Goal: Task Accomplishment & Management: Complete application form

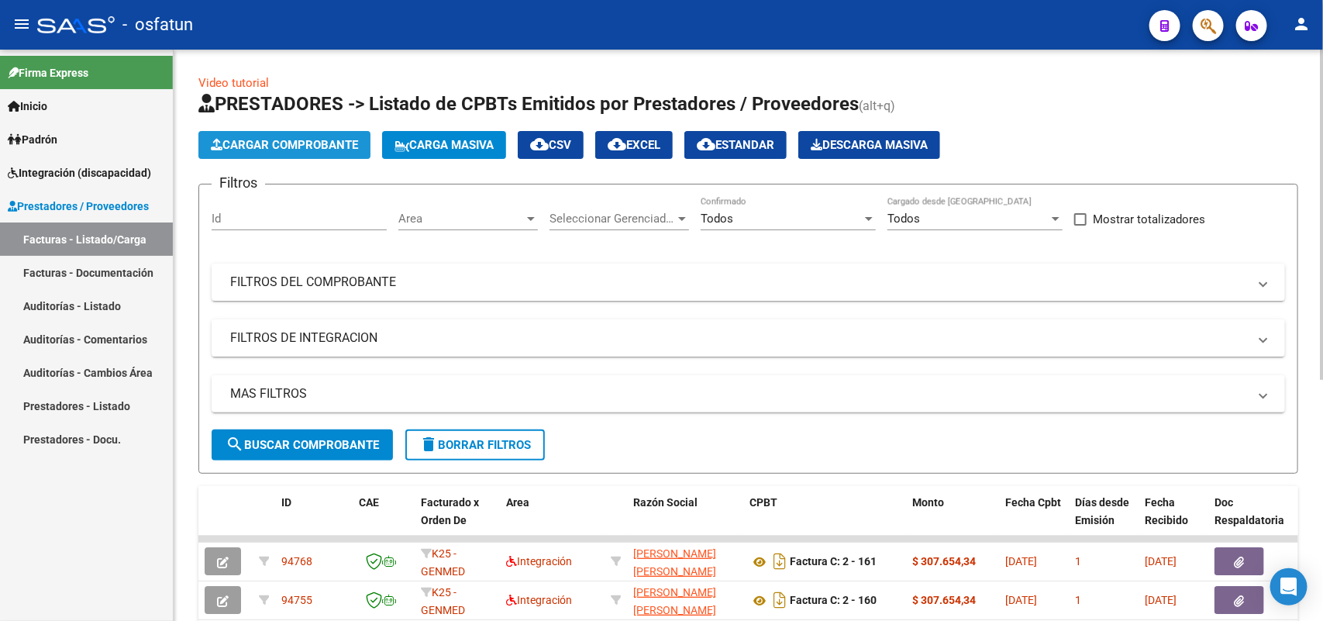
click at [302, 146] on span "Cargar Comprobante" at bounding box center [284, 145] width 147 height 14
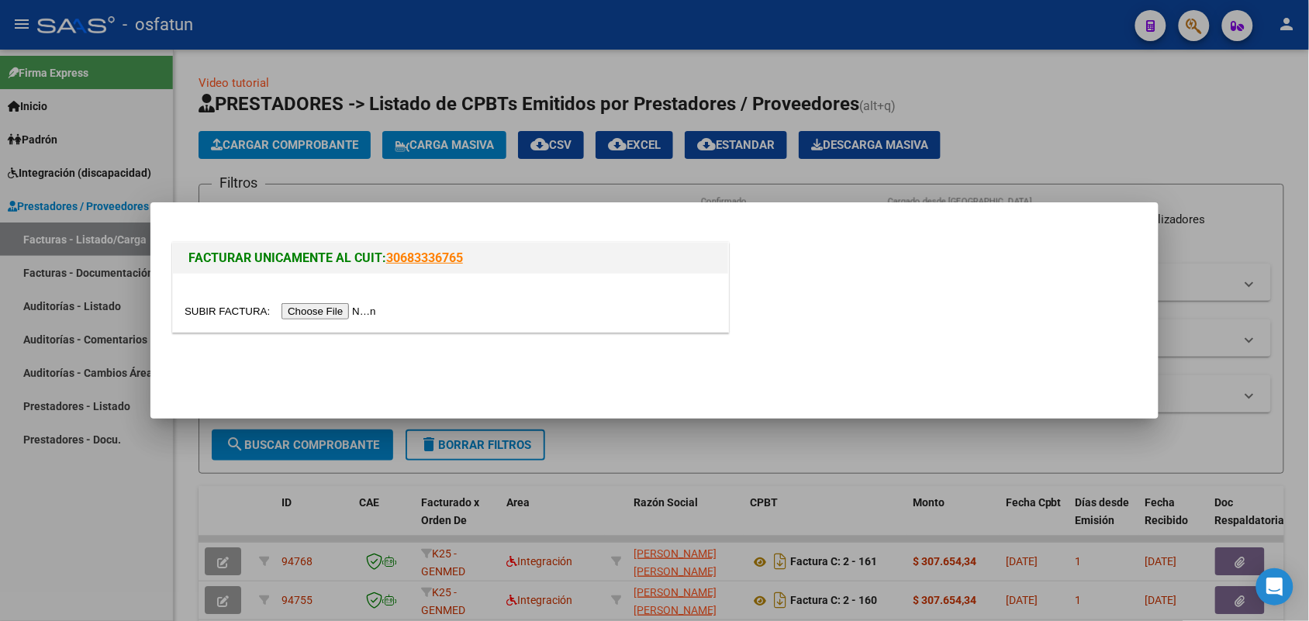
click at [322, 302] on div at bounding box center [451, 311] width 532 height 18
click at [320, 314] on input "file" at bounding box center [283, 311] width 196 height 16
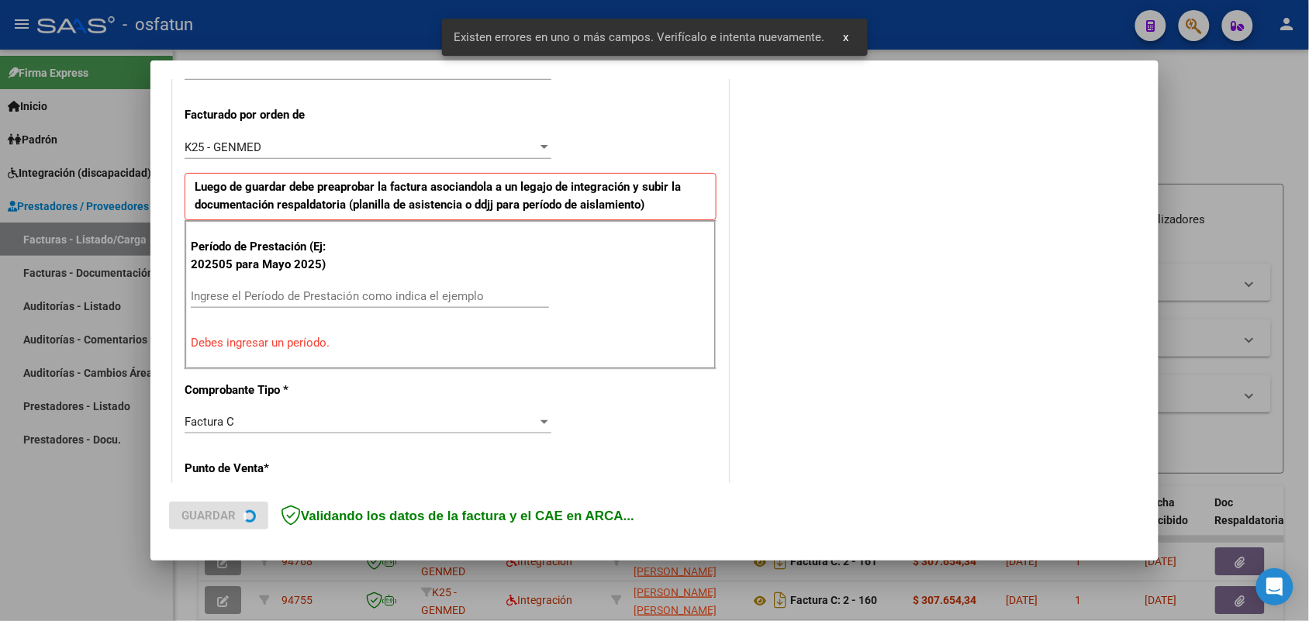
scroll to position [419, 0]
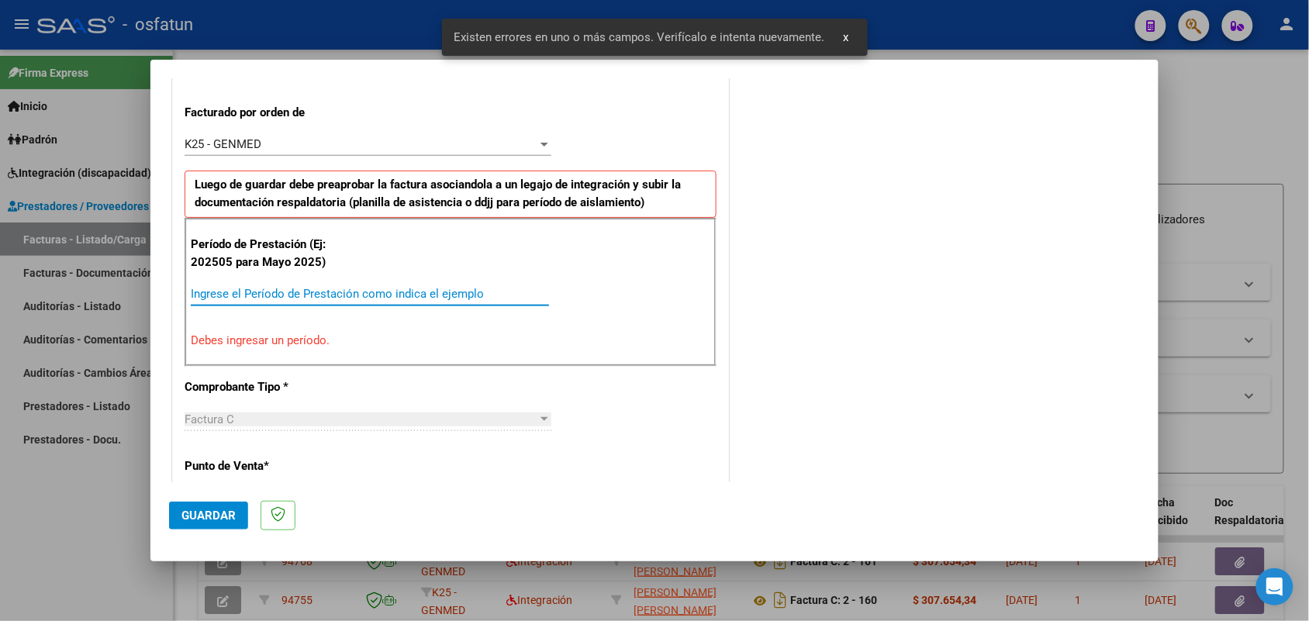
click at [397, 295] on input "Ingrese el Período de Prestación como indica el ejemplo" at bounding box center [370, 294] width 358 height 14
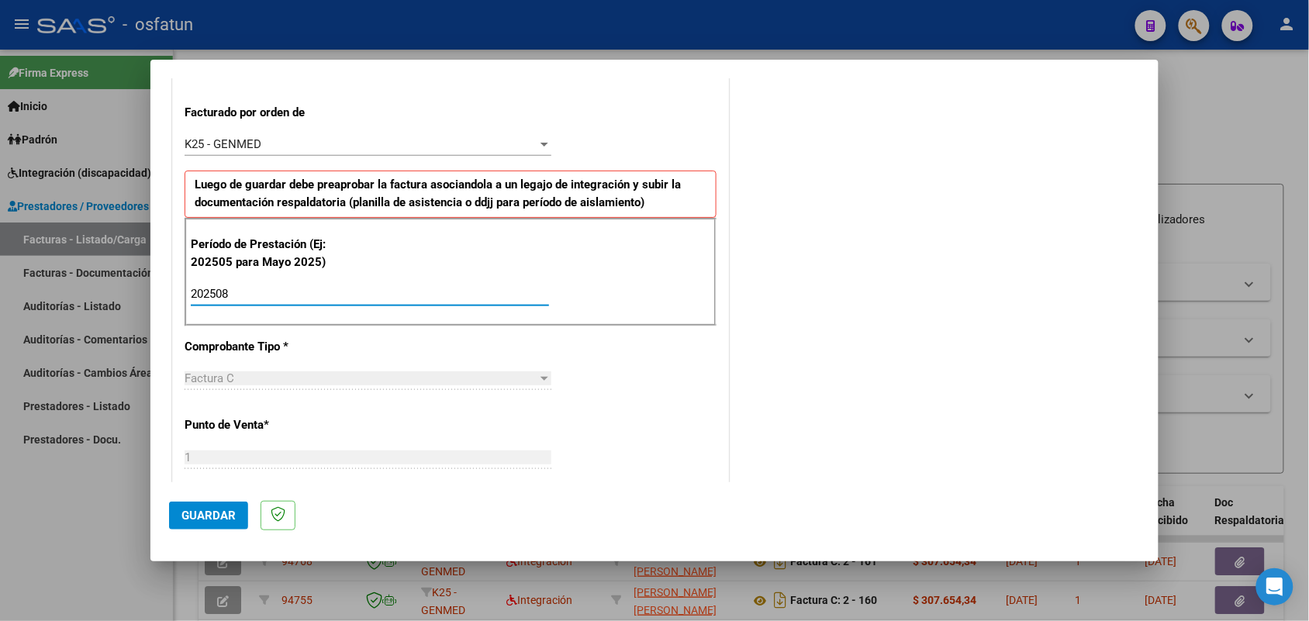
type input "202508"
click at [204, 505] on button "Guardar" at bounding box center [208, 516] width 79 height 28
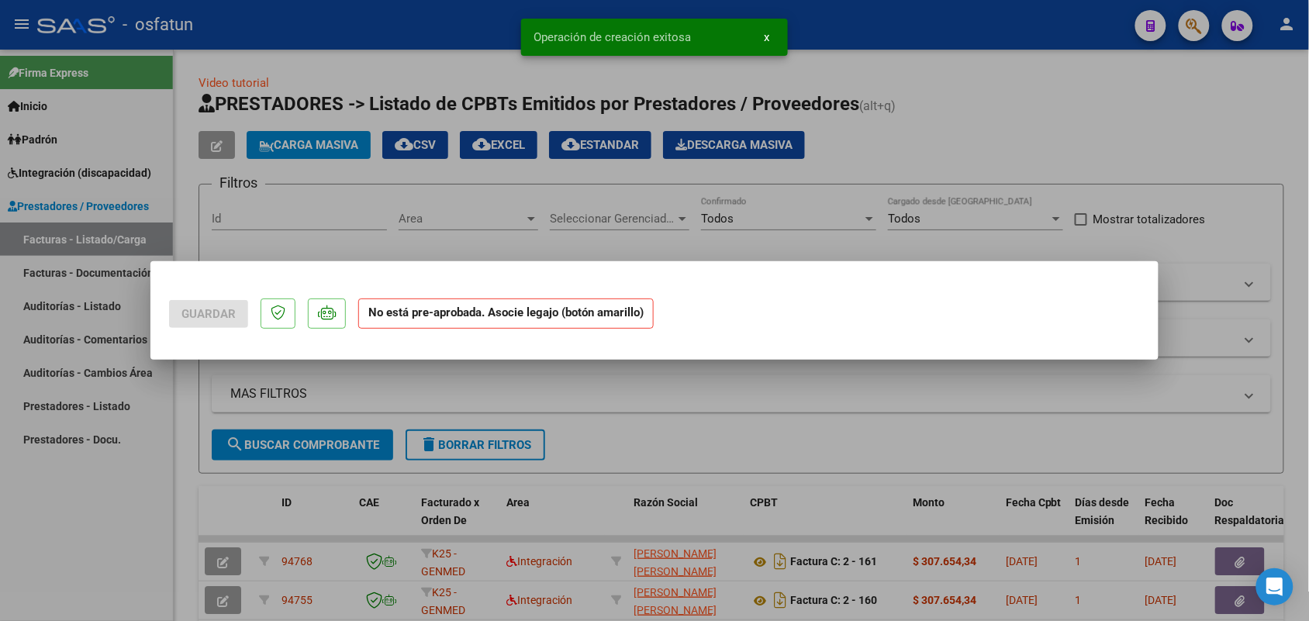
scroll to position [0, 0]
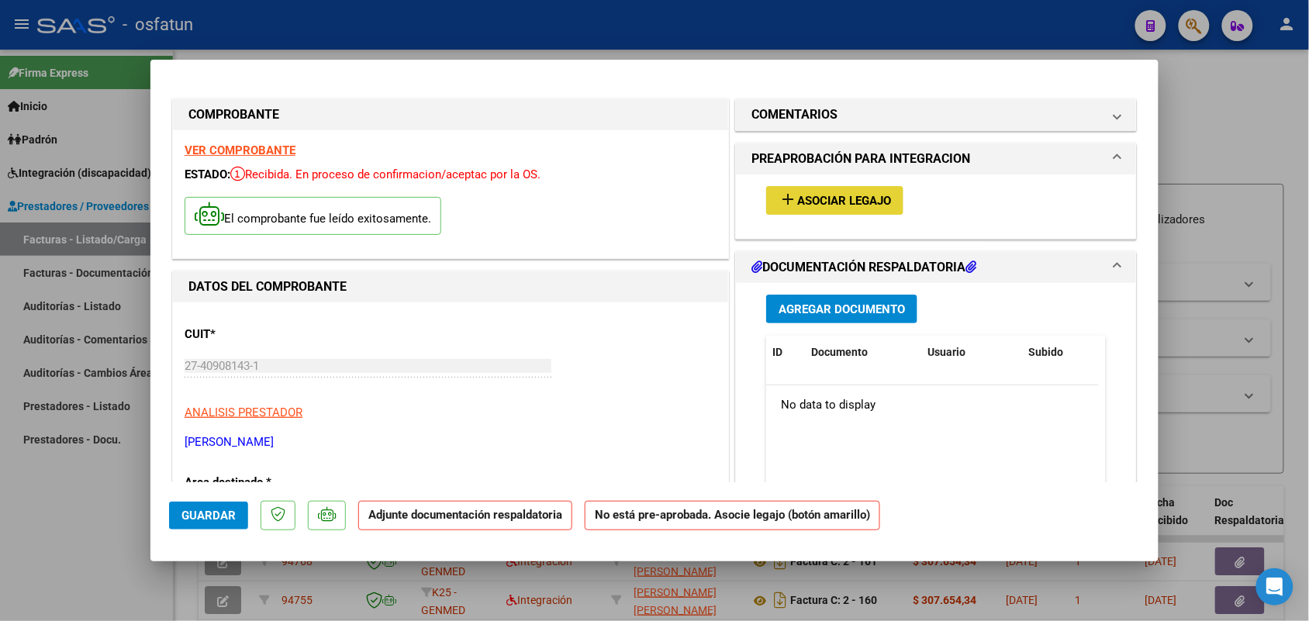
click at [842, 196] on span "Asociar Legajo" at bounding box center [844, 201] width 94 height 14
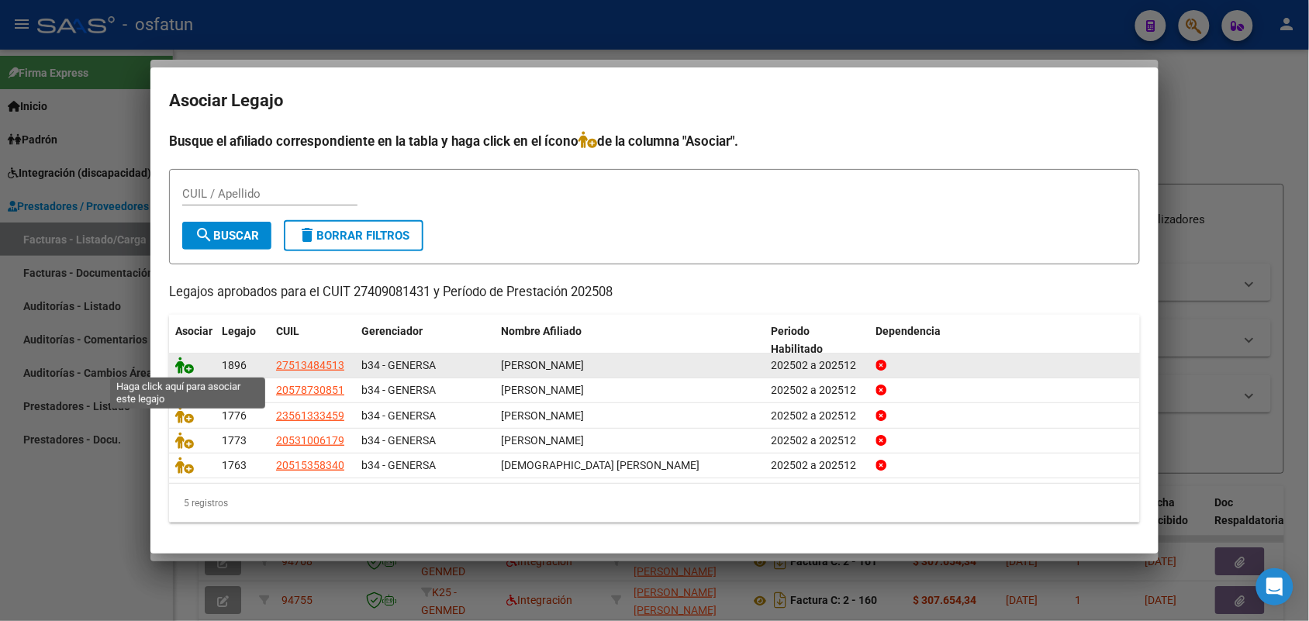
click at [179, 362] on icon at bounding box center [184, 365] width 19 height 17
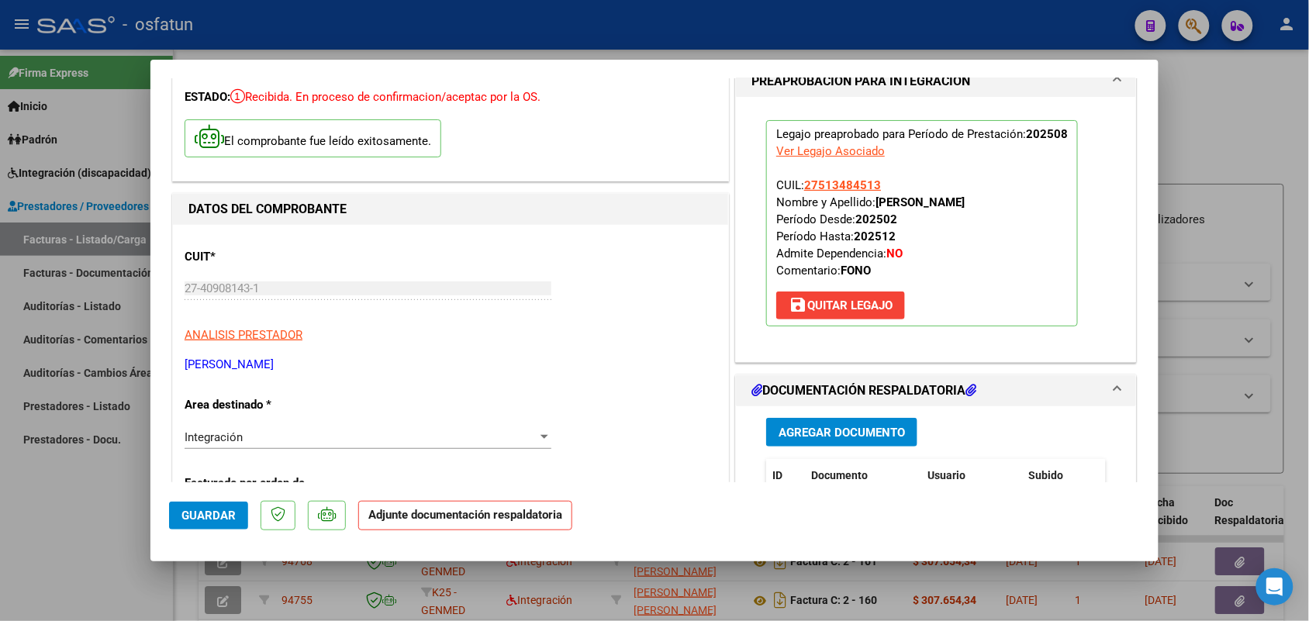
scroll to position [97, 0]
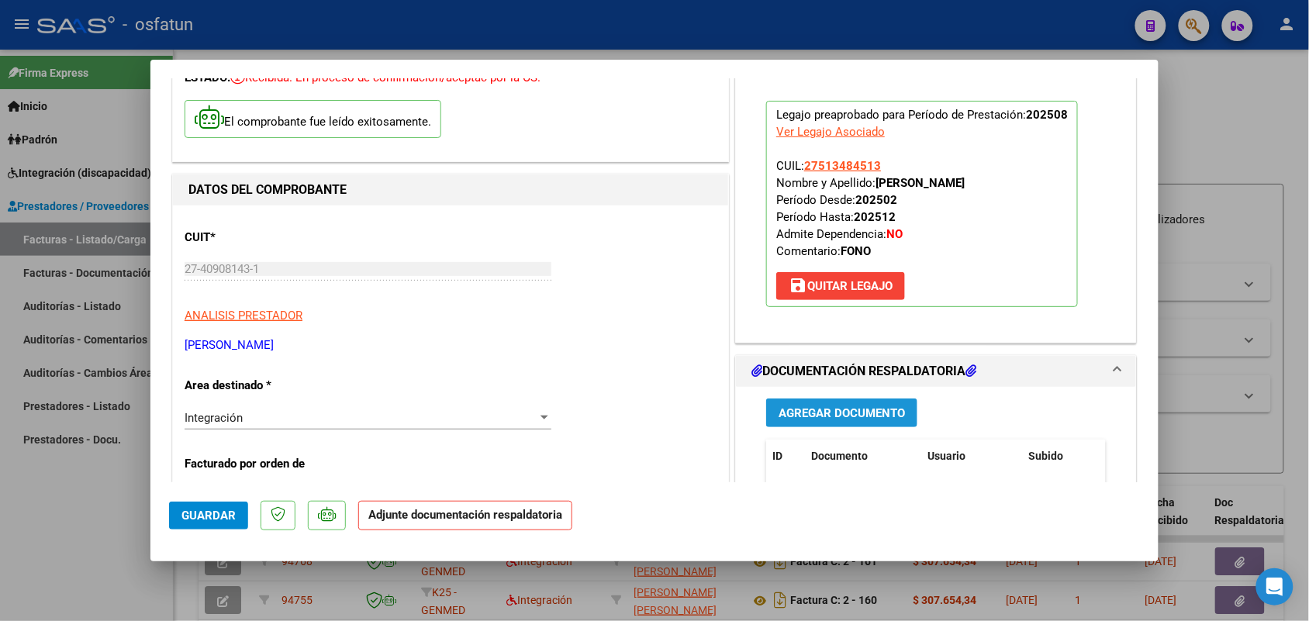
drag, startPoint x: 788, startPoint y: 399, endPoint x: 779, endPoint y: 393, distance: 11.2
click at [788, 397] on div "Agregar Documento ID Documento Usuario Subido Acción No data to display 0 total…" at bounding box center [935, 541] width 363 height 309
click at [795, 406] on span "Agregar Documento" at bounding box center [841, 413] width 126 height 14
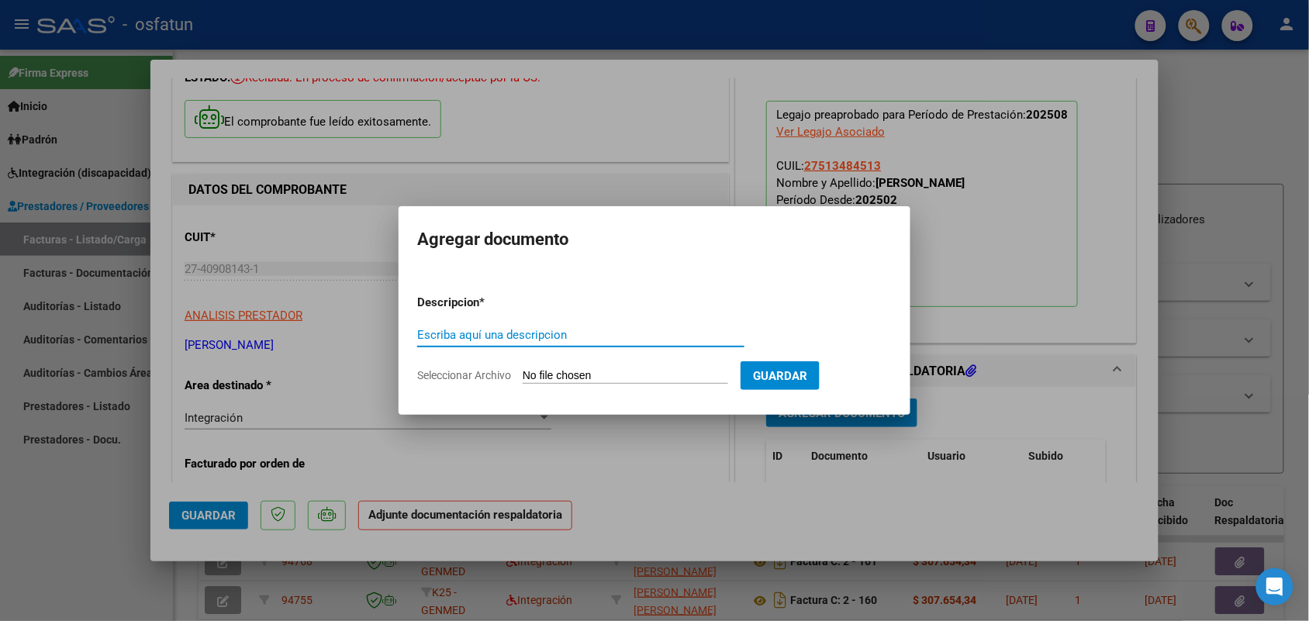
click at [498, 334] on input "Escriba aquí una descripcion" at bounding box center [580, 335] width 327 height 14
type input "asist cata"
click at [588, 373] on input "Seleccionar Archivo" at bounding box center [625, 376] width 205 height 15
type input "C:\fakepath\asist fono.pdf"
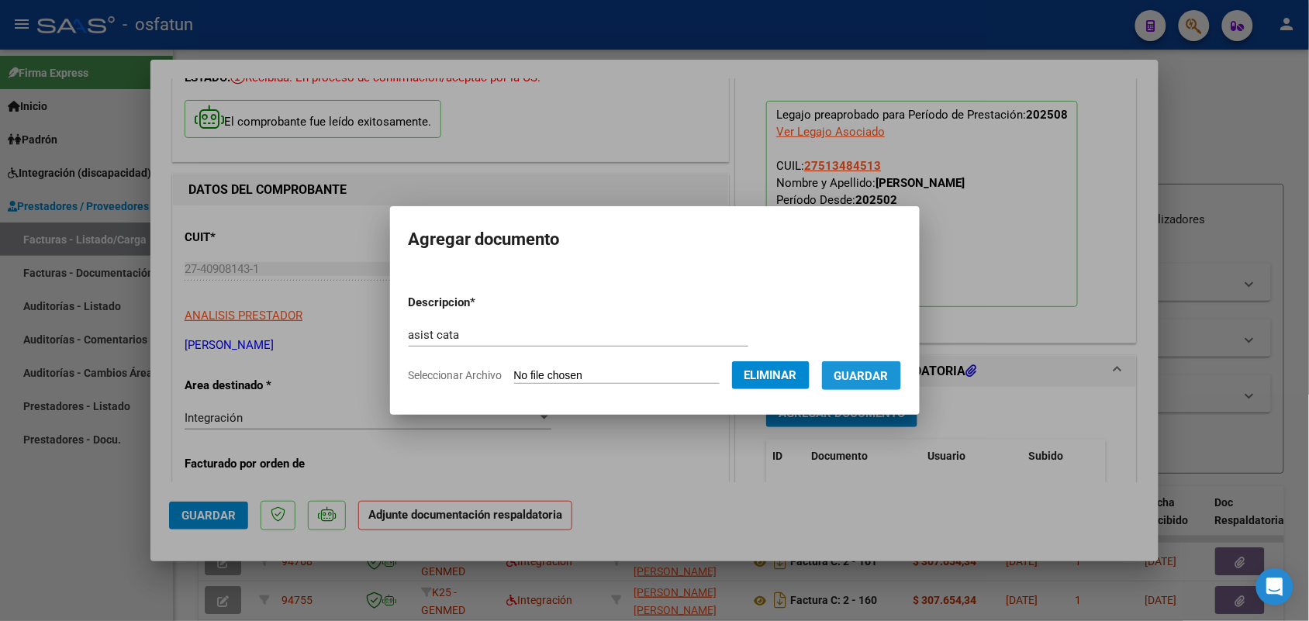
click at [881, 374] on span "Guardar" at bounding box center [861, 376] width 54 height 14
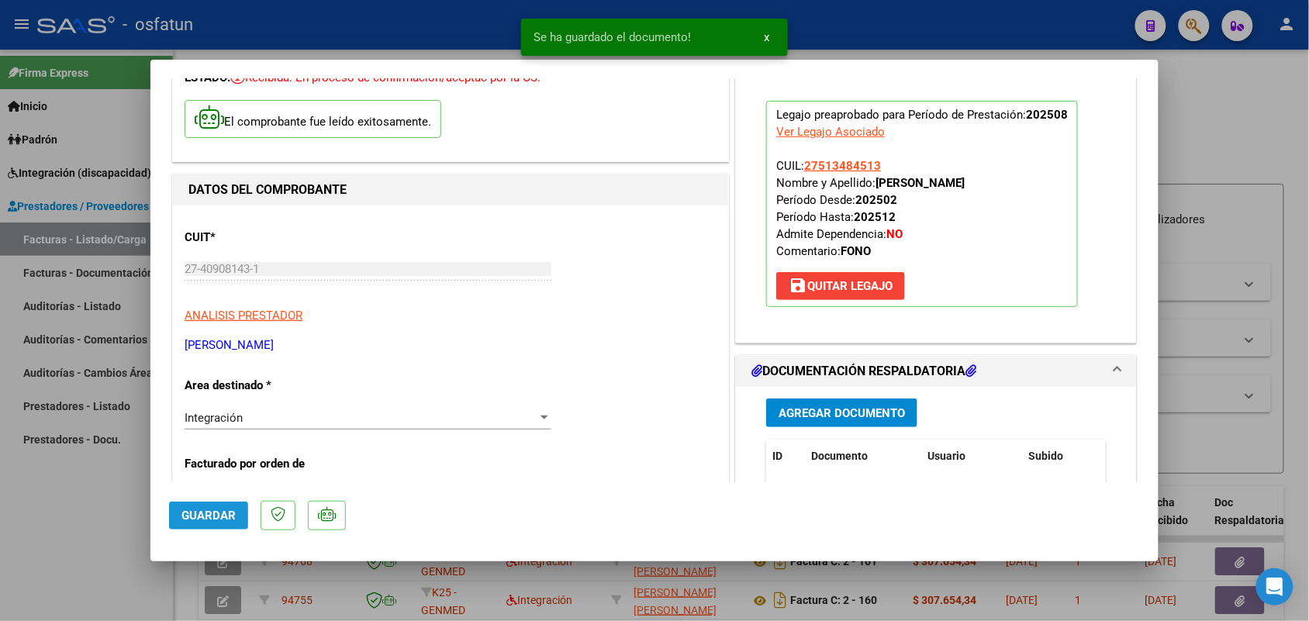
click at [234, 502] on button "Guardar" at bounding box center [208, 516] width 79 height 28
click at [37, 549] on div at bounding box center [654, 310] width 1309 height 621
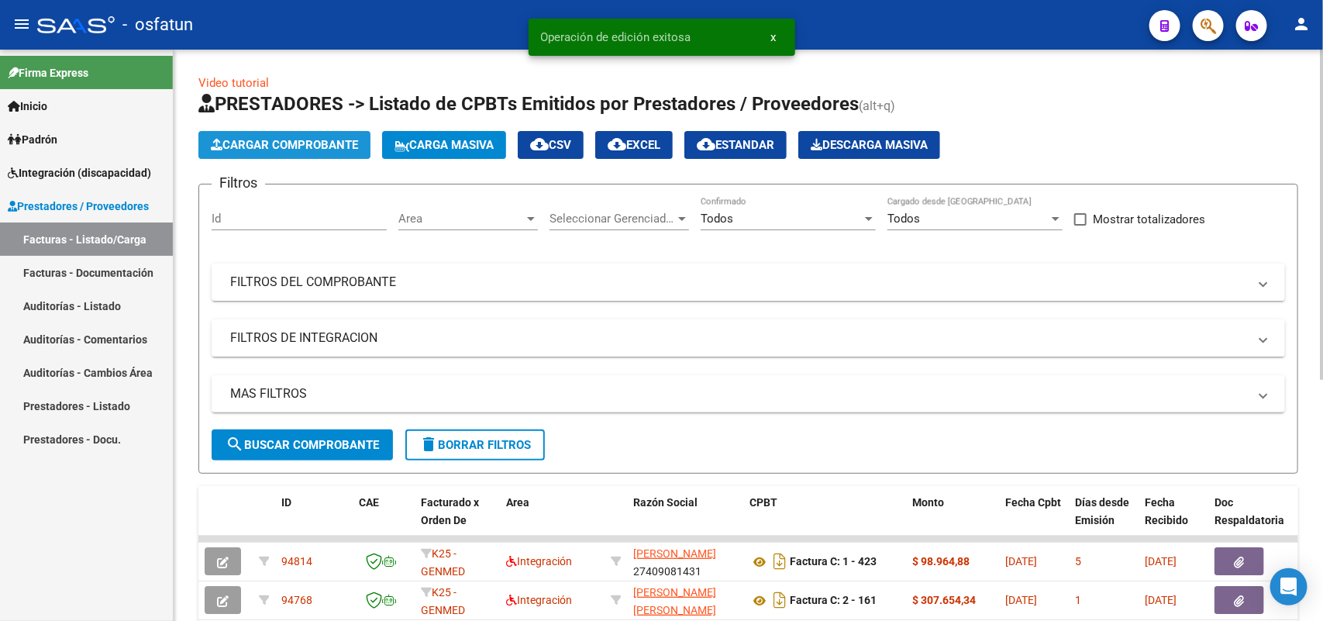
click at [281, 148] on span "Cargar Comprobante" at bounding box center [284, 145] width 147 height 14
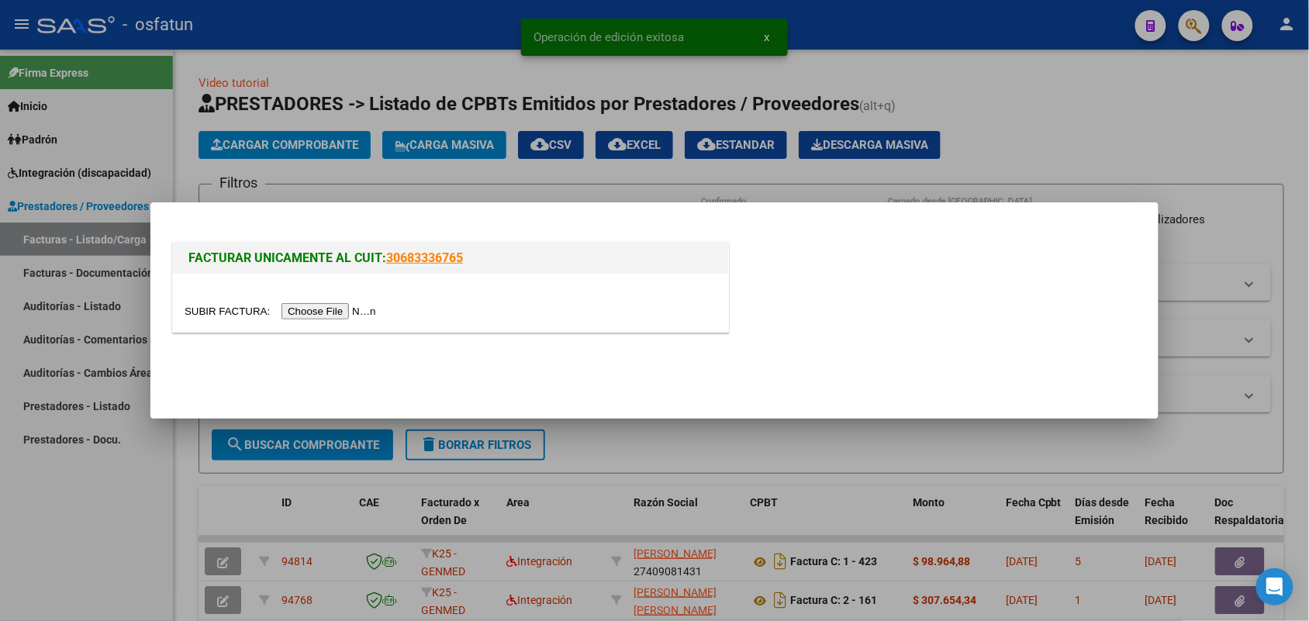
click at [330, 307] on input "file" at bounding box center [283, 311] width 196 height 16
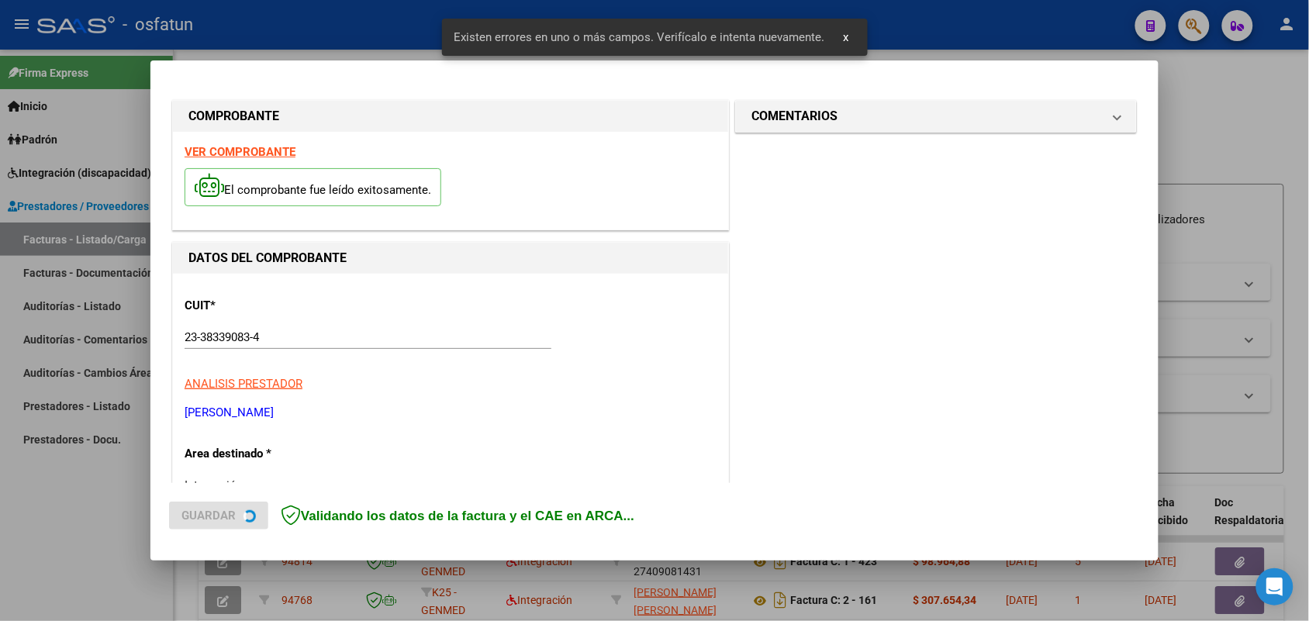
scroll to position [389, 0]
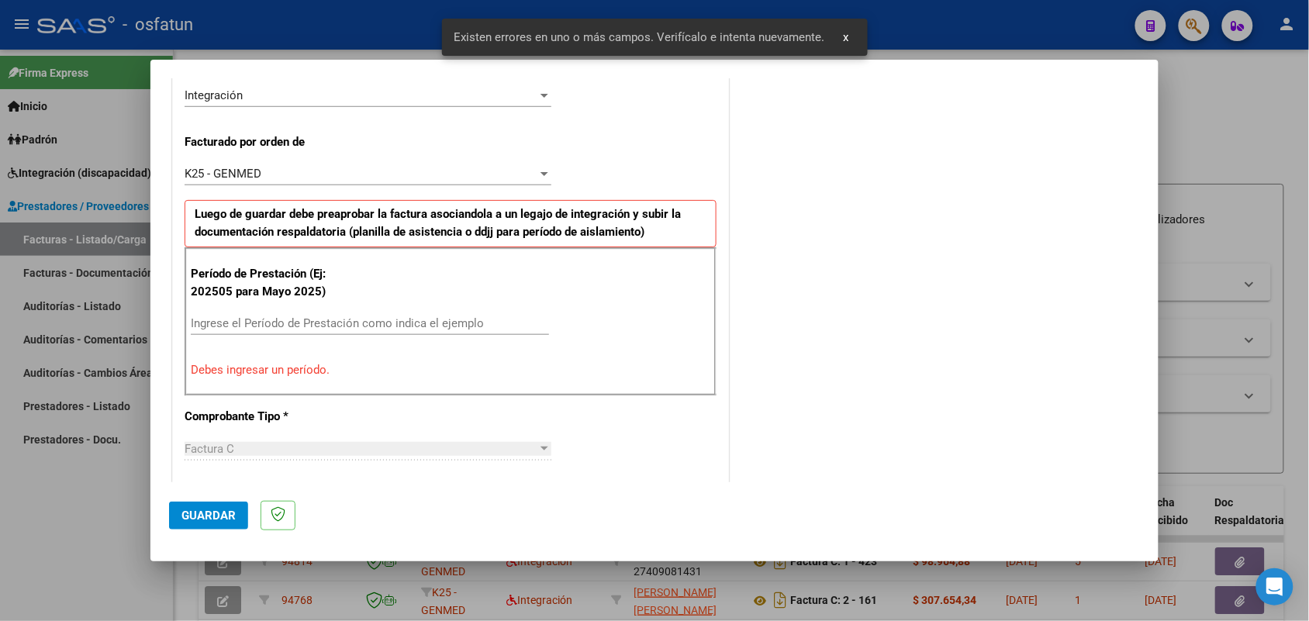
click at [363, 315] on div "Ingrese el Período de Prestación como indica el ejemplo" at bounding box center [370, 323] width 358 height 23
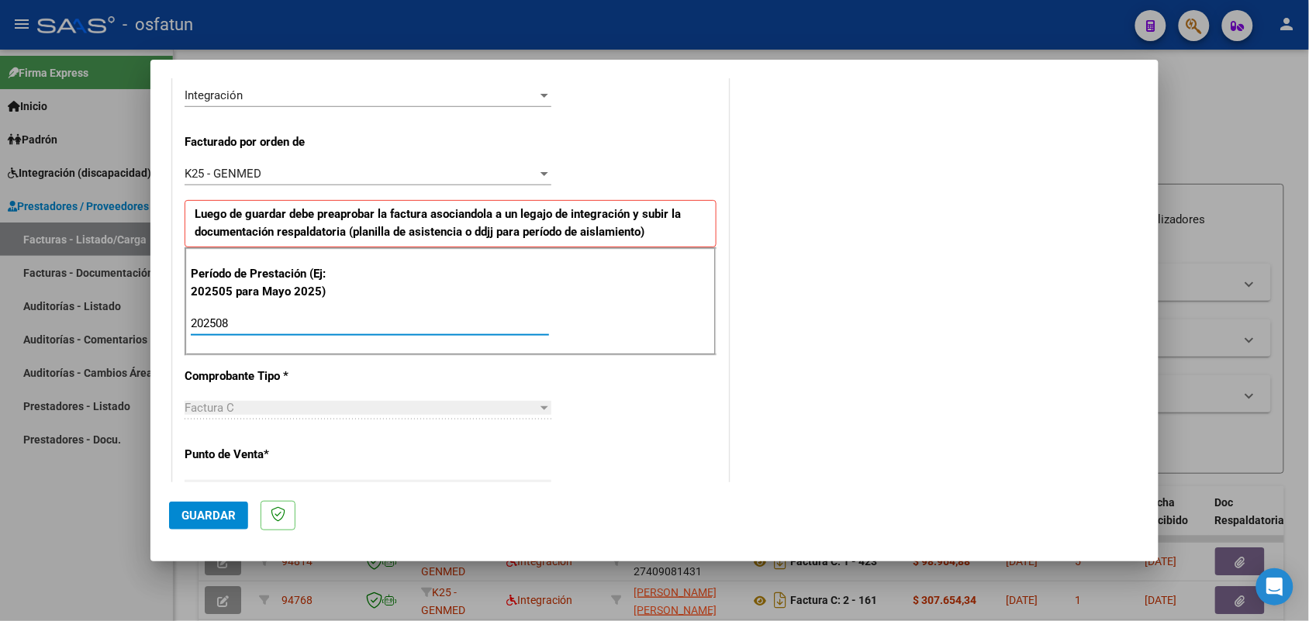
type input "202508"
click at [213, 524] on button "Guardar" at bounding box center [208, 516] width 79 height 28
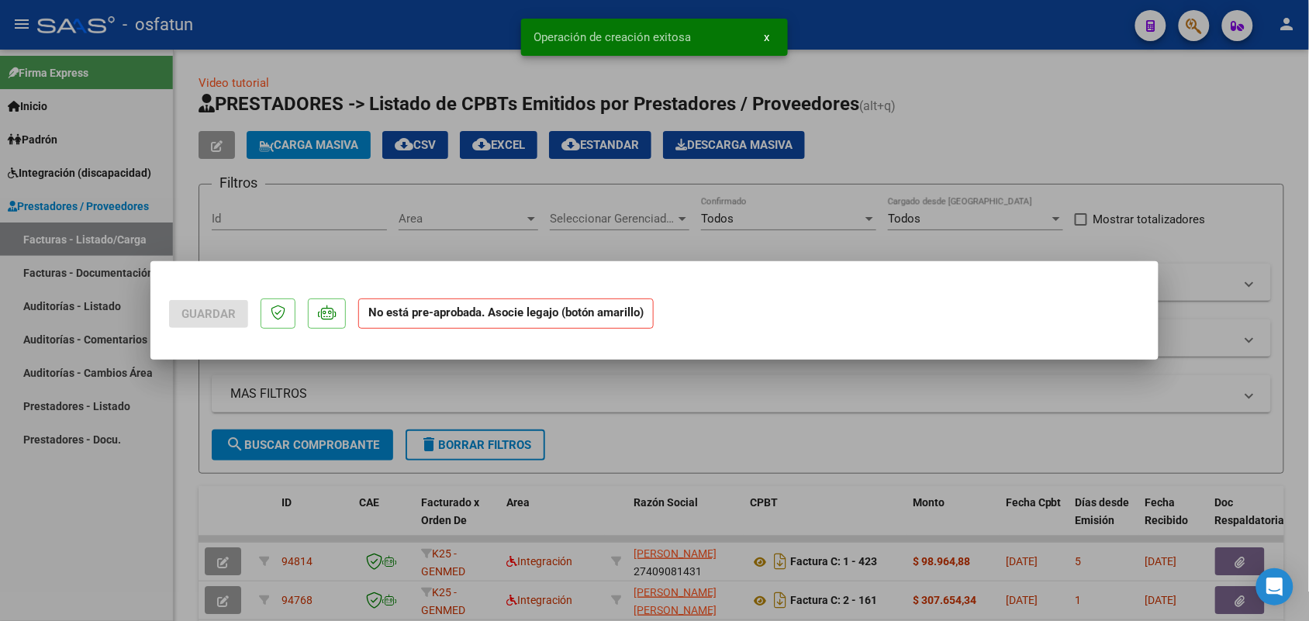
scroll to position [0, 0]
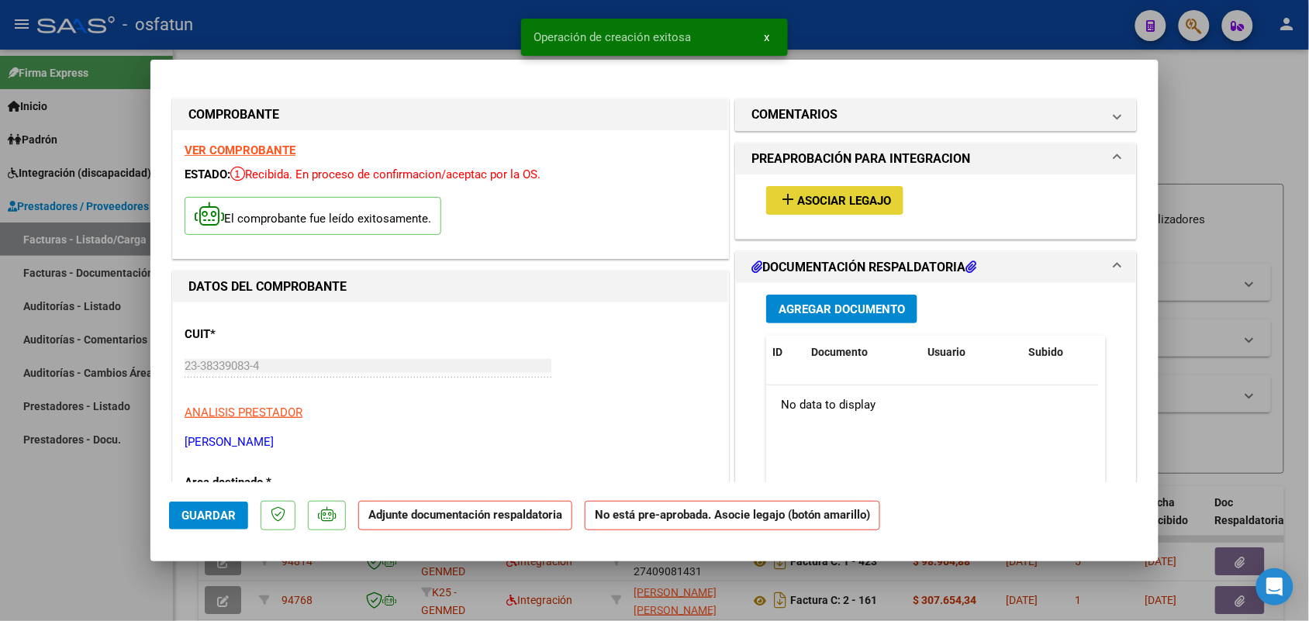
click at [818, 200] on span "Asociar Legajo" at bounding box center [844, 201] width 94 height 14
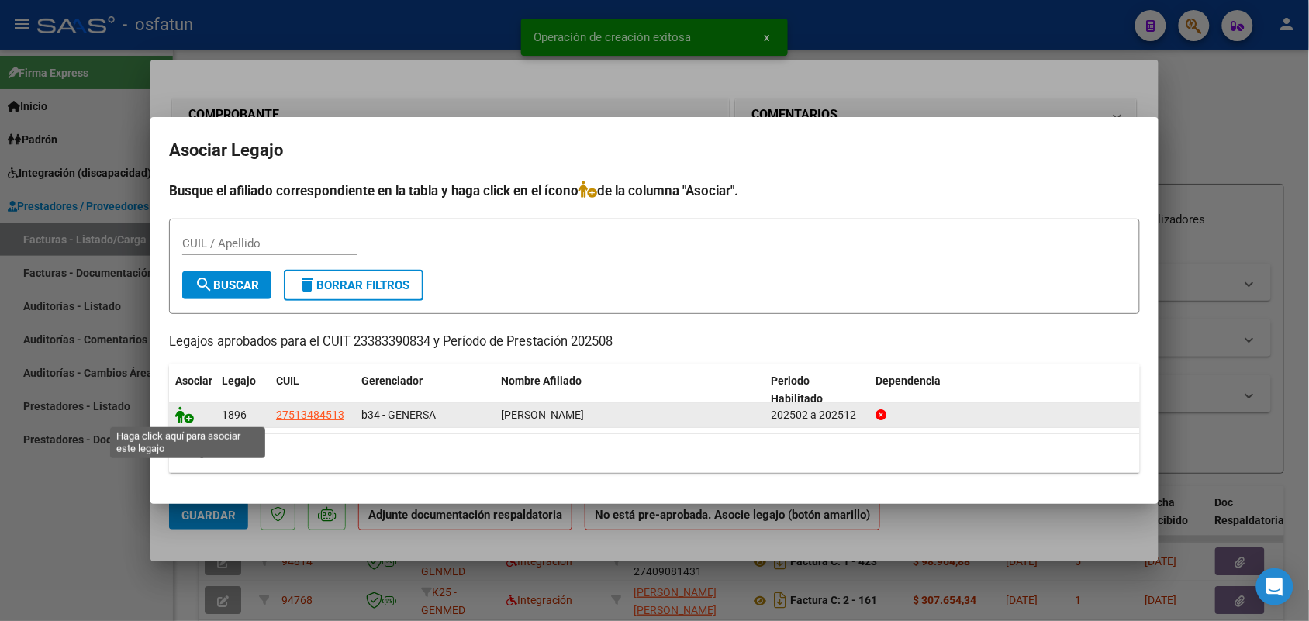
click at [180, 411] on icon at bounding box center [184, 414] width 19 height 17
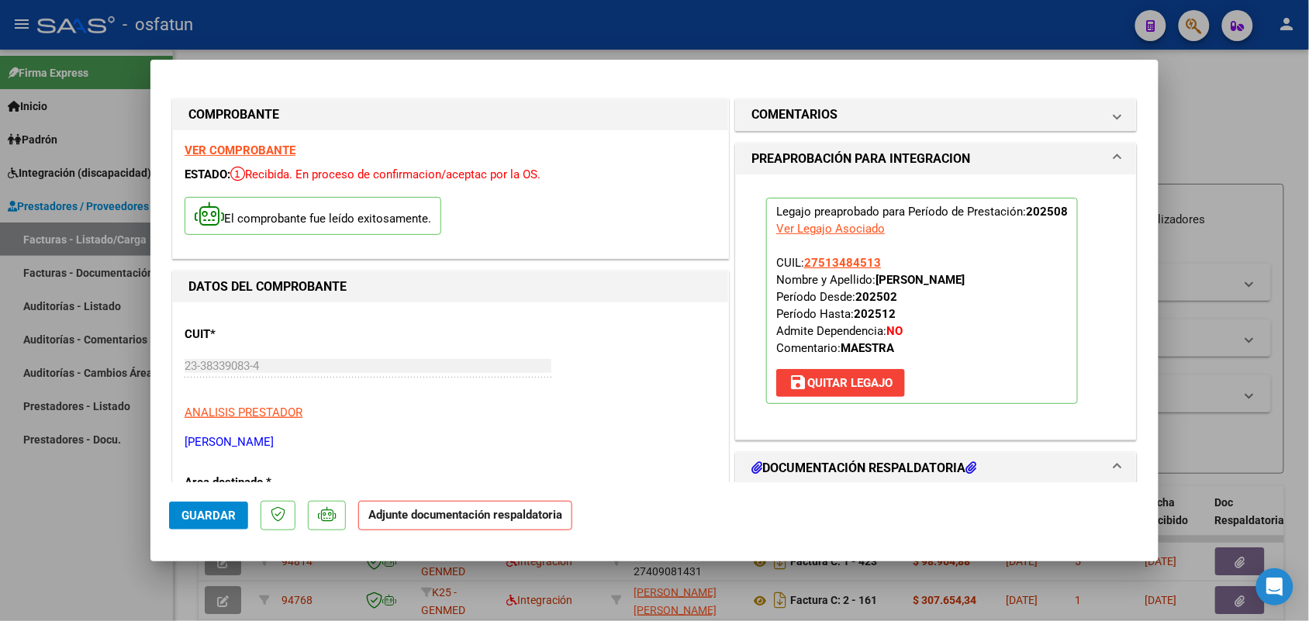
scroll to position [194, 0]
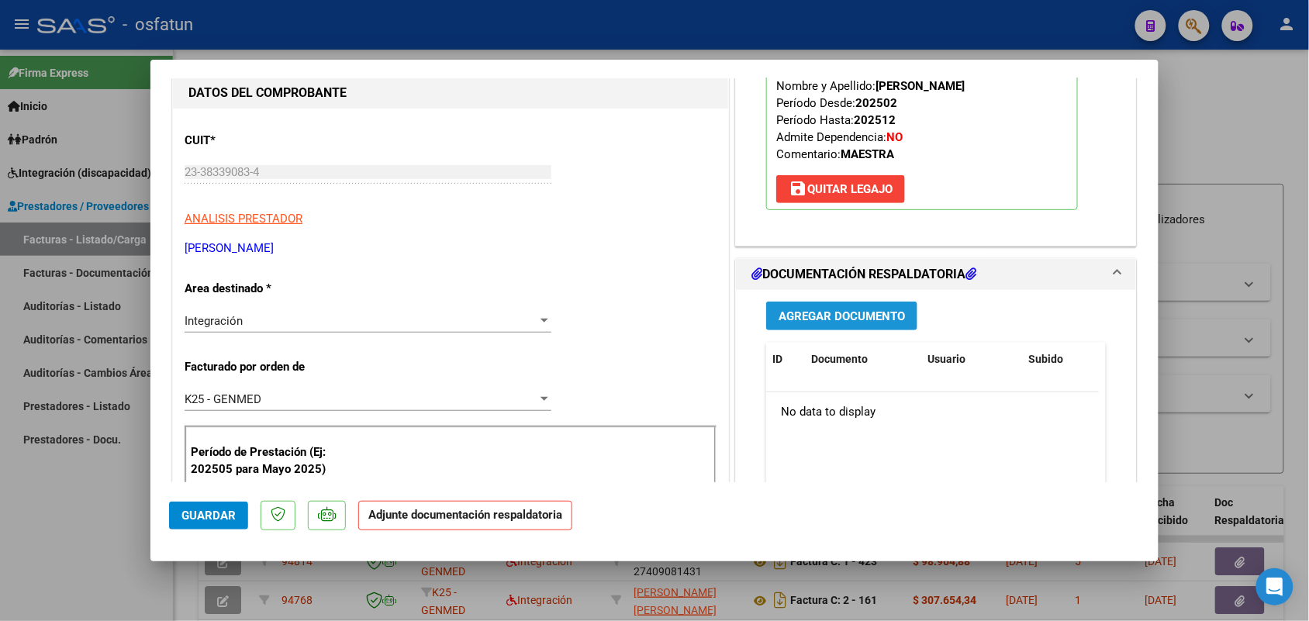
click at [829, 311] on span "Agregar Documento" at bounding box center [841, 316] width 126 height 14
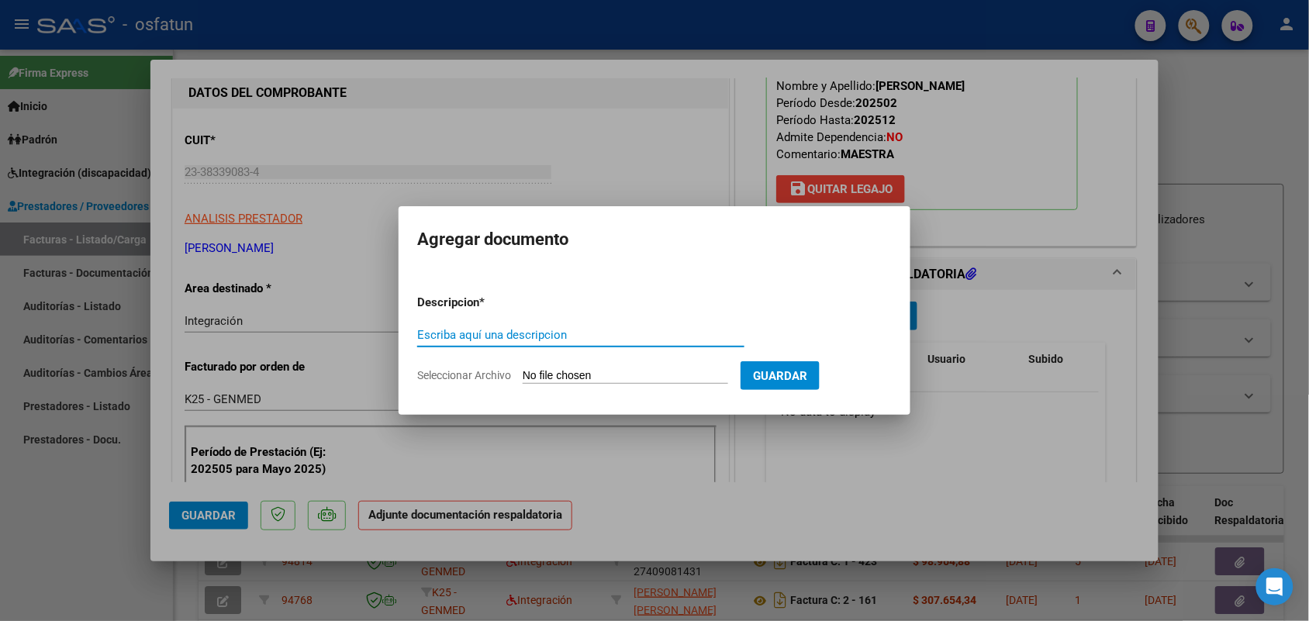
click at [502, 331] on input "Escriba aquí una descripcion" at bounding box center [580, 335] width 327 height 14
type input "asist"
click at [574, 377] on input "Seleccionar Archivo" at bounding box center [625, 376] width 205 height 15
type input "C:\fakepath\asist maestra.pdf"
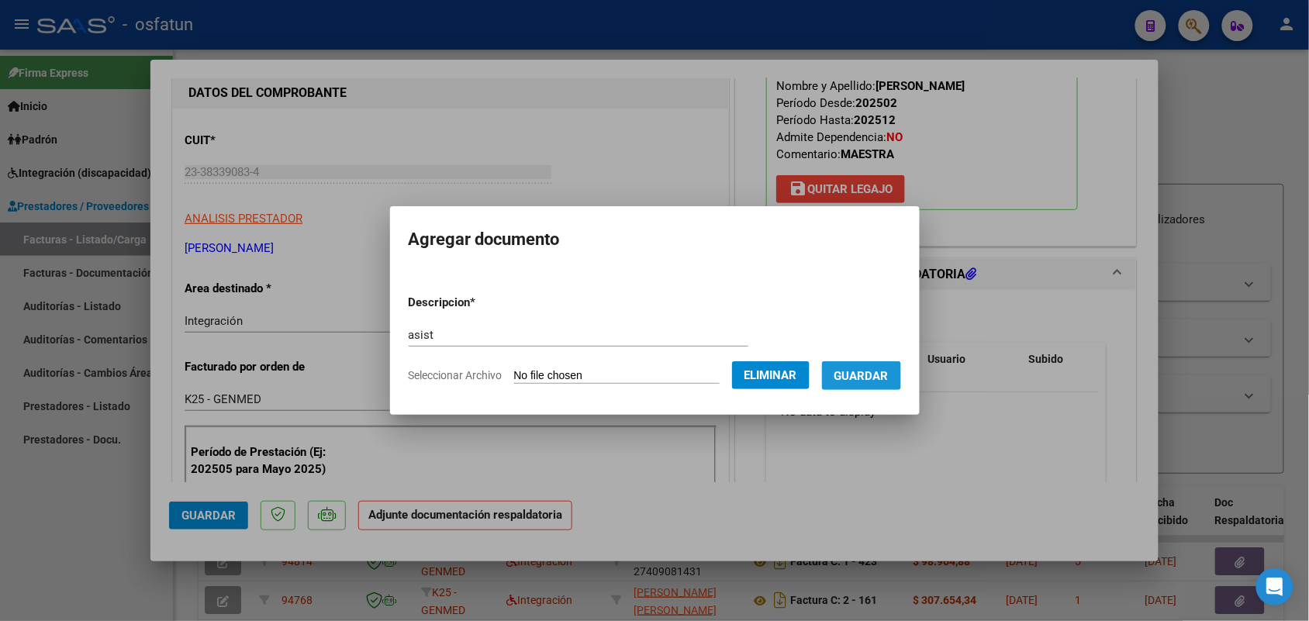
click at [874, 381] on span "Guardar" at bounding box center [861, 376] width 54 height 14
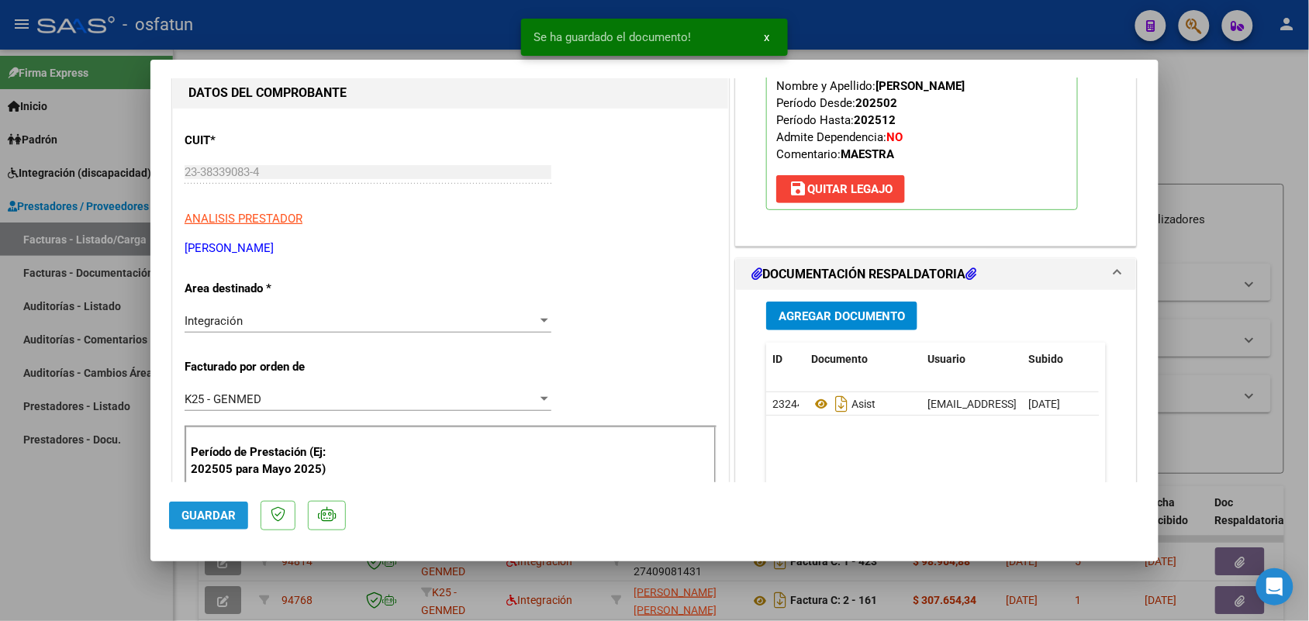
click at [202, 518] on button "Guardar" at bounding box center [208, 516] width 79 height 28
click at [102, 529] on div at bounding box center [654, 310] width 1309 height 621
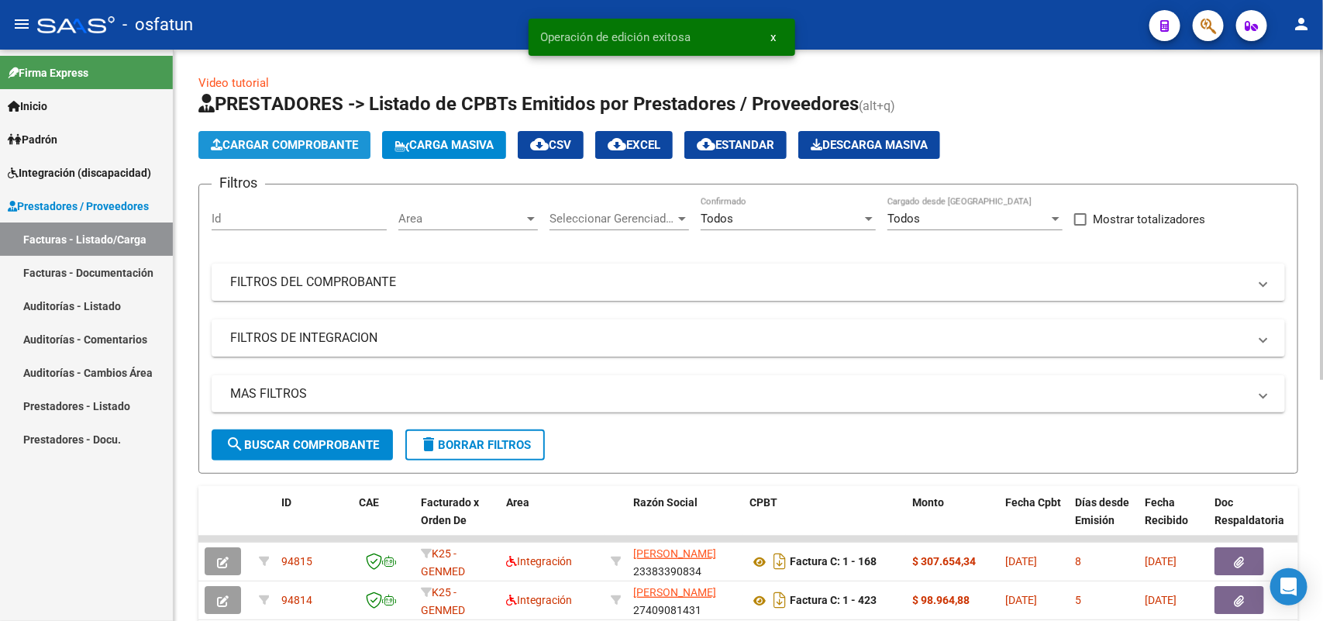
click at [319, 148] on span "Cargar Comprobante" at bounding box center [284, 145] width 147 height 14
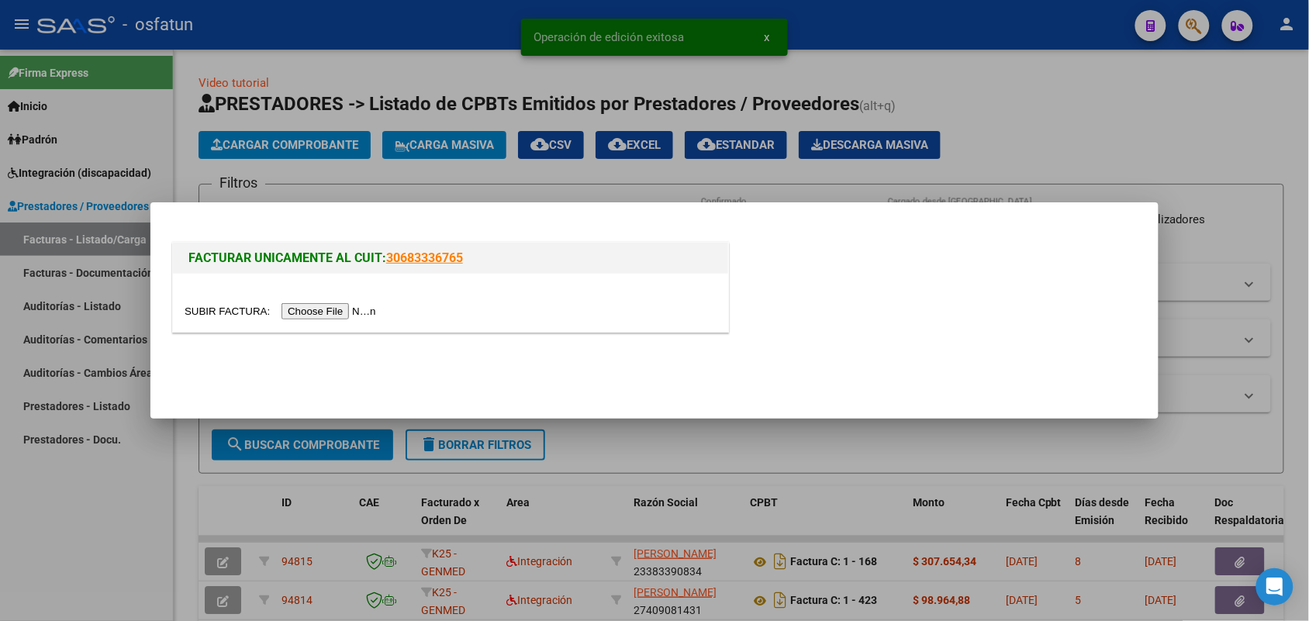
click at [337, 310] on input "file" at bounding box center [283, 311] width 196 height 16
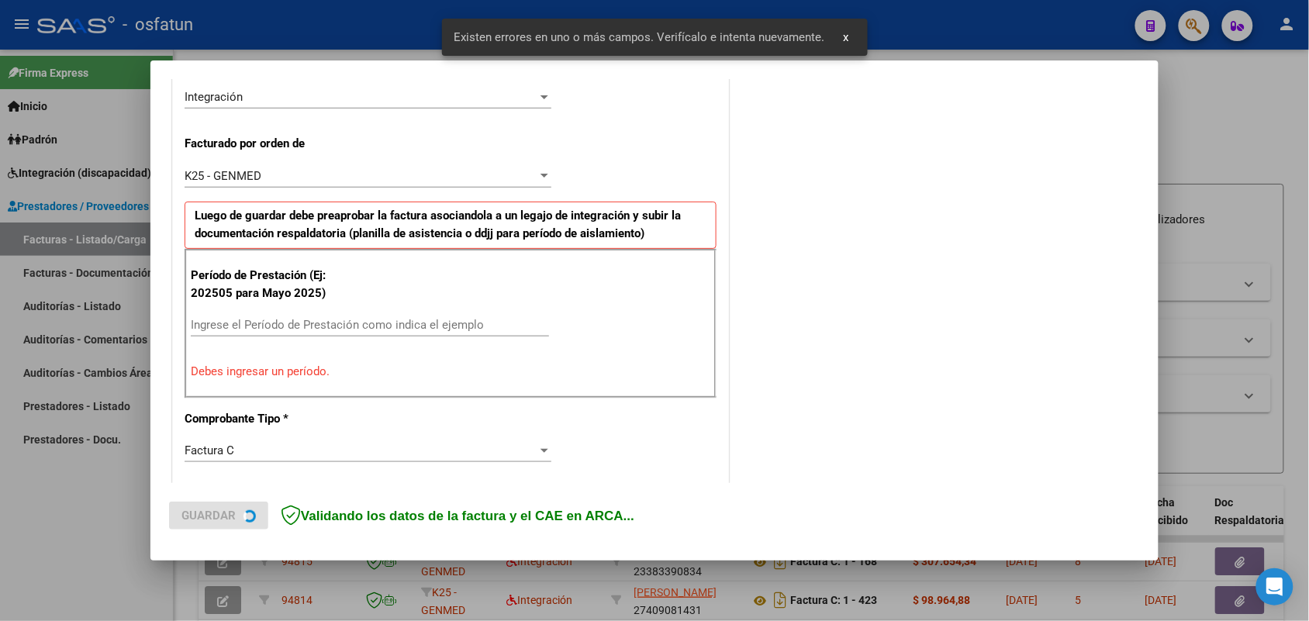
scroll to position [389, 0]
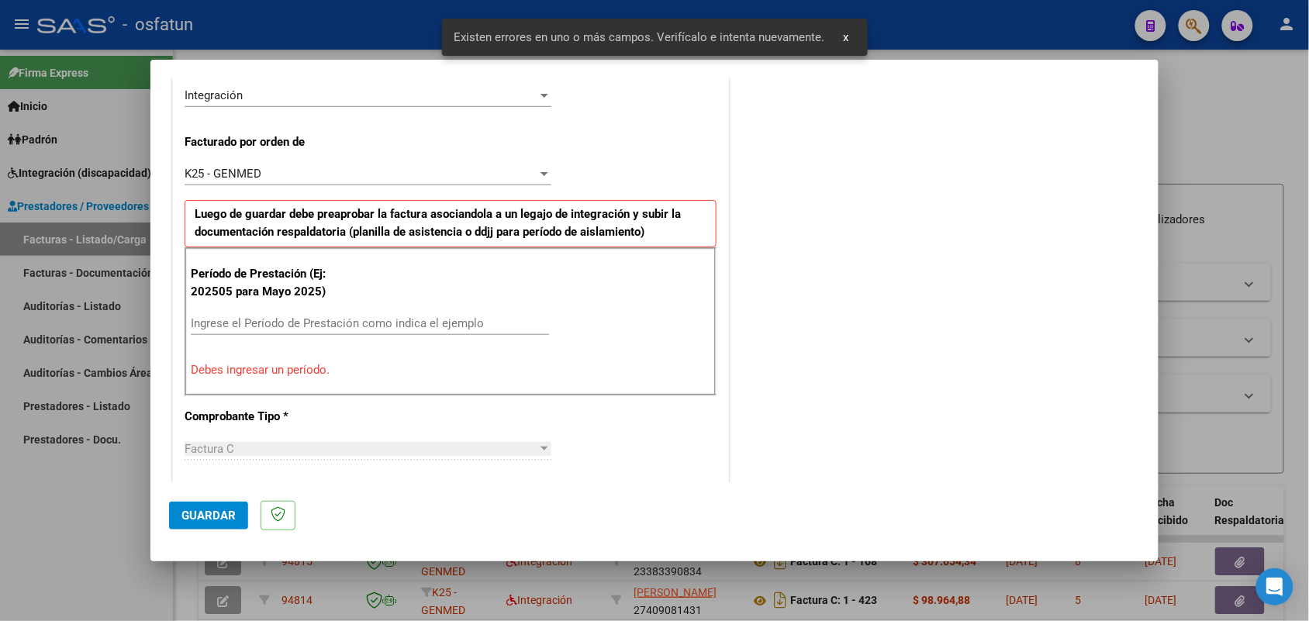
click at [340, 312] on div "Ingrese el Período de Prestación como indica el ejemplo" at bounding box center [370, 323] width 358 height 23
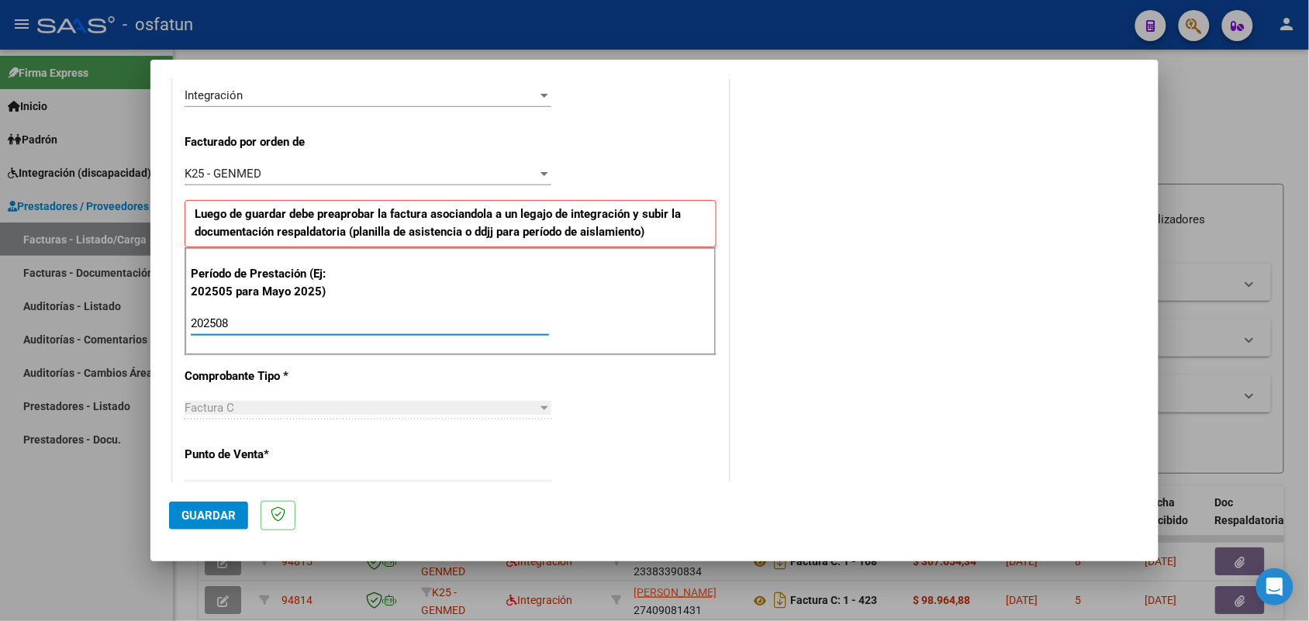
type input "202508"
click at [202, 517] on span "Guardar" at bounding box center [208, 516] width 54 height 14
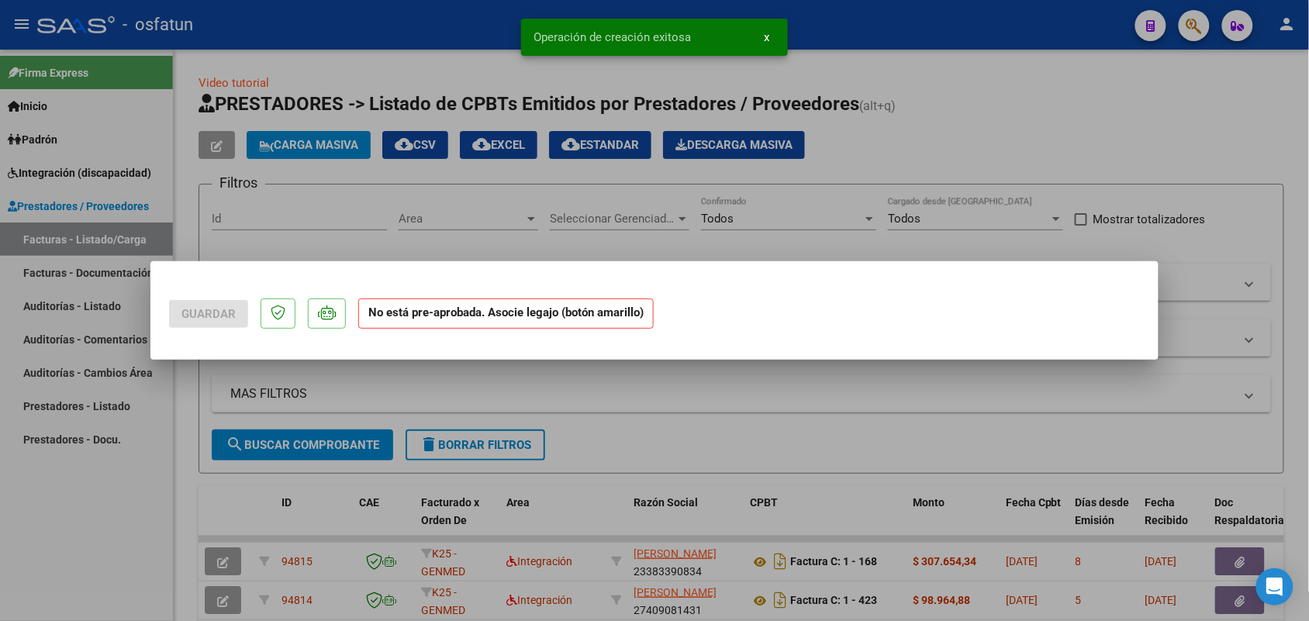
scroll to position [0, 0]
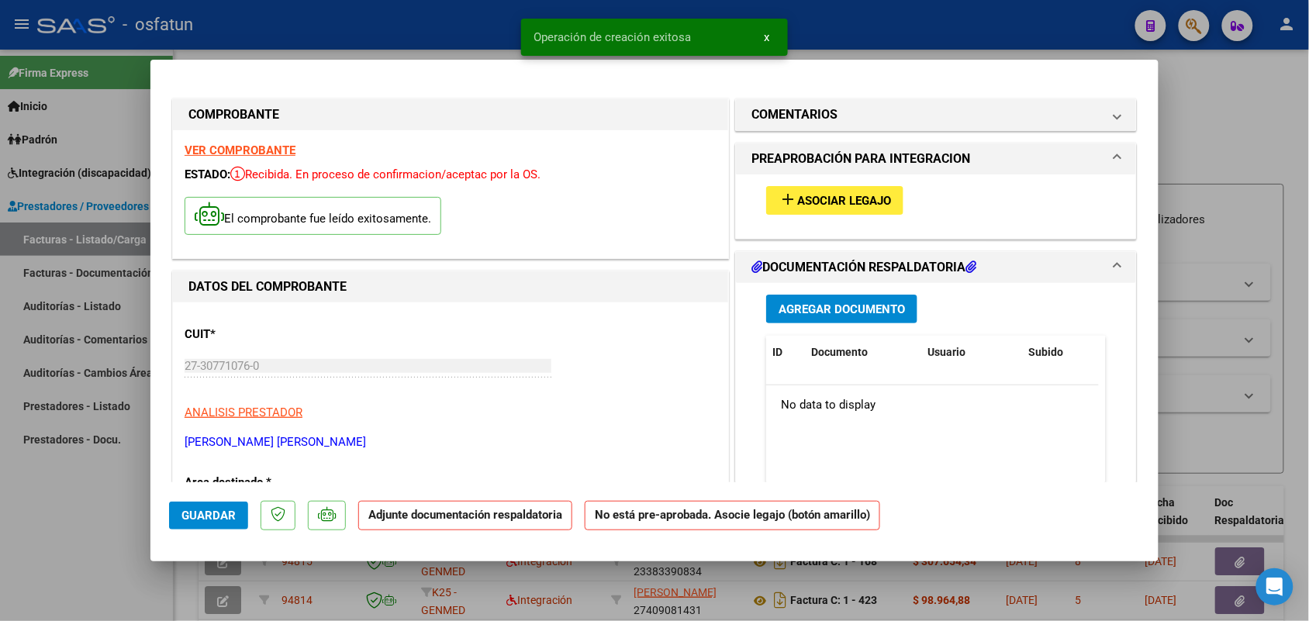
click at [845, 202] on span "Asociar Legajo" at bounding box center [844, 201] width 94 height 14
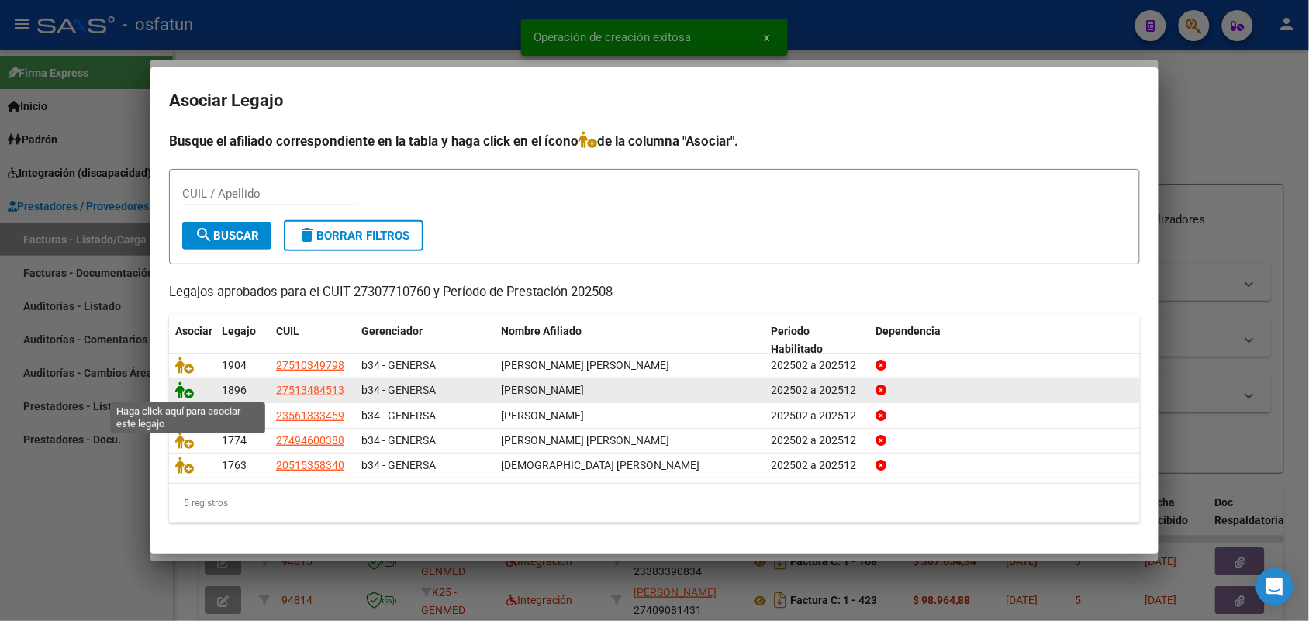
click at [183, 388] on icon at bounding box center [184, 389] width 19 height 17
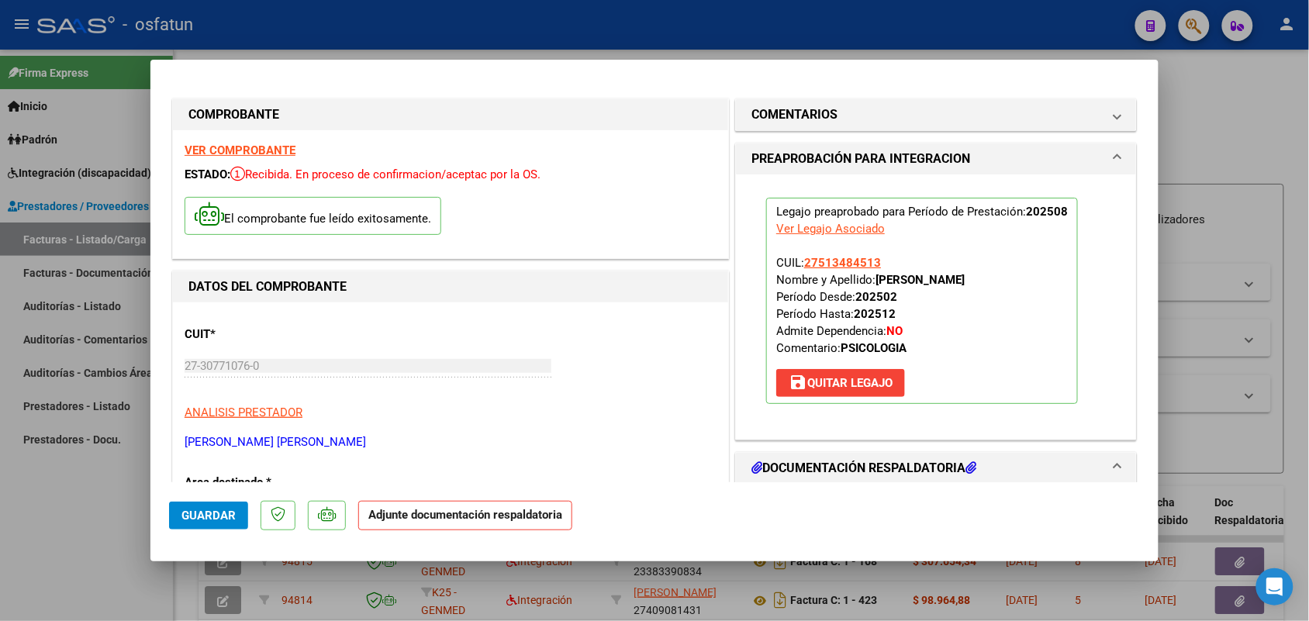
scroll to position [97, 0]
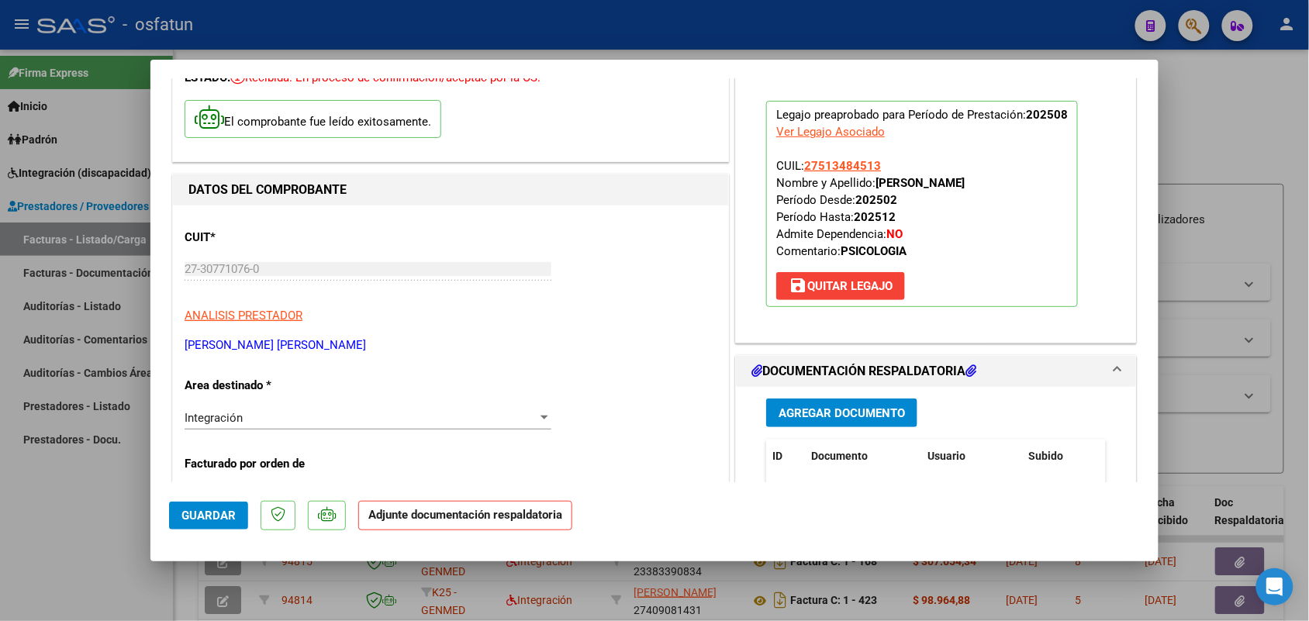
click at [810, 413] on span "Agregar Documento" at bounding box center [841, 413] width 126 height 14
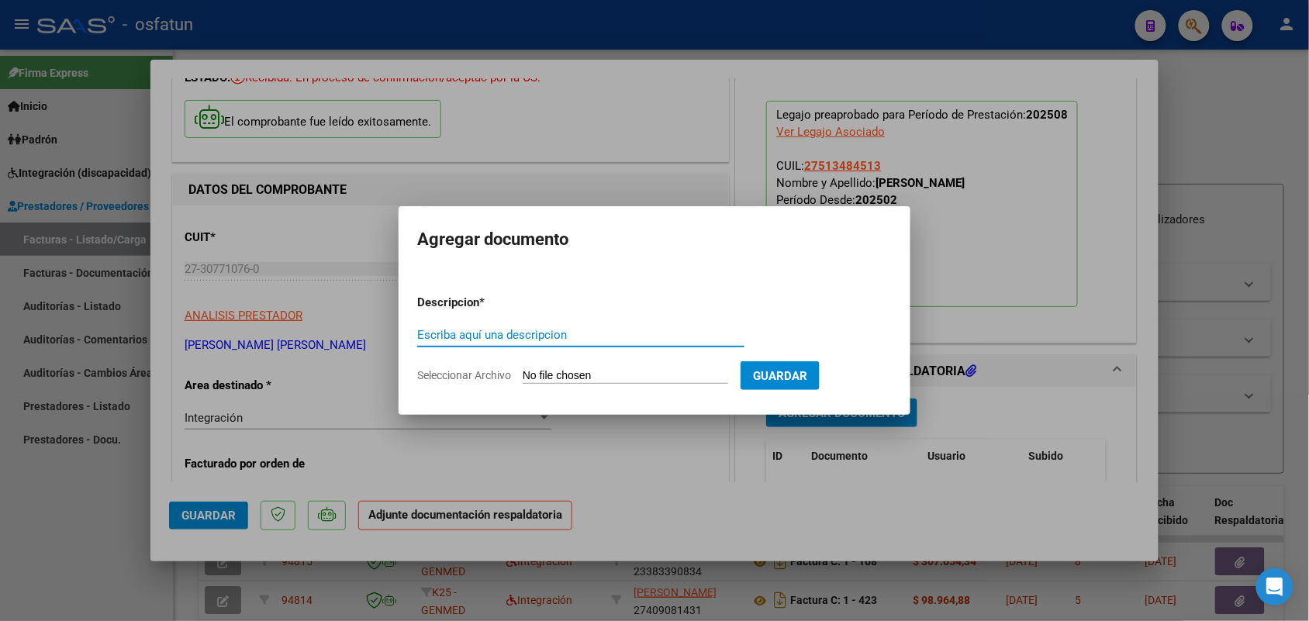
click at [549, 331] on input "Escriba aquí una descripcion" at bounding box center [580, 335] width 327 height 14
type input "asist cata"
click at [603, 378] on input "Seleccionar Archivo" at bounding box center [625, 376] width 205 height 15
type input "C:\fakepath\asist psicologia.pdf"
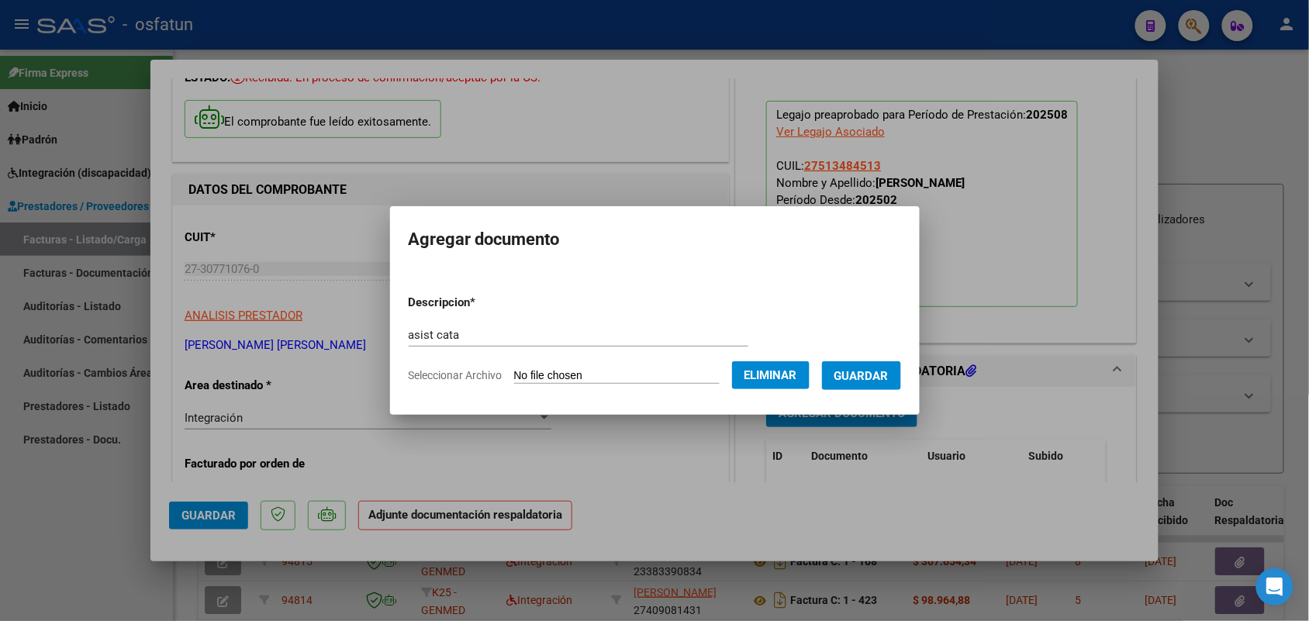
click at [876, 371] on span "Guardar" at bounding box center [861, 376] width 54 height 14
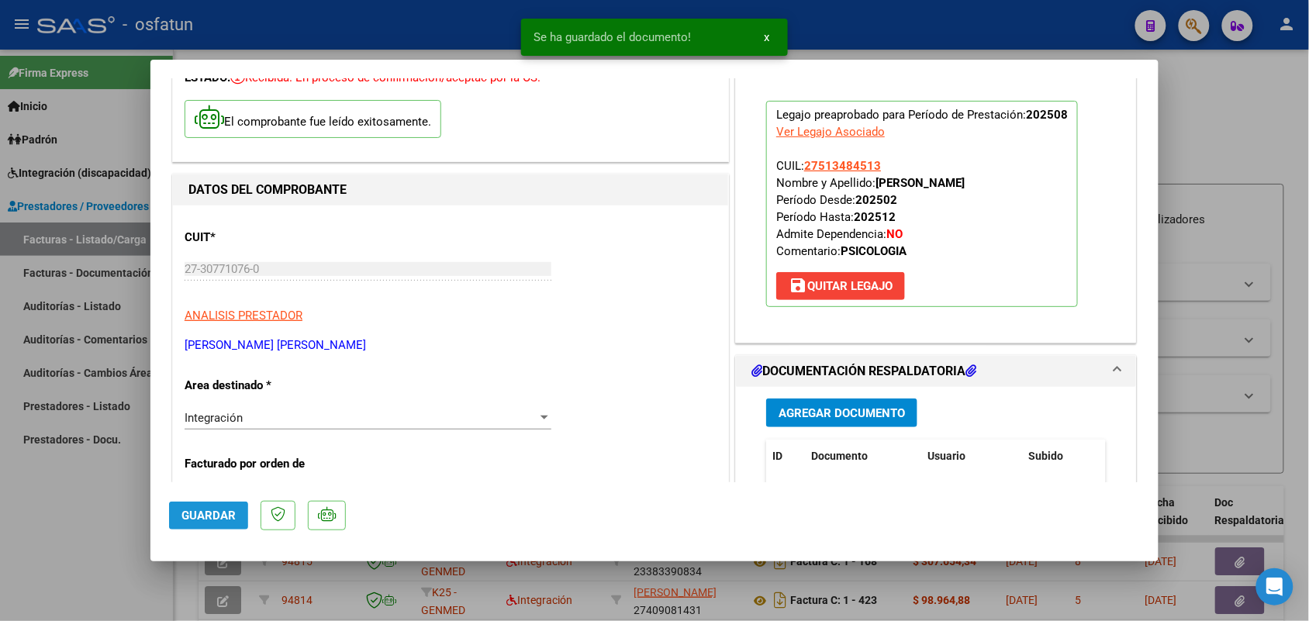
click at [187, 516] on span "Guardar" at bounding box center [208, 516] width 54 height 14
click at [60, 549] on div at bounding box center [654, 310] width 1309 height 621
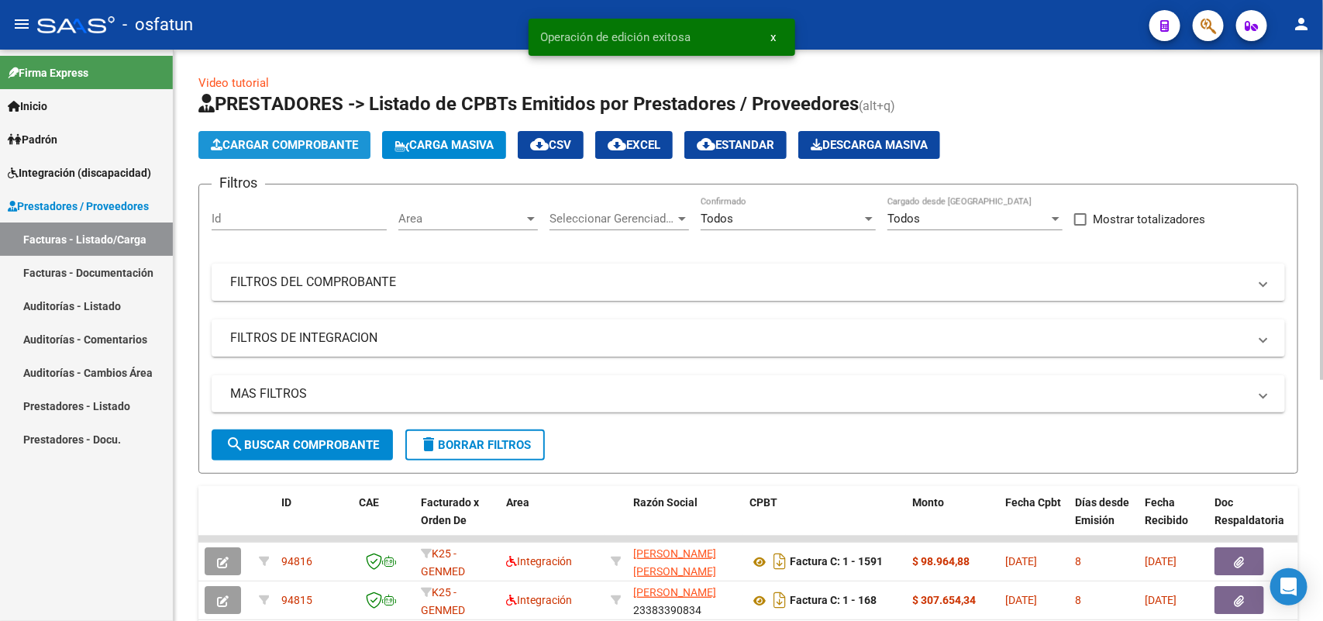
click at [299, 149] on span "Cargar Comprobante" at bounding box center [284, 145] width 147 height 14
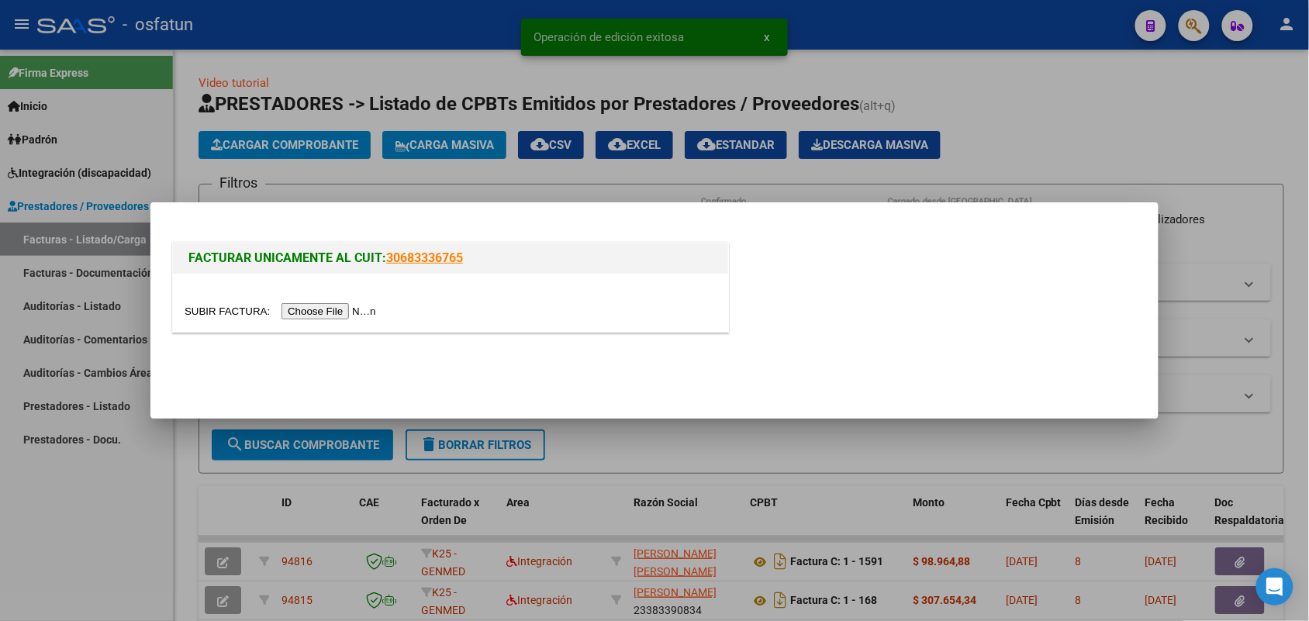
click at [319, 305] on input "file" at bounding box center [283, 311] width 196 height 16
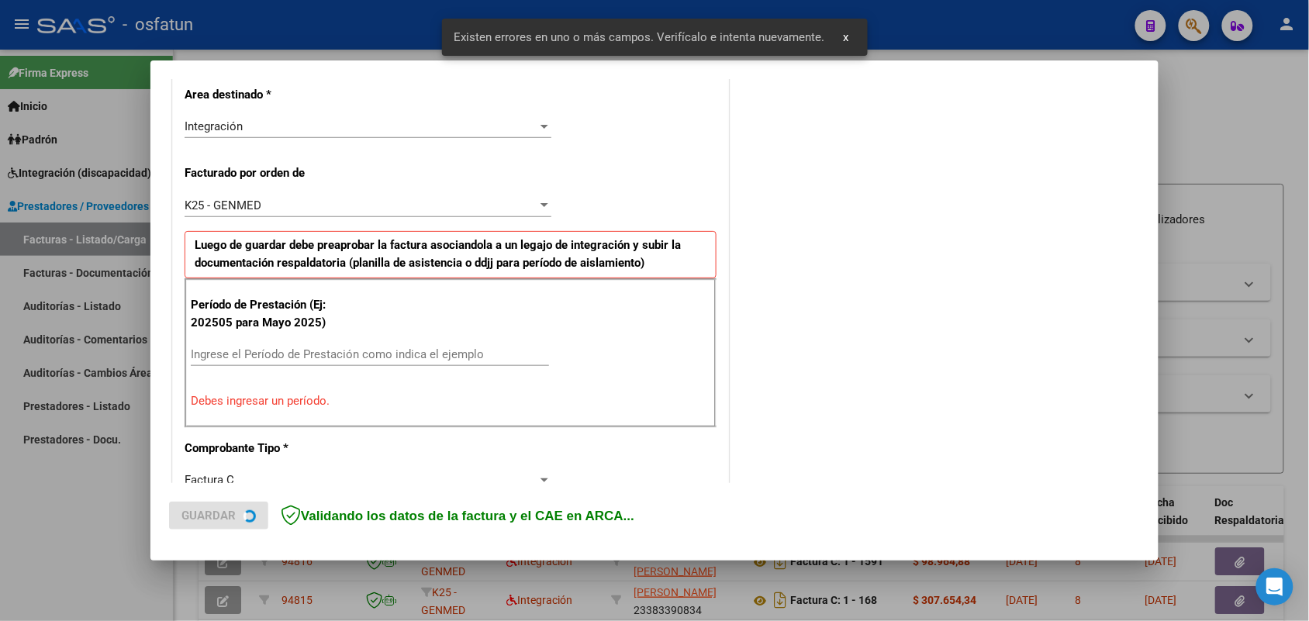
scroll to position [389, 0]
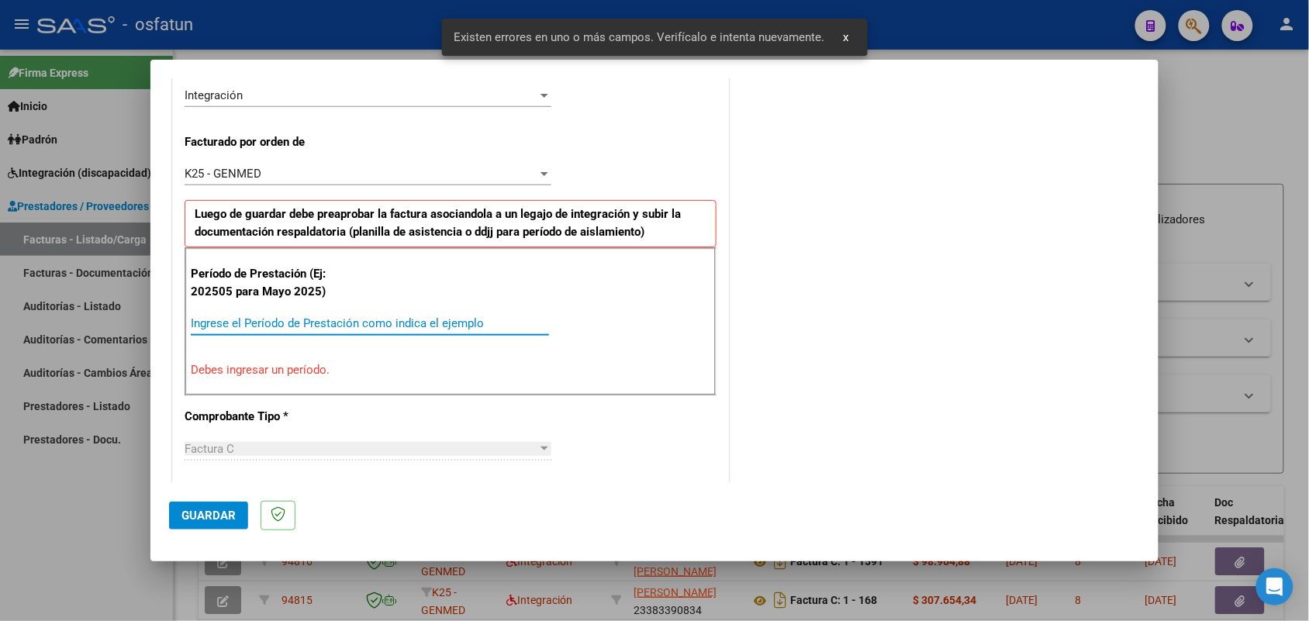
click at [292, 319] on input "Ingrese el Período de Prestación como indica el ejemplo" at bounding box center [370, 323] width 358 height 14
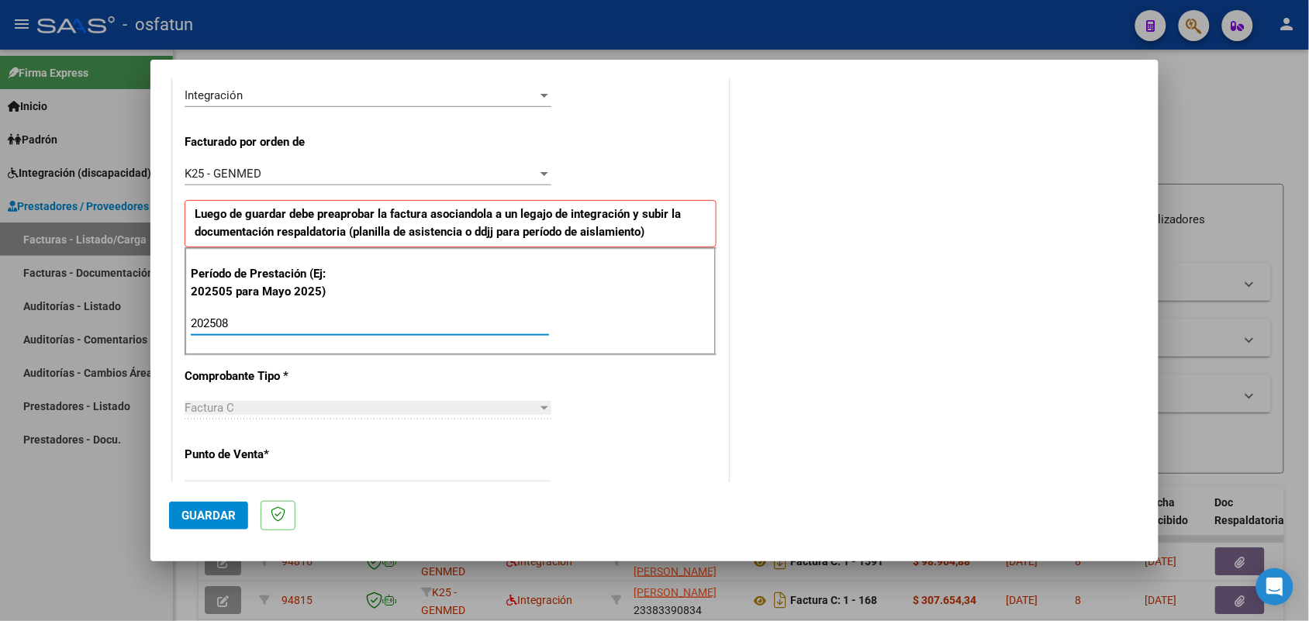
type input "202508"
click at [203, 509] on span "Guardar" at bounding box center [208, 516] width 54 height 14
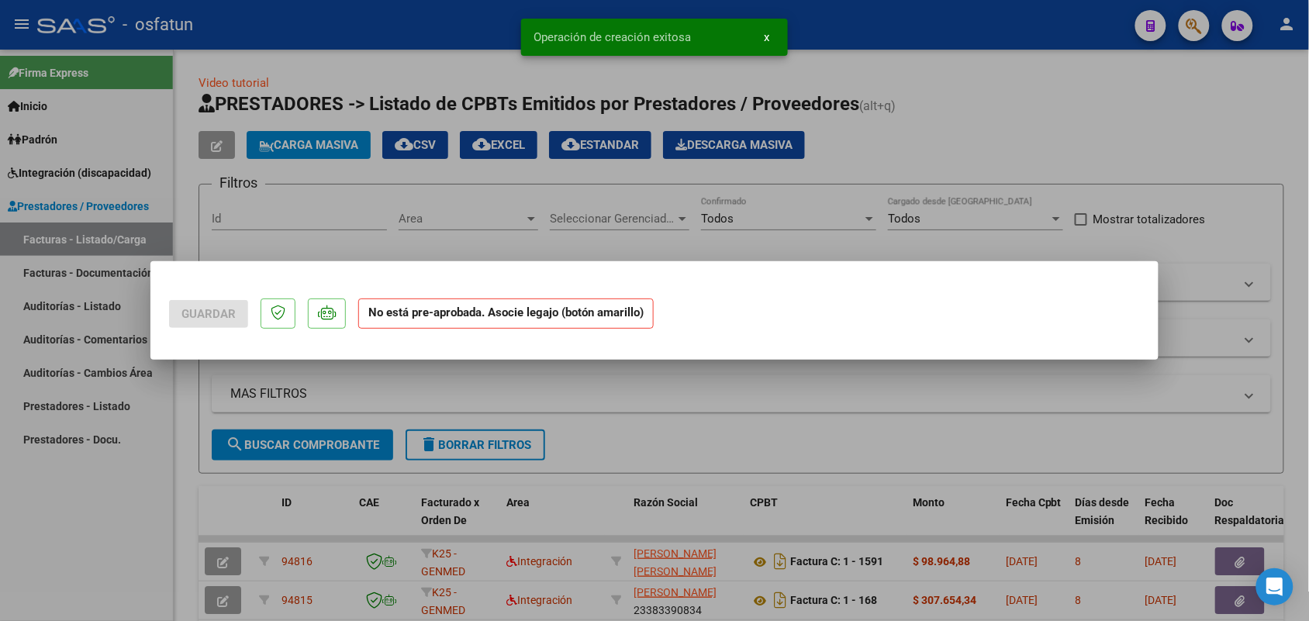
scroll to position [0, 0]
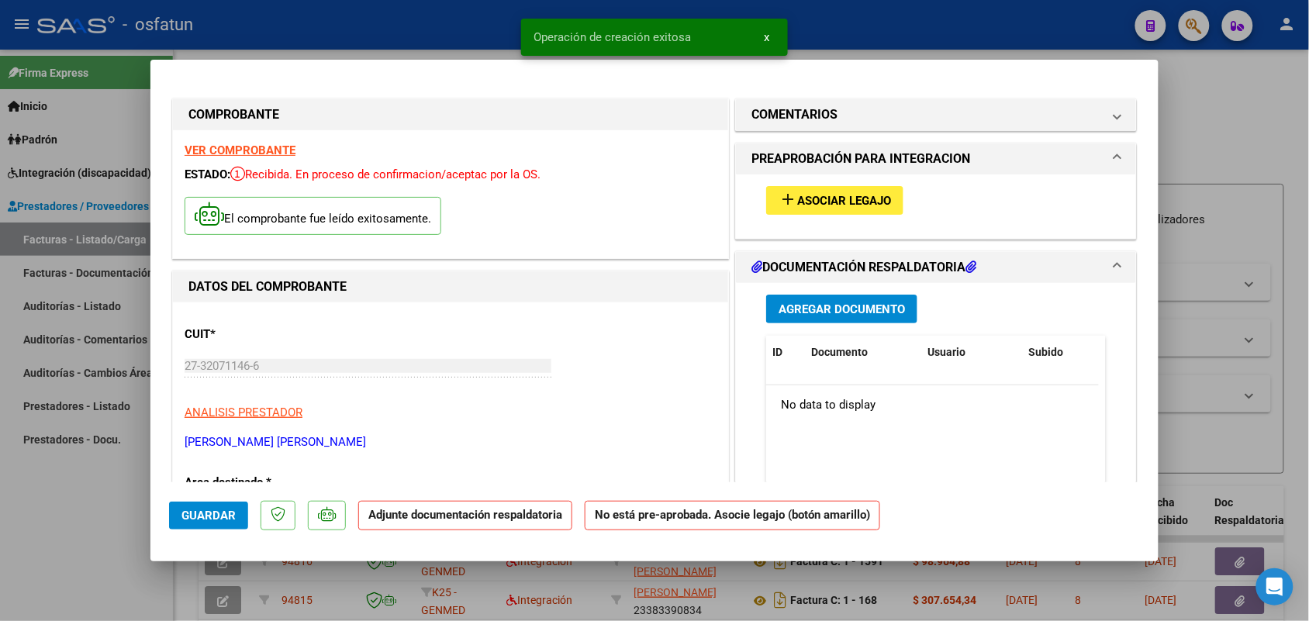
click at [798, 188] on button "add Asociar Legajo" at bounding box center [834, 200] width 137 height 29
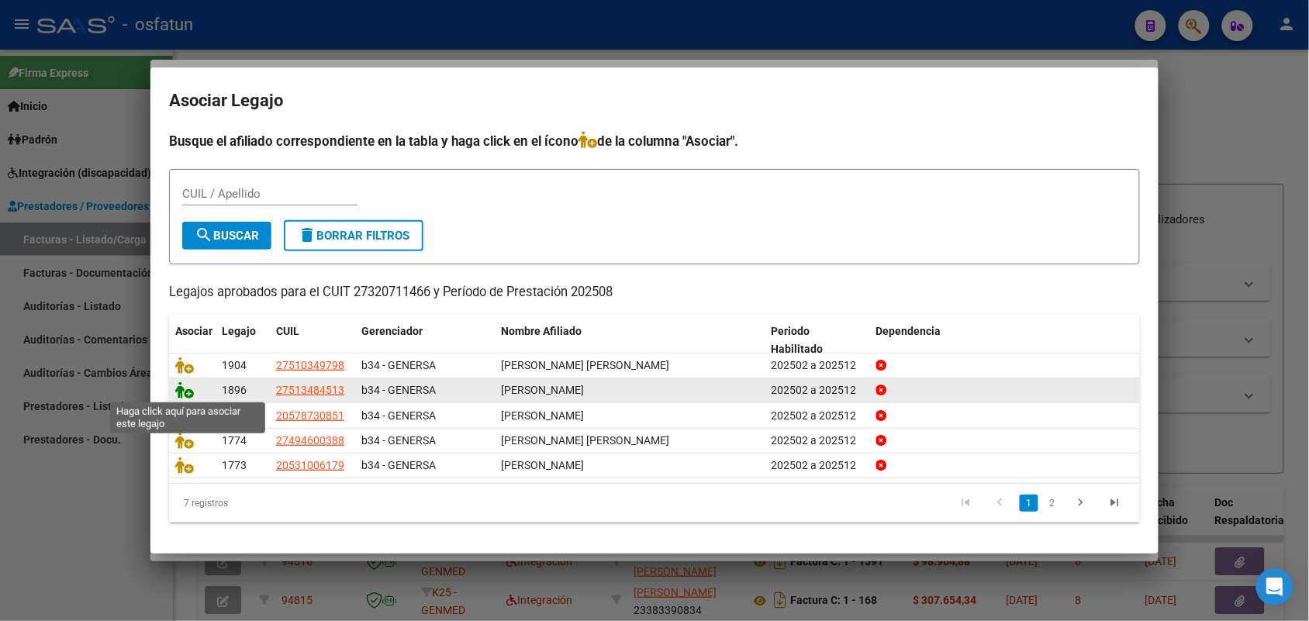
click at [179, 382] on icon at bounding box center [184, 389] width 19 height 17
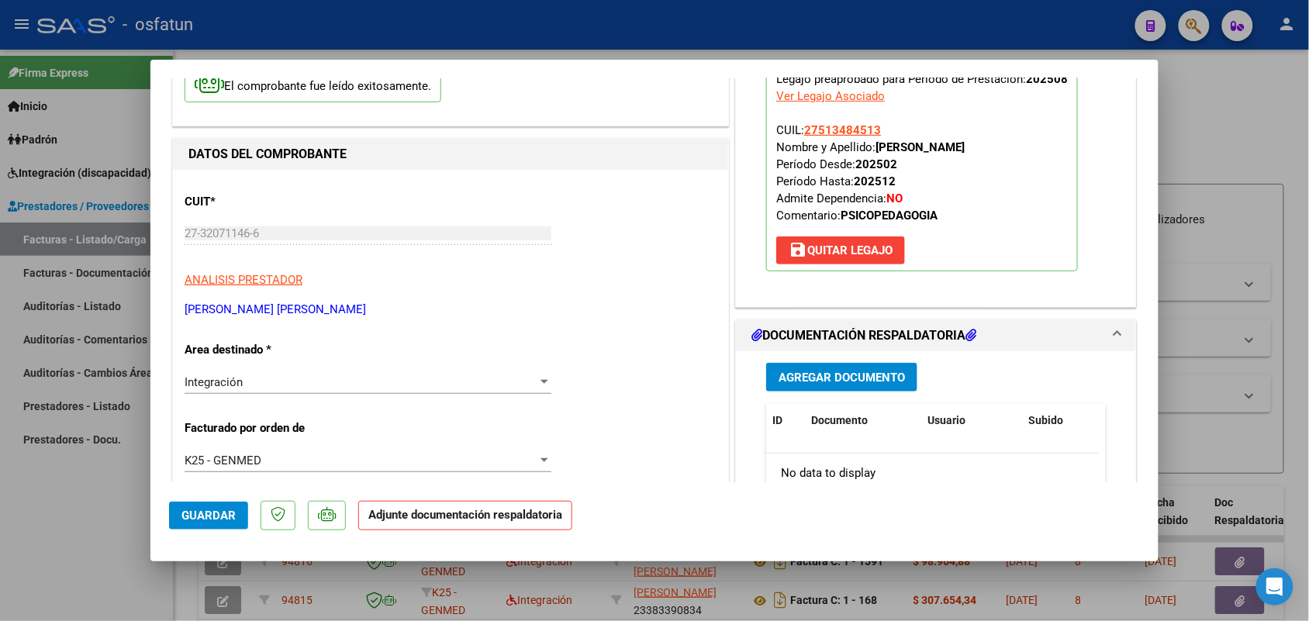
scroll to position [194, 0]
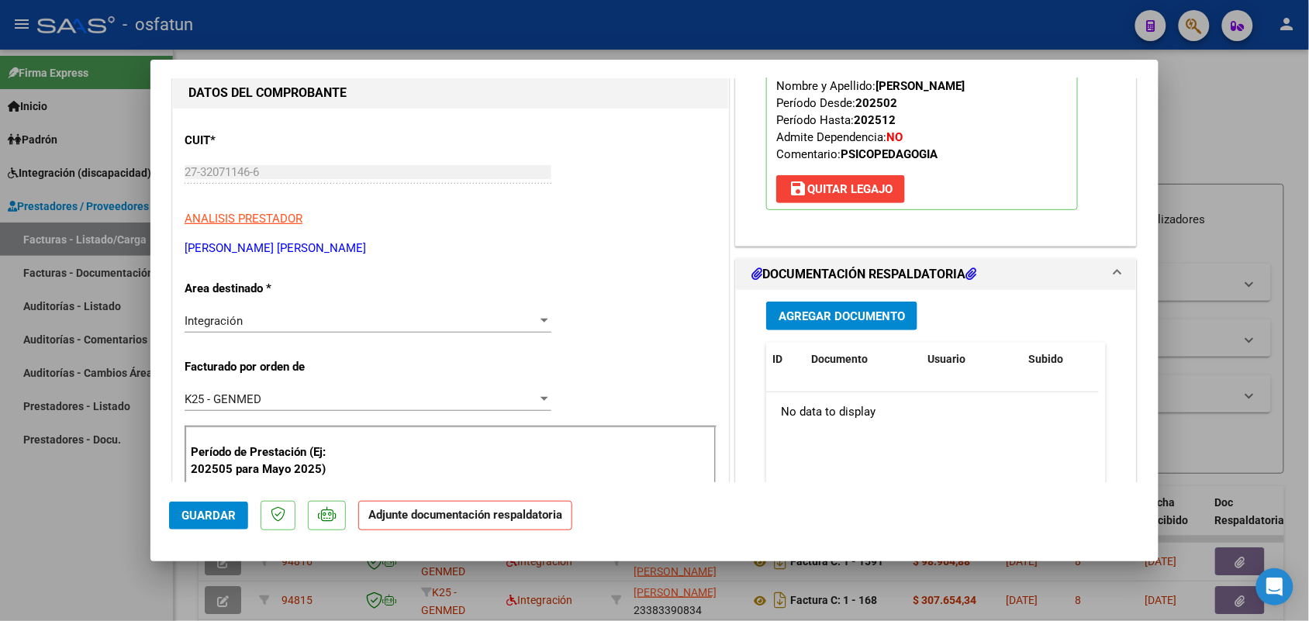
click at [823, 315] on span "Agregar Documento" at bounding box center [841, 316] width 126 height 14
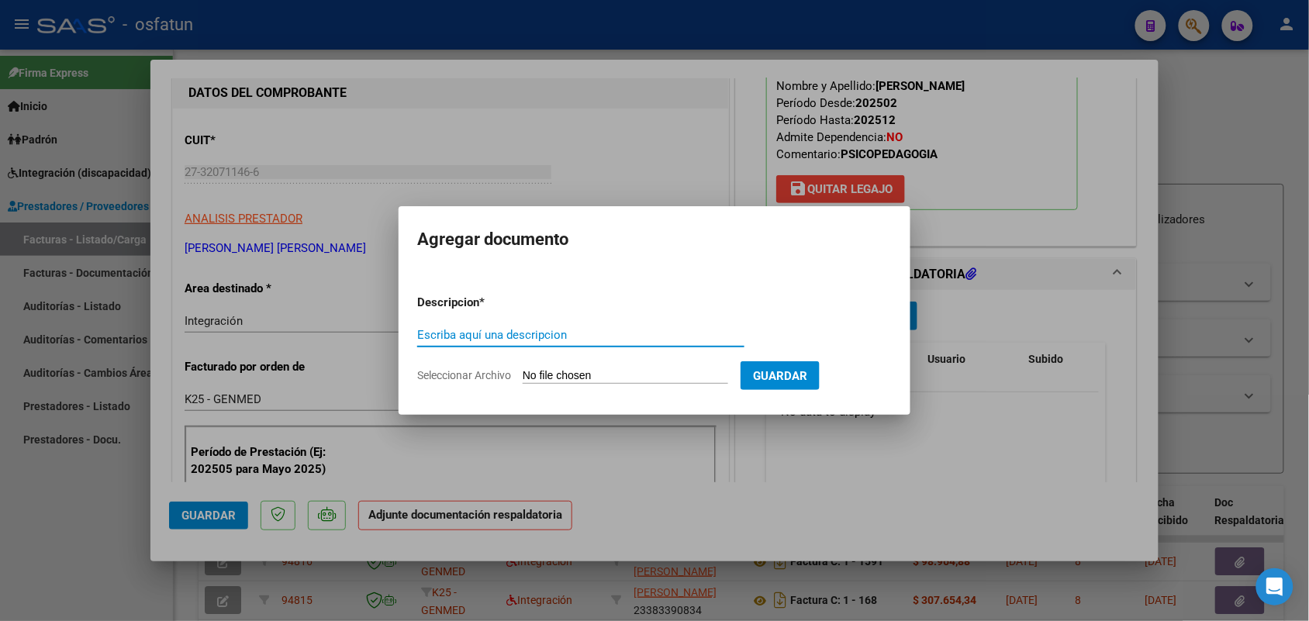
click at [456, 340] on input "Escriba aquí una descripcion" at bounding box center [580, 335] width 327 height 14
type input "asist cata"
click at [562, 372] on input "Seleccionar Archivo" at bounding box center [625, 376] width 205 height 15
type input "C:\fakepath\asist psp.pdf"
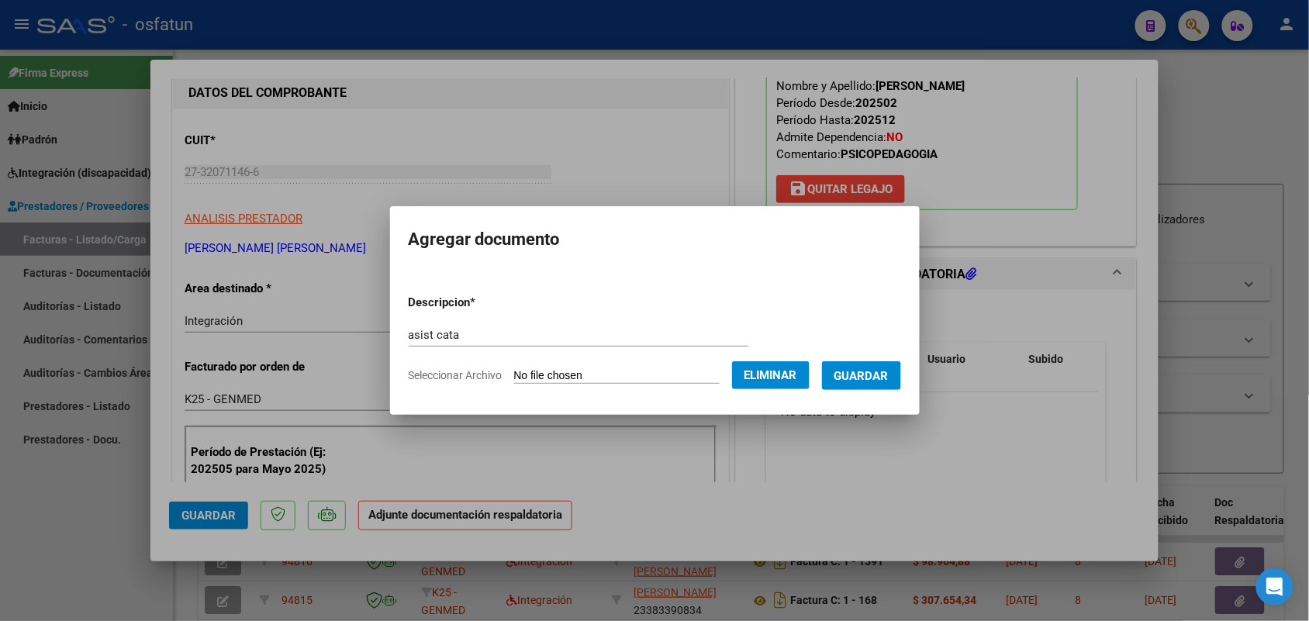
click at [888, 370] on span "Guardar" at bounding box center [861, 376] width 54 height 14
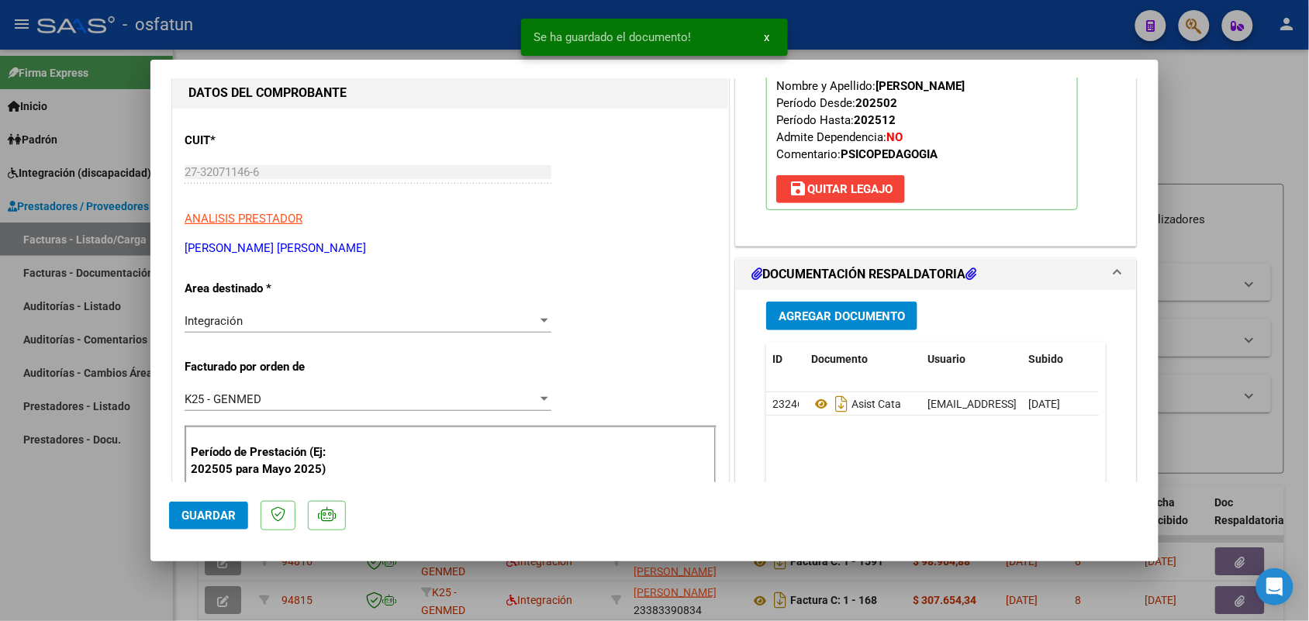
click at [214, 500] on mat-dialog-actions "Guardar" at bounding box center [654, 512] width 971 height 61
drag, startPoint x: 217, startPoint y: 514, endPoint x: 195, endPoint y: 535, distance: 30.7
click at [218, 514] on span "Guardar" at bounding box center [208, 516] width 54 height 14
click at [102, 529] on div at bounding box center [654, 310] width 1309 height 621
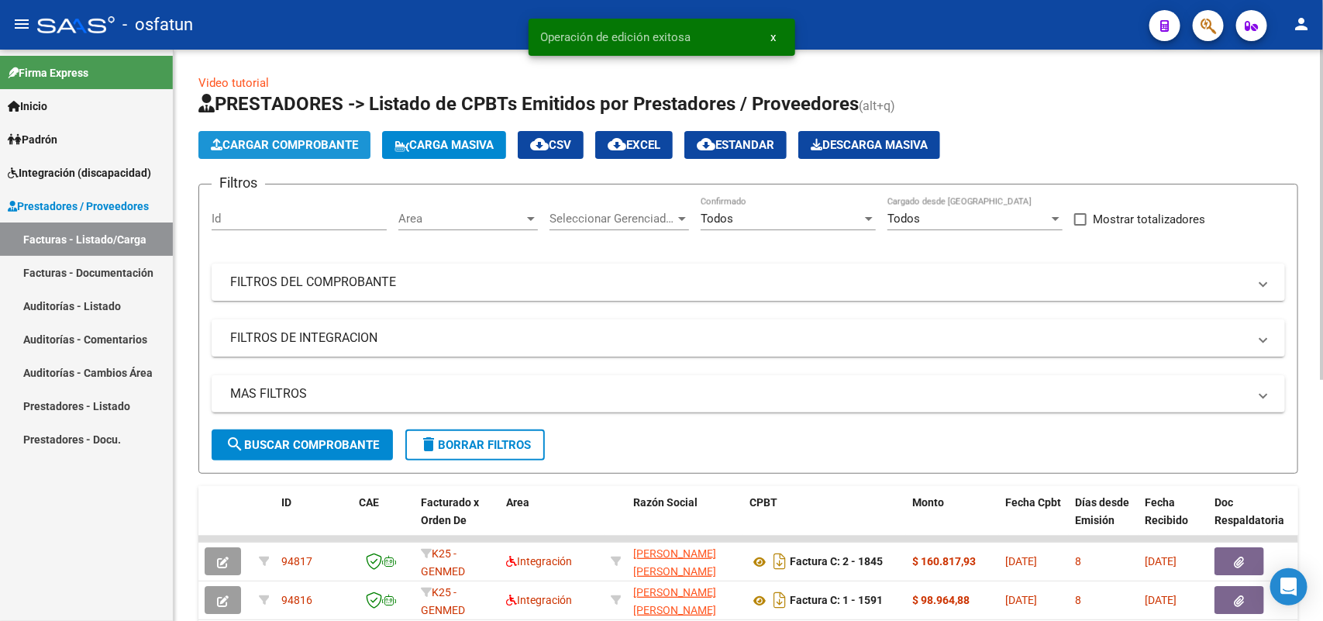
click at [308, 143] on span "Cargar Comprobante" at bounding box center [284, 145] width 147 height 14
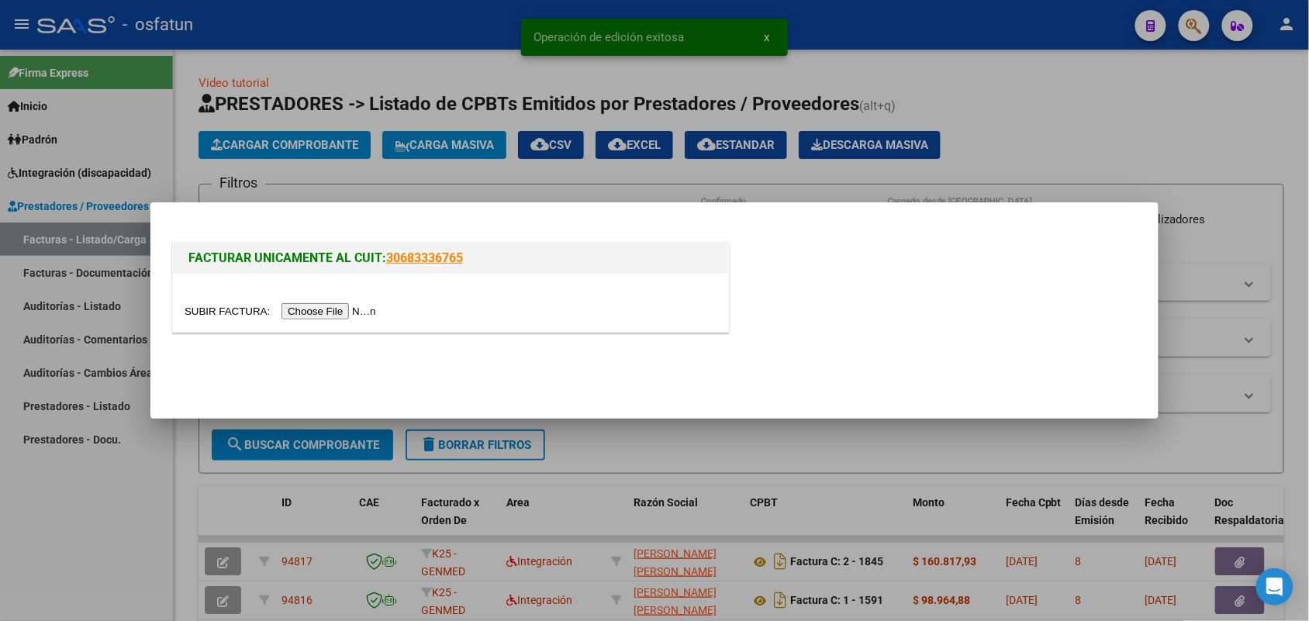
click at [341, 316] on input "file" at bounding box center [283, 311] width 196 height 16
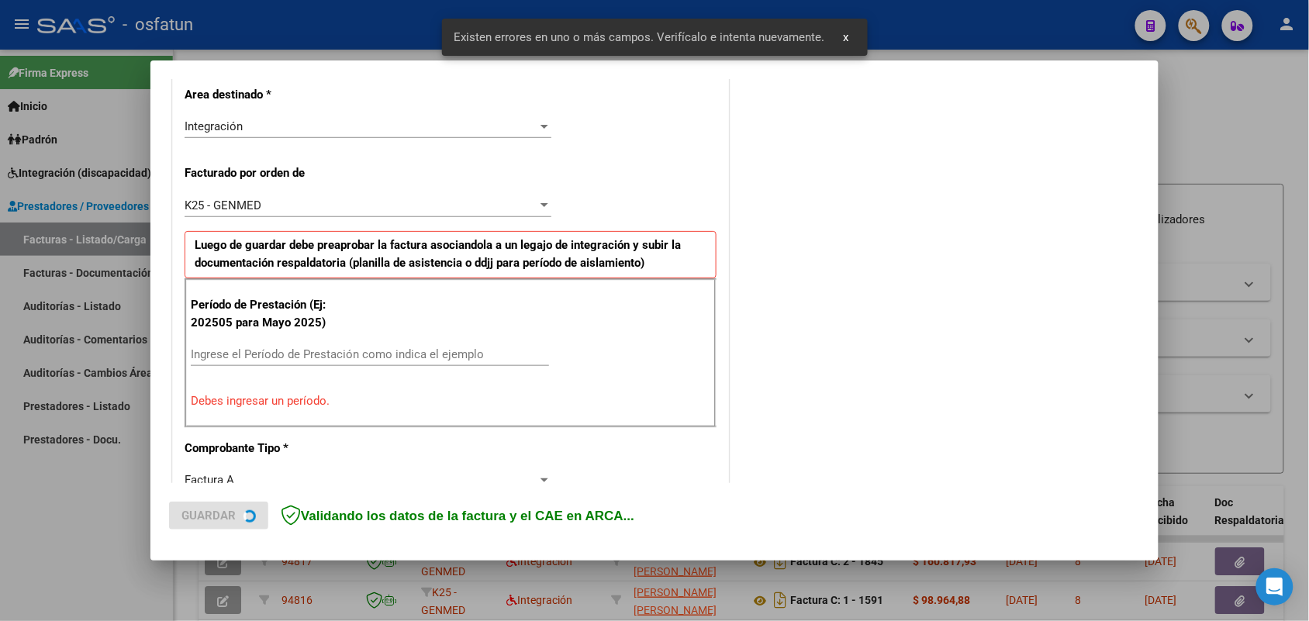
scroll to position [389, 0]
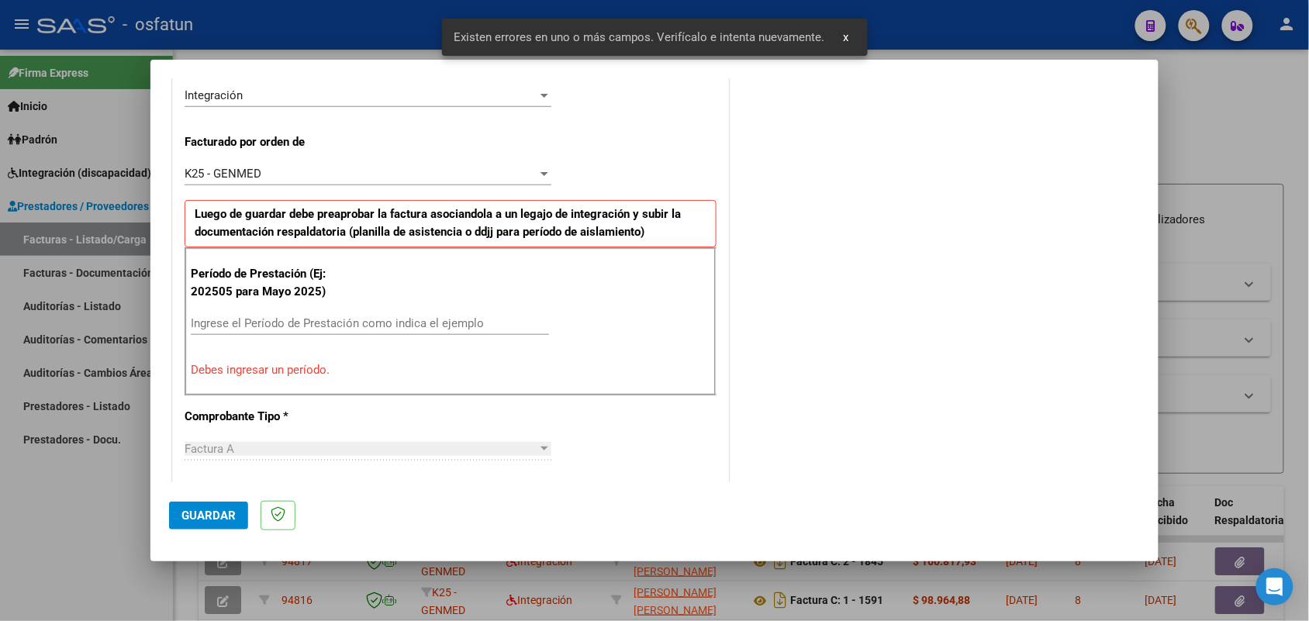
click at [323, 318] on input "Ingrese el Período de Prestación como indica el ejemplo" at bounding box center [370, 323] width 358 height 14
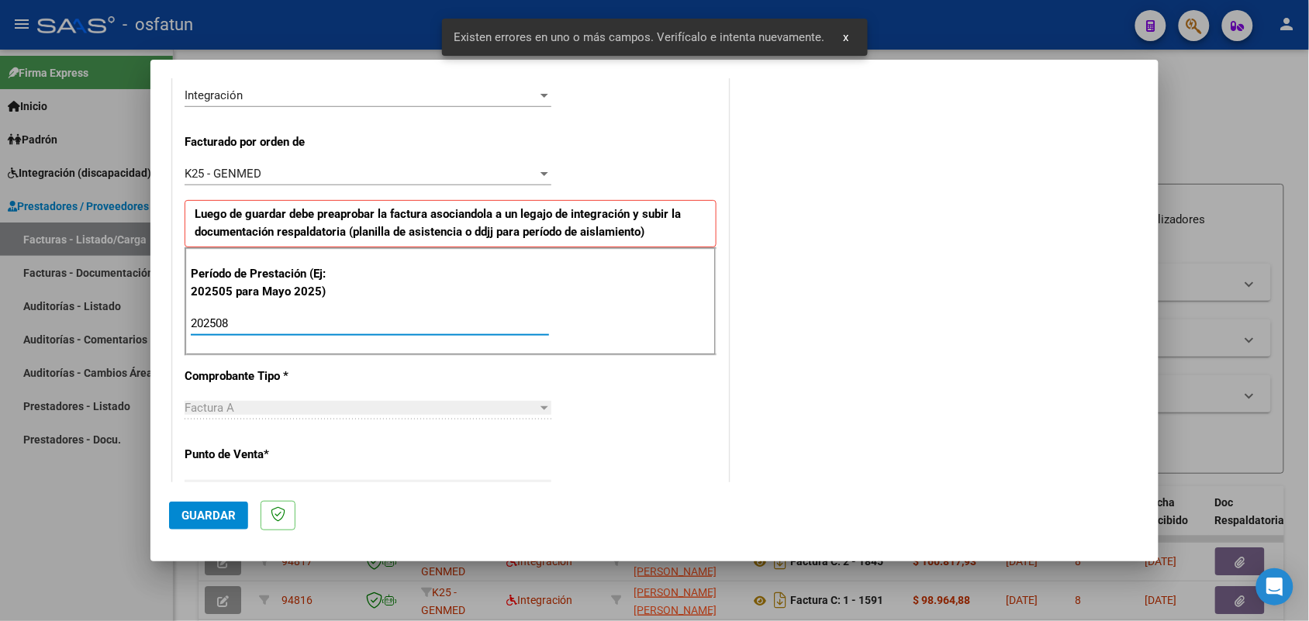
type input "202508"
click at [225, 516] on span "Guardar" at bounding box center [208, 516] width 54 height 14
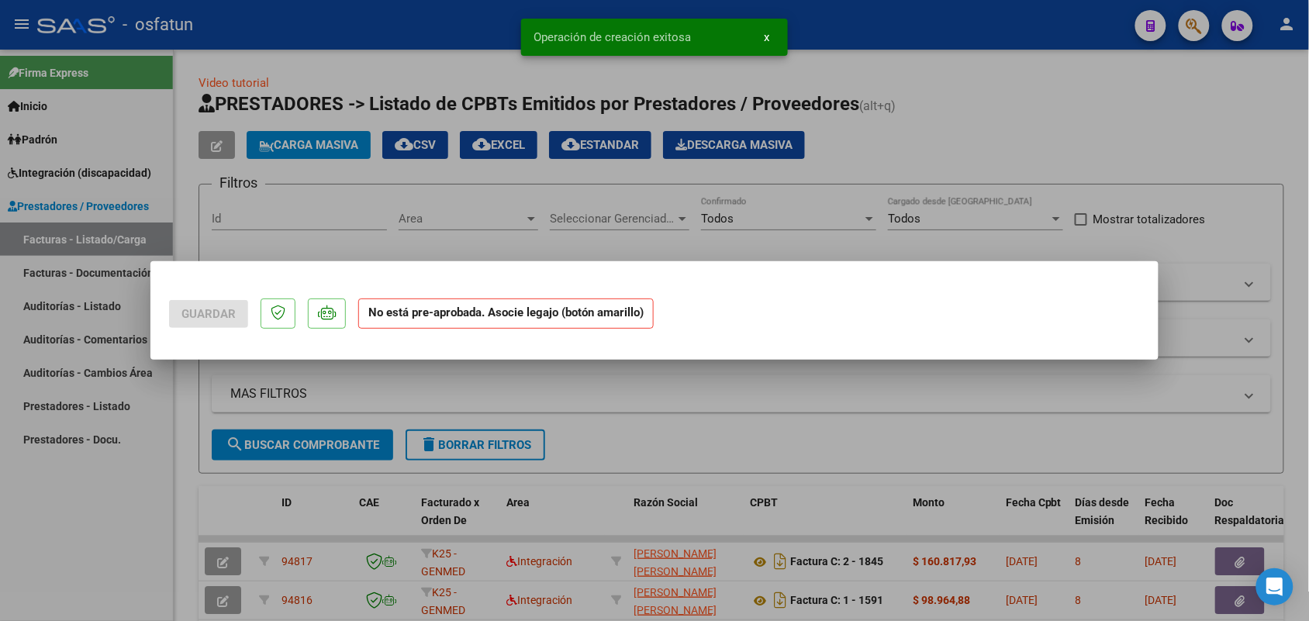
scroll to position [0, 0]
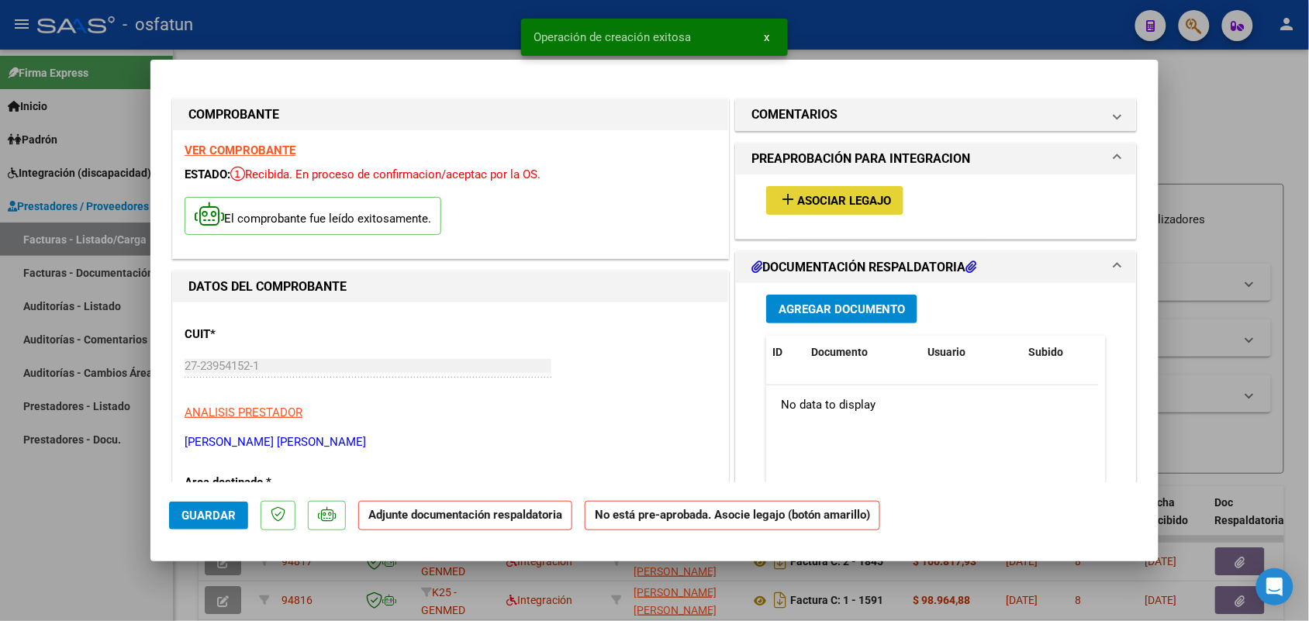
click at [835, 211] on button "add Asociar Legajo" at bounding box center [834, 200] width 137 height 29
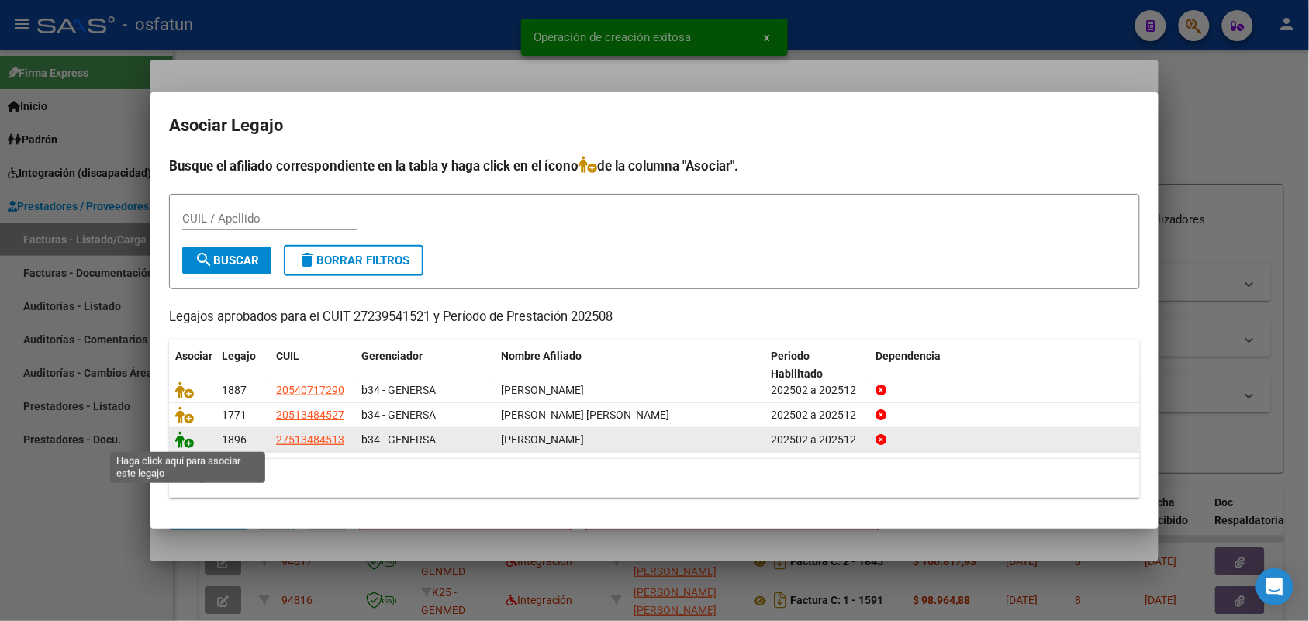
click at [177, 442] on icon at bounding box center [184, 439] width 19 height 17
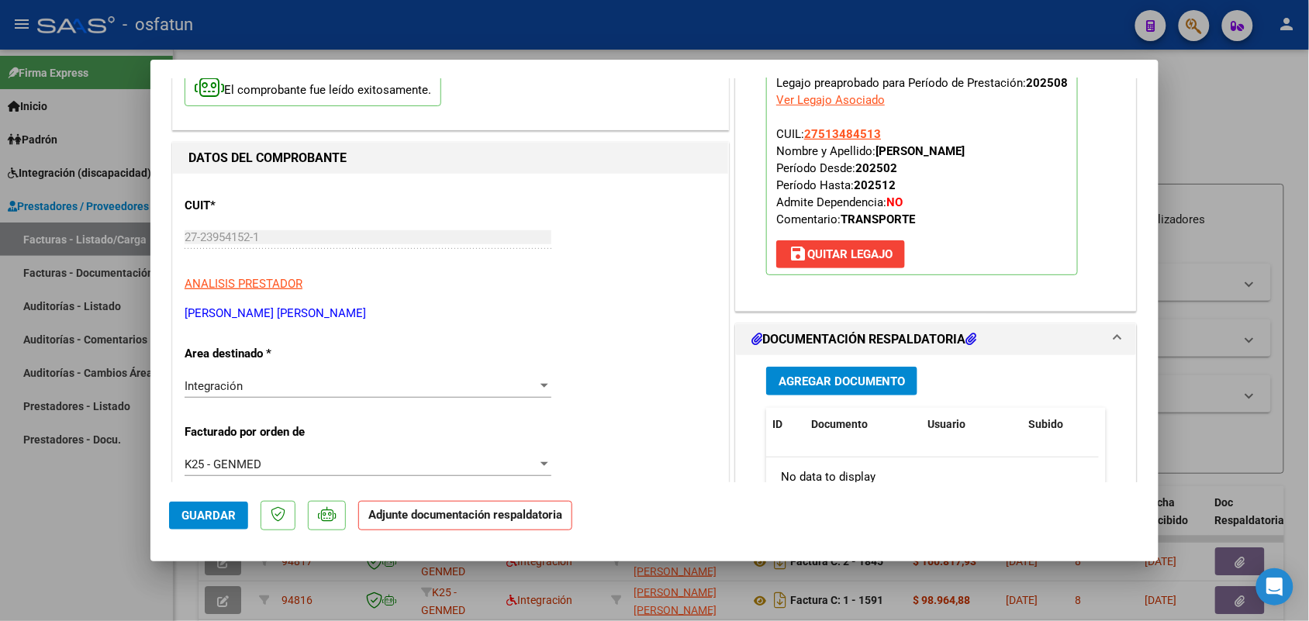
scroll to position [194, 0]
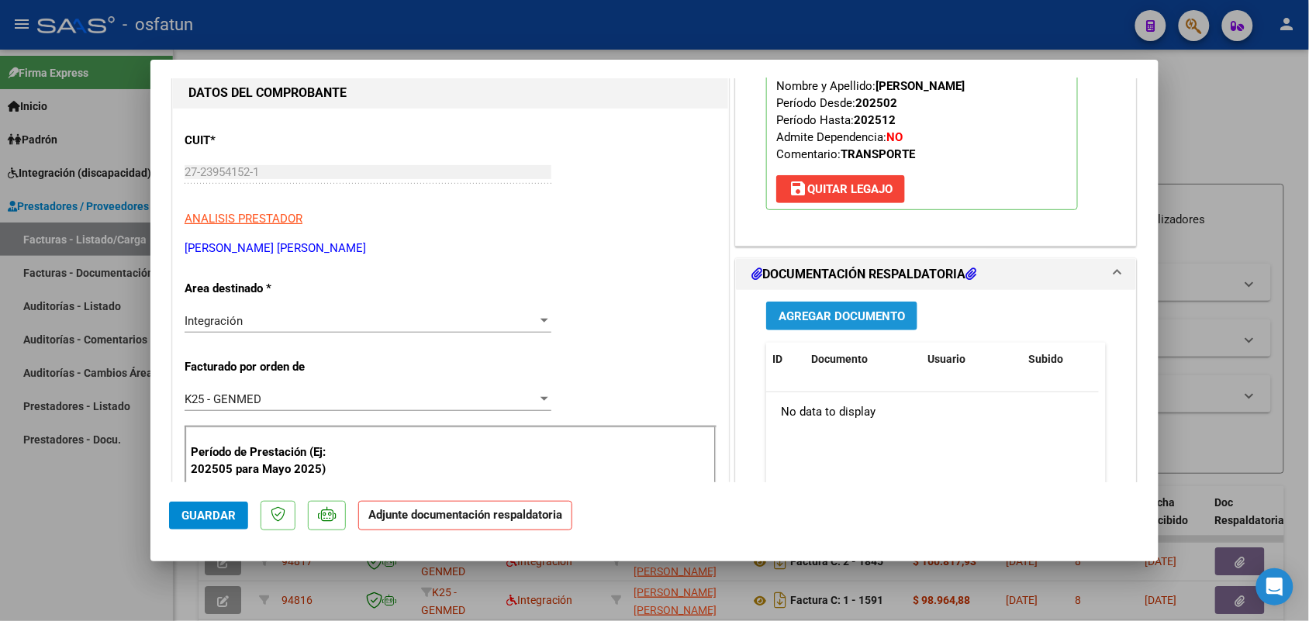
click at [809, 315] on span "Agregar Documento" at bounding box center [841, 316] width 126 height 14
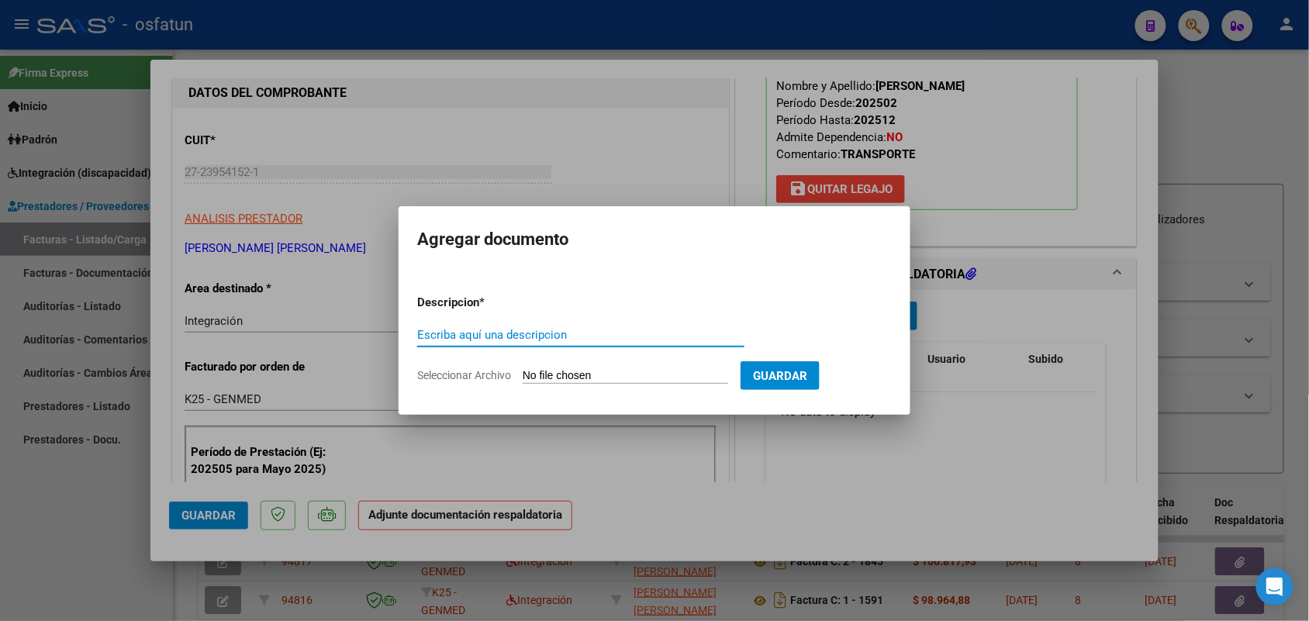
click at [517, 332] on input "Escriba aquí una descripcion" at bounding box center [580, 335] width 327 height 14
type input "asist cata"
click at [572, 366] on form "Descripcion * asist cata Escriba aquí una descripcion Seleccionar Archivo Guard…" at bounding box center [654, 338] width 474 height 113
click at [576, 374] on input "Seleccionar Archivo" at bounding box center [625, 376] width 205 height 15
type input "C:\fakepath\asist transporte.pdf"
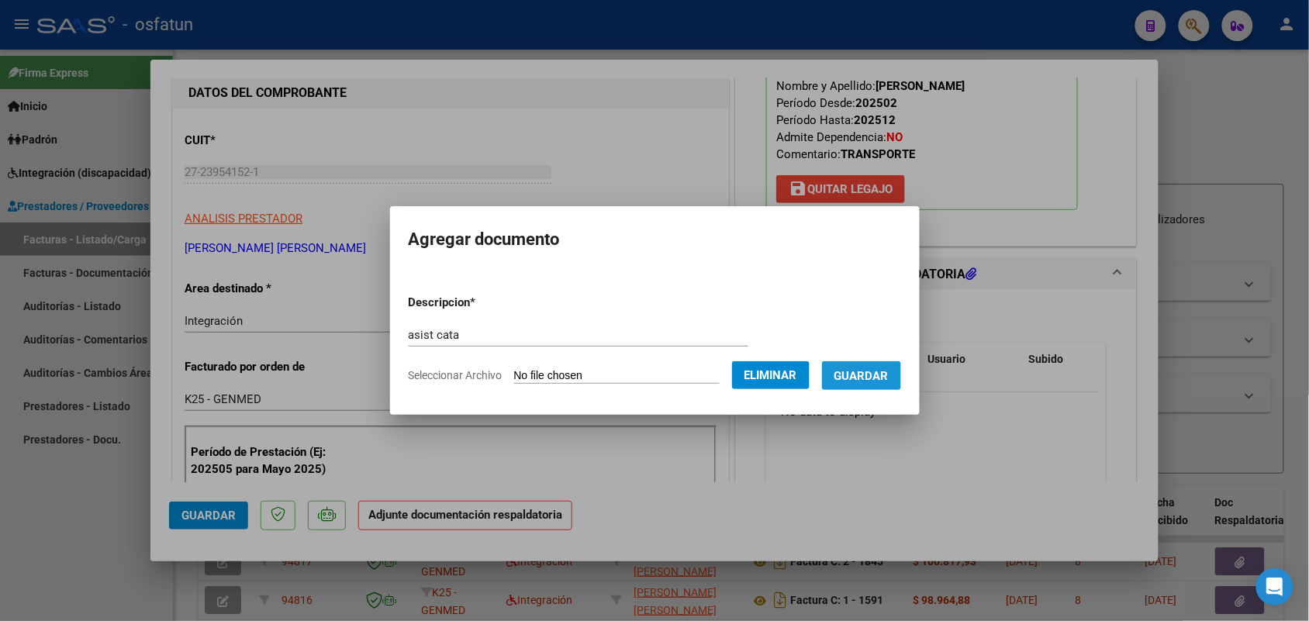
click at [874, 366] on button "Guardar" at bounding box center [861, 375] width 79 height 29
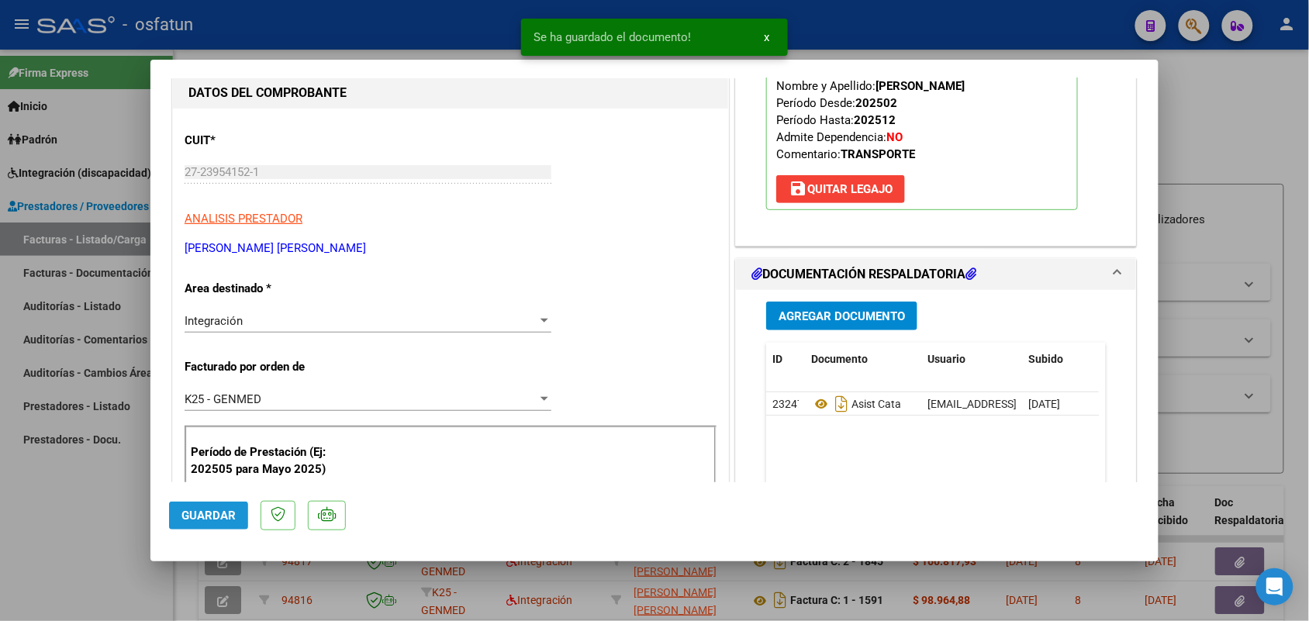
click at [191, 526] on button "Guardar" at bounding box center [208, 516] width 79 height 28
click at [43, 543] on div at bounding box center [654, 310] width 1309 height 621
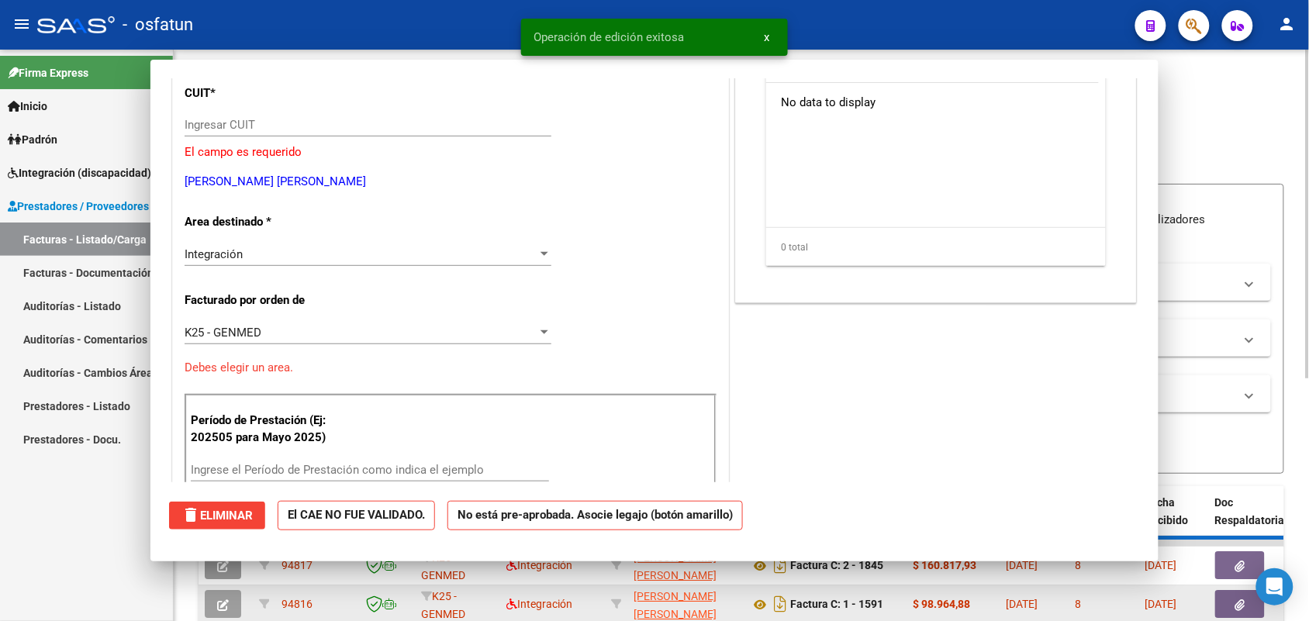
scroll to position [0, 0]
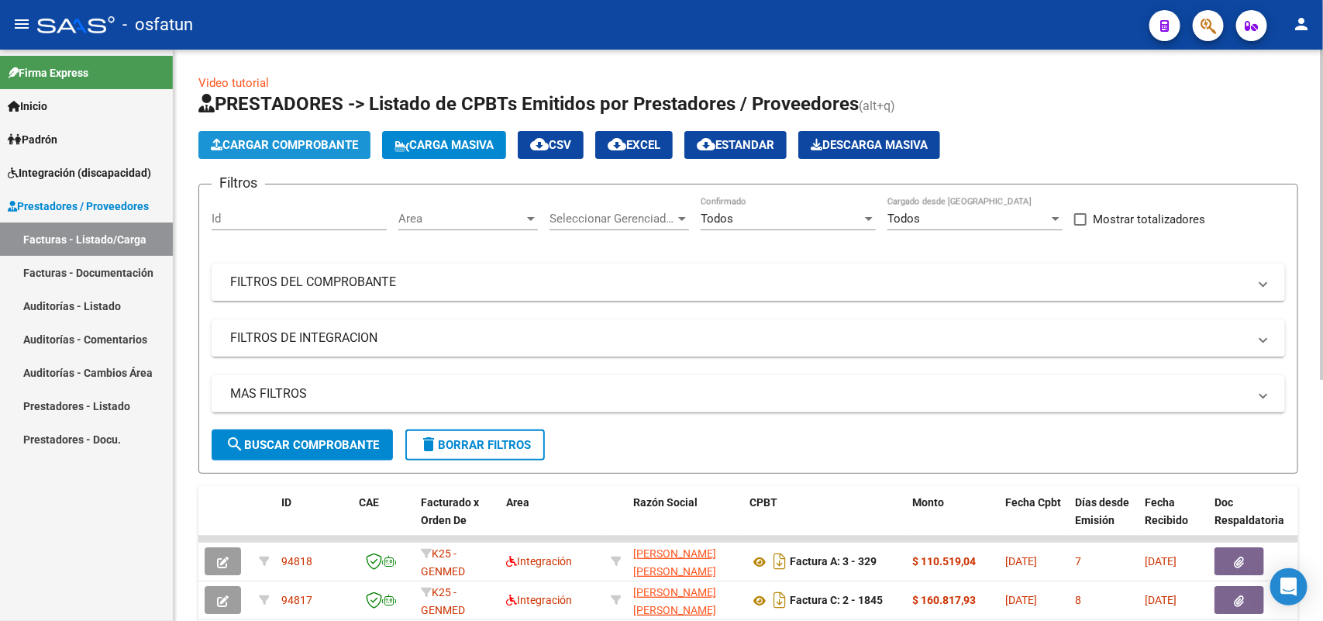
click at [334, 138] on span "Cargar Comprobante" at bounding box center [284, 145] width 147 height 14
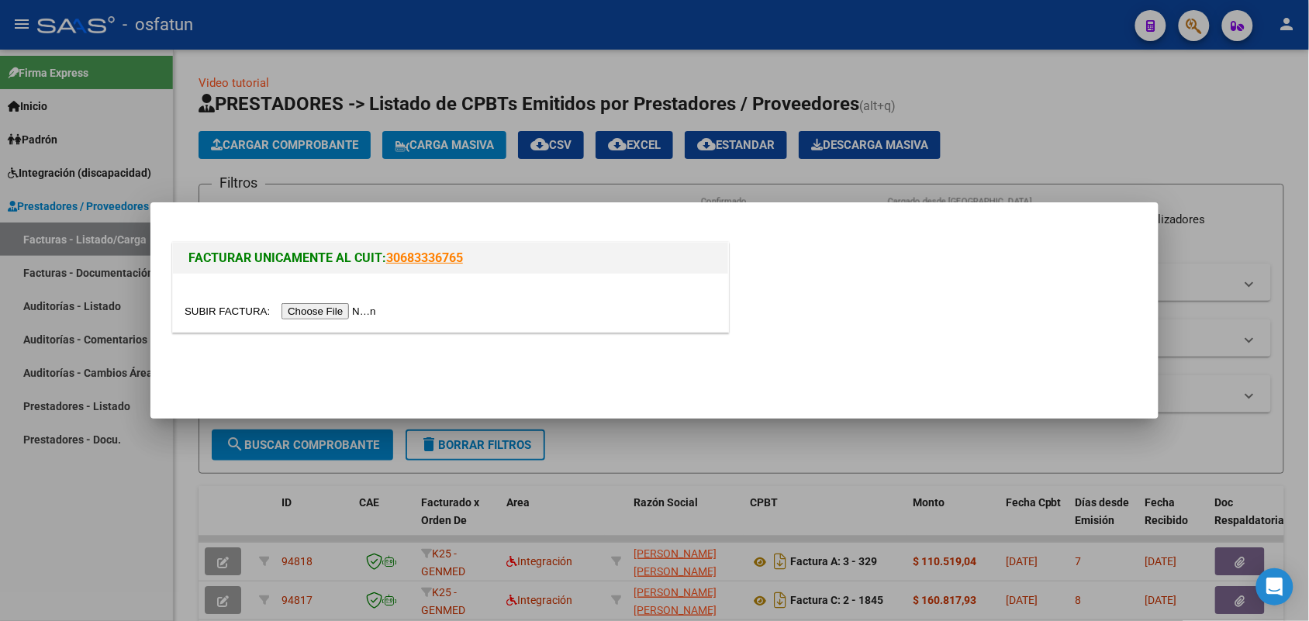
click at [374, 308] on input "file" at bounding box center [283, 311] width 196 height 16
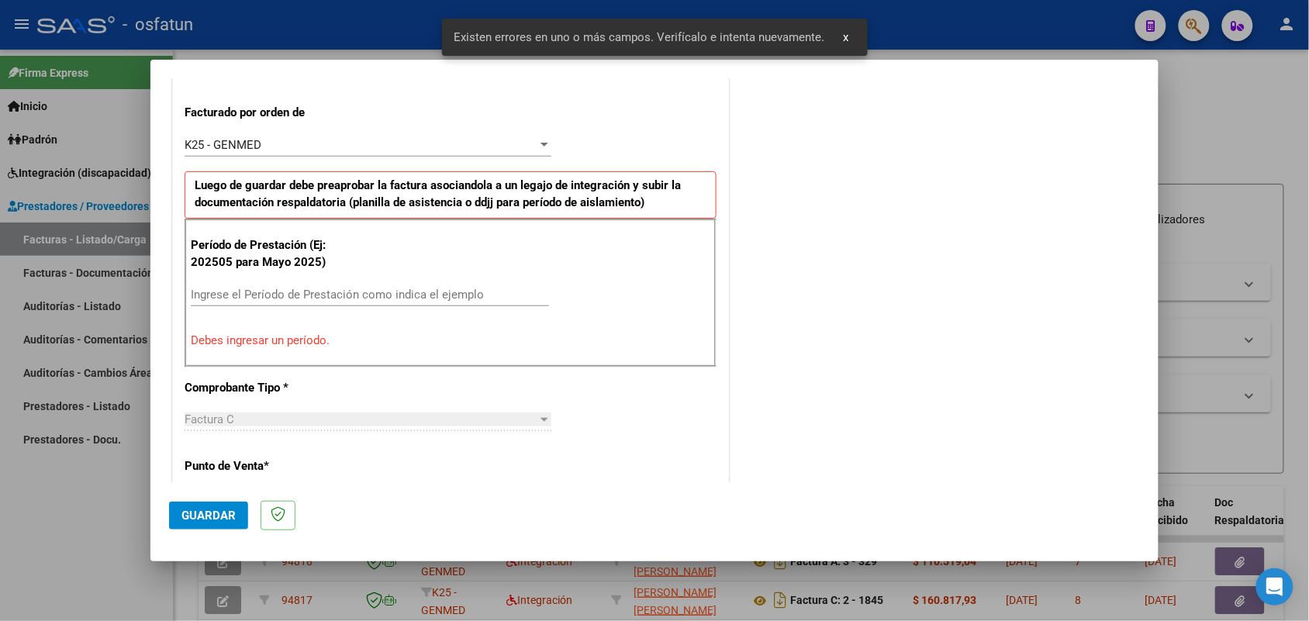
scroll to position [419, 0]
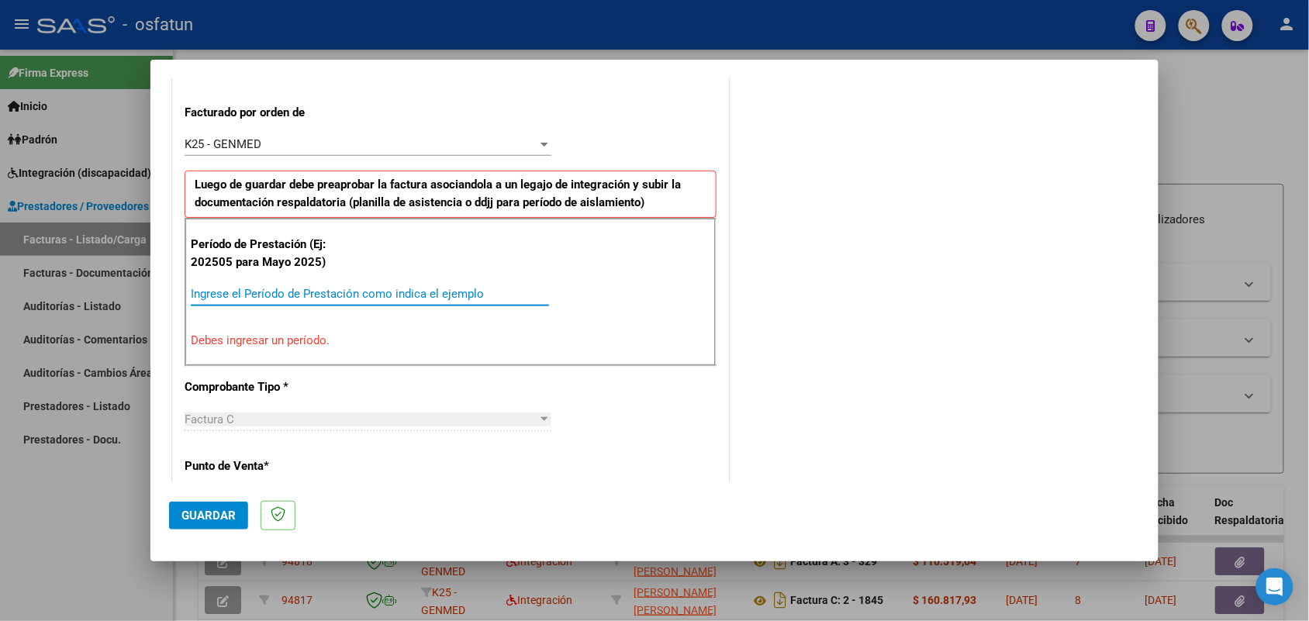
click at [381, 291] on input "Ingrese el Período de Prestación como indica el ejemplo" at bounding box center [370, 294] width 358 height 14
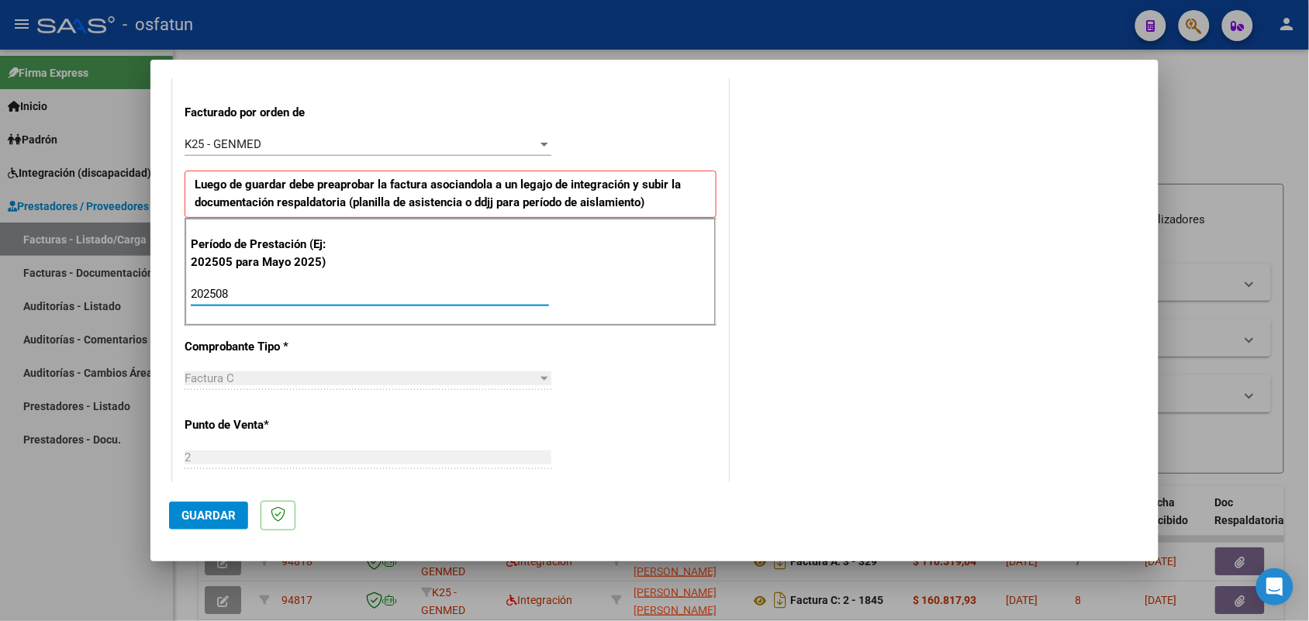
type input "202508"
click at [190, 516] on span "Guardar" at bounding box center [208, 516] width 54 height 14
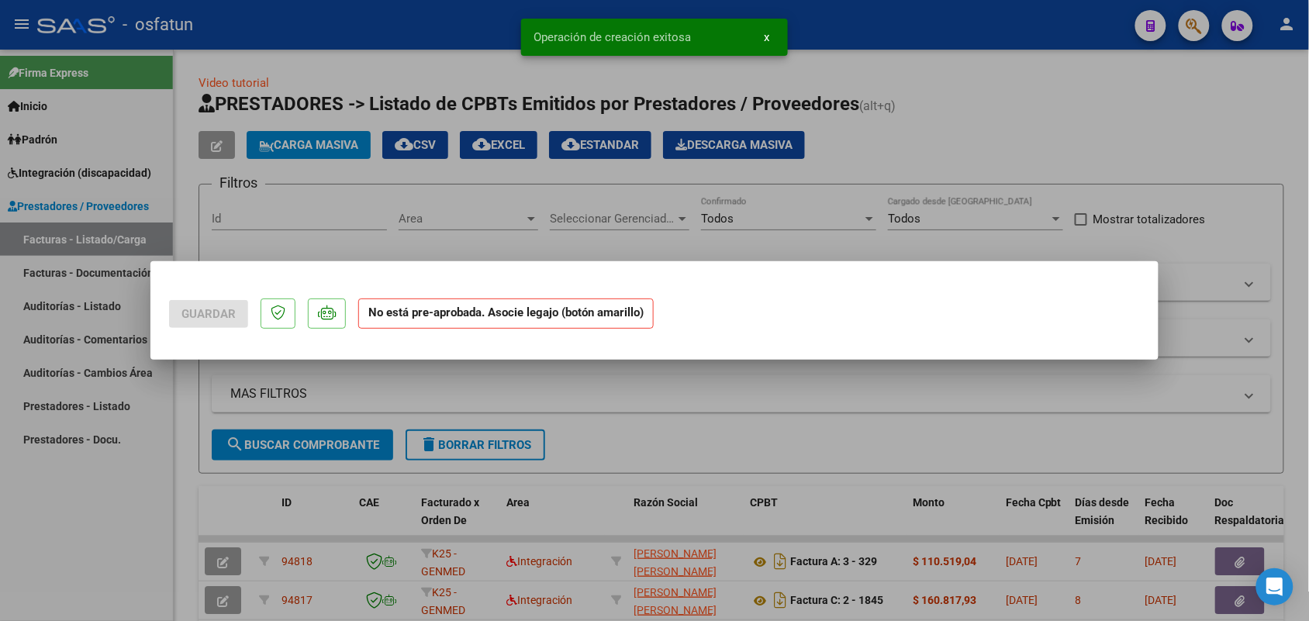
scroll to position [0, 0]
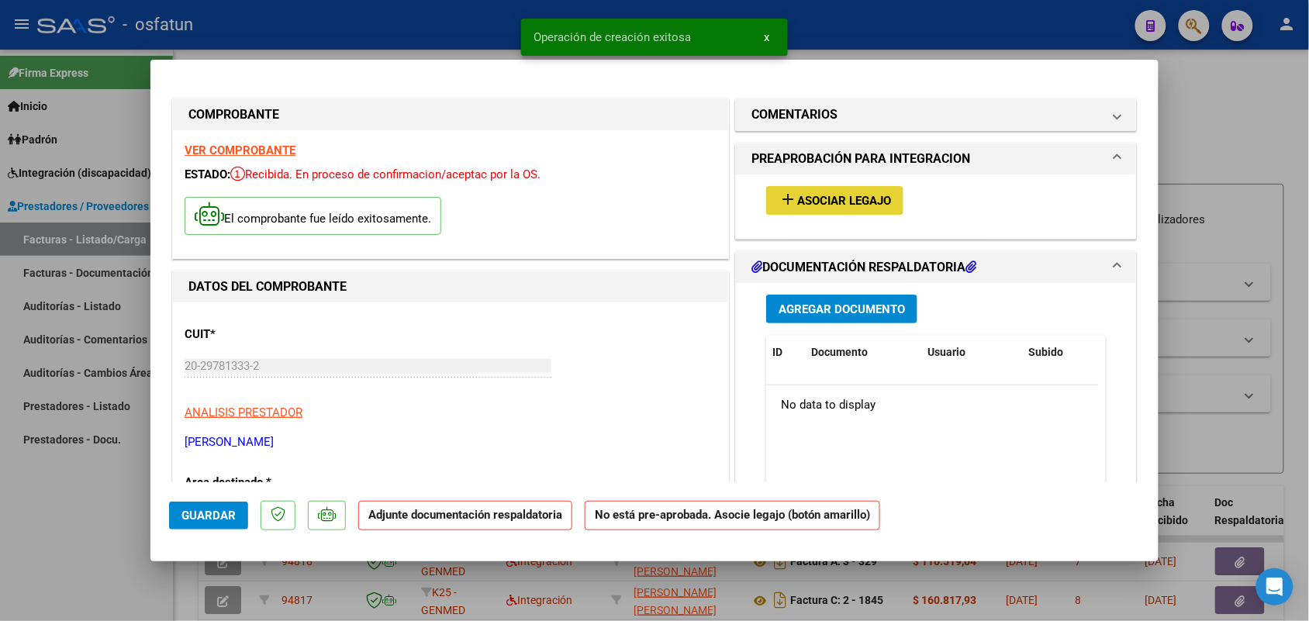
click at [797, 202] on span "Asociar Legajo" at bounding box center [844, 201] width 94 height 14
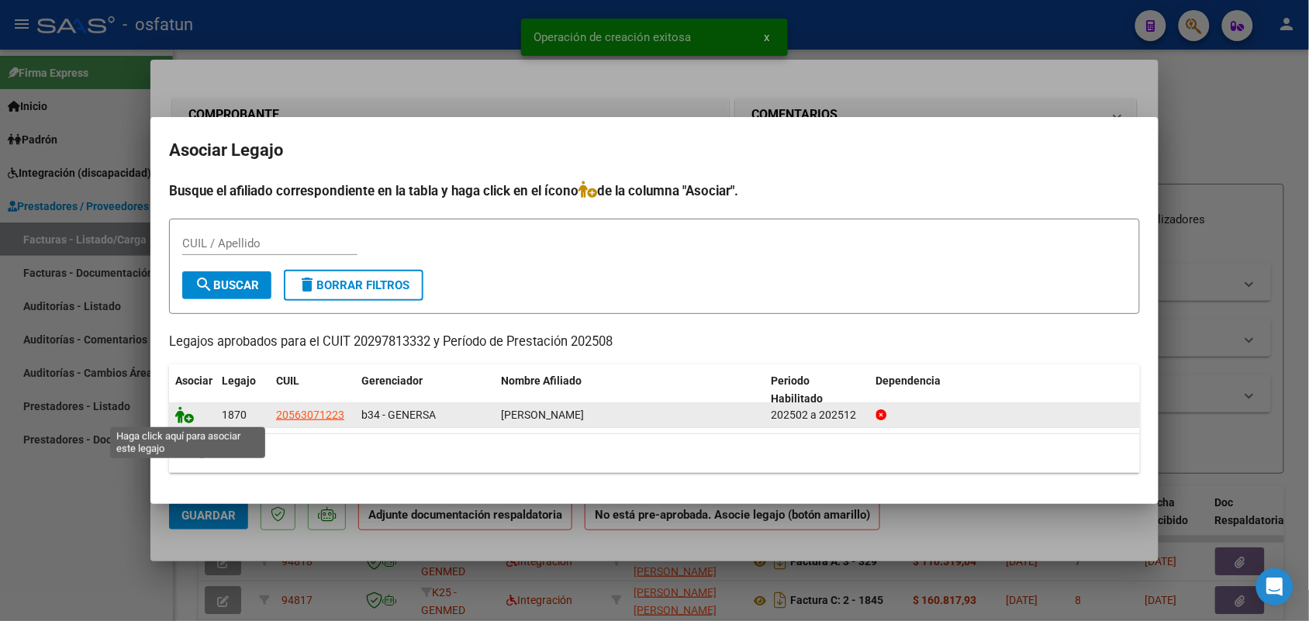
click at [181, 412] on icon at bounding box center [184, 414] width 19 height 17
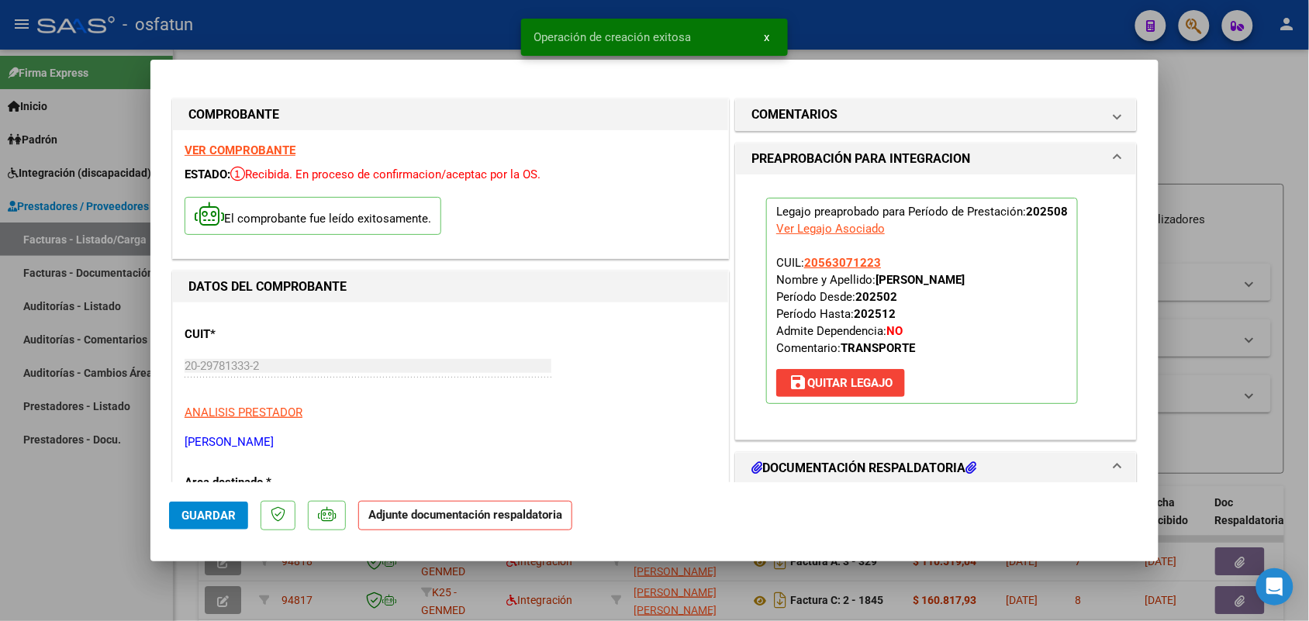
scroll to position [97, 0]
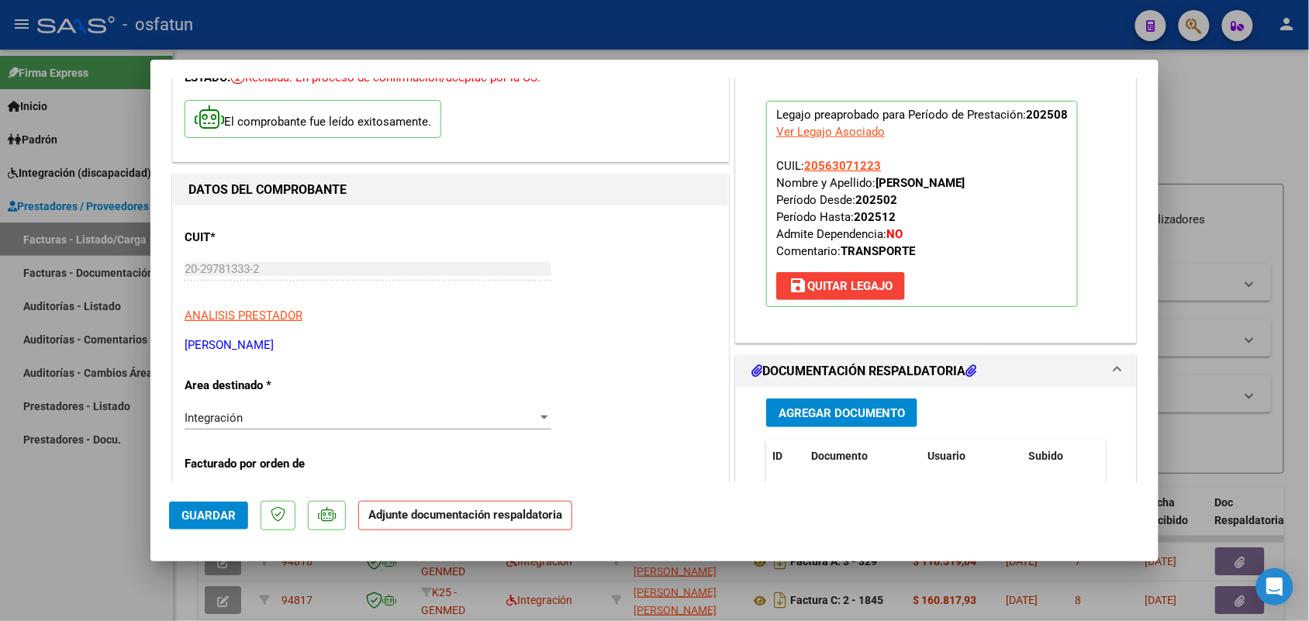
click at [823, 406] on span "Agregar Documento" at bounding box center [841, 413] width 126 height 14
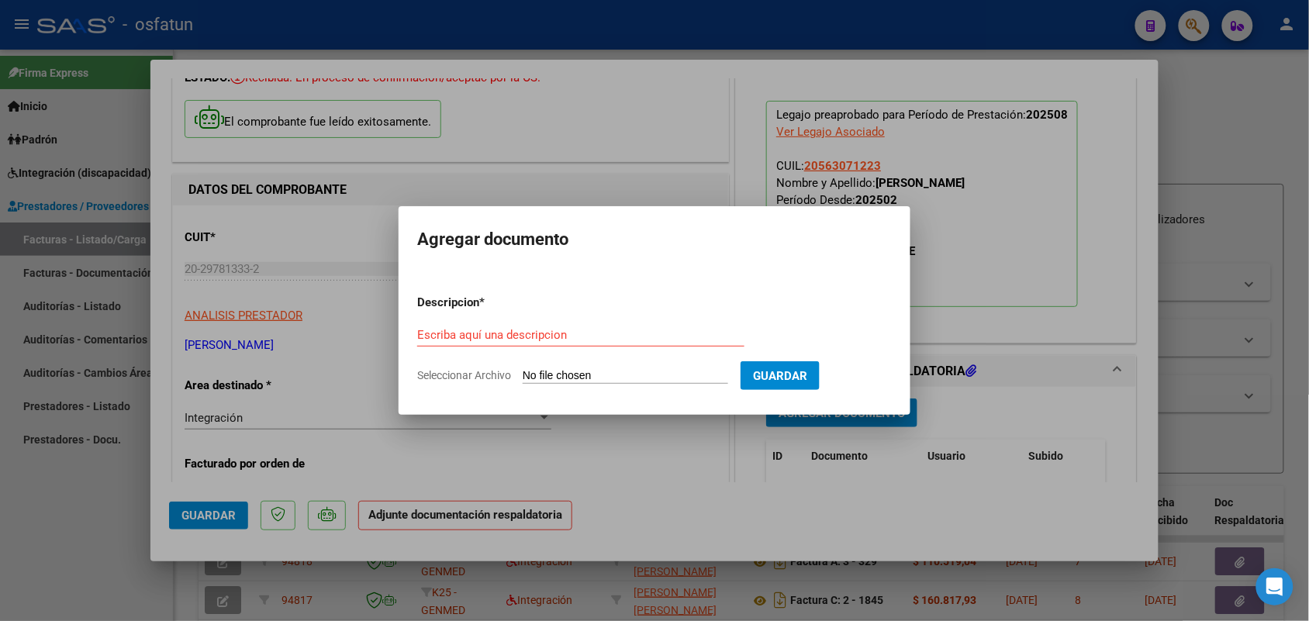
click at [502, 326] on div "Escriba aquí una descripcion" at bounding box center [580, 334] width 327 height 23
type input "ASIST ESCUELA"
click at [562, 363] on form "Descripcion * ASIST ESCUELA Escriba aquí una descripcion Seleccionar Archivo Gu…" at bounding box center [654, 338] width 474 height 113
click at [568, 376] on input "Seleccionar Archivo" at bounding box center [625, 376] width 205 height 15
type input "C:\fakepath\ASISTENCIA [DATE] [PERSON_NAME]. TRANSPORTE.pdf"
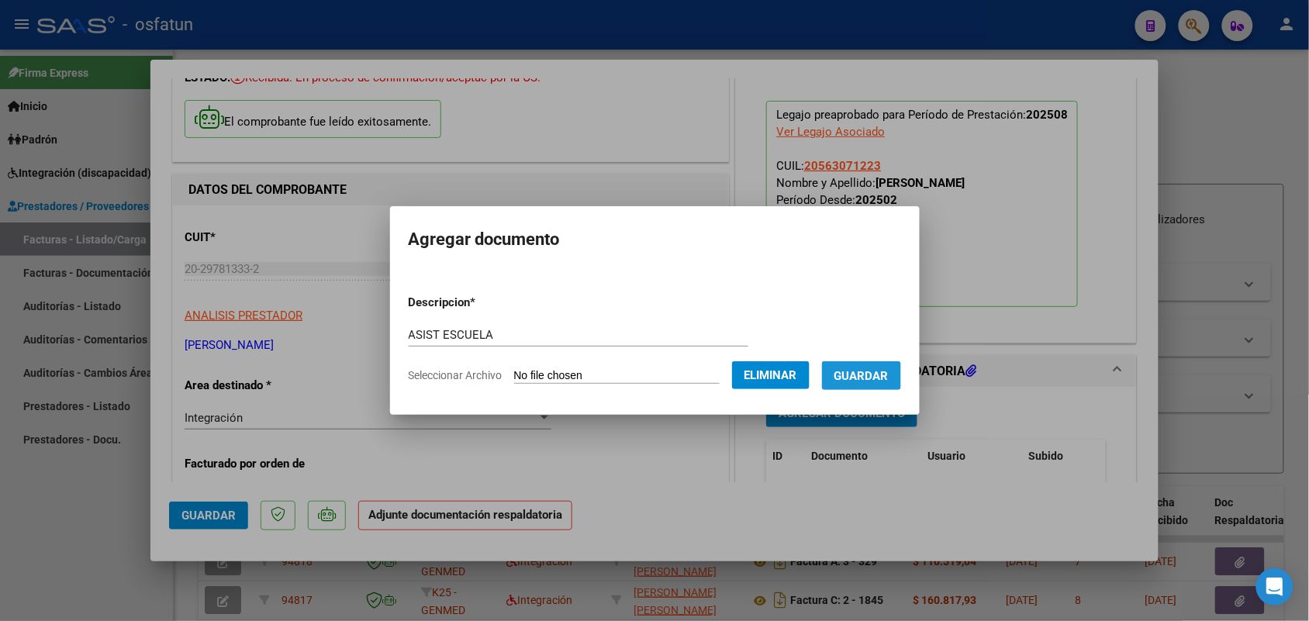
drag, startPoint x: 881, startPoint y: 372, endPoint x: 774, endPoint y: 401, distance: 110.8
click at [880, 372] on span "Guardar" at bounding box center [861, 376] width 54 height 14
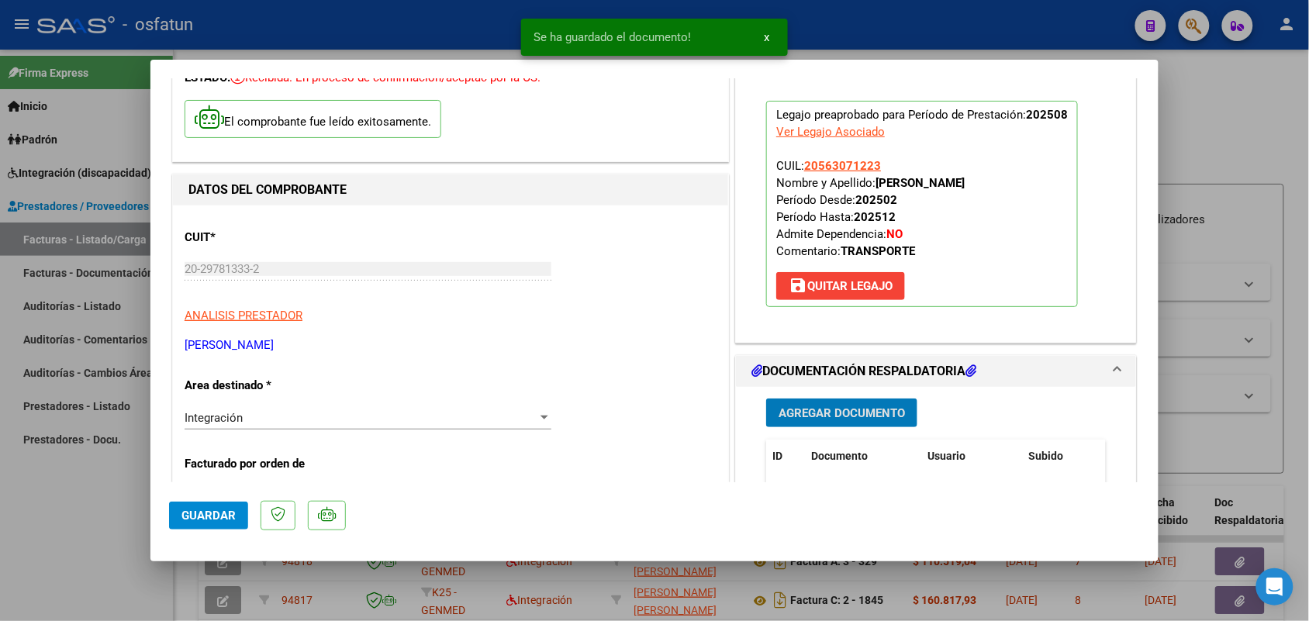
click at [195, 516] on span "Guardar" at bounding box center [208, 516] width 54 height 14
click at [97, 512] on div at bounding box center [654, 310] width 1309 height 621
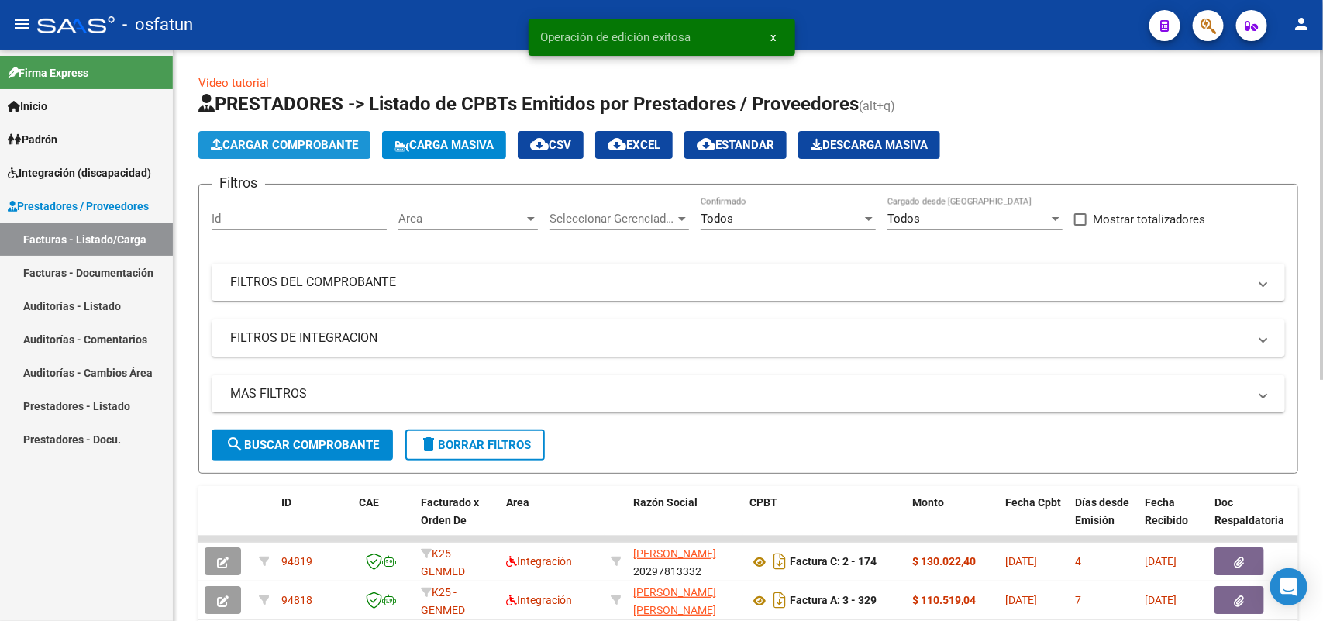
click at [293, 155] on button "Cargar Comprobante" at bounding box center [284, 145] width 172 height 28
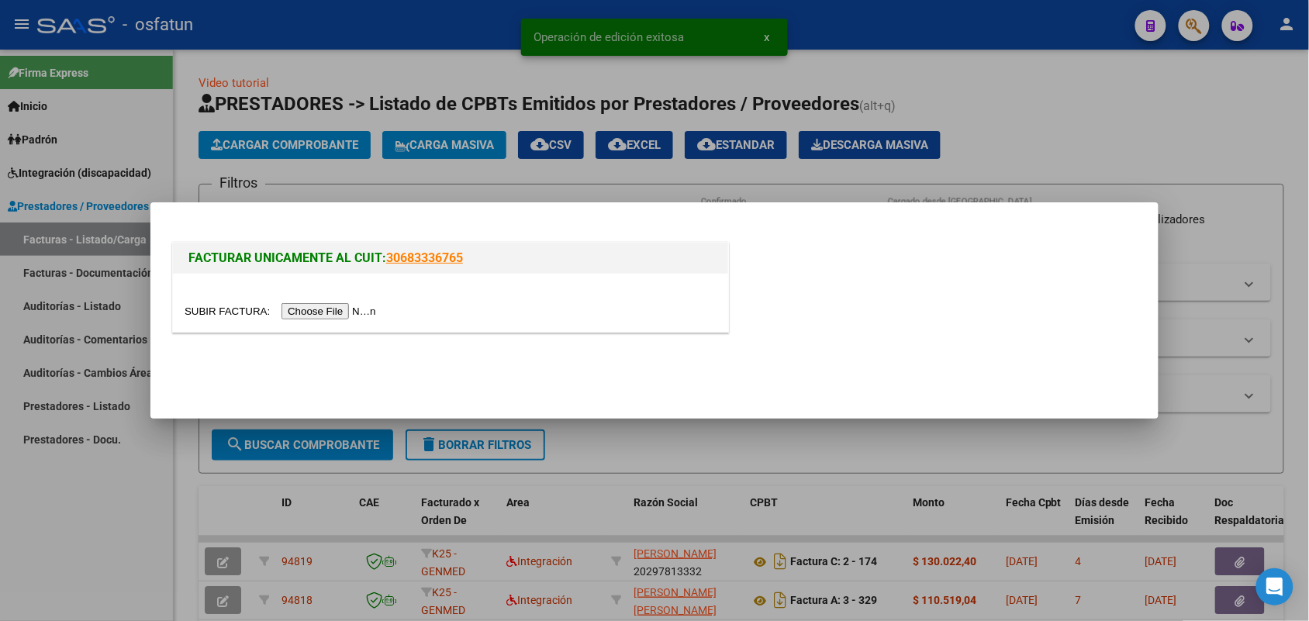
click at [323, 312] on input "file" at bounding box center [283, 311] width 196 height 16
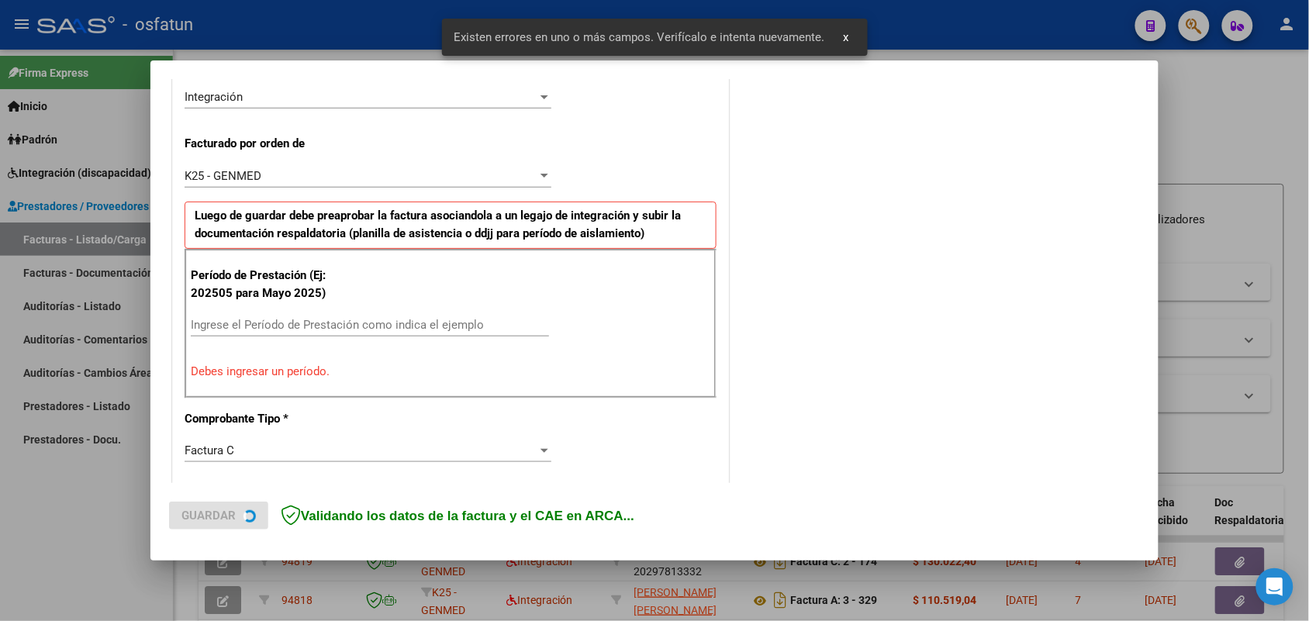
scroll to position [389, 0]
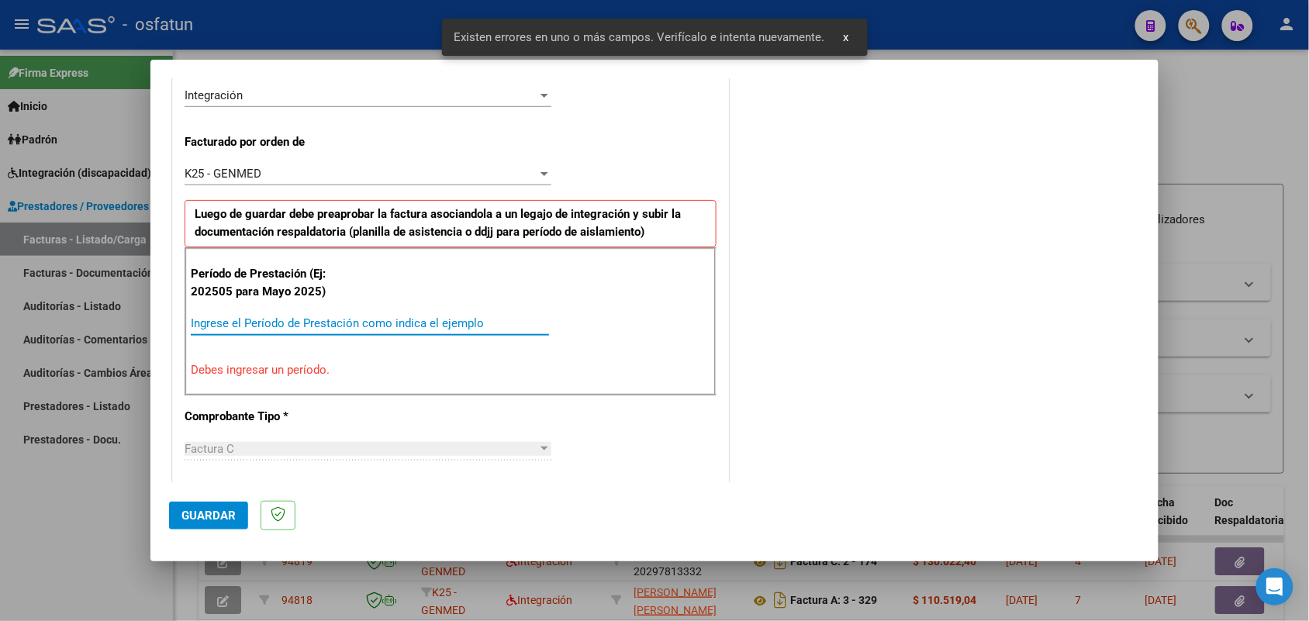
click at [306, 316] on input "Ingrese el Período de Prestación como indica el ejemplo" at bounding box center [370, 323] width 358 height 14
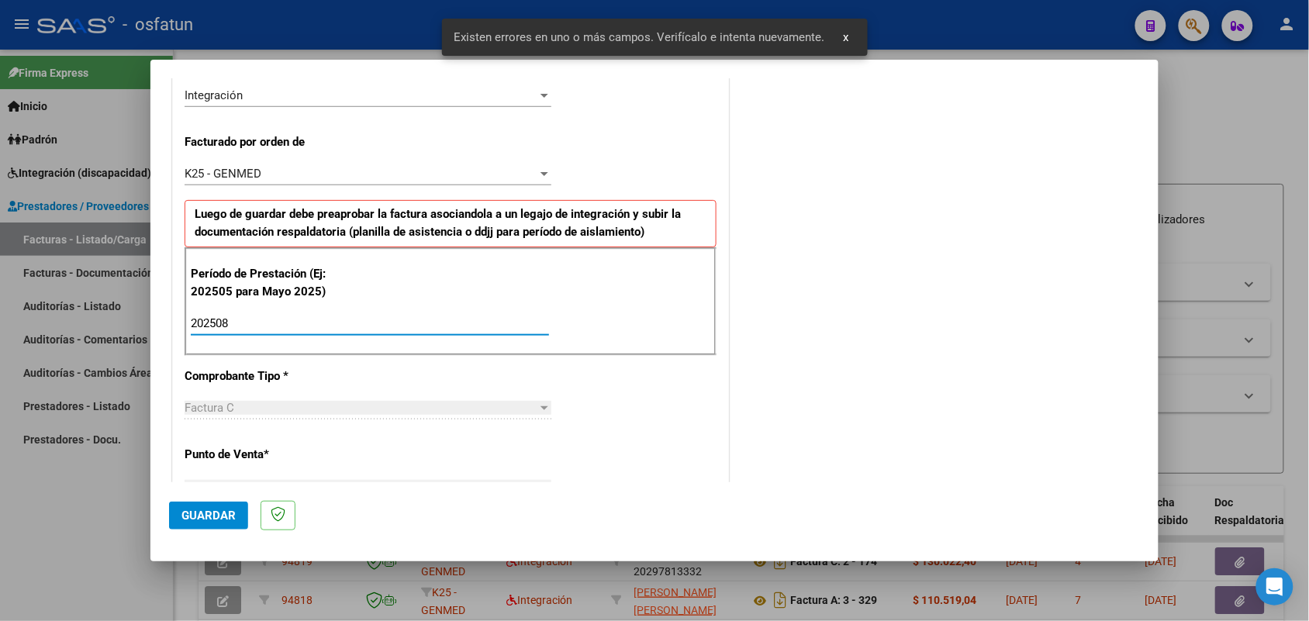
type input "202508"
click at [204, 512] on span "Guardar" at bounding box center [208, 516] width 54 height 14
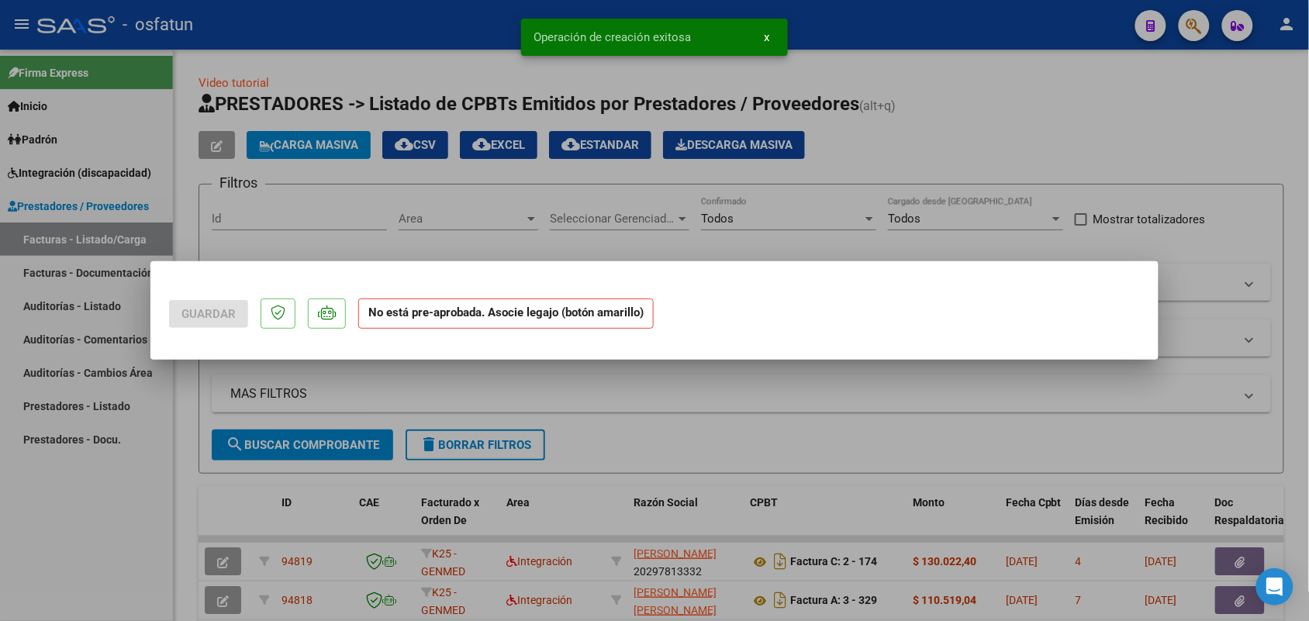
scroll to position [0, 0]
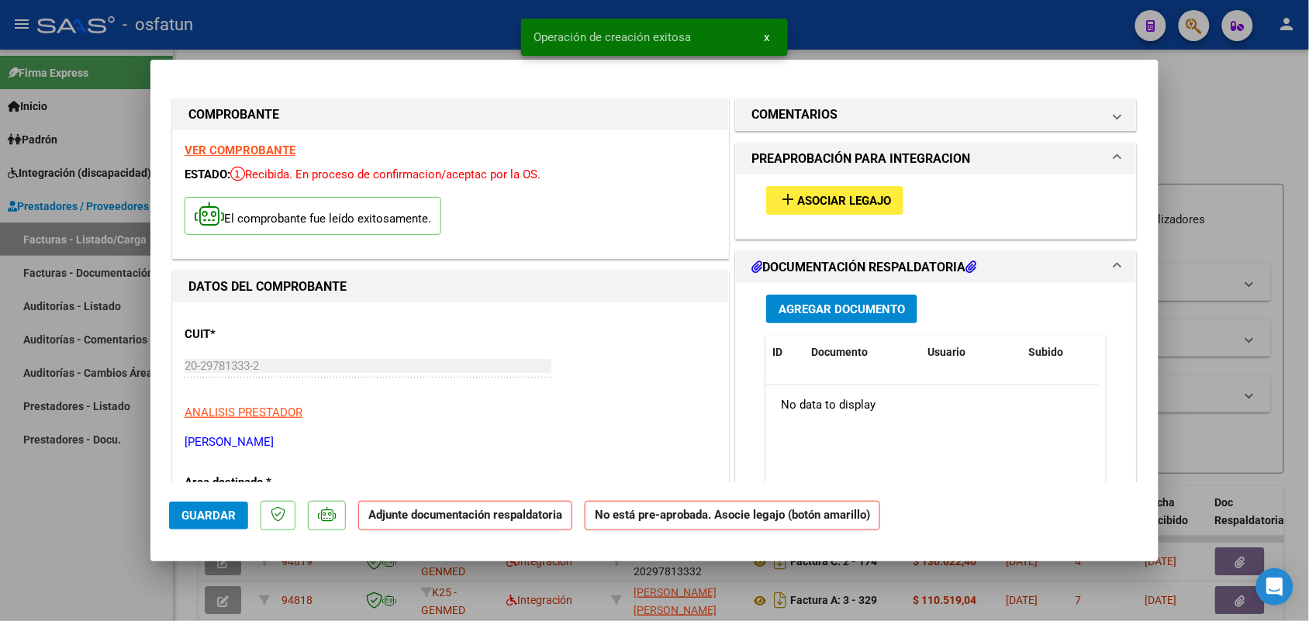
click at [826, 198] on span "Asociar Legajo" at bounding box center [844, 201] width 94 height 14
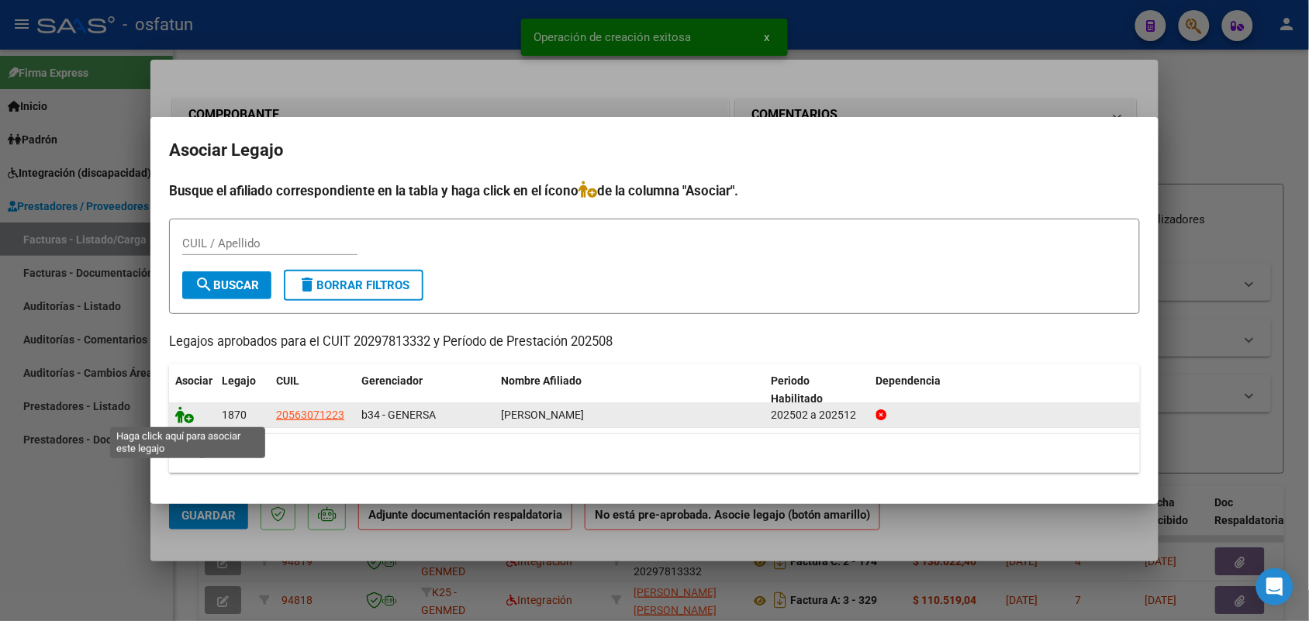
click at [179, 412] on icon at bounding box center [184, 414] width 19 height 17
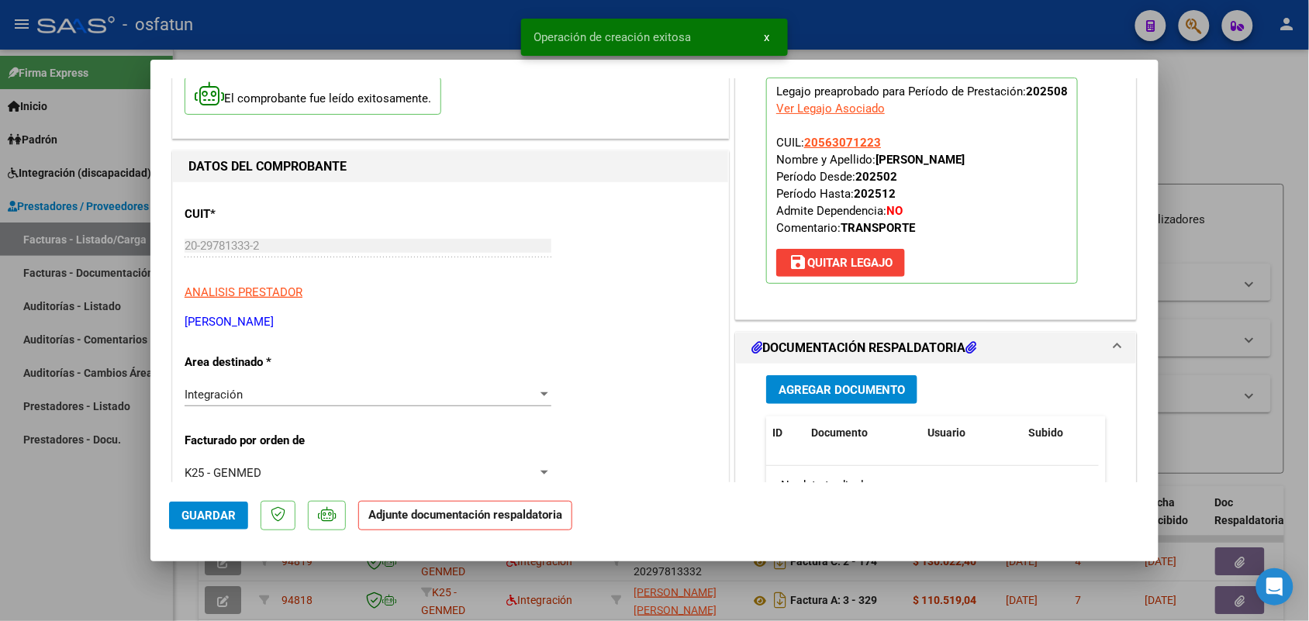
scroll to position [194, 0]
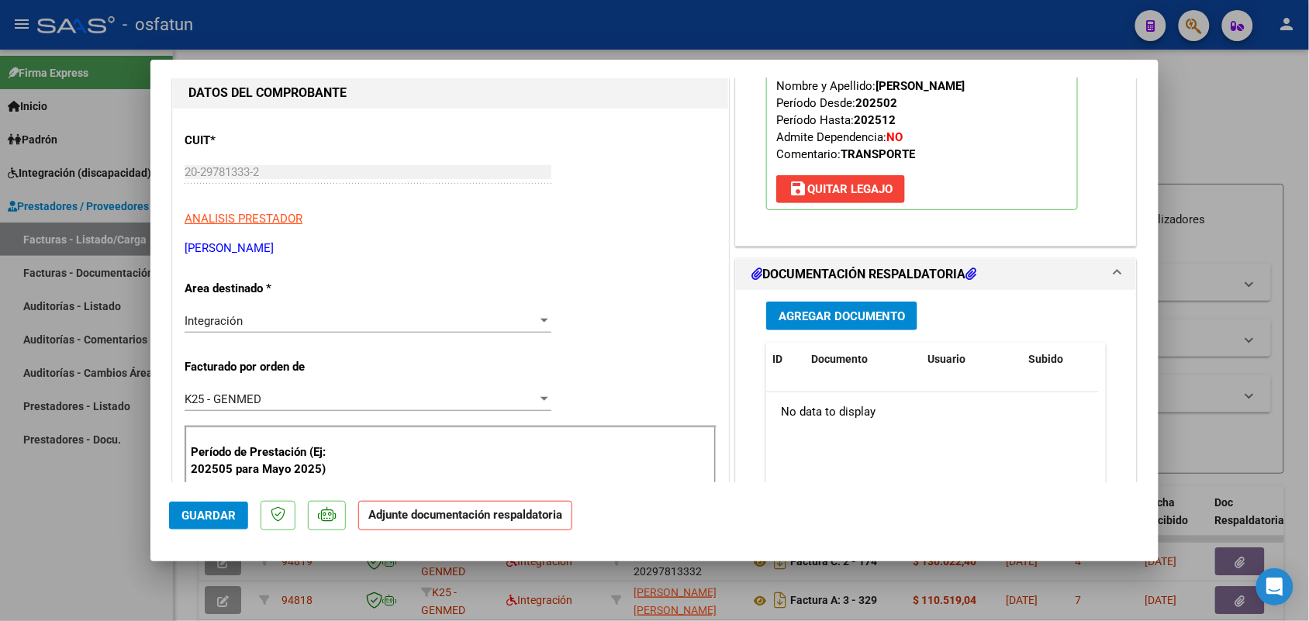
click at [820, 312] on span "Agregar Documento" at bounding box center [841, 316] width 126 height 14
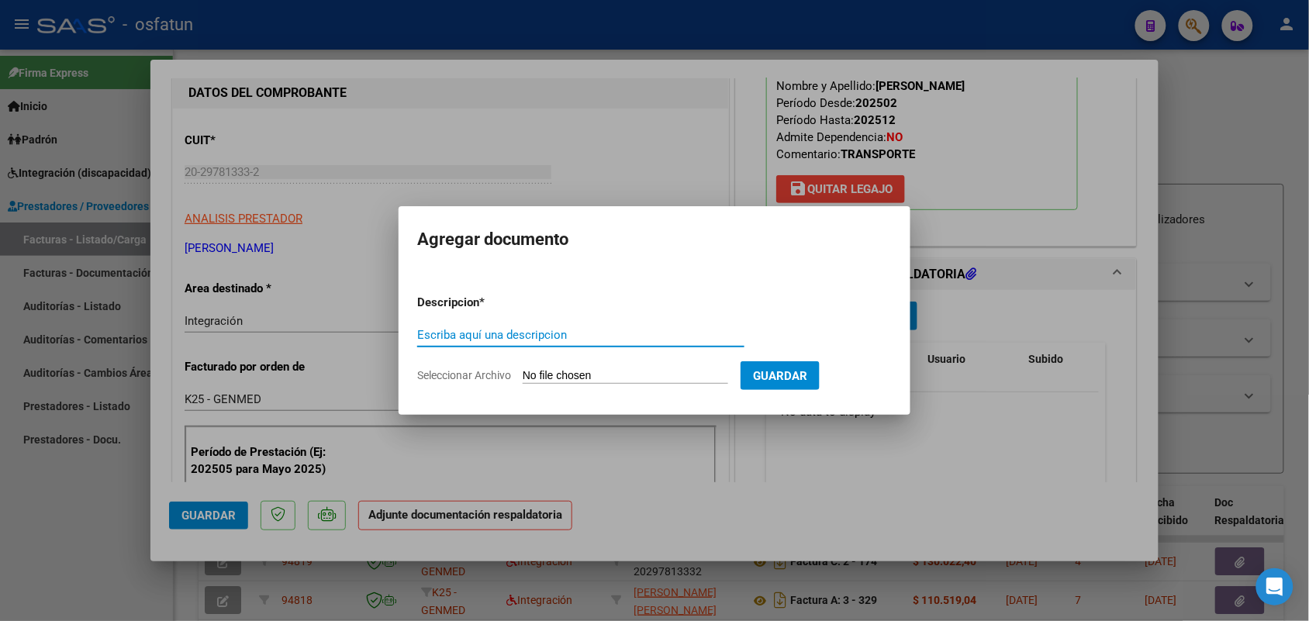
click at [512, 332] on input "Escriba aquí una descripcion" at bounding box center [580, 335] width 327 height 14
type input "ASIST TERAPIAS"
click at [562, 364] on form "Descripcion * ASIST TERAPIAS Escriba aquí una descripcion Seleccionar Archivo G…" at bounding box center [654, 338] width 474 height 113
click at [557, 370] on input "Seleccionar Archivo" at bounding box center [625, 376] width 205 height 15
type input "C:\fakepath\ASISTENCIA [DATE] [PERSON_NAME]. TRANSPORTE.pdf"
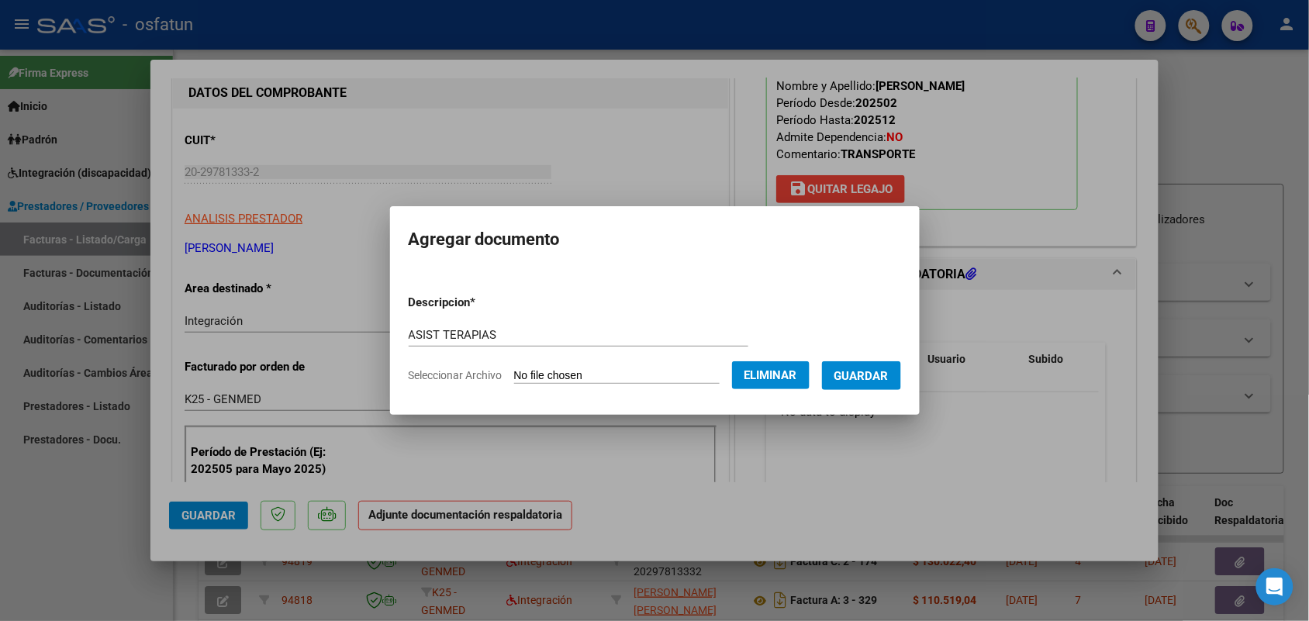
drag, startPoint x: 876, startPoint y: 364, endPoint x: 840, endPoint y: 374, distance: 37.6
click at [864, 366] on button "Guardar" at bounding box center [861, 375] width 79 height 29
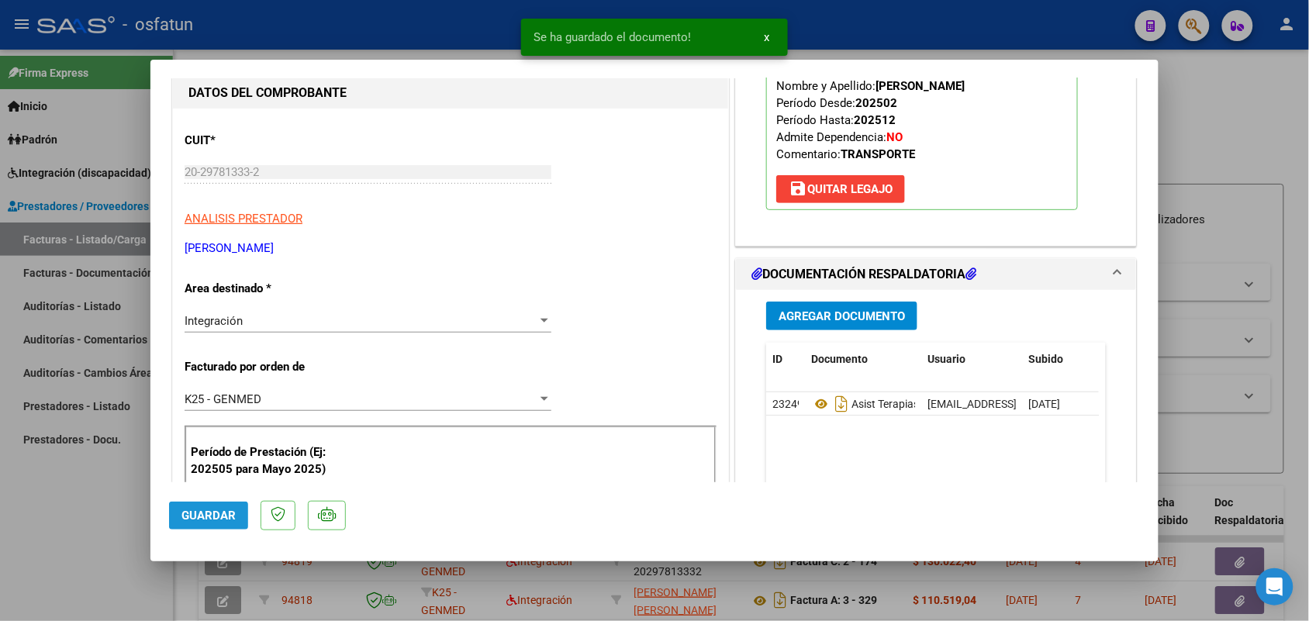
click at [210, 516] on span "Guardar" at bounding box center [208, 516] width 54 height 14
click at [87, 509] on div at bounding box center [654, 310] width 1309 height 621
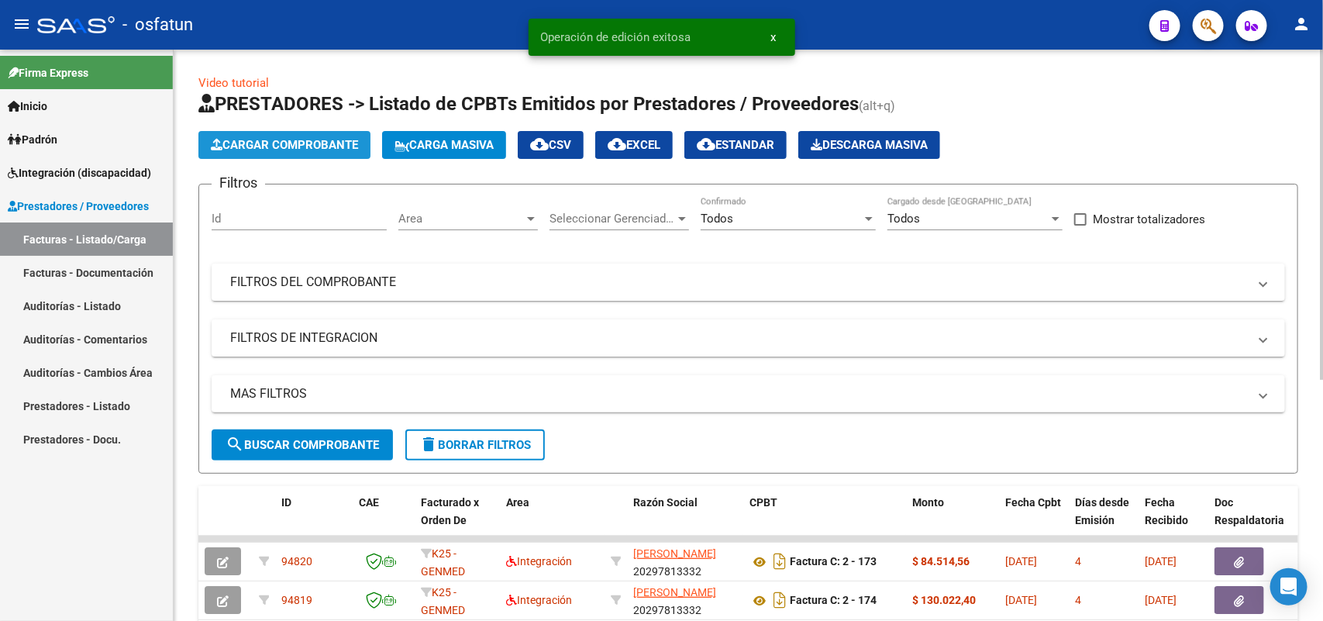
click at [322, 138] on span "Cargar Comprobante" at bounding box center [284, 145] width 147 height 14
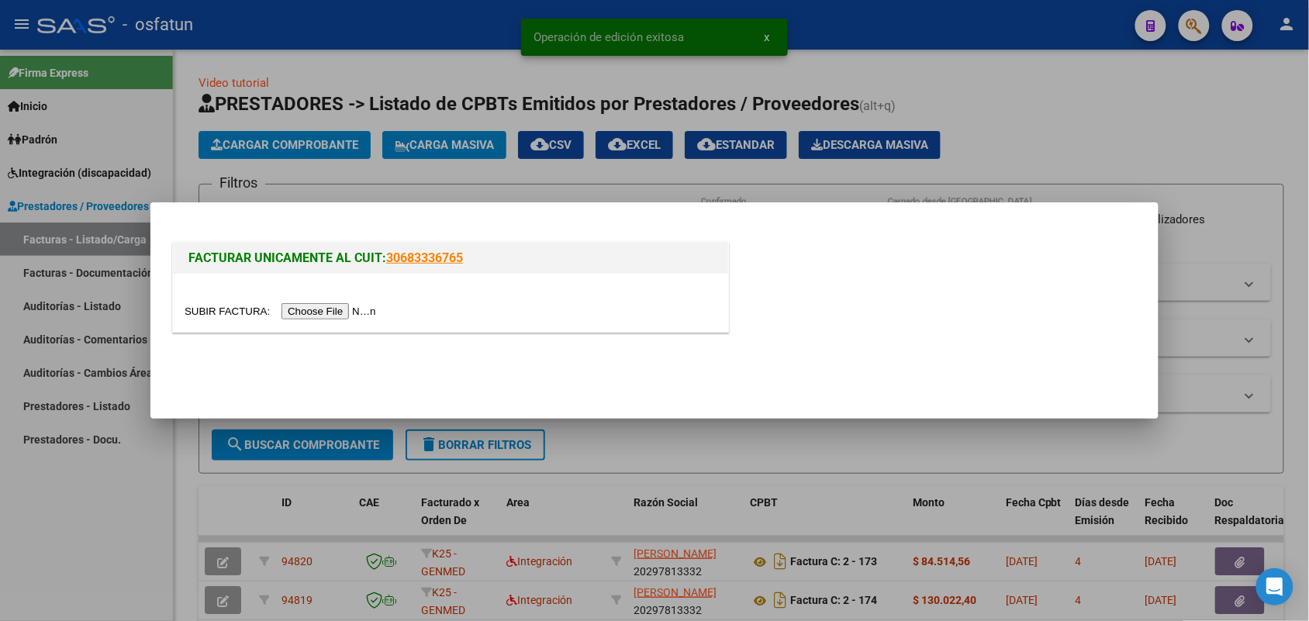
click at [335, 310] on input "file" at bounding box center [283, 311] width 196 height 16
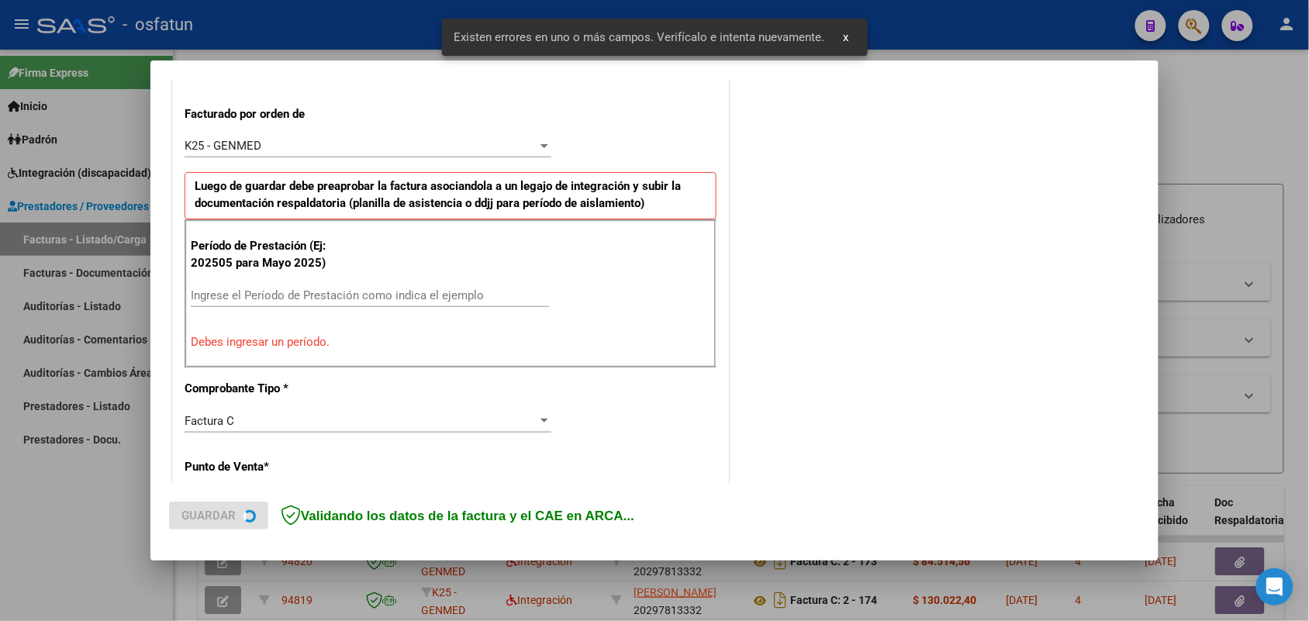
scroll to position [419, 0]
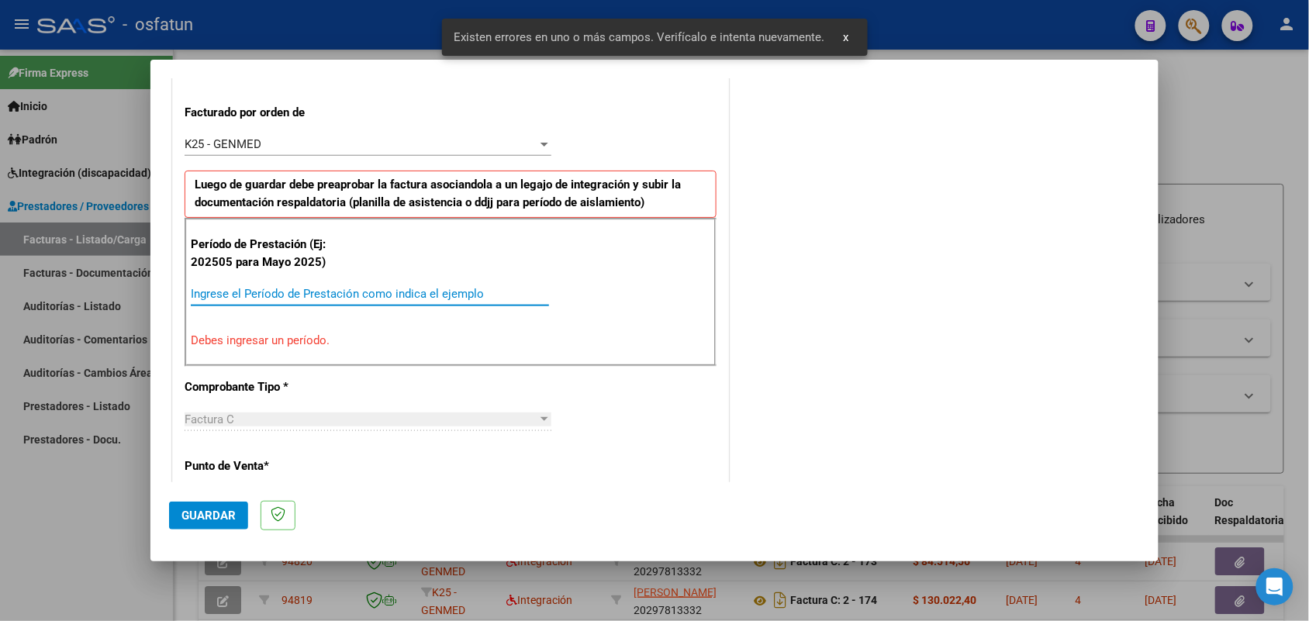
click at [308, 291] on input "Ingrese el Período de Prestación como indica el ejemplo" at bounding box center [370, 294] width 358 height 14
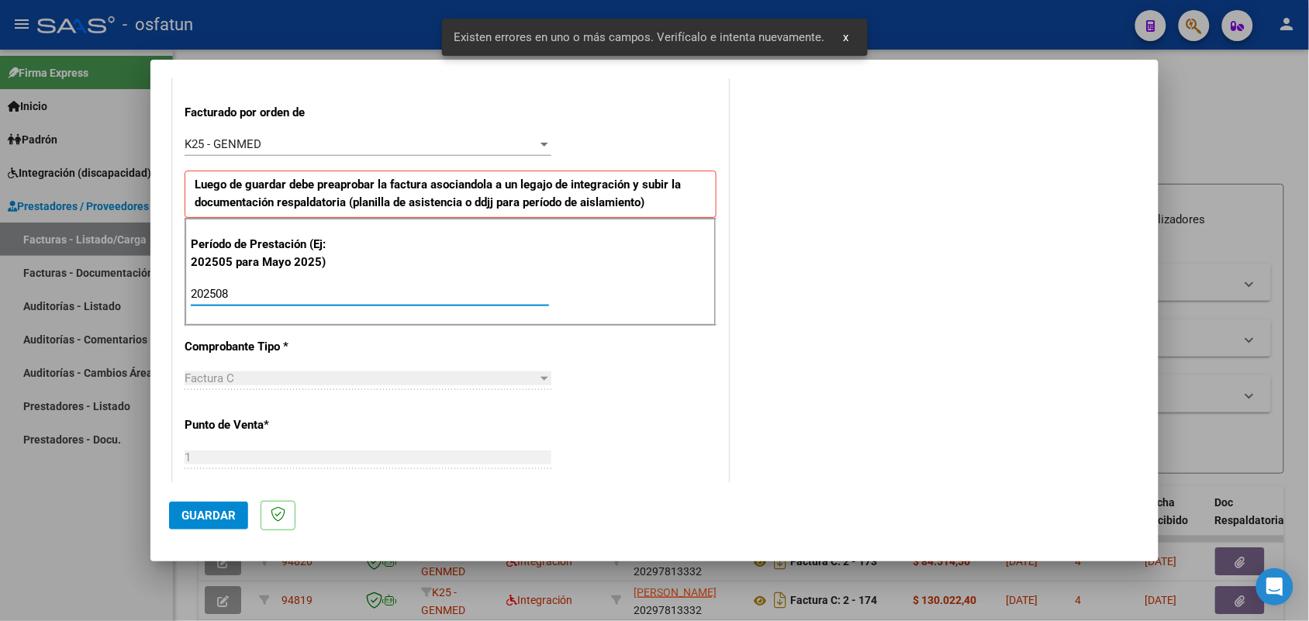
type input "202508"
drag, startPoint x: 206, startPoint y: 509, endPoint x: 236, endPoint y: 497, distance: 32.4
click at [205, 509] on span "Guardar" at bounding box center [208, 516] width 54 height 14
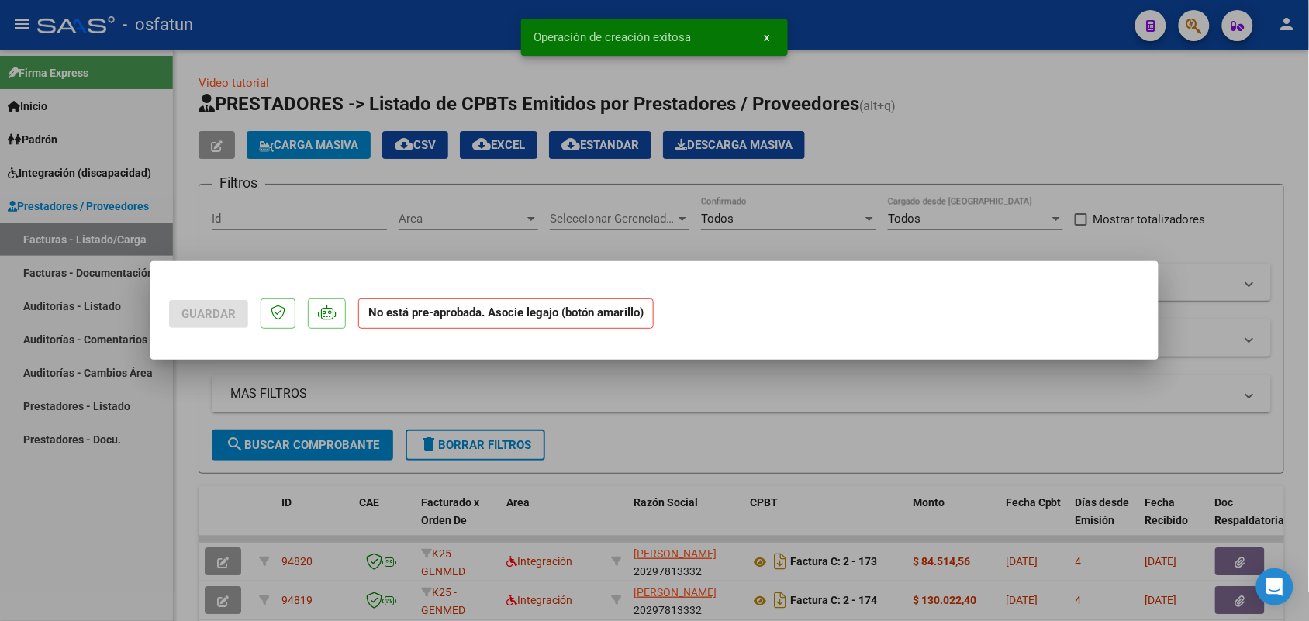
scroll to position [0, 0]
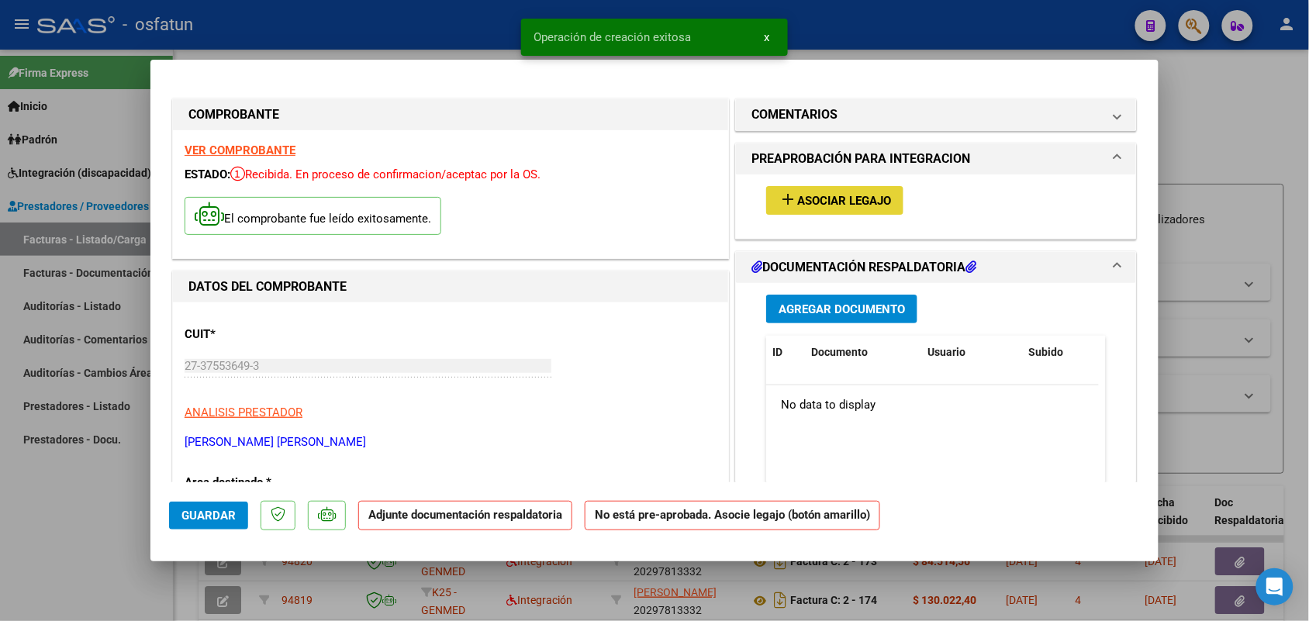
click at [871, 195] on span "Asociar Legajo" at bounding box center [844, 201] width 94 height 14
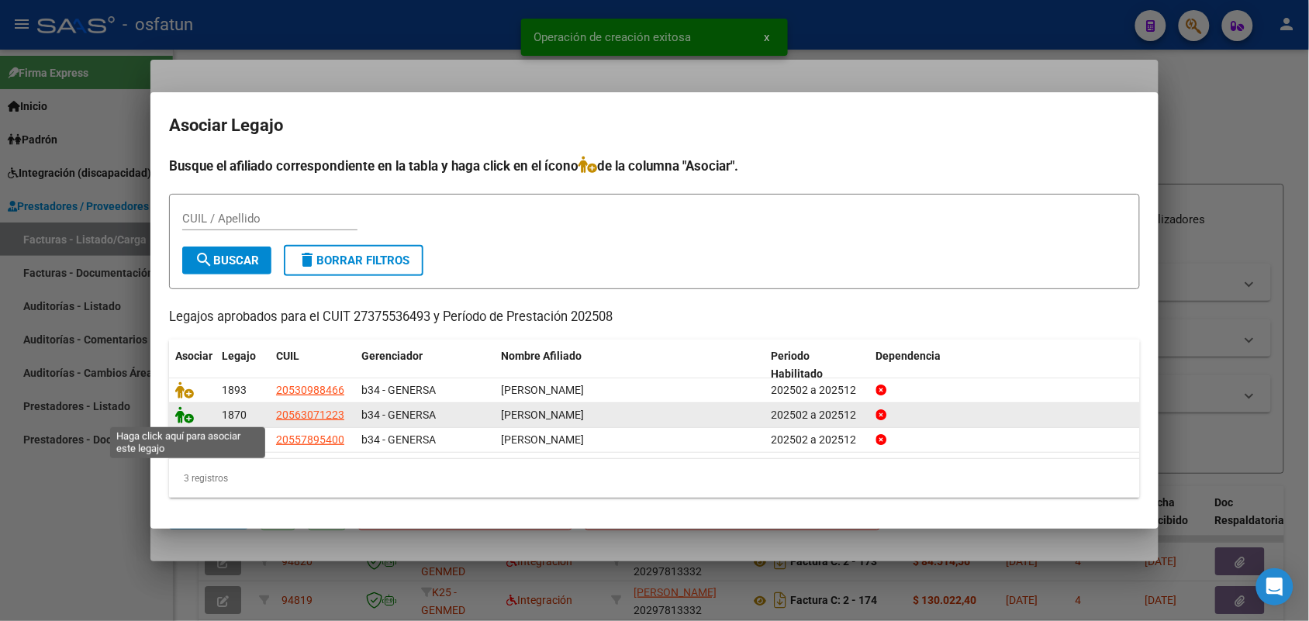
click at [182, 413] on icon at bounding box center [184, 414] width 19 height 17
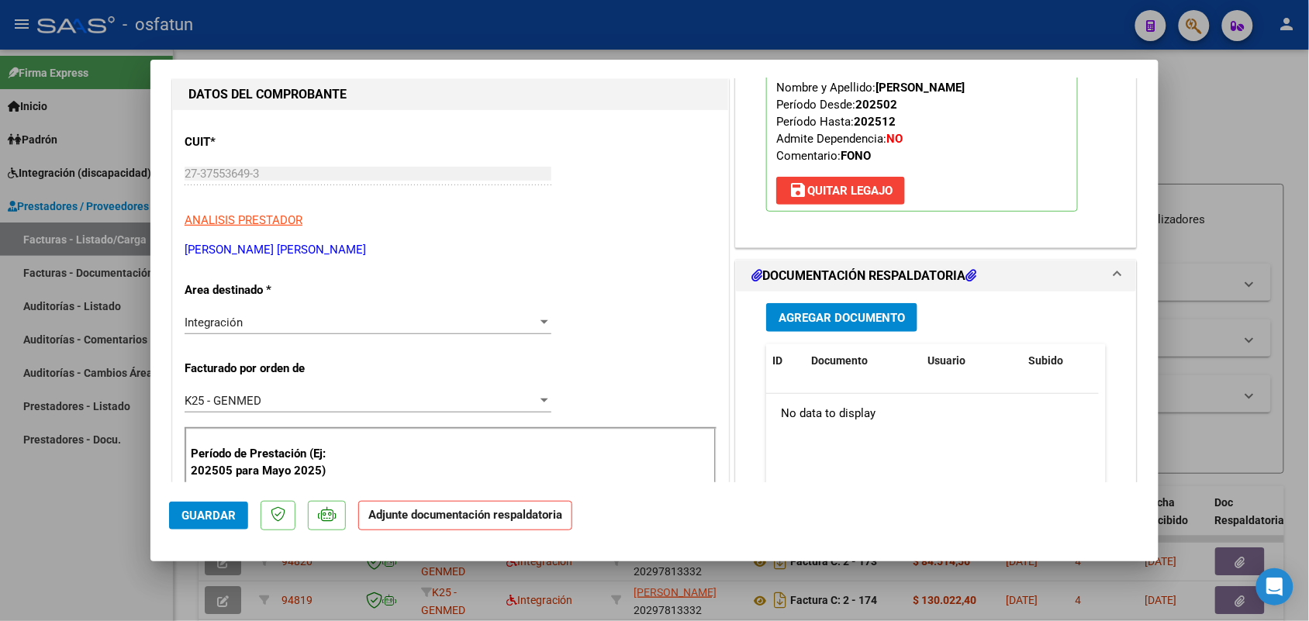
scroll to position [194, 0]
click at [826, 319] on span "Agregar Documento" at bounding box center [841, 316] width 126 height 14
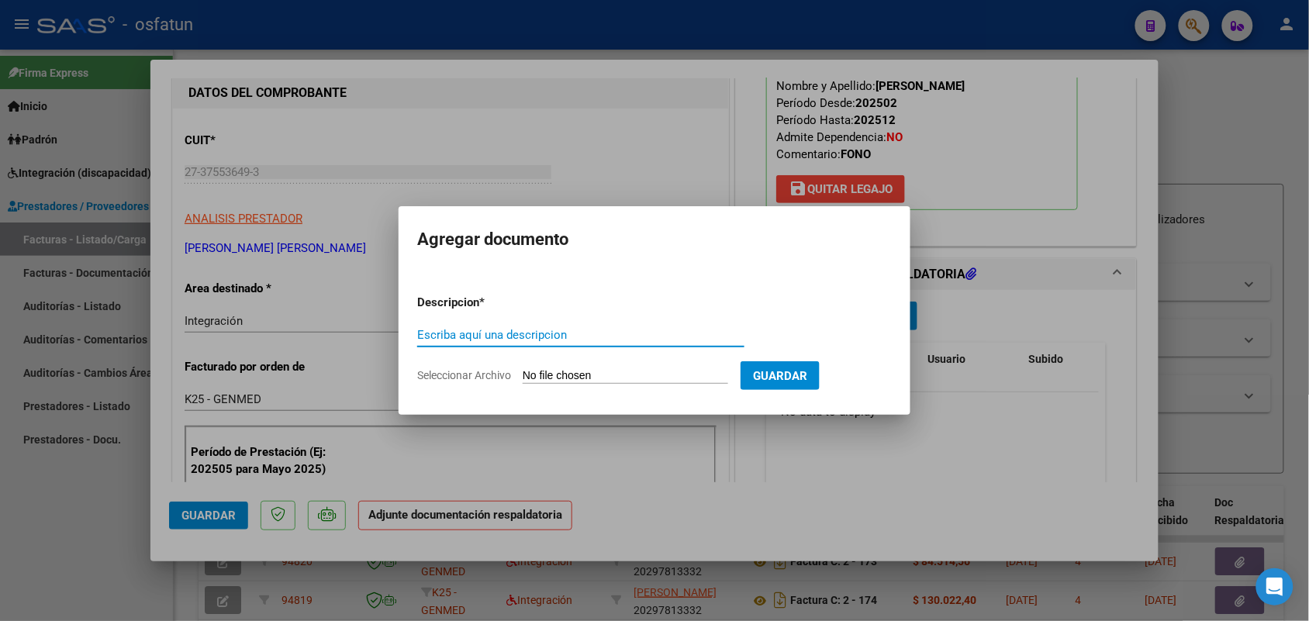
click at [560, 335] on input "Escriba aquí una descripcion" at bounding box center [580, 335] width 327 height 14
type input "ASIST"
click at [593, 370] on input "Seleccionar Archivo" at bounding box center [625, 376] width 205 height 15
type input "C:\fakepath\Asist y aut Fono [DATE] [PERSON_NAME].pdf"
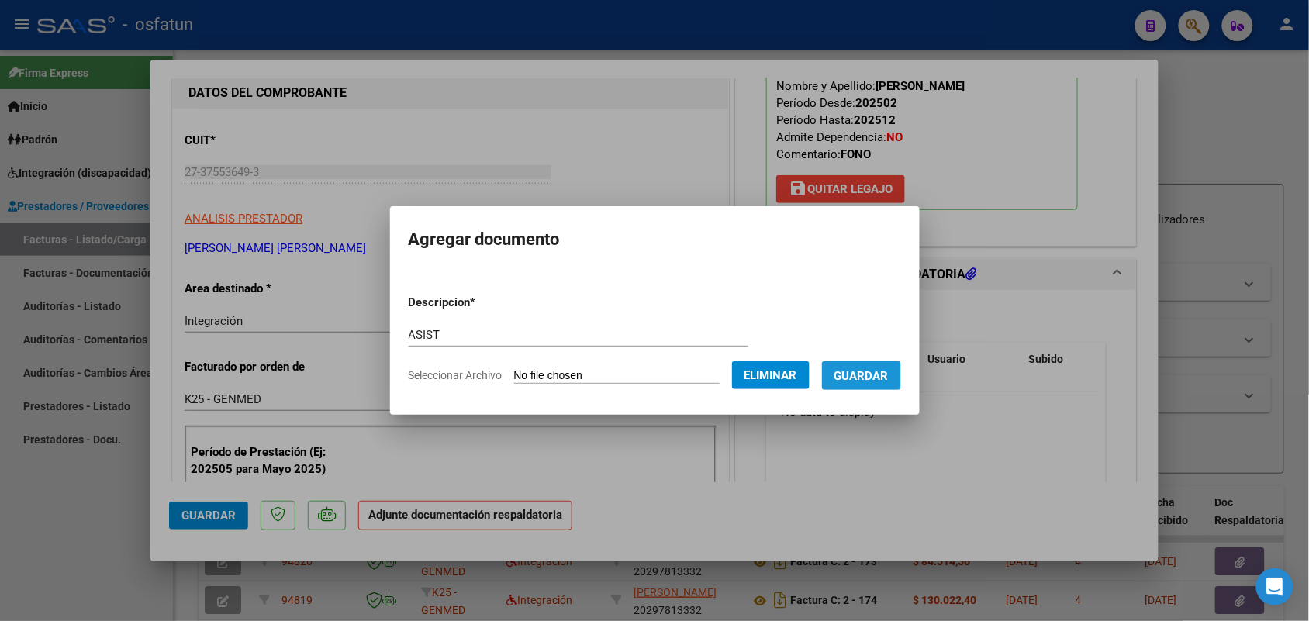
click at [888, 374] on span "Guardar" at bounding box center [861, 376] width 54 height 14
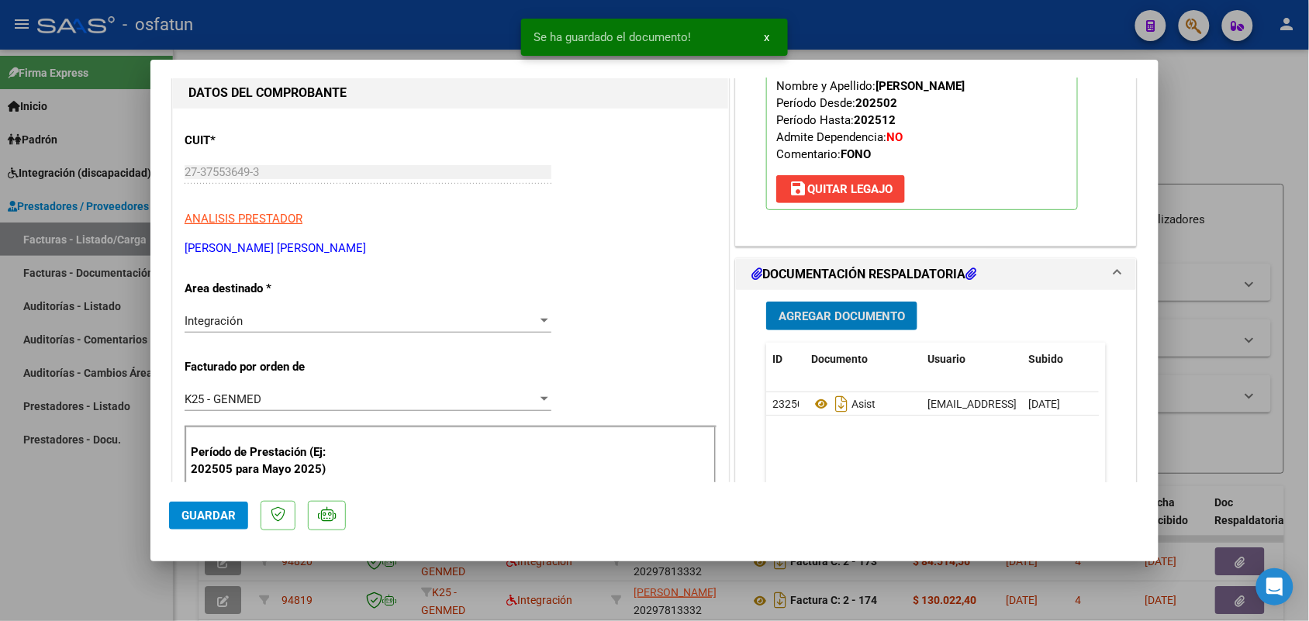
click at [219, 516] on span "Guardar" at bounding box center [208, 516] width 54 height 14
click at [76, 520] on div at bounding box center [654, 310] width 1309 height 621
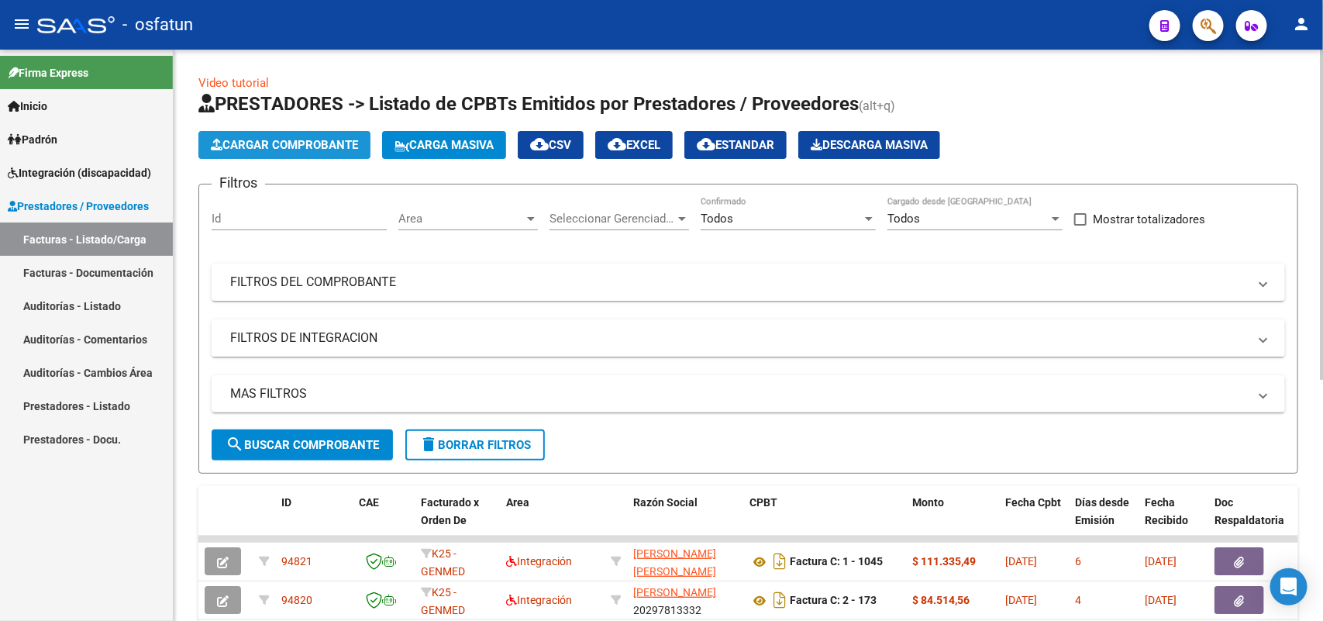
click at [314, 138] on span "Cargar Comprobante" at bounding box center [284, 145] width 147 height 14
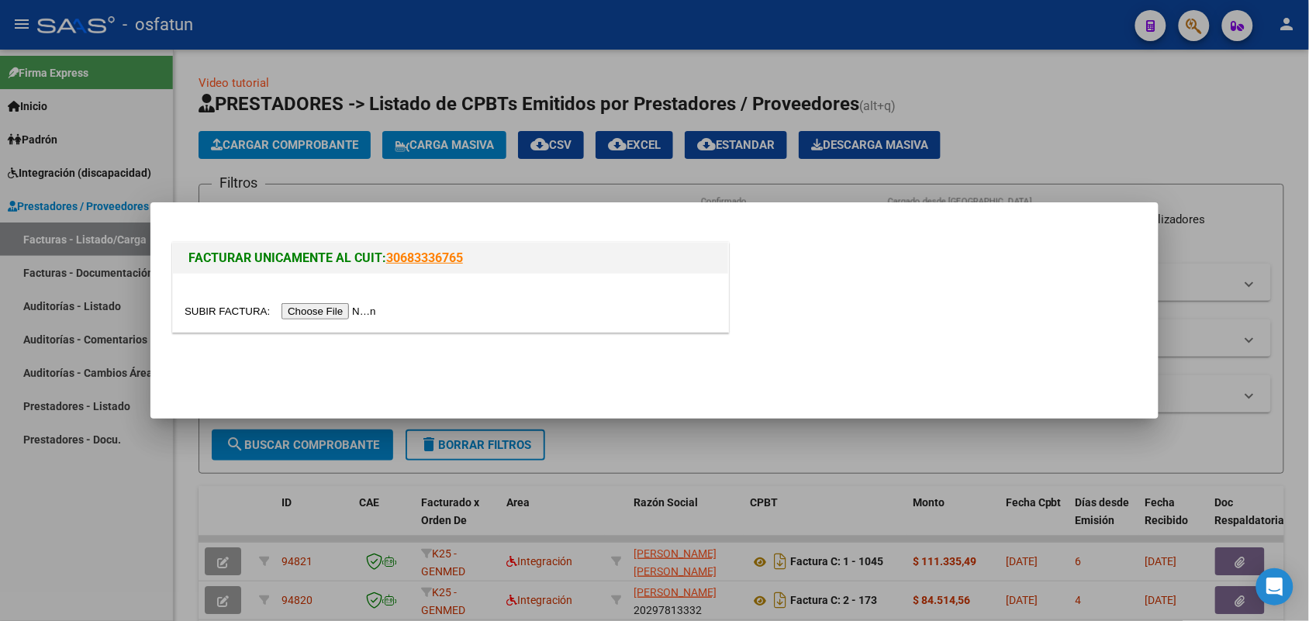
click at [330, 309] on input "file" at bounding box center [283, 311] width 196 height 16
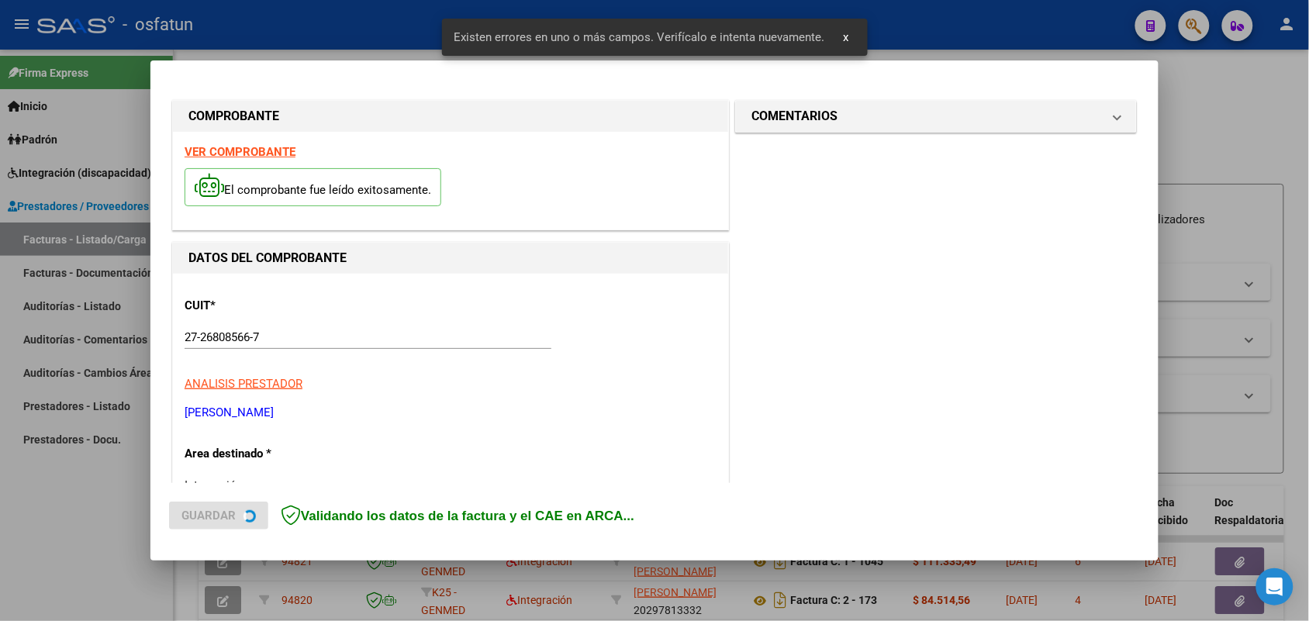
scroll to position [389, 0]
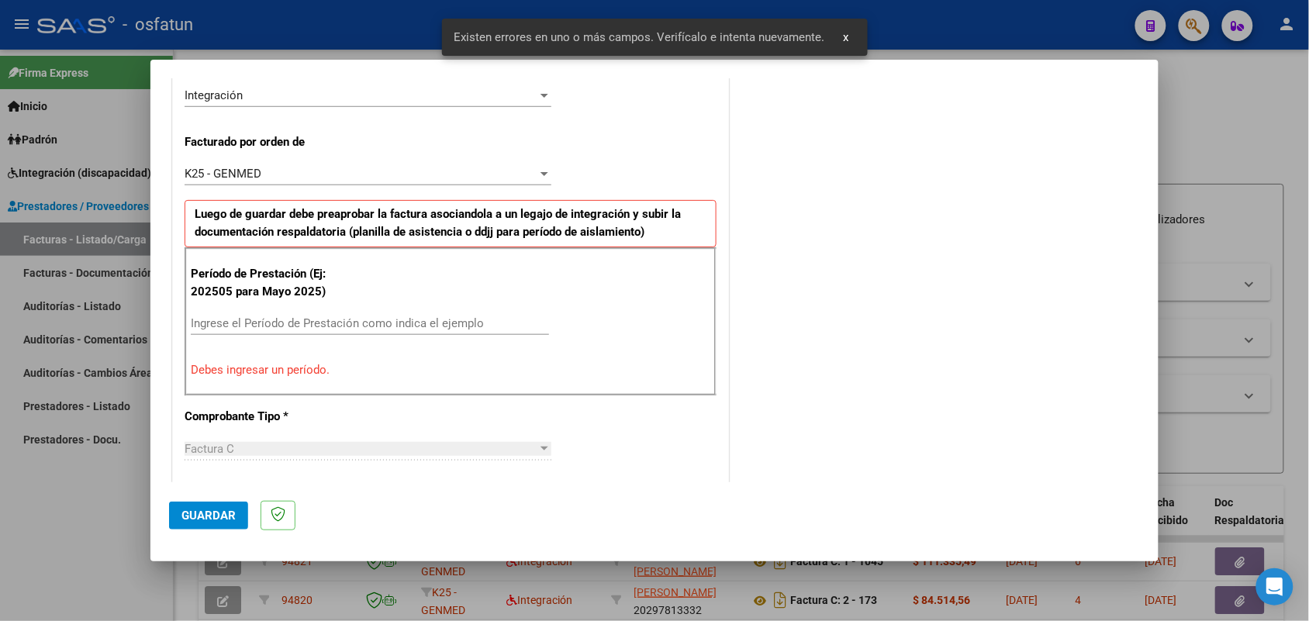
click at [372, 316] on div "Ingrese el Período de Prestación como indica el ejemplo" at bounding box center [370, 323] width 358 height 23
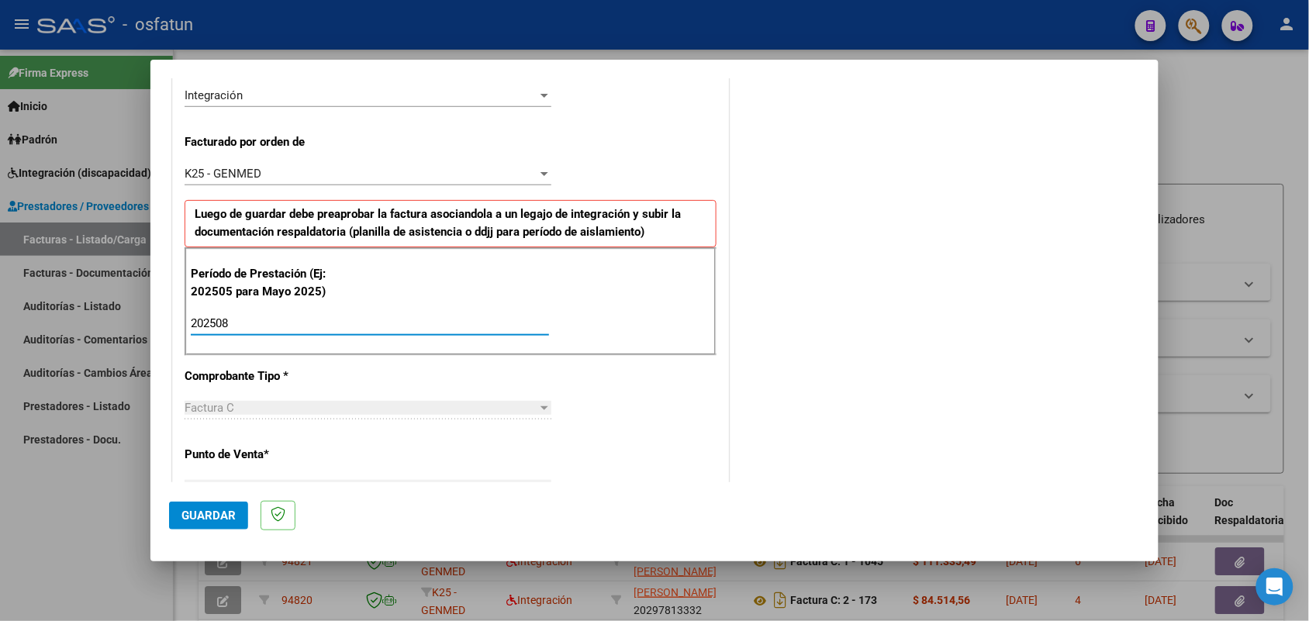
type input "202508"
click at [204, 518] on span "Guardar" at bounding box center [208, 516] width 54 height 14
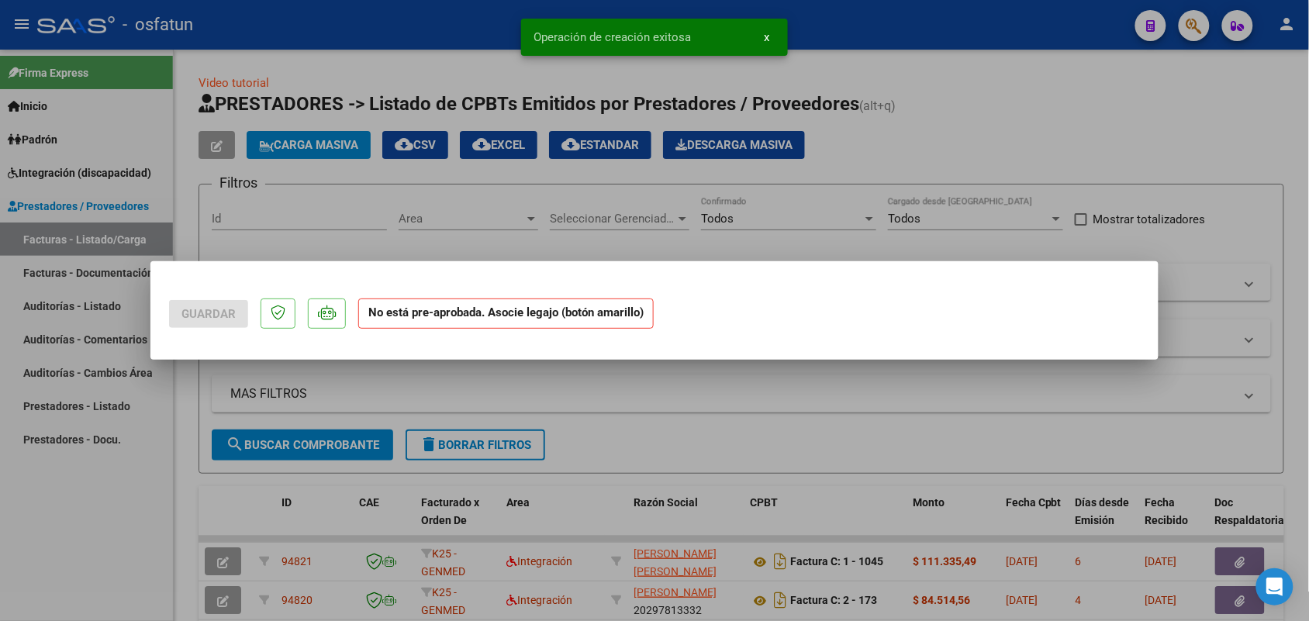
scroll to position [0, 0]
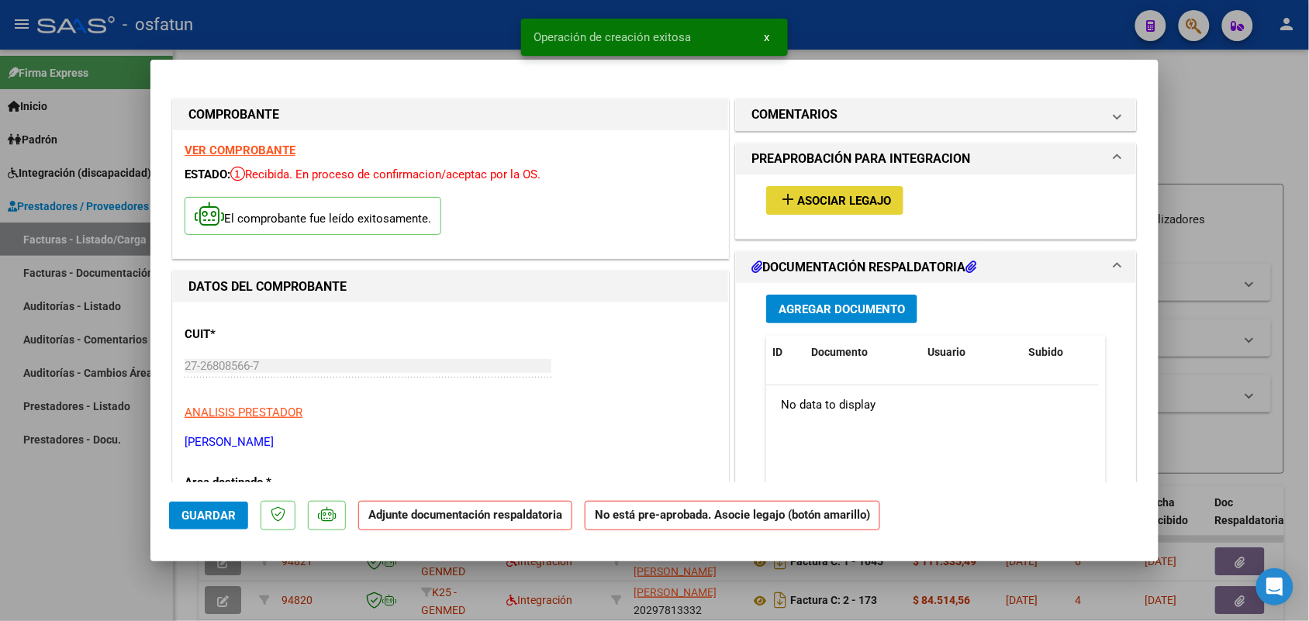
click at [859, 200] on span "Asociar Legajo" at bounding box center [844, 201] width 94 height 14
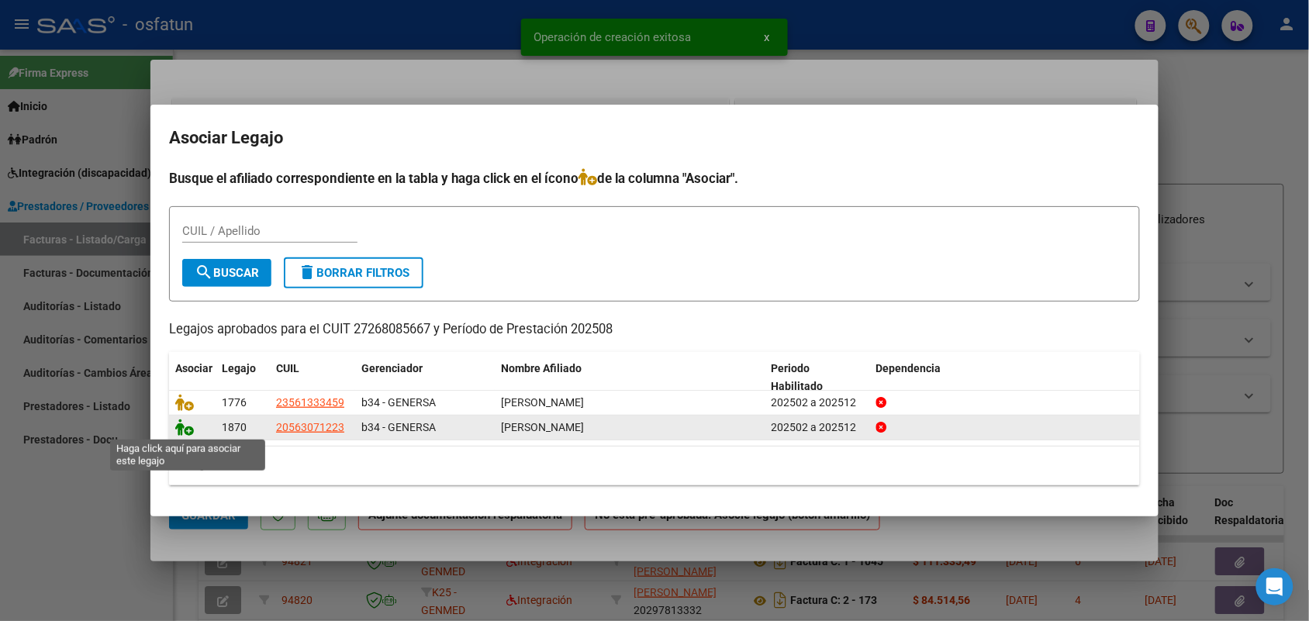
click at [179, 423] on icon at bounding box center [184, 427] width 19 height 17
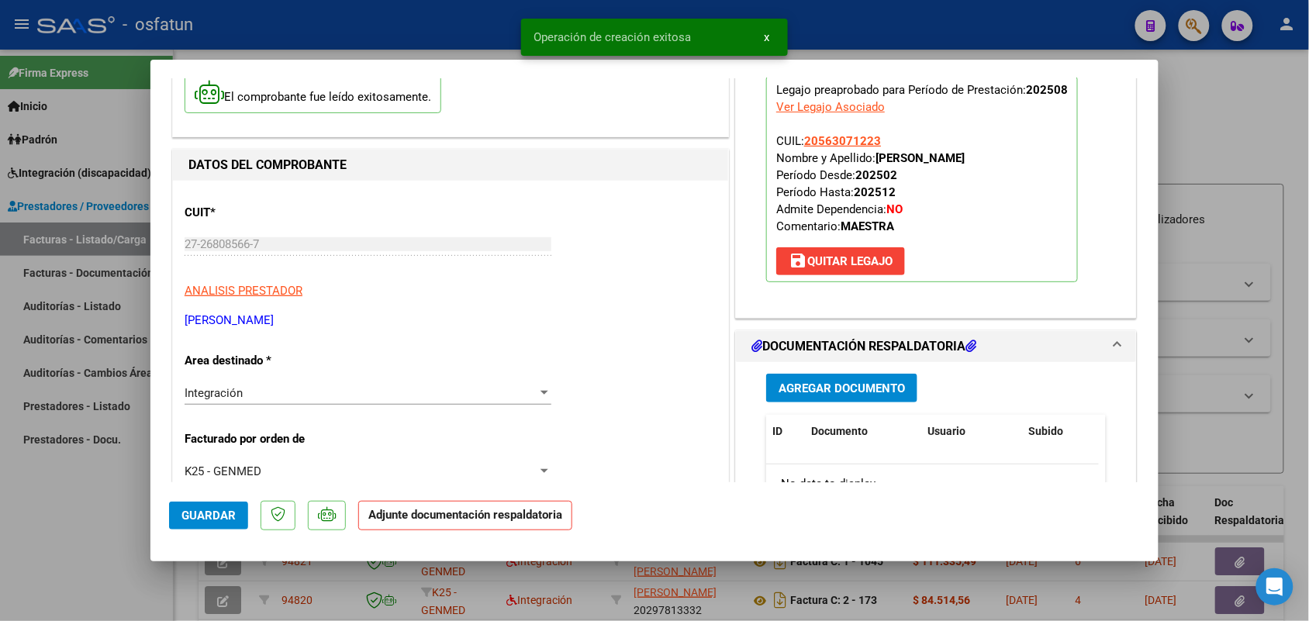
scroll to position [194, 0]
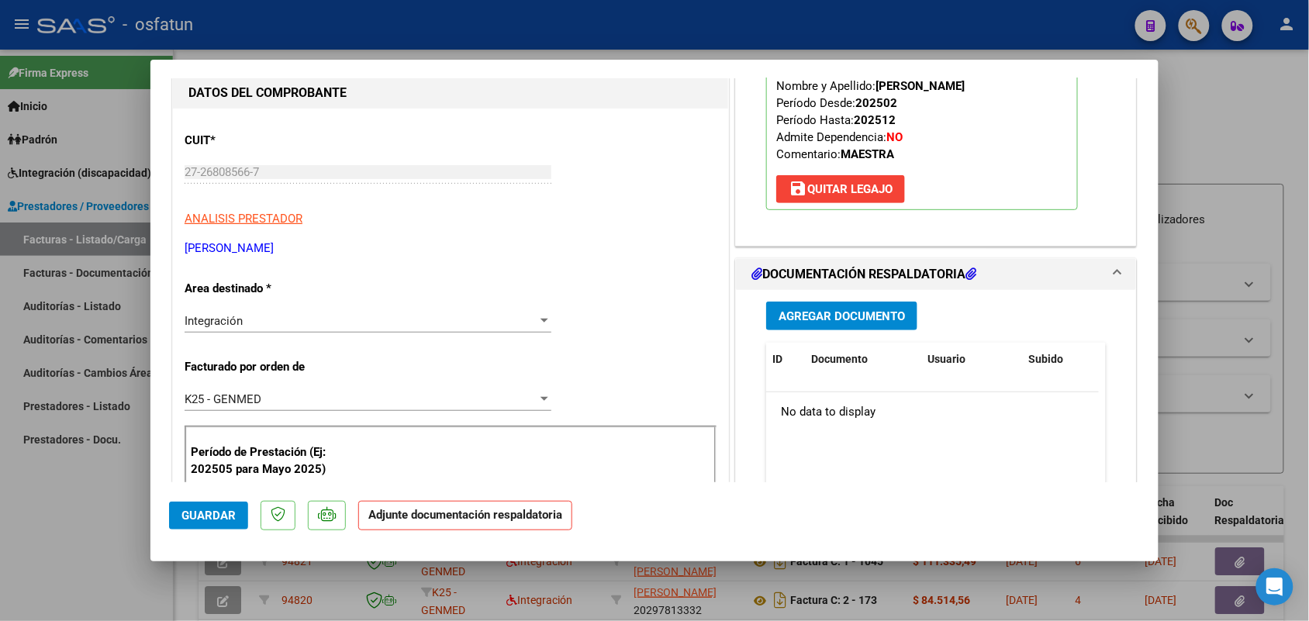
click at [808, 311] on span "Agregar Documento" at bounding box center [841, 316] width 126 height 14
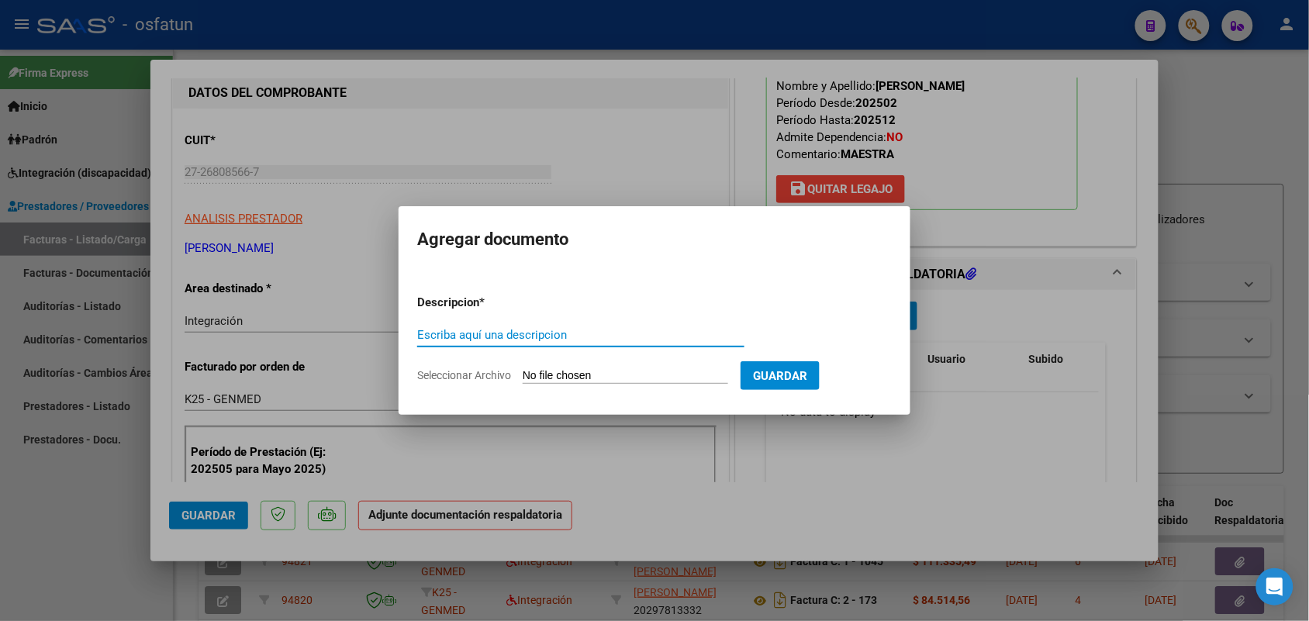
click at [597, 328] on input "Escriba aquí una descripcion" at bounding box center [580, 335] width 327 height 14
type input "ASIST"
click at [588, 373] on input "Seleccionar Archivo" at bounding box center [625, 376] width 205 height 15
type input "C:\fakepath\Aut. + asistencias. MAESTRA DE APOYO [PERSON_NAME]. [DATE].pdf"
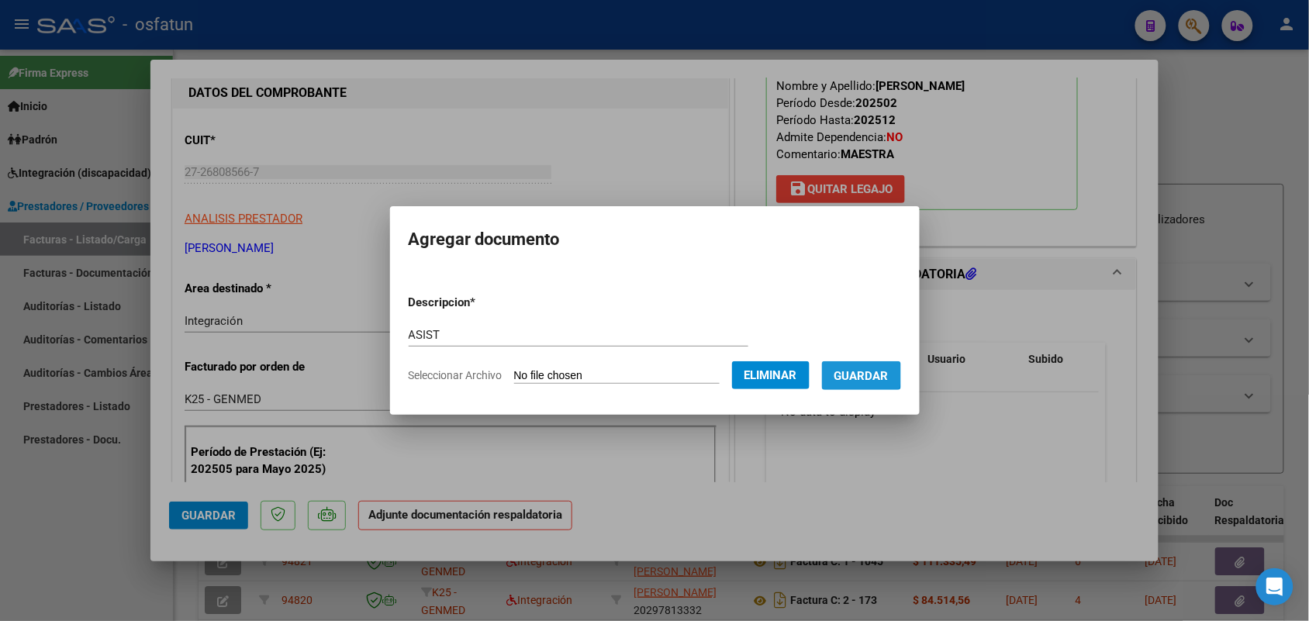
click at [865, 374] on span "Guardar" at bounding box center [861, 376] width 54 height 14
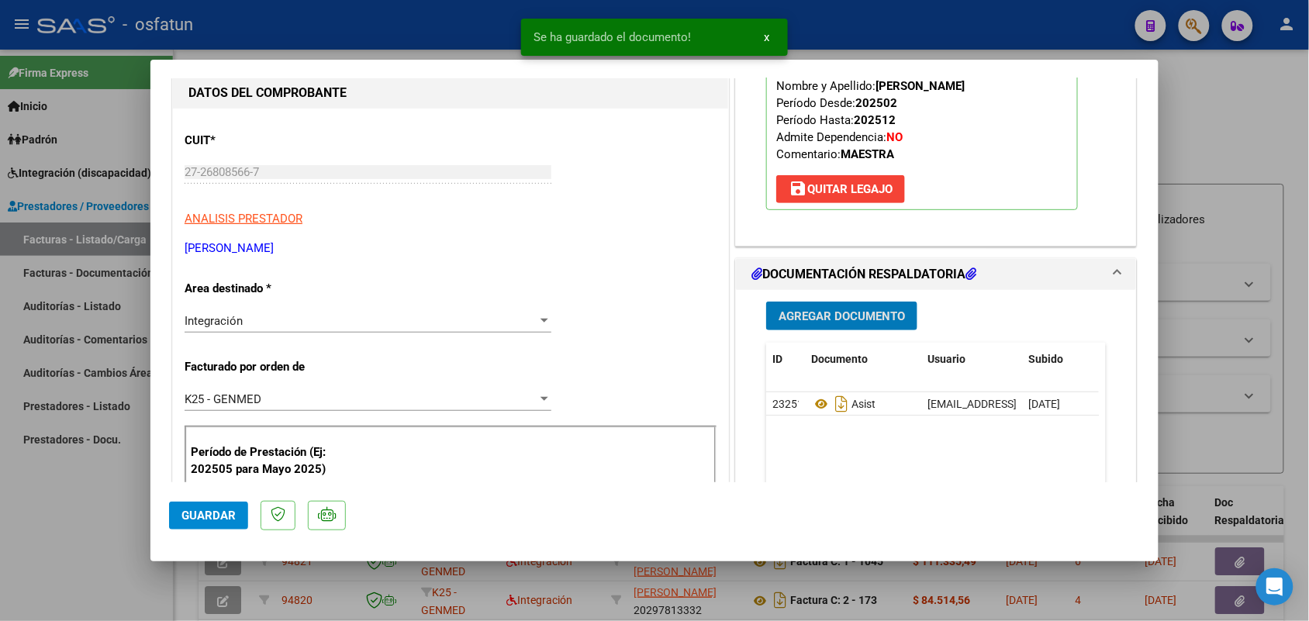
click at [229, 502] on button "Guardar" at bounding box center [208, 516] width 79 height 28
click at [78, 543] on div at bounding box center [654, 310] width 1309 height 621
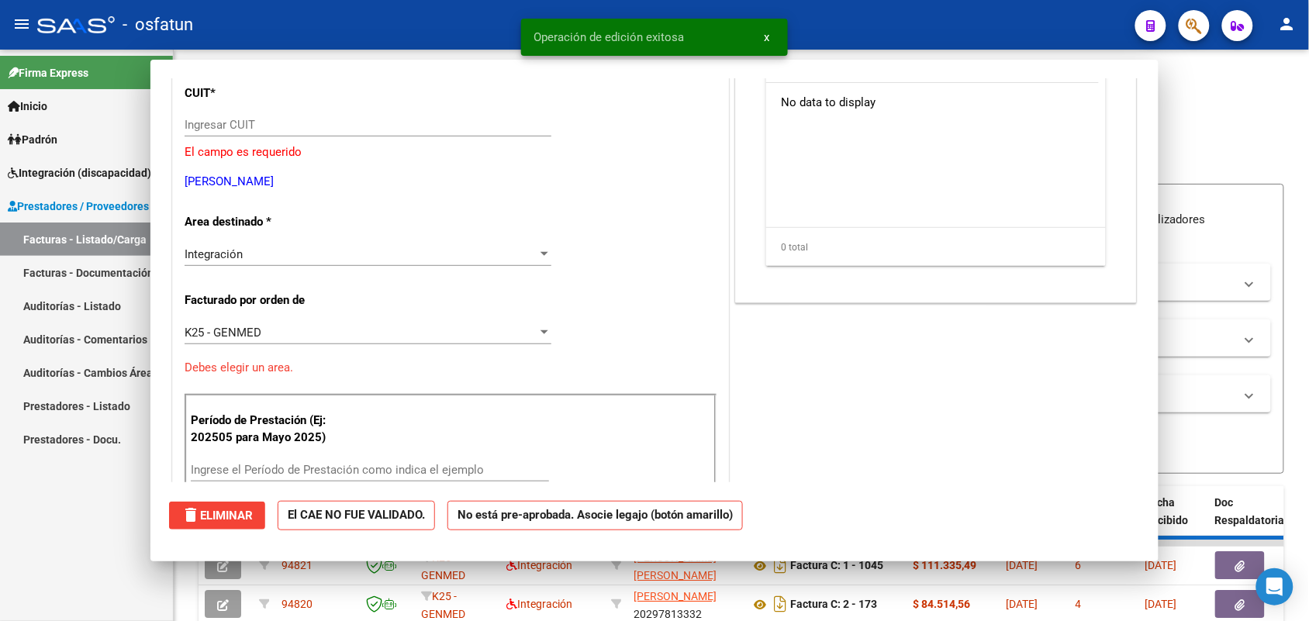
scroll to position [0, 0]
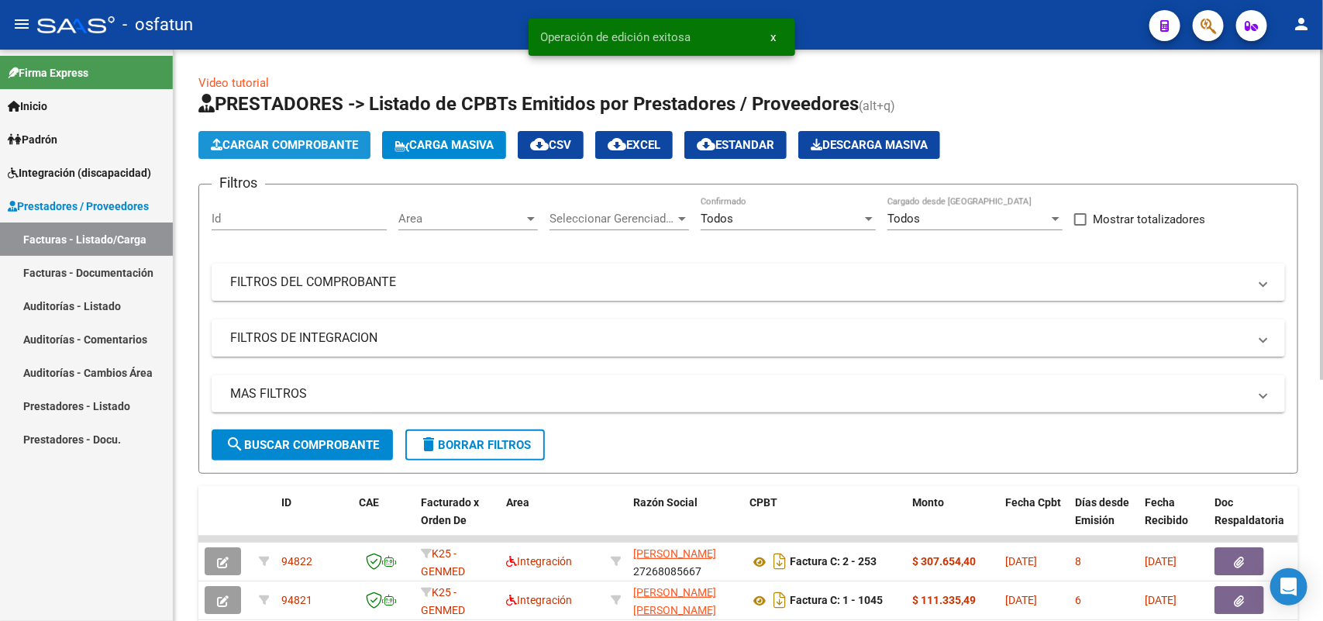
click at [272, 140] on span "Cargar Comprobante" at bounding box center [284, 145] width 147 height 14
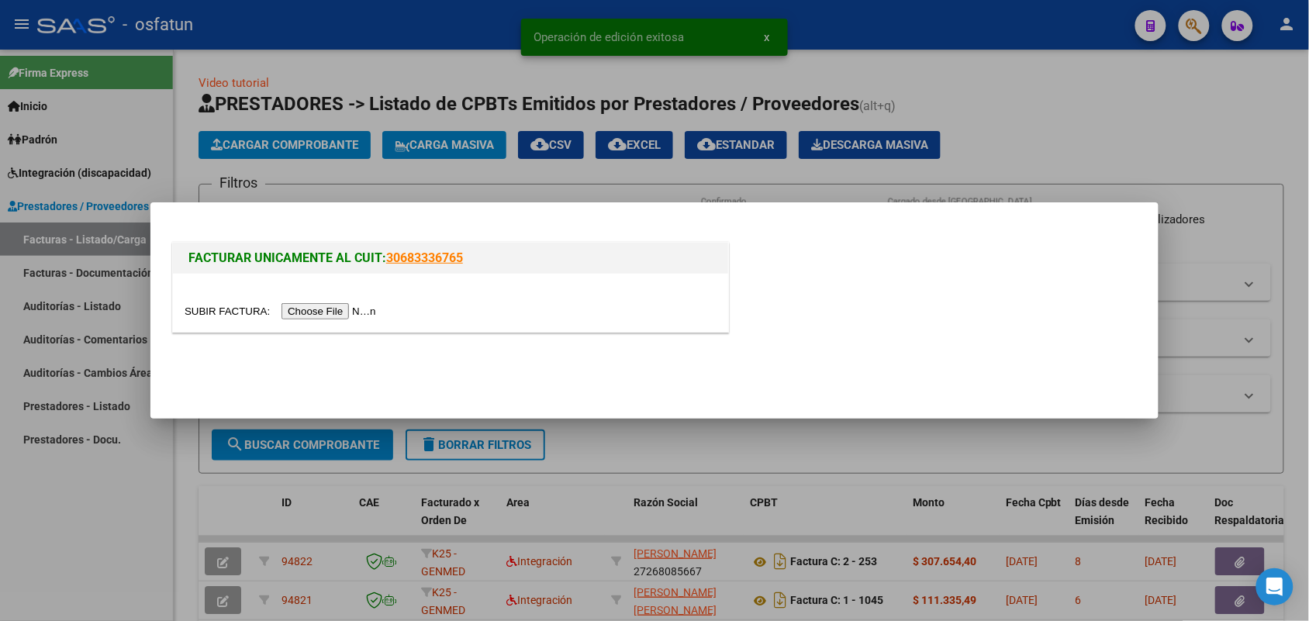
click at [332, 310] on input "file" at bounding box center [283, 311] width 196 height 16
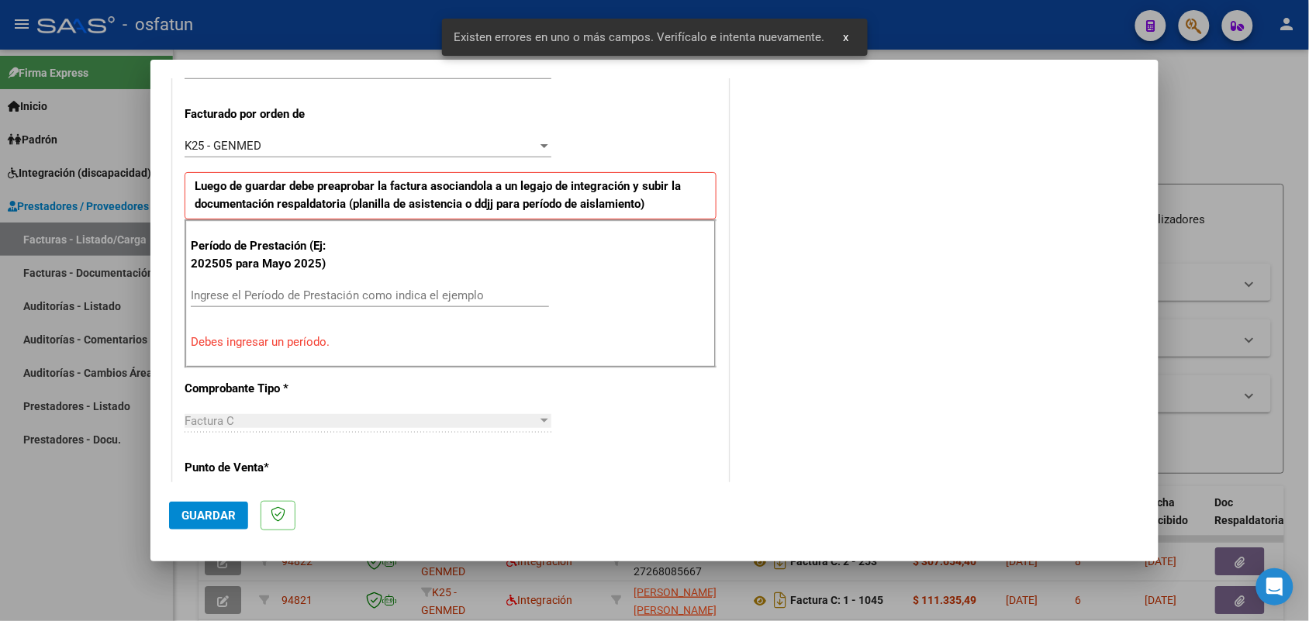
scroll to position [419, 0]
click at [301, 293] on input "Ingrese el Período de Prestación como indica el ejemplo" at bounding box center [370, 294] width 358 height 14
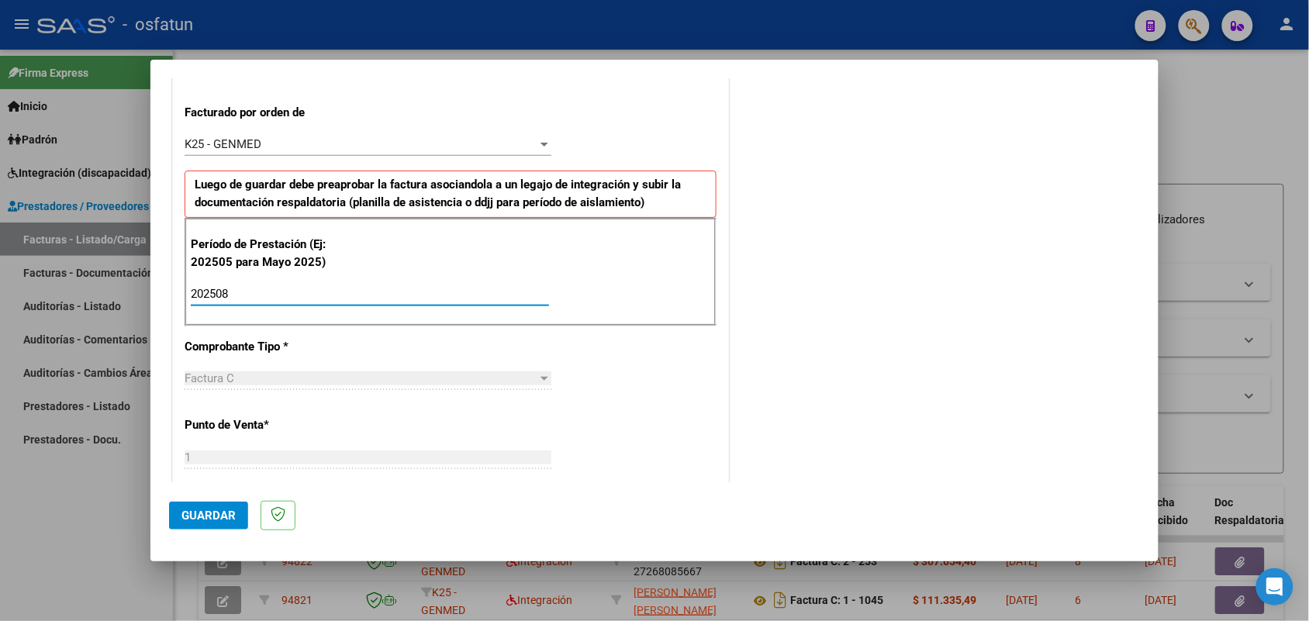
type input "202508"
click at [196, 500] on mat-dialog-actions "Guardar" at bounding box center [654, 512] width 971 height 61
click at [200, 504] on button "Guardar" at bounding box center [208, 516] width 79 height 28
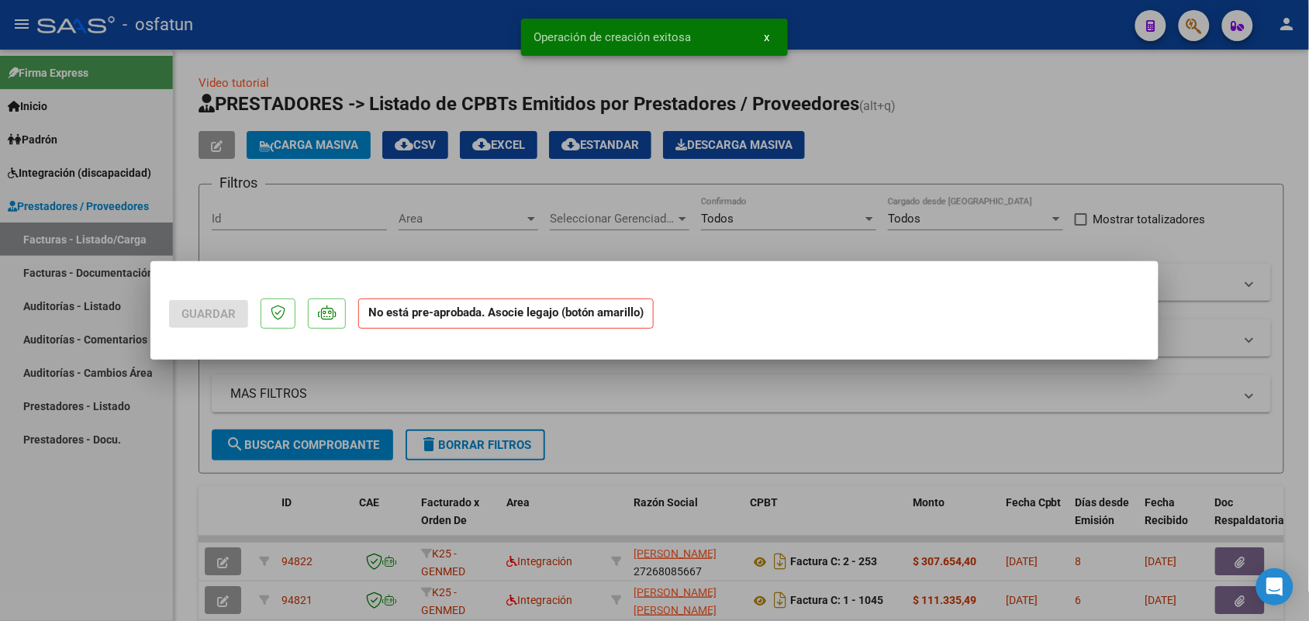
scroll to position [0, 0]
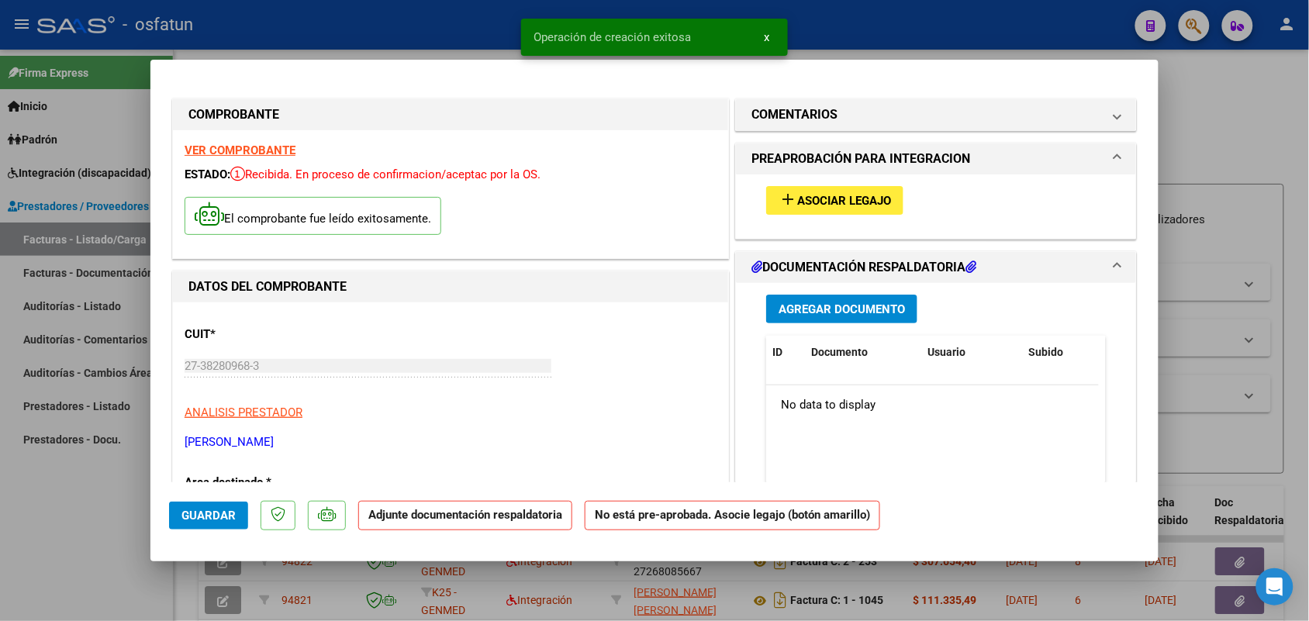
click at [830, 195] on span "Asociar Legajo" at bounding box center [844, 201] width 94 height 14
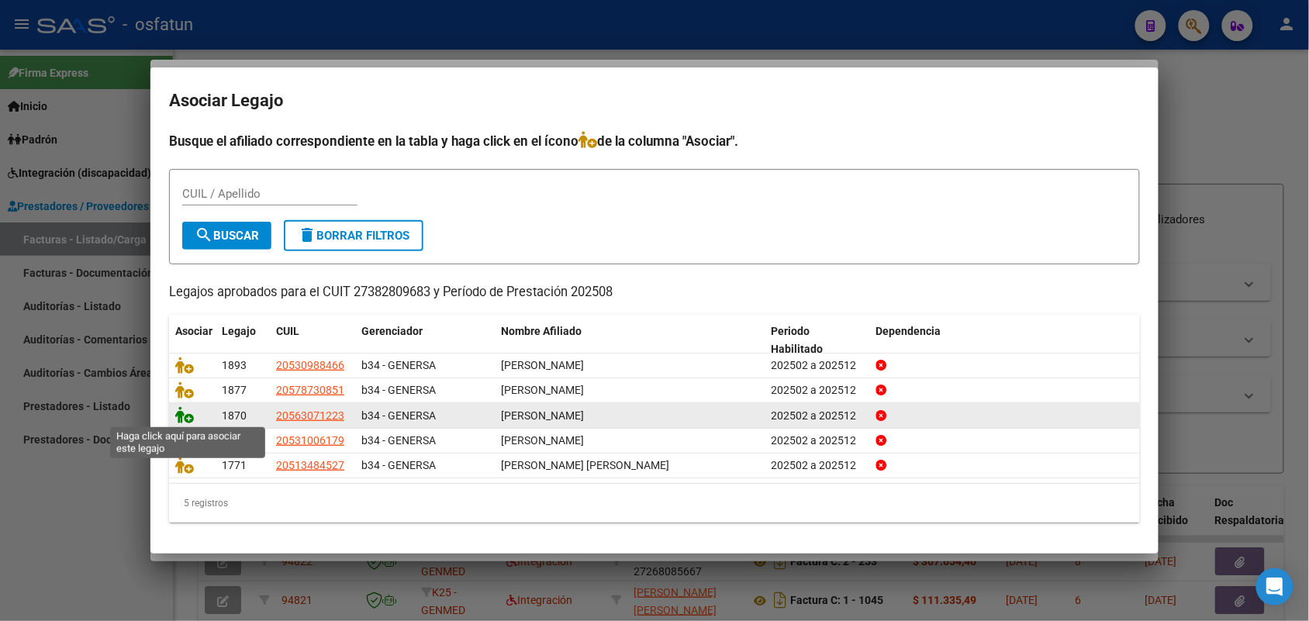
click at [184, 415] on icon at bounding box center [184, 414] width 19 height 17
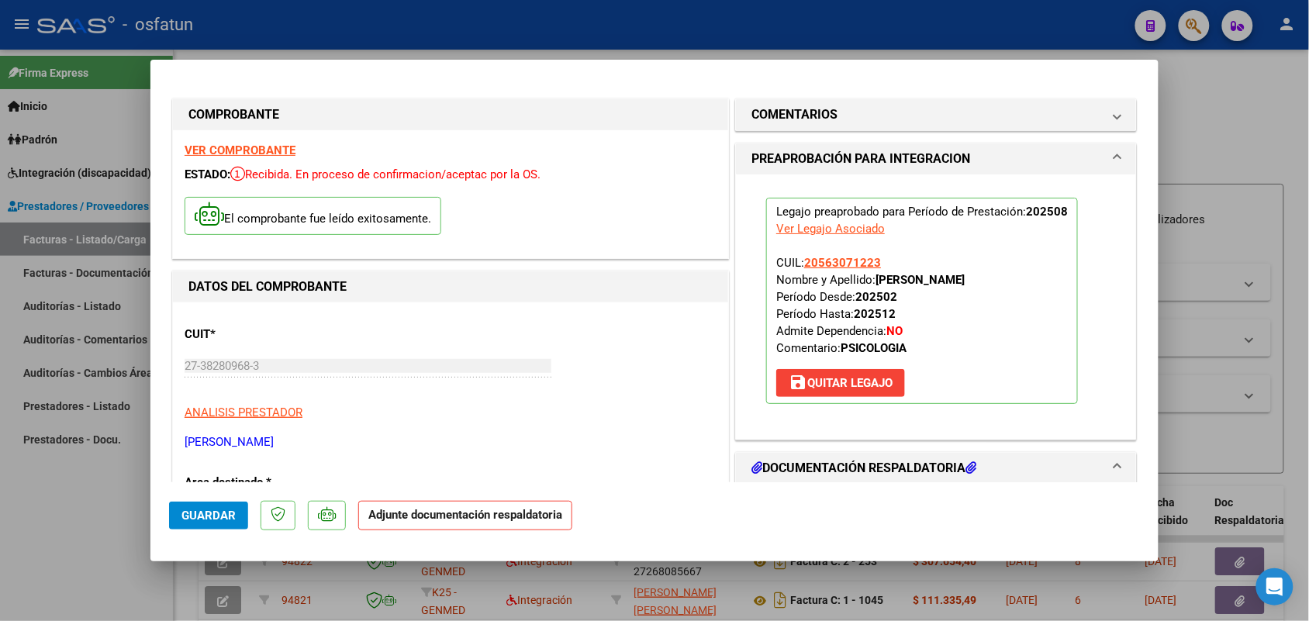
scroll to position [97, 0]
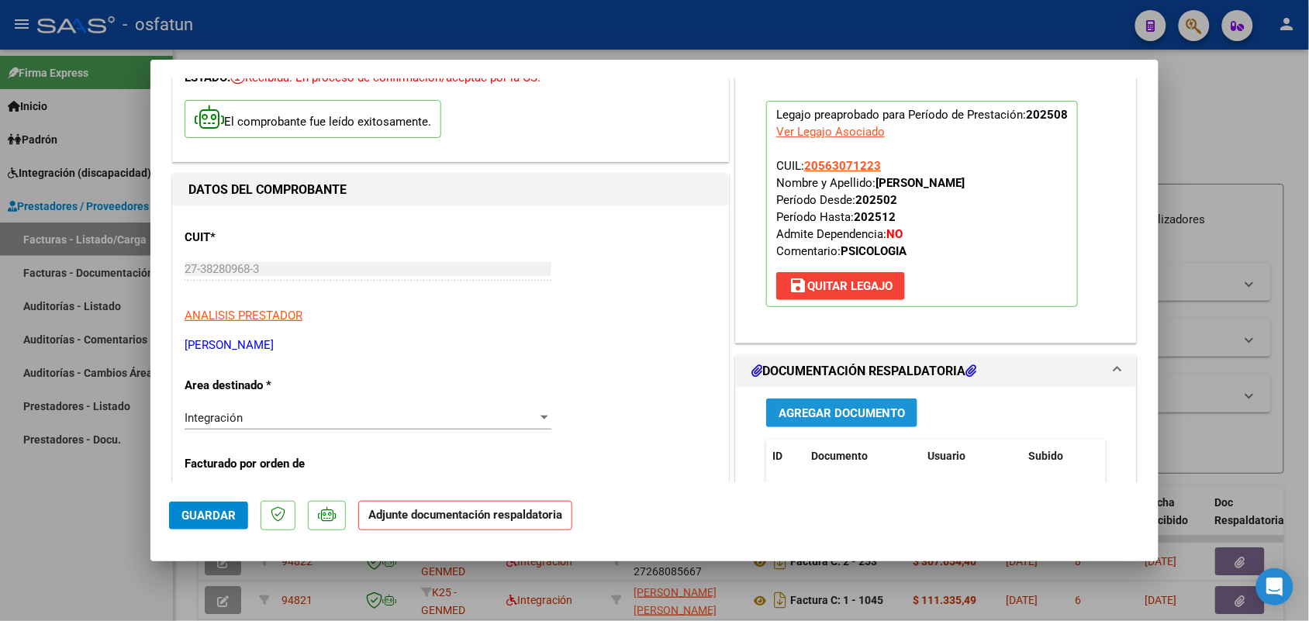
click at [788, 411] on span "Agregar Documento" at bounding box center [841, 413] width 126 height 14
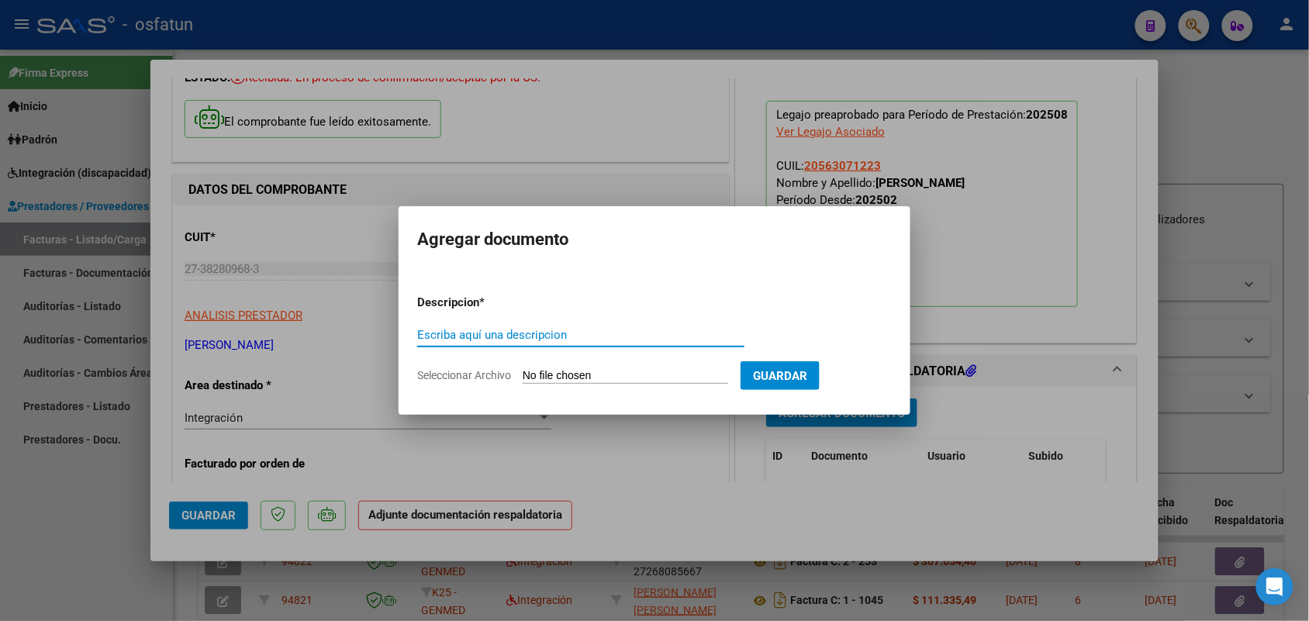
click at [533, 329] on input "Escriba aquí una descripcion" at bounding box center [580, 335] width 327 height 14
type input "ASIST [PERSON_NAME]"
click at [606, 378] on input "Seleccionar Archivo" at bounding box center [625, 376] width 205 height 15
type input "C:\fakepath\ASIST + AUT [DATE]. [PERSON_NAME]. PSICOLOGIA.pdf"
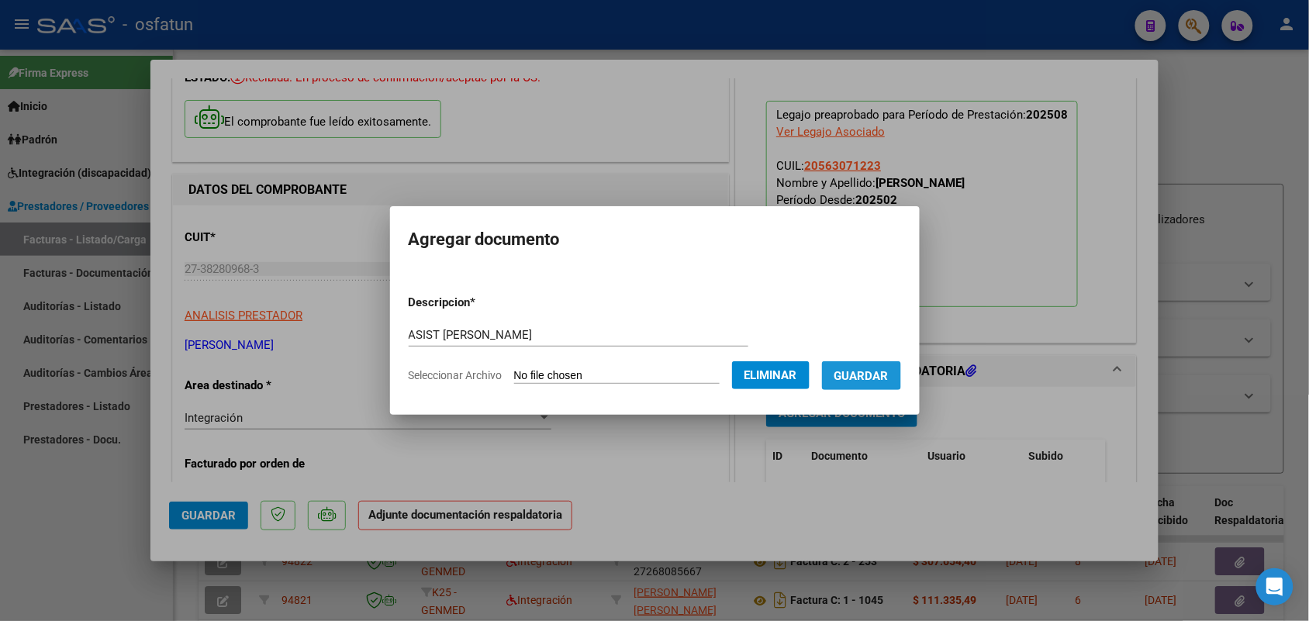
click at [882, 369] on span "Guardar" at bounding box center [861, 376] width 54 height 14
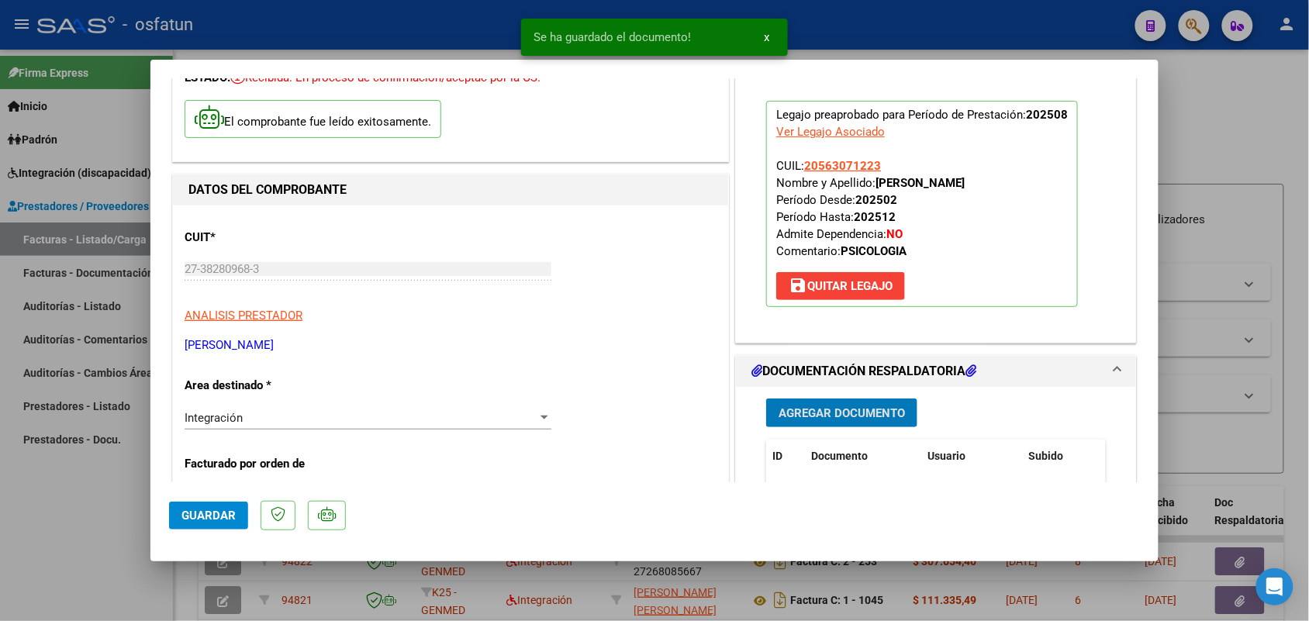
click at [183, 524] on button "Guardar" at bounding box center [208, 516] width 79 height 28
click at [70, 532] on div at bounding box center [654, 310] width 1309 height 621
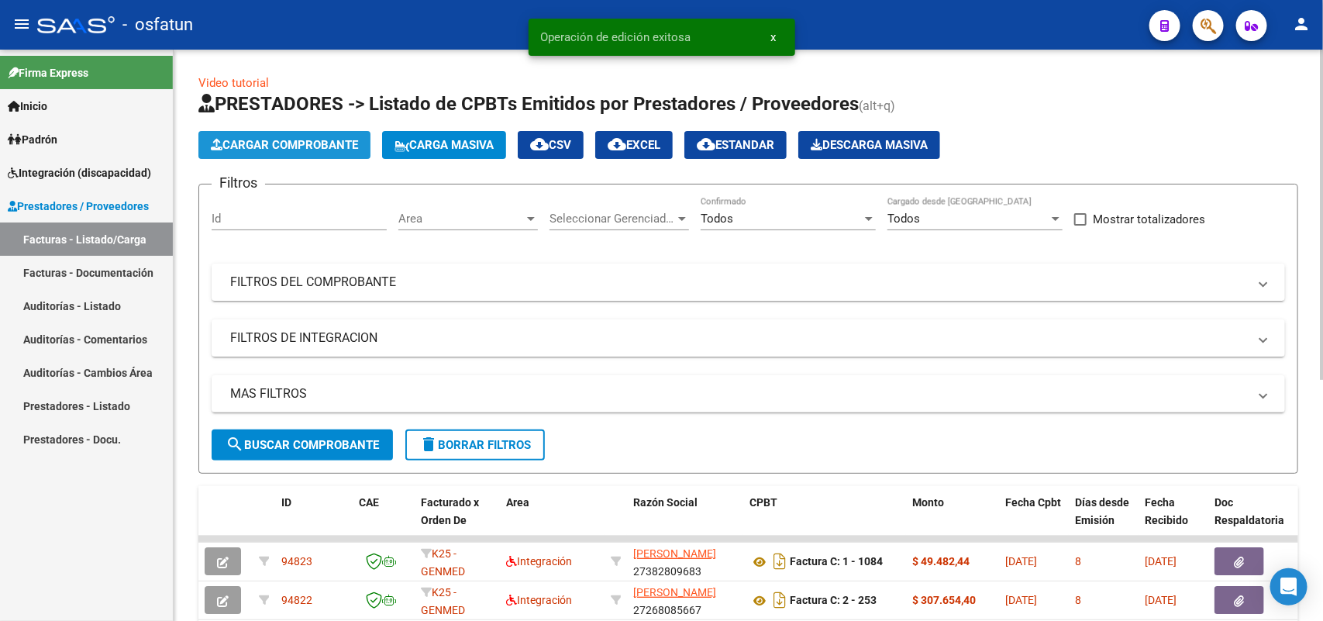
click at [312, 133] on button "Cargar Comprobante" at bounding box center [284, 145] width 172 height 28
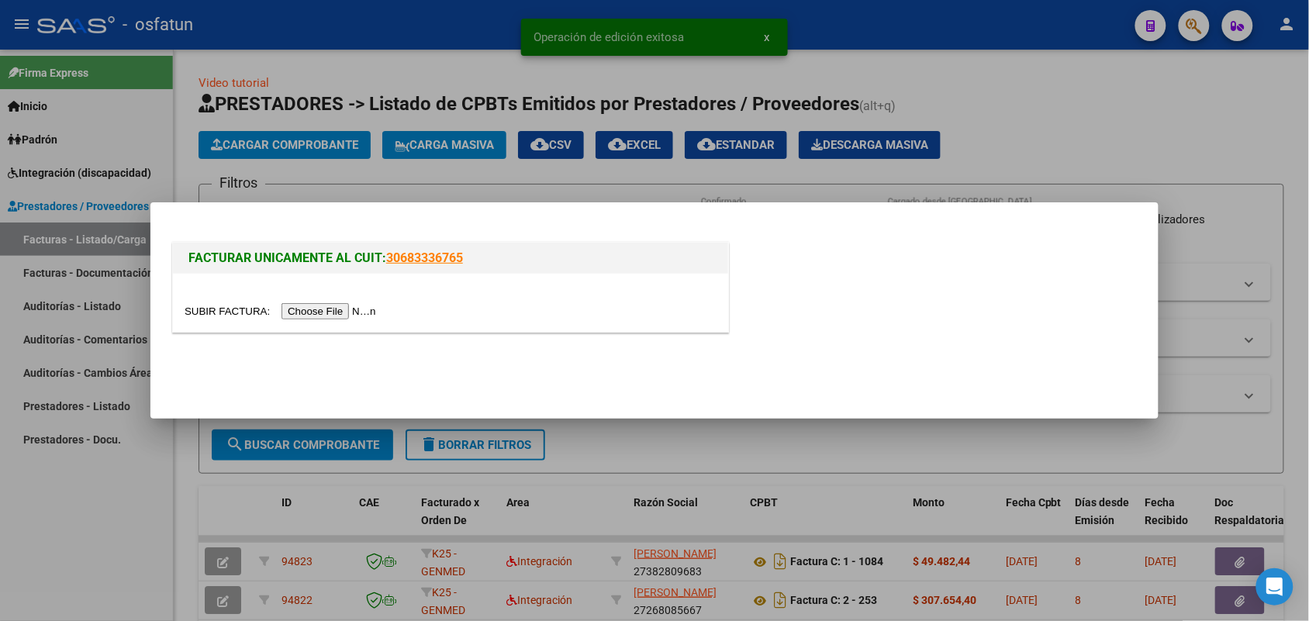
click at [322, 311] on input "file" at bounding box center [283, 311] width 196 height 16
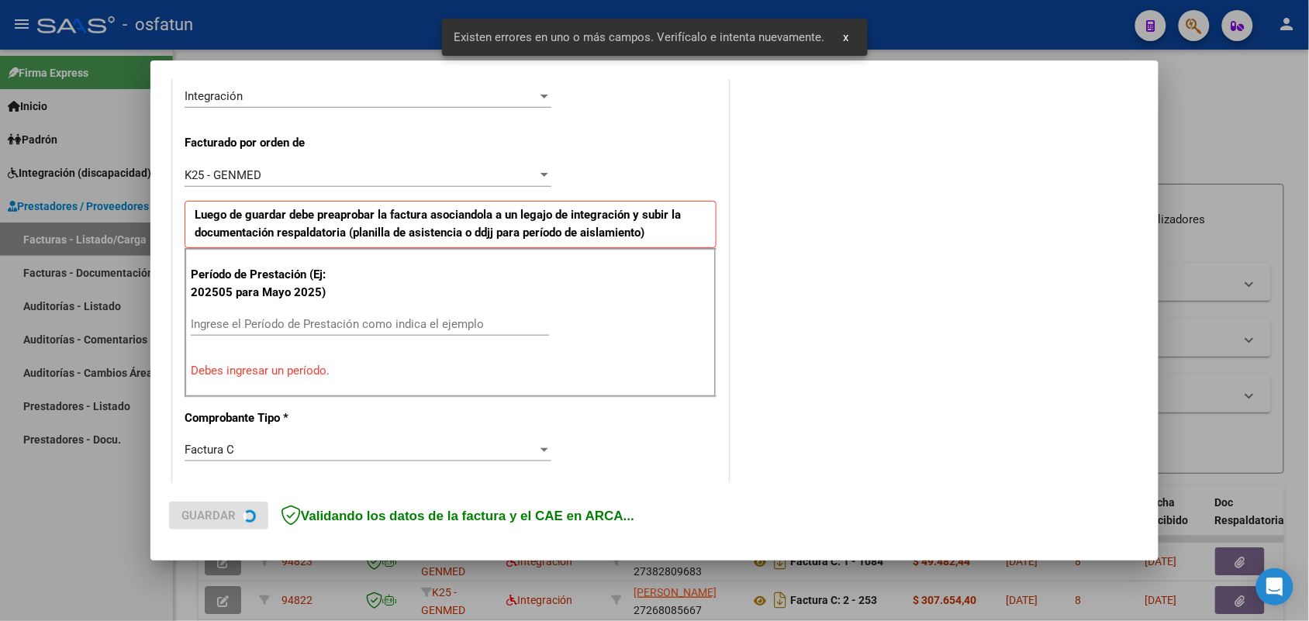
scroll to position [419, 0]
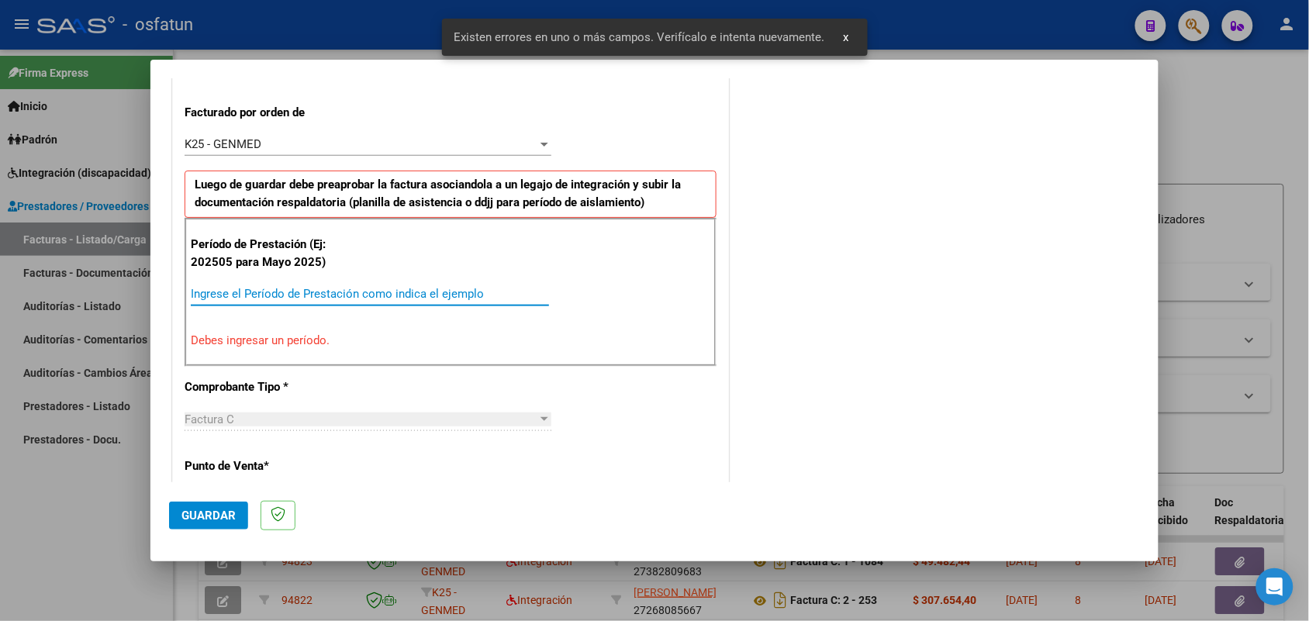
click at [349, 299] on input "Ingrese el Período de Prestación como indica el ejemplo" at bounding box center [370, 294] width 358 height 14
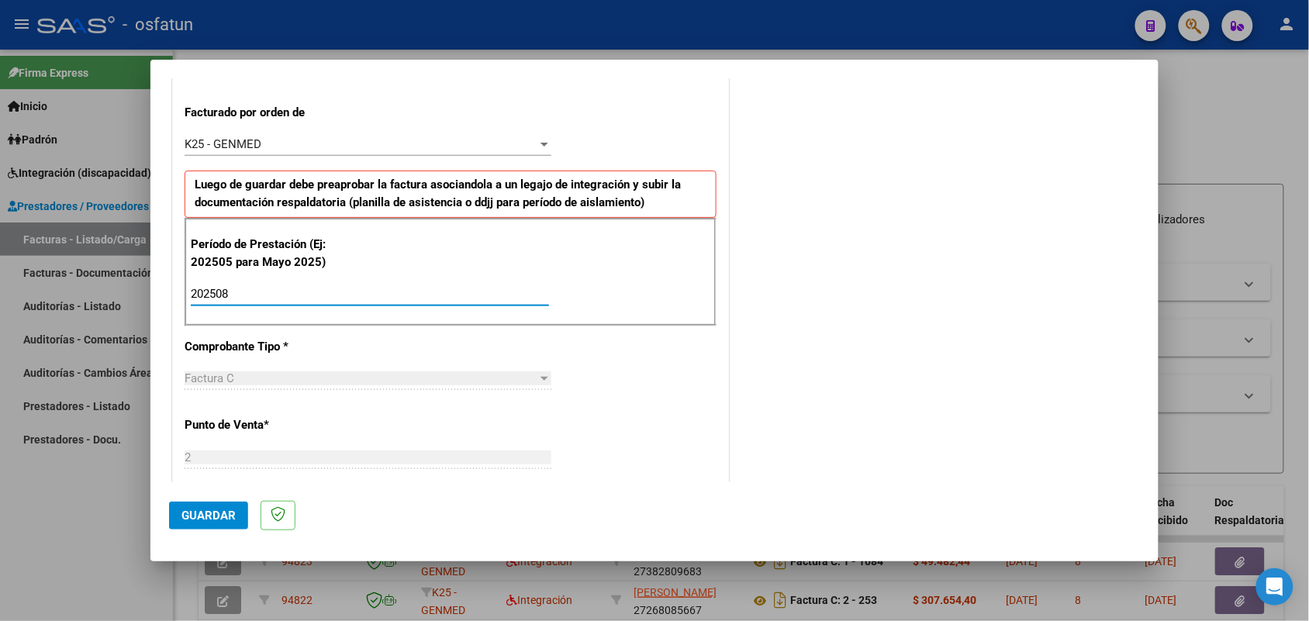
type input "202508"
click at [198, 512] on span "Guardar" at bounding box center [208, 516] width 54 height 14
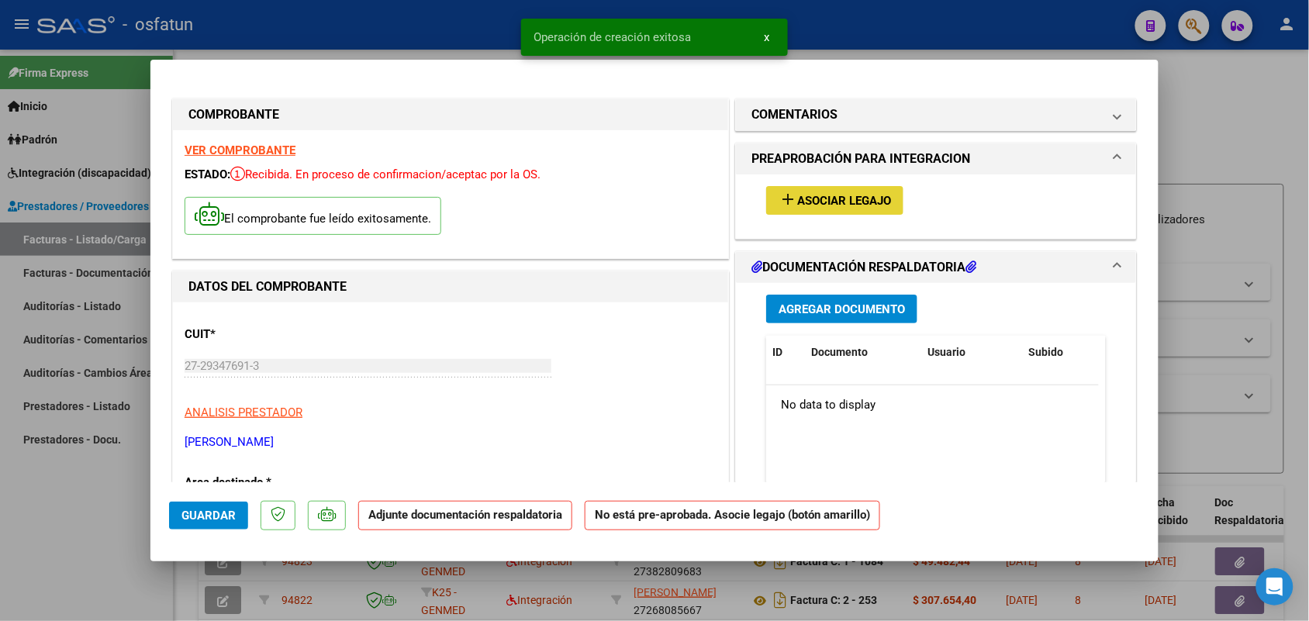
click at [815, 202] on span "Asociar Legajo" at bounding box center [844, 201] width 94 height 14
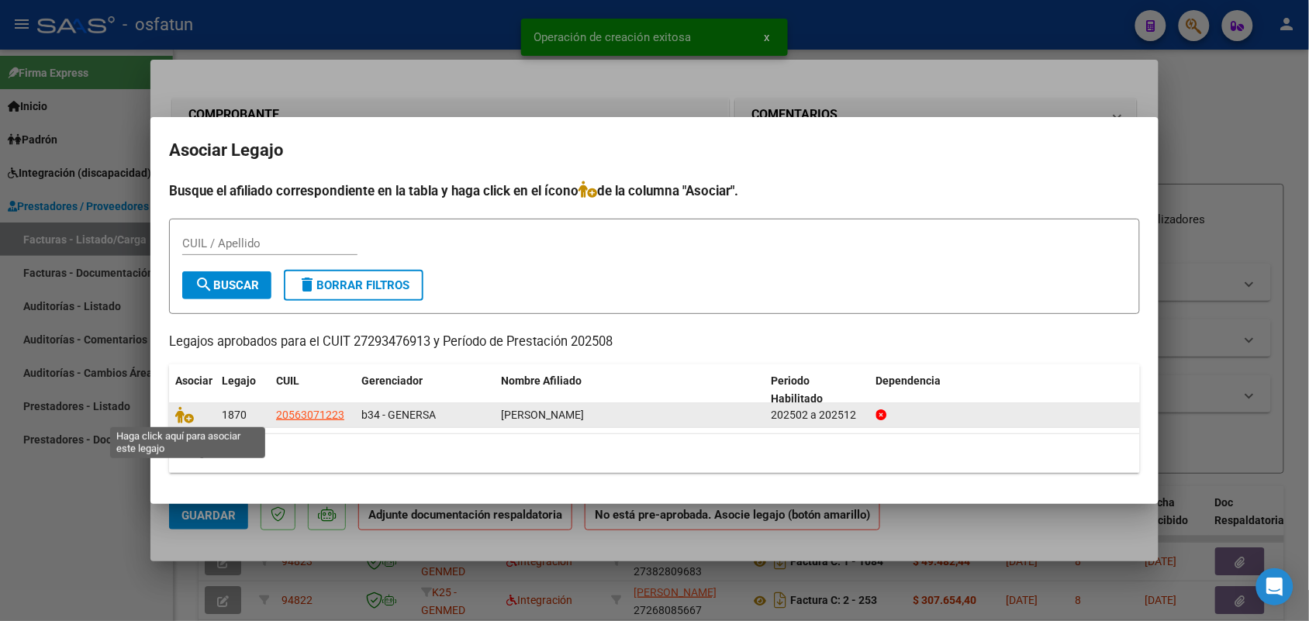
click at [195, 419] on span at bounding box center [186, 415] width 23 height 12
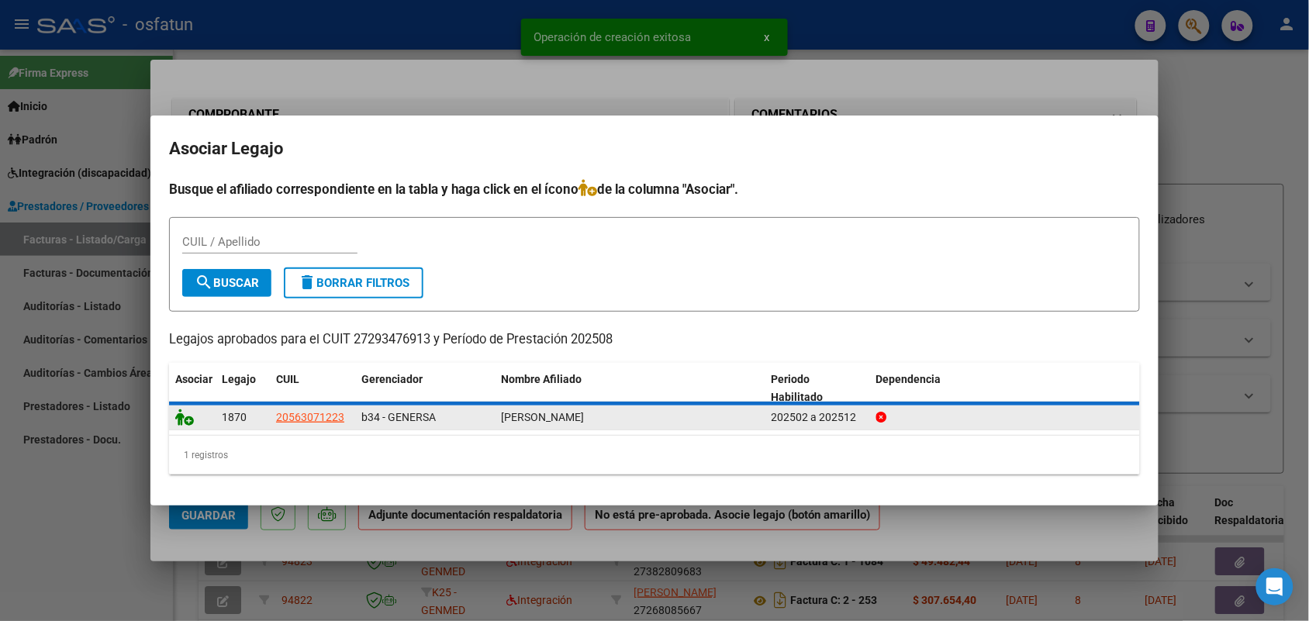
click at [186, 419] on icon at bounding box center [184, 417] width 19 height 17
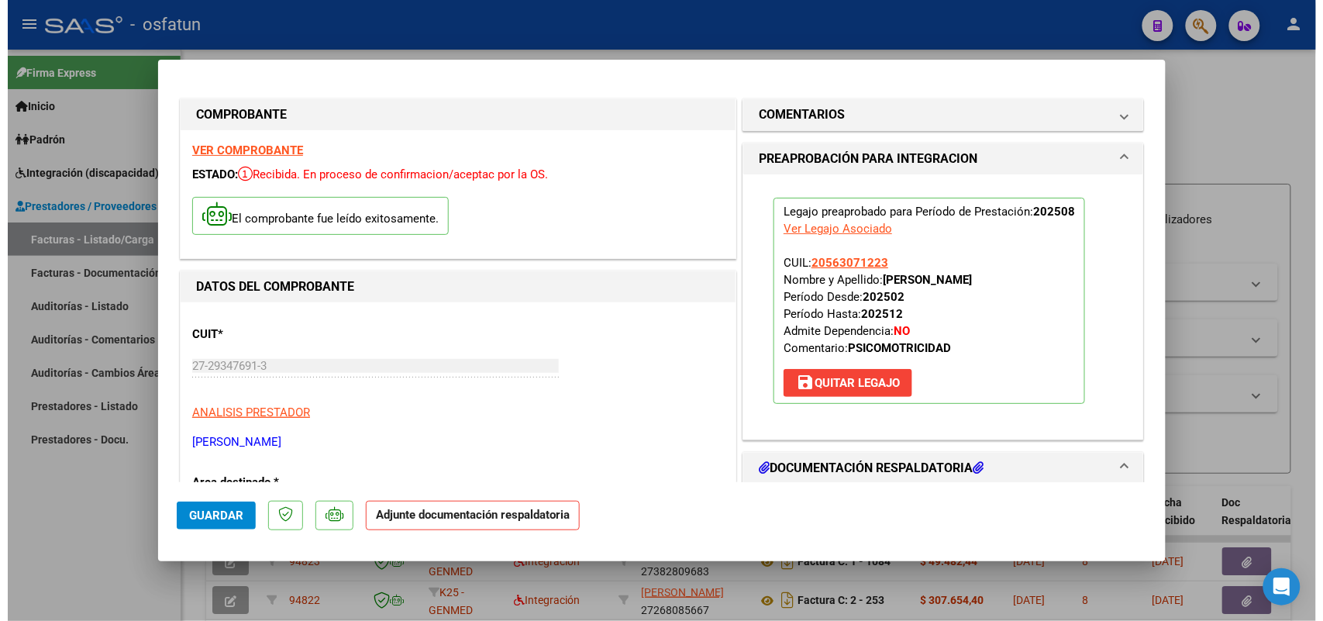
scroll to position [194, 0]
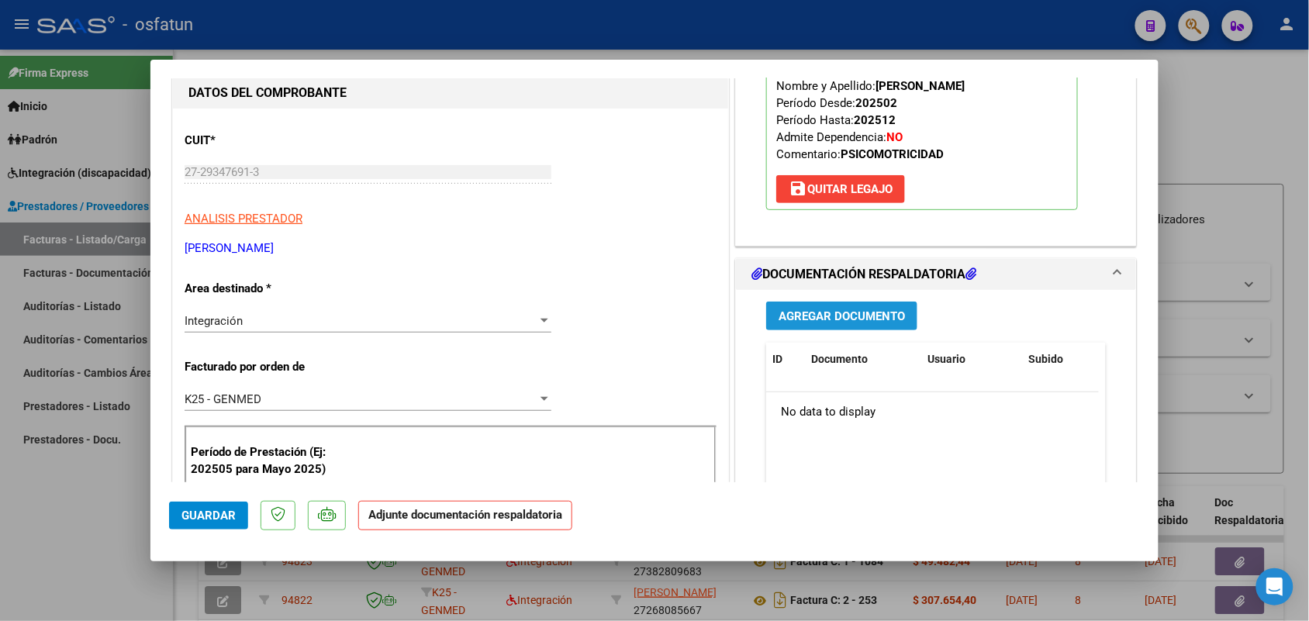
click at [789, 311] on span "Agregar Documento" at bounding box center [841, 316] width 126 height 14
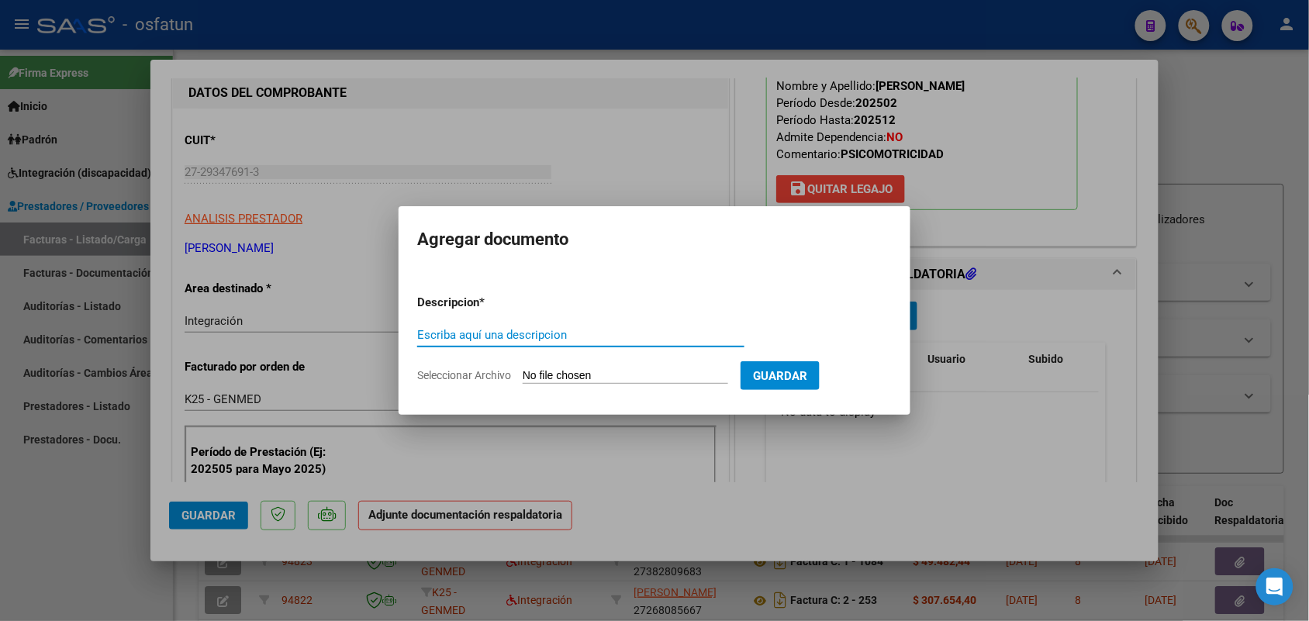
click at [462, 338] on input "Escriba aquí una descripcion" at bounding box center [580, 335] width 327 height 14
type input "ASIST"
click at [579, 374] on input "Seleccionar Archivo" at bounding box center [625, 376] width 205 height 15
type input "C:\fakepath\ASISTENCIA Y AUTORIZACION [DATE]. [PERSON_NAME]. [MEDICAL_DATA].pdf"
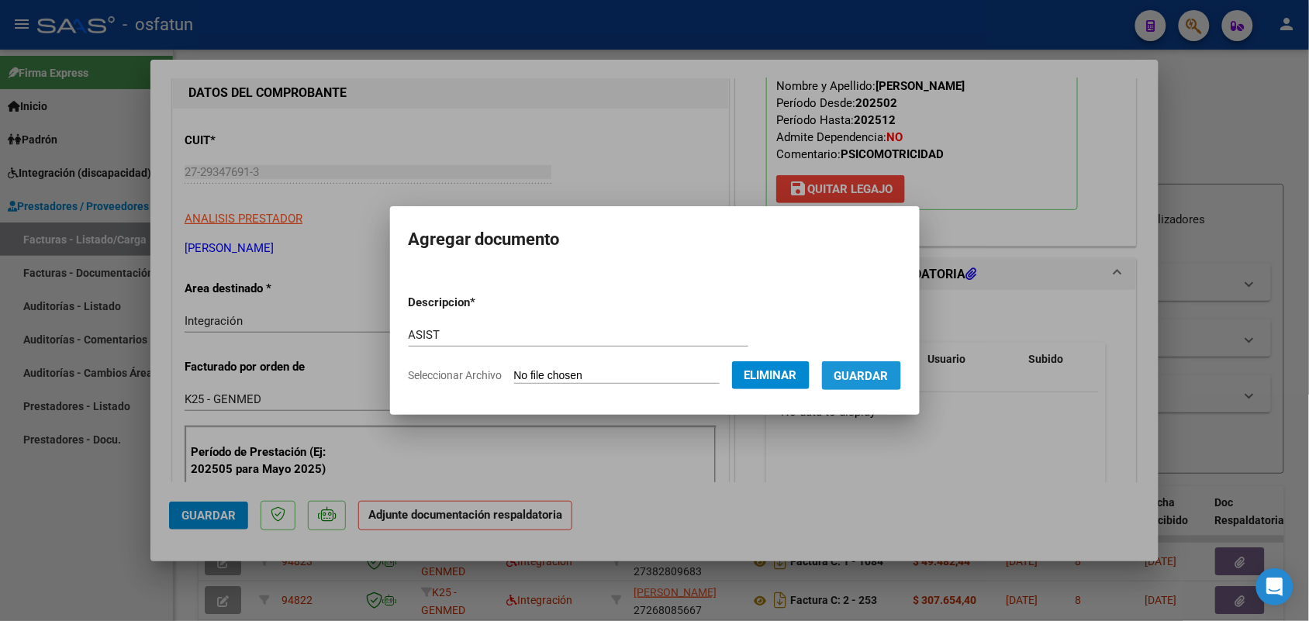
click at [868, 371] on span "Guardar" at bounding box center [861, 376] width 54 height 14
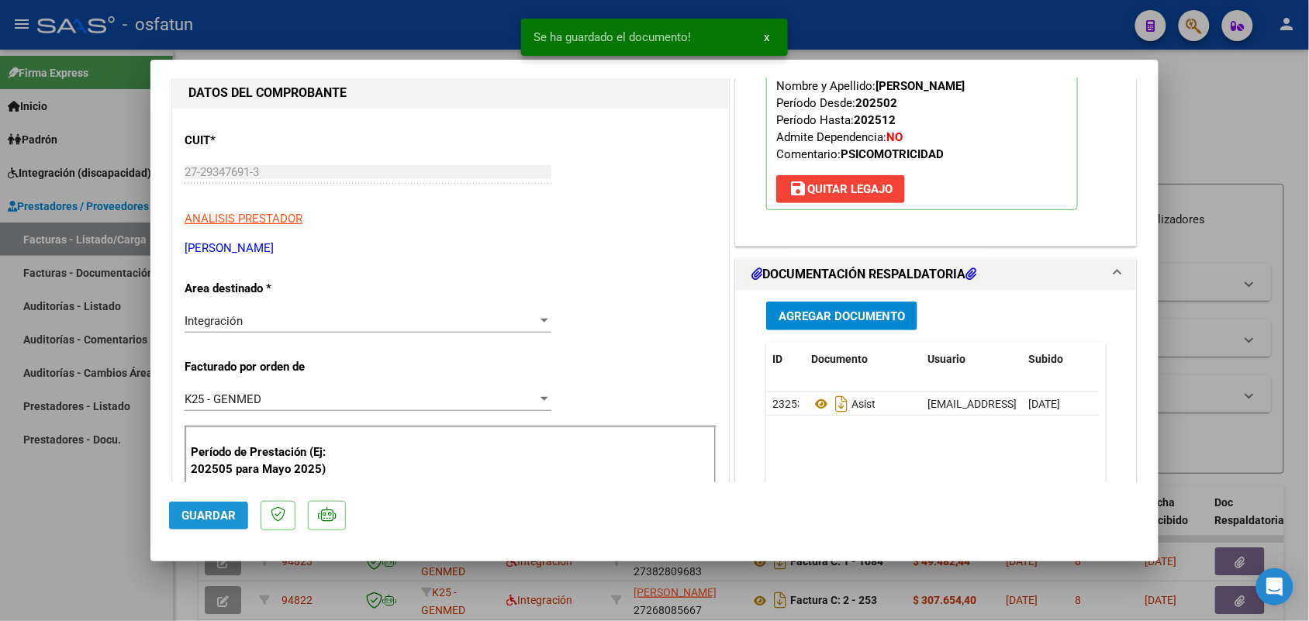
click at [229, 516] on span "Guardar" at bounding box center [208, 516] width 54 height 14
click at [50, 532] on div at bounding box center [654, 310] width 1309 height 621
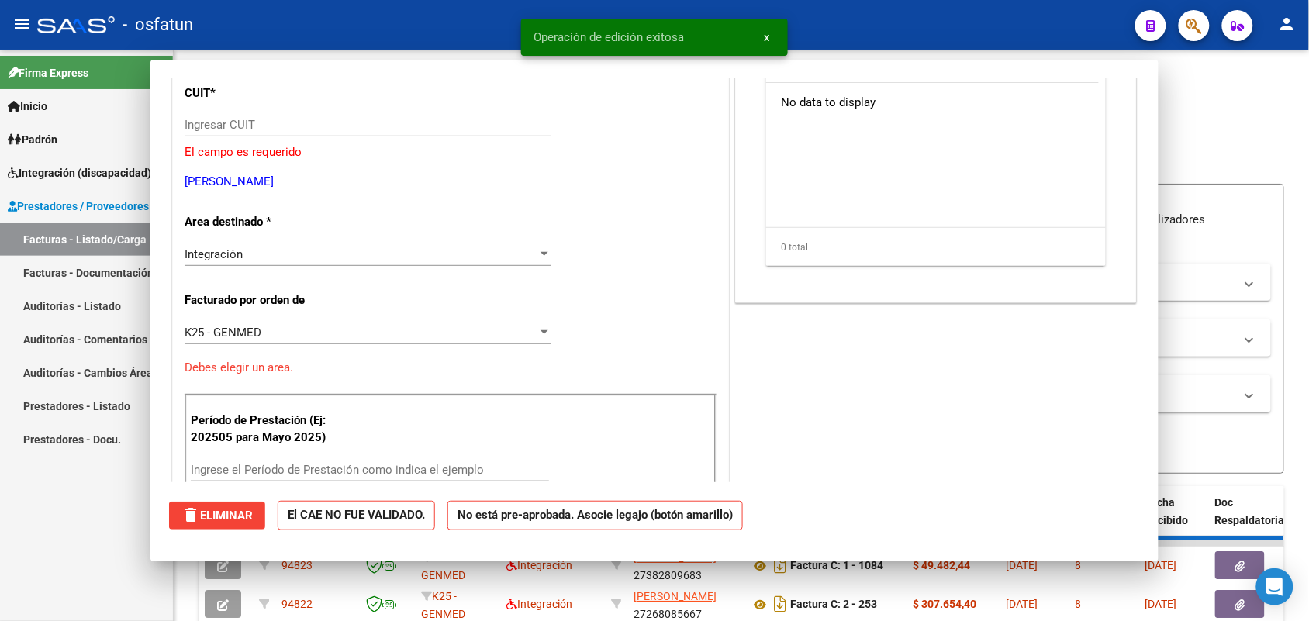
scroll to position [0, 0]
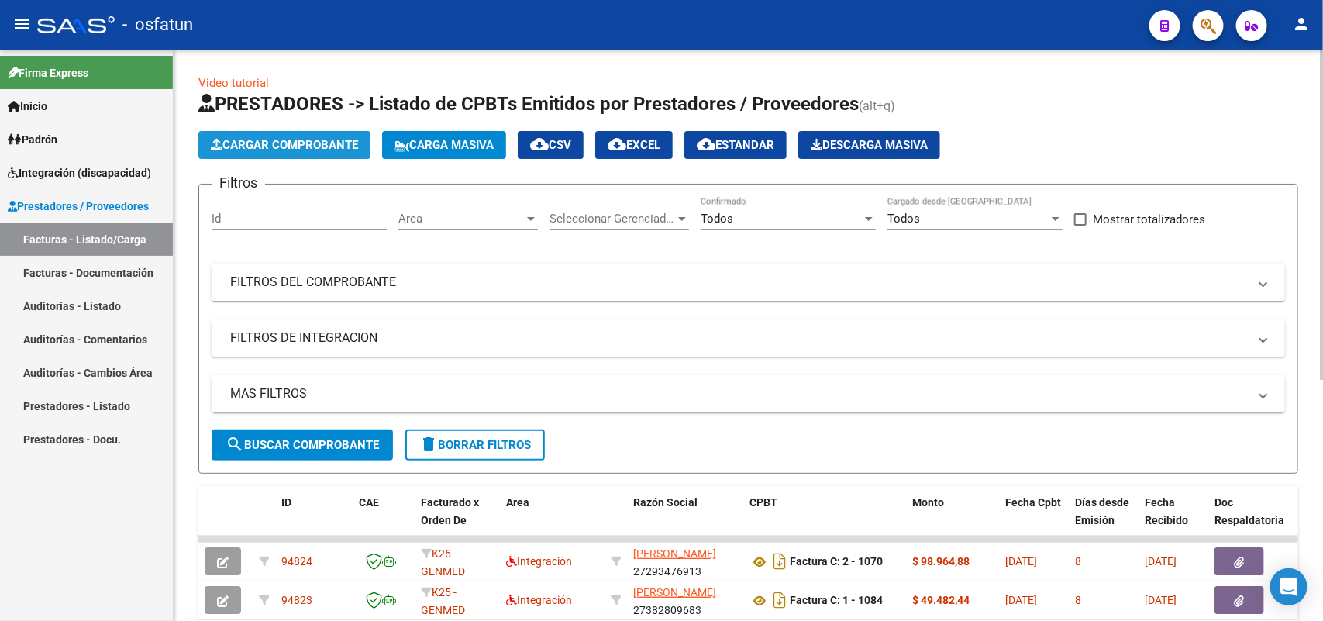
click at [312, 149] on span "Cargar Comprobante" at bounding box center [284, 145] width 147 height 14
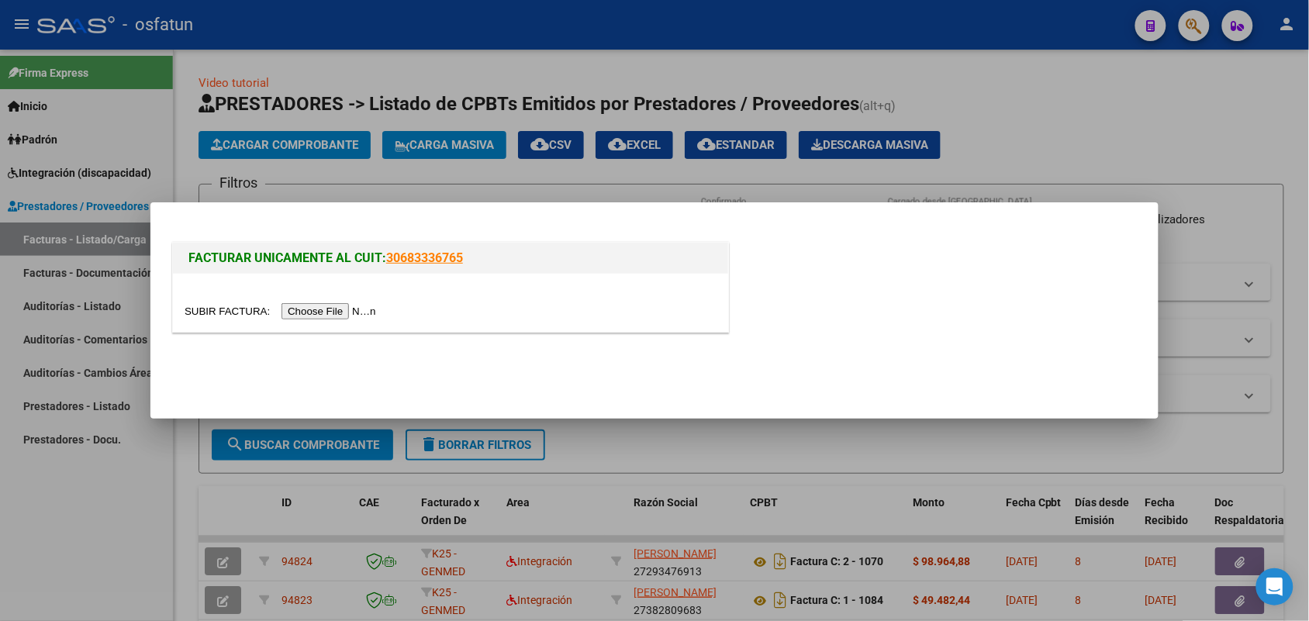
click at [315, 316] on input "file" at bounding box center [283, 311] width 196 height 16
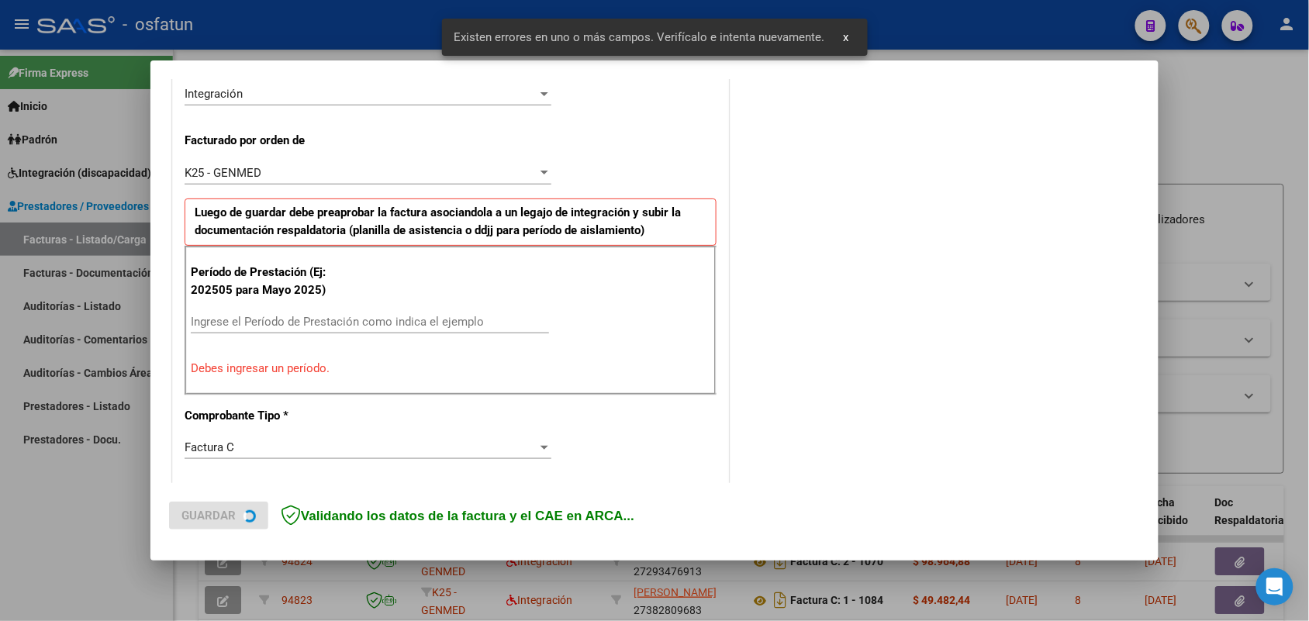
scroll to position [419, 0]
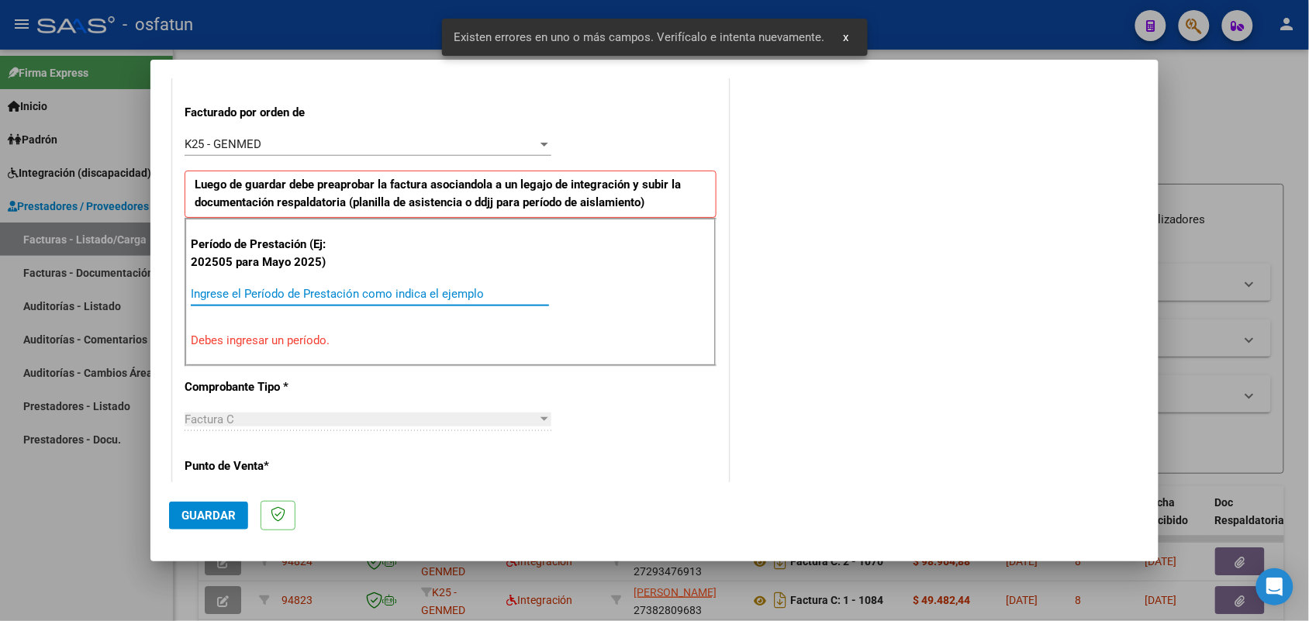
click at [365, 297] on input "Ingrese el Período de Prestación como indica el ejemplo" at bounding box center [370, 294] width 358 height 14
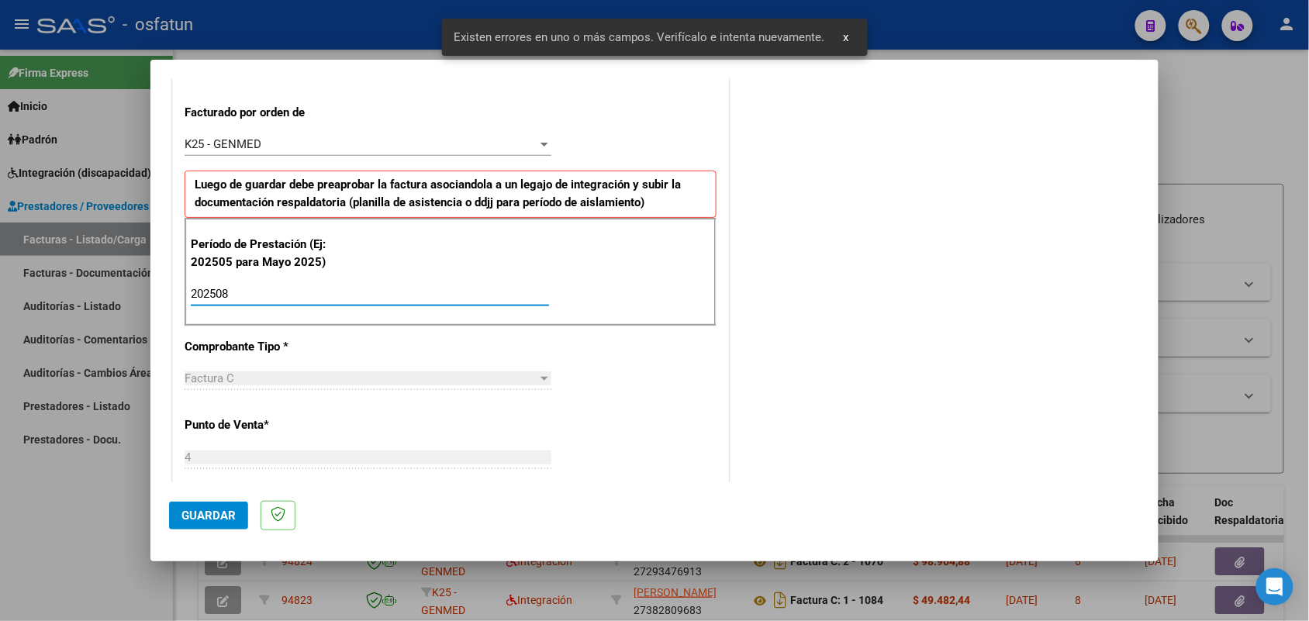
type input "202508"
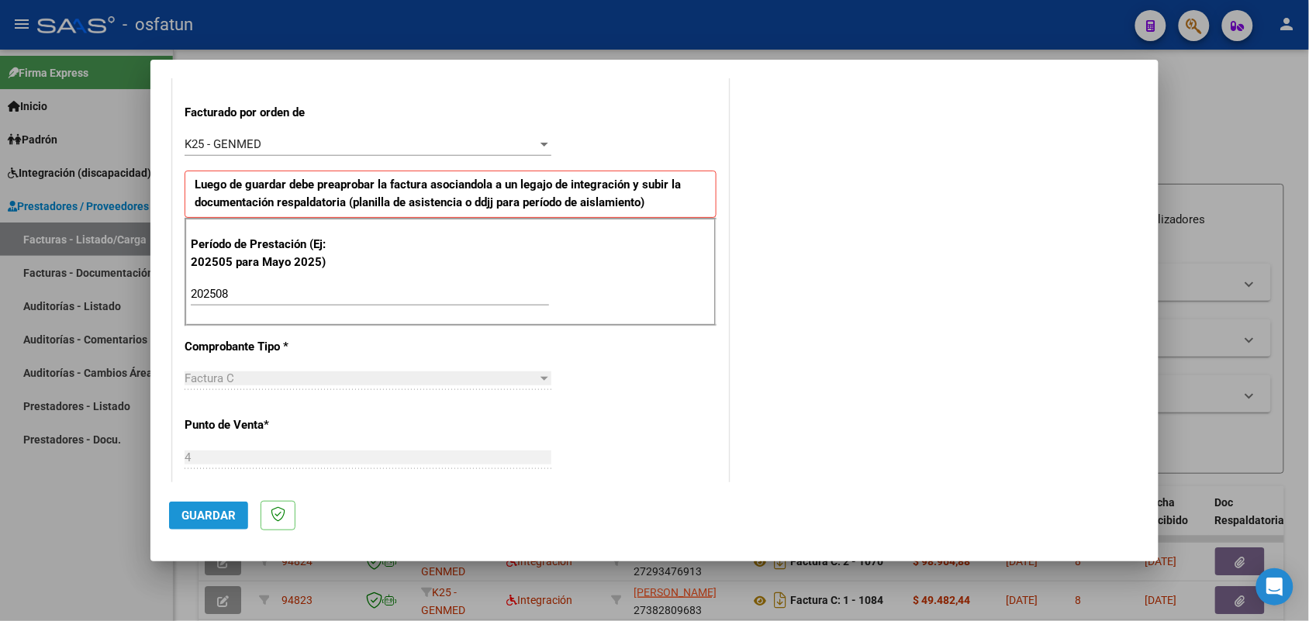
click at [211, 509] on span "Guardar" at bounding box center [208, 516] width 54 height 14
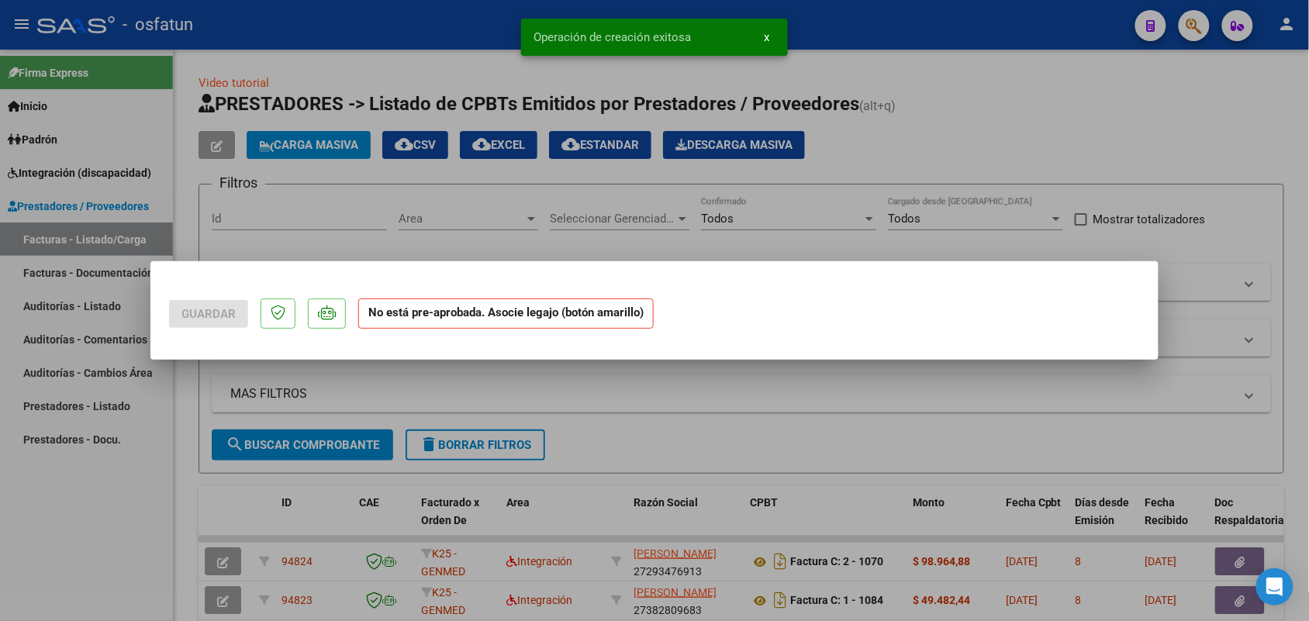
scroll to position [0, 0]
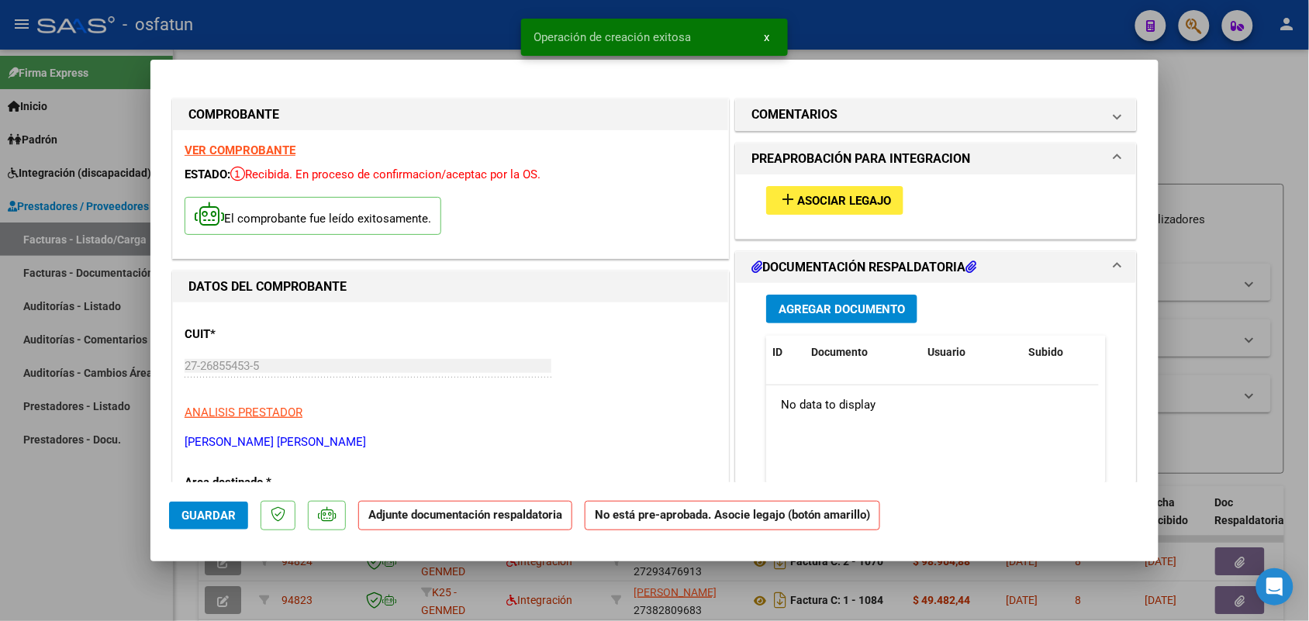
click at [816, 198] on span "Asociar Legajo" at bounding box center [844, 201] width 94 height 14
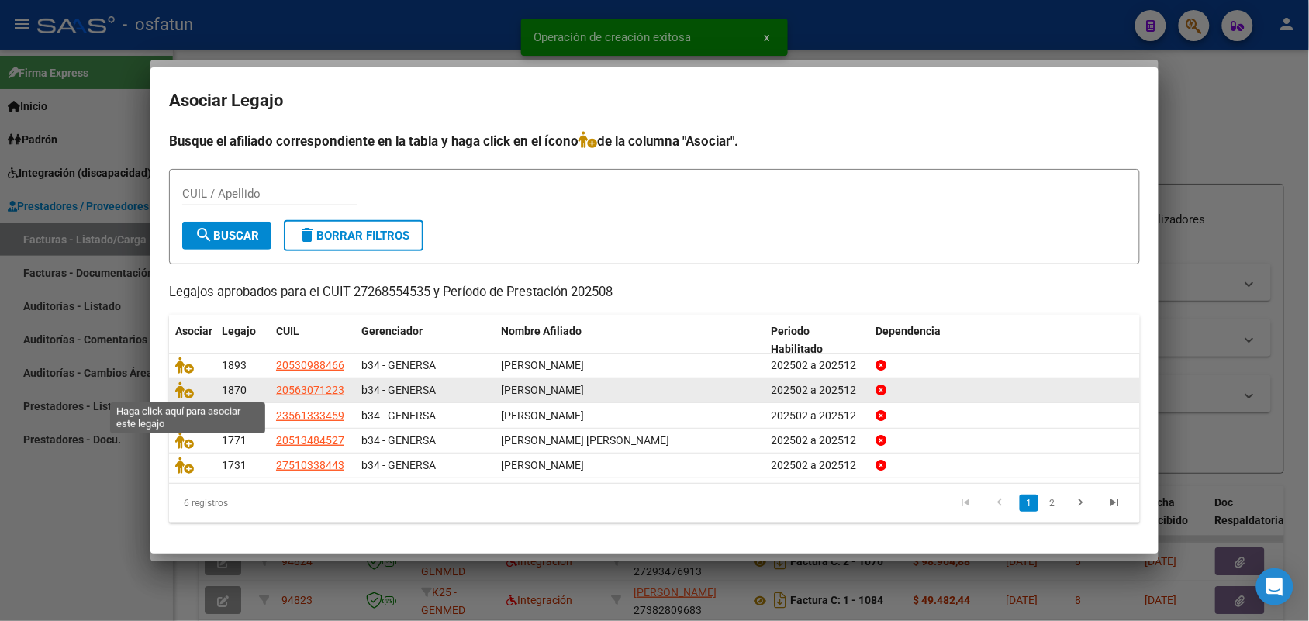
click at [194, 385] on span at bounding box center [186, 391] width 23 height 12
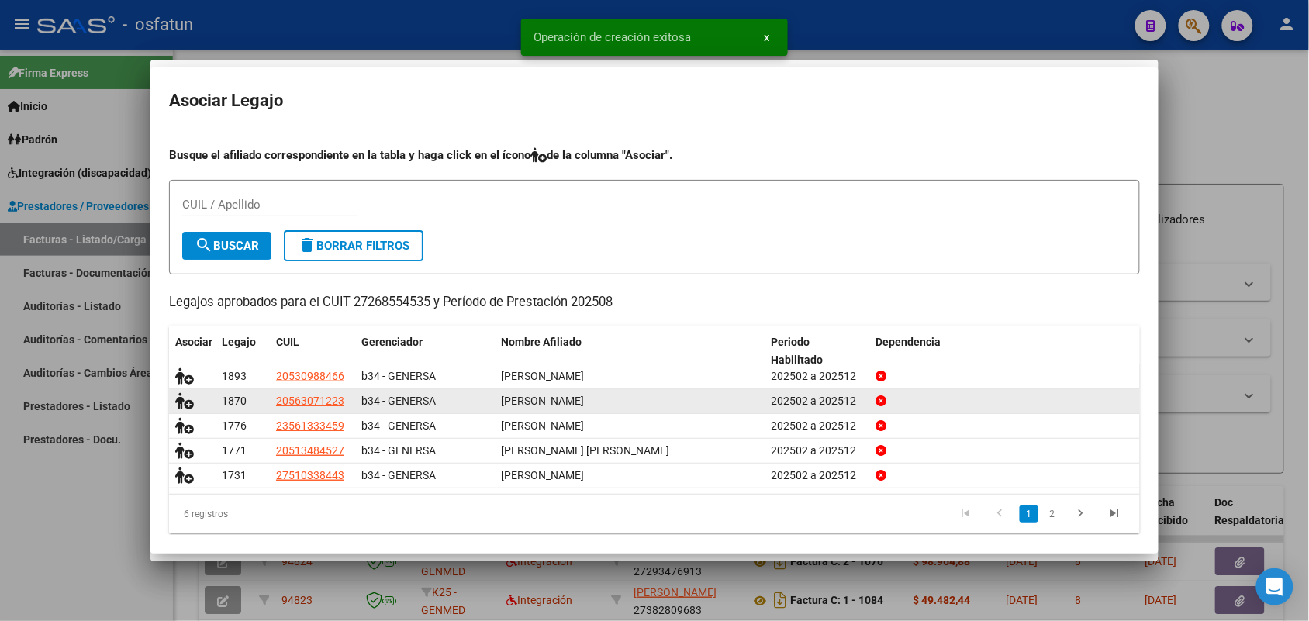
click at [185, 392] on icon at bounding box center [184, 400] width 19 height 17
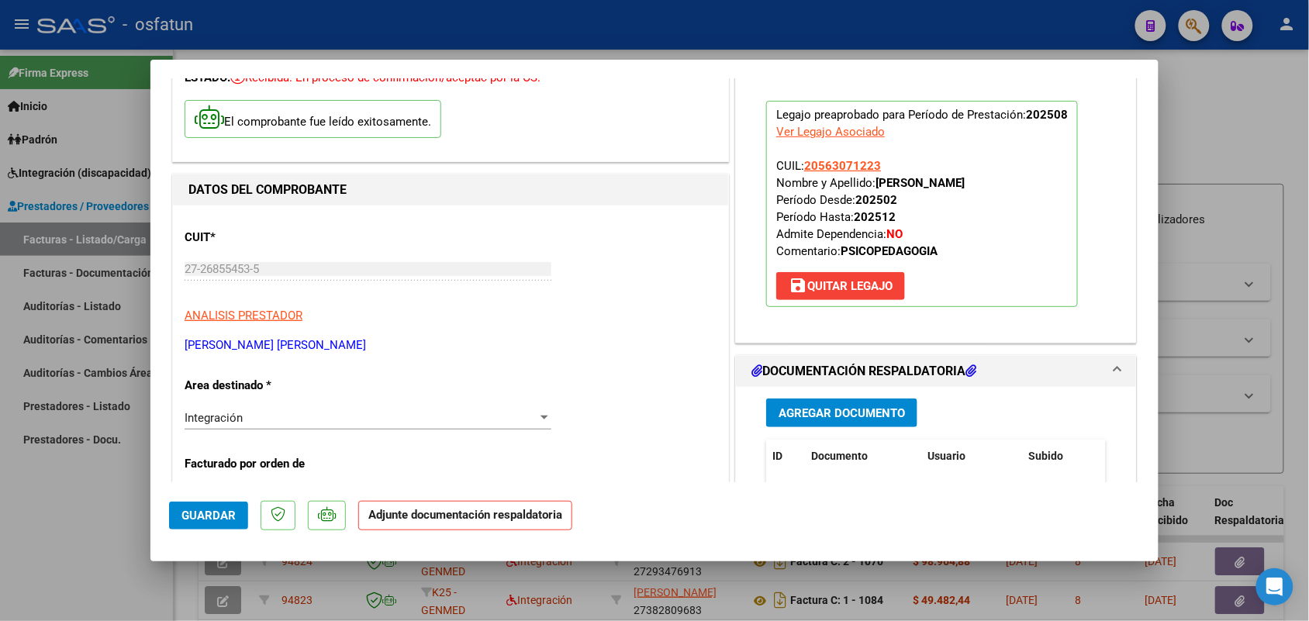
scroll to position [194, 0]
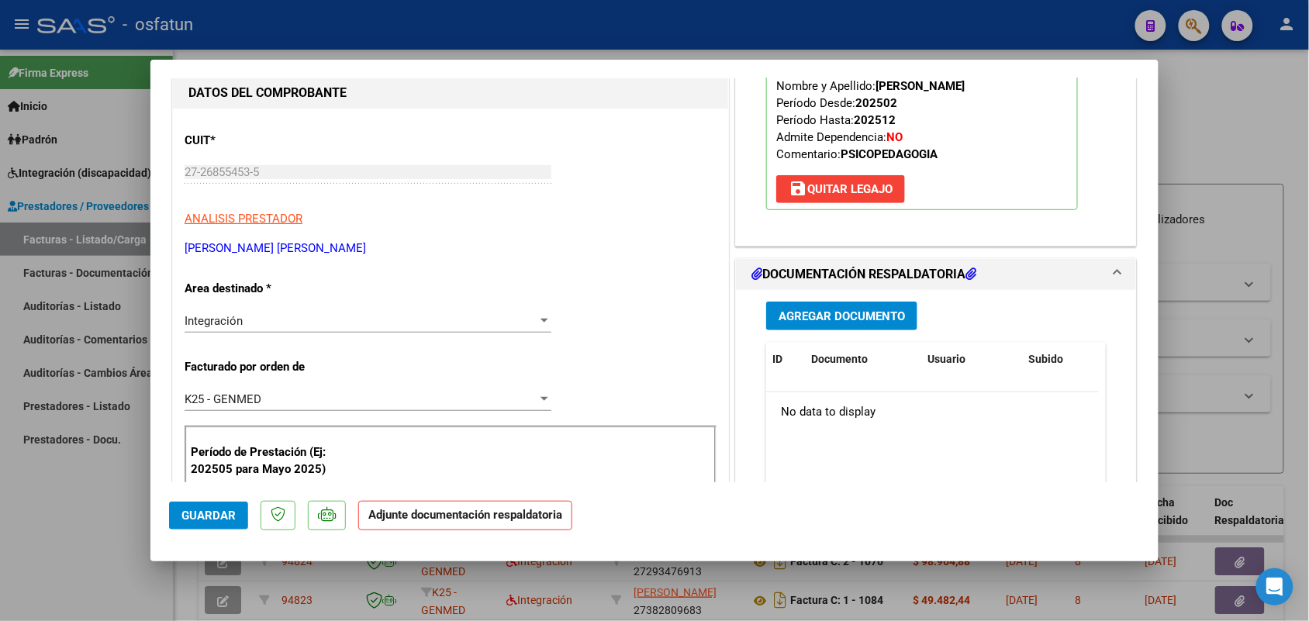
click at [798, 309] on span "Agregar Documento" at bounding box center [841, 316] width 126 height 14
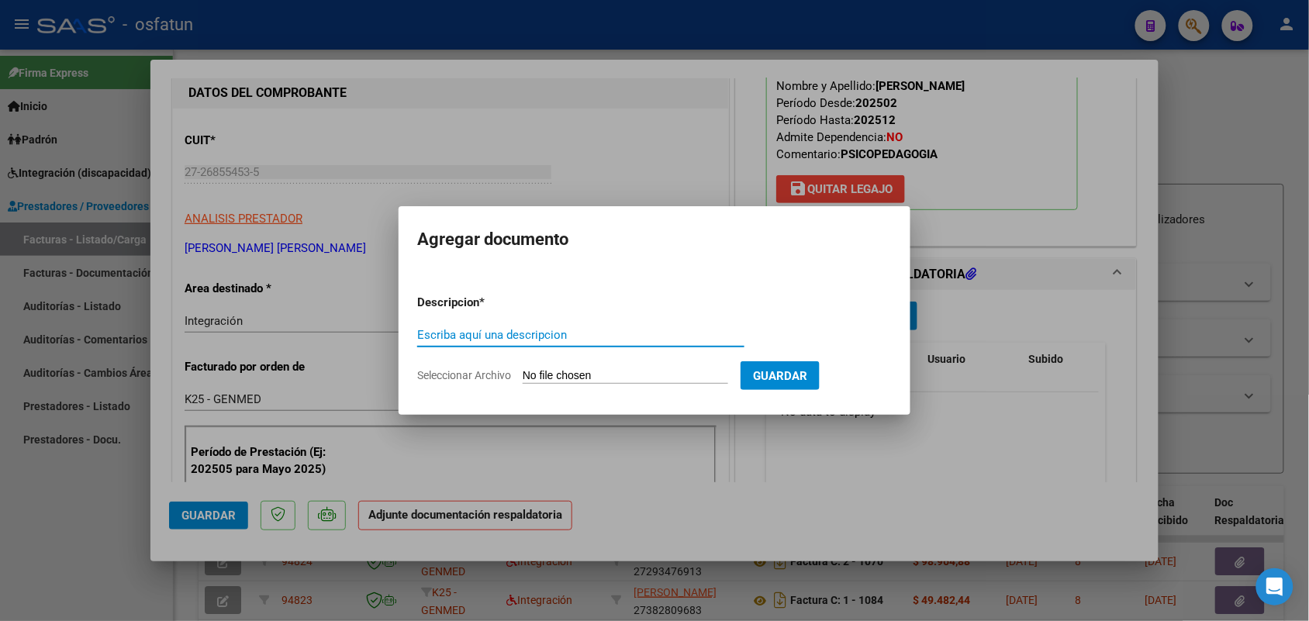
click at [519, 330] on input "Escriba aquí una descripcion" at bounding box center [580, 335] width 327 height 14
type input "ASIST"
click at [630, 374] on input "Seleccionar Archivo" at bounding box center [625, 376] width 205 height 15
type input "C:\fakepath\ASIST + AUT [DATE] PSICOPEDAGOGIA - [PERSON_NAME].pdf"
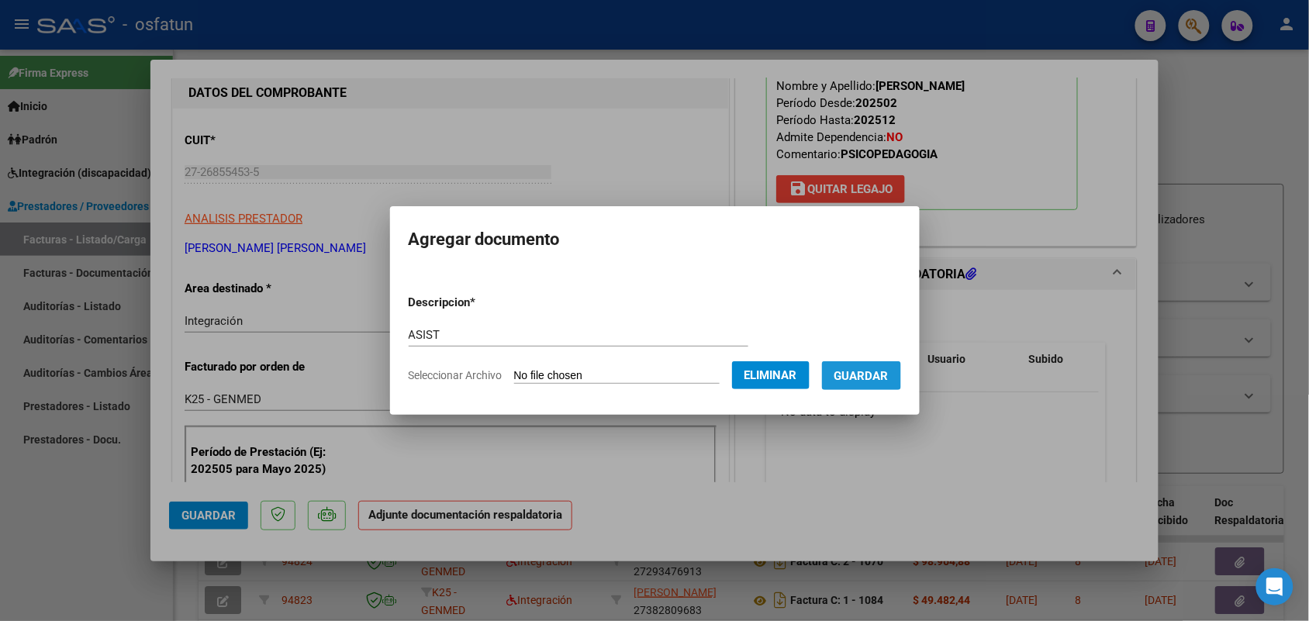
drag, startPoint x: 881, startPoint y: 369, endPoint x: 416, endPoint y: 522, distance: 488.8
click at [878, 369] on span "Guardar" at bounding box center [861, 376] width 54 height 14
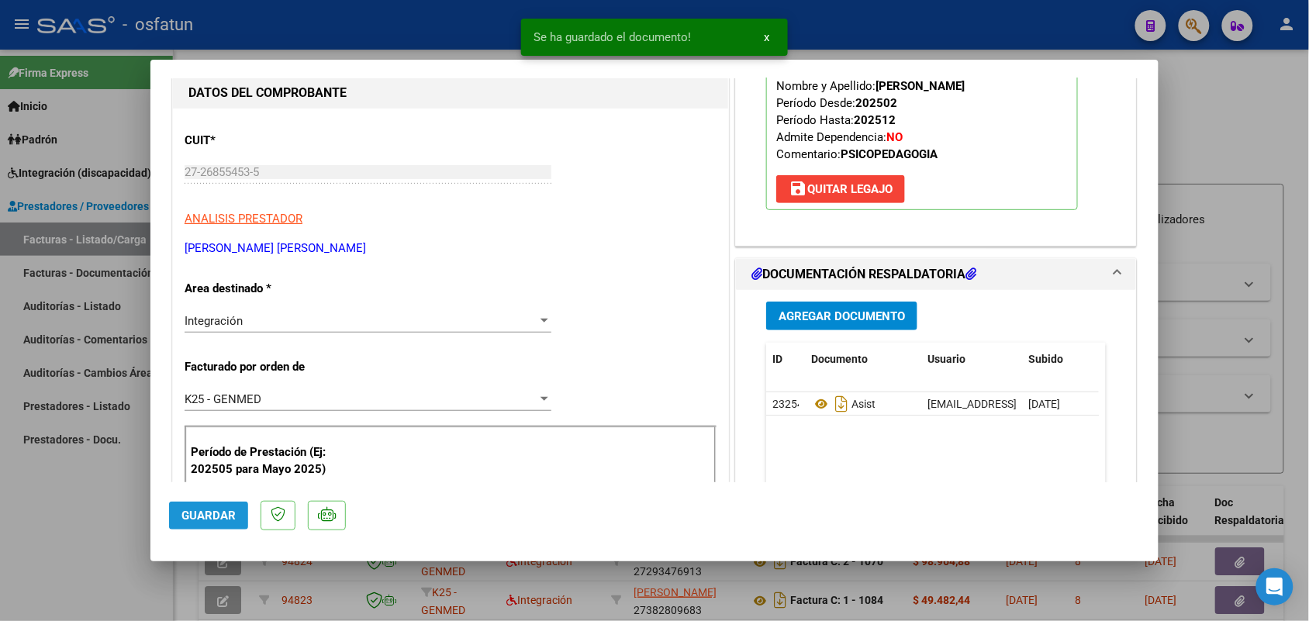
click at [210, 509] on span "Guardar" at bounding box center [208, 516] width 54 height 14
click at [115, 535] on div at bounding box center [654, 310] width 1309 height 621
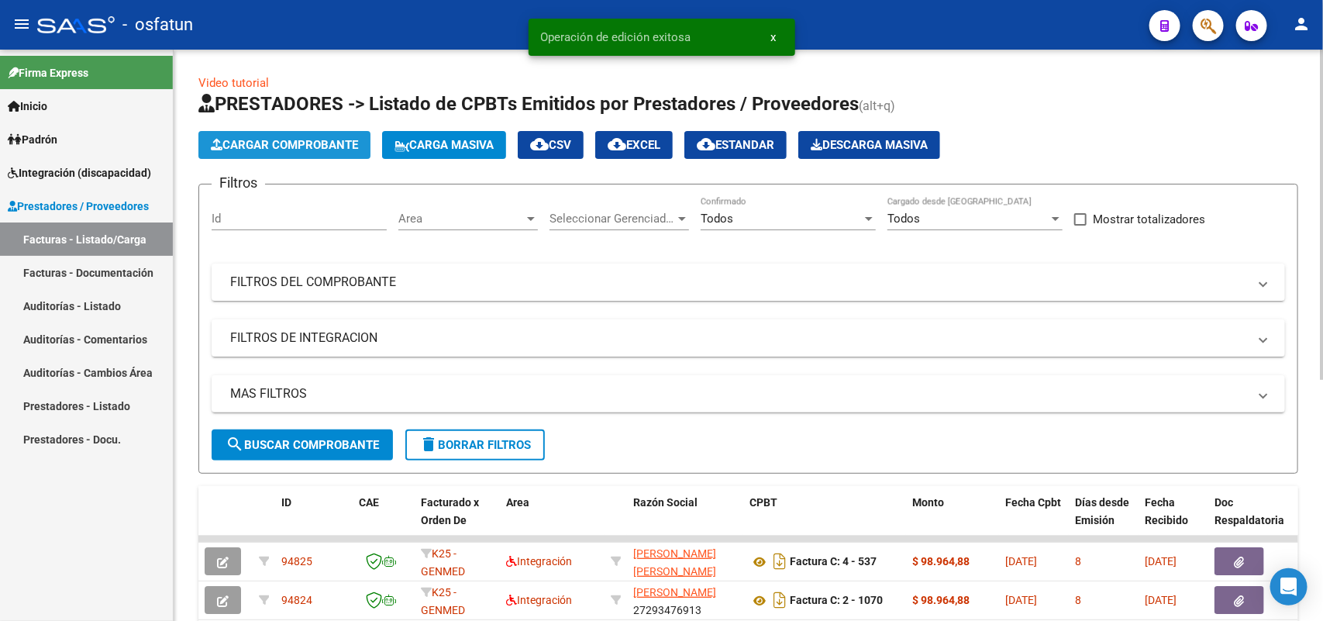
click at [311, 146] on span "Cargar Comprobante" at bounding box center [284, 145] width 147 height 14
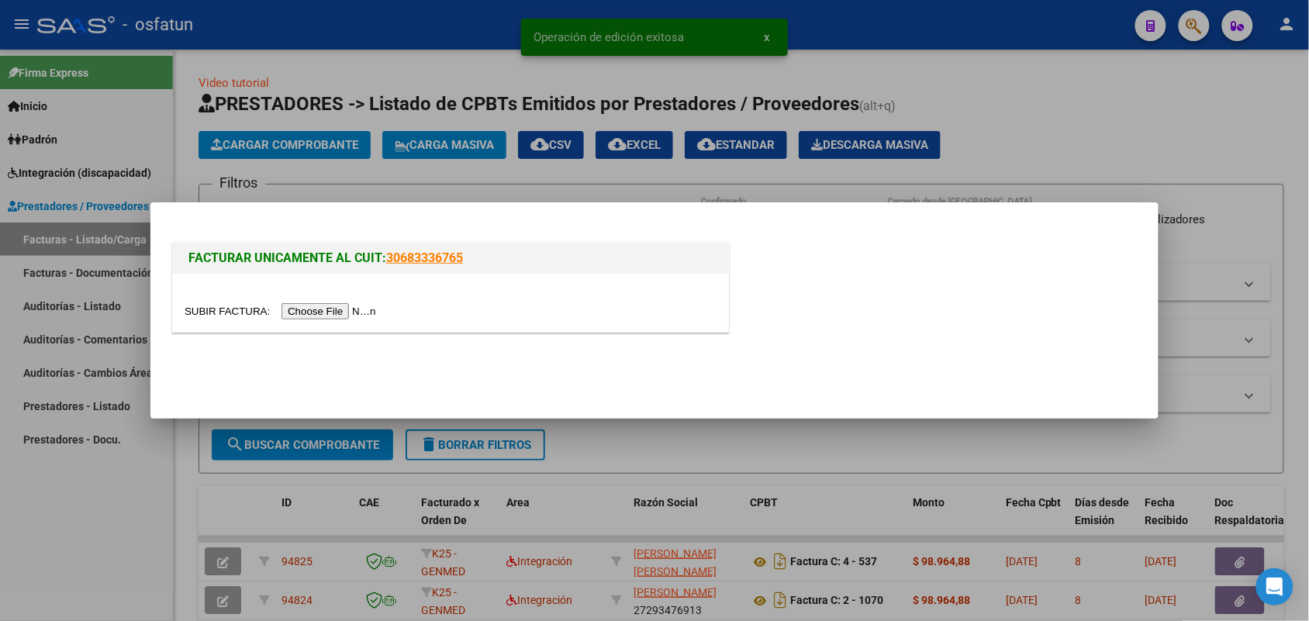
click at [343, 314] on input "file" at bounding box center [283, 311] width 196 height 16
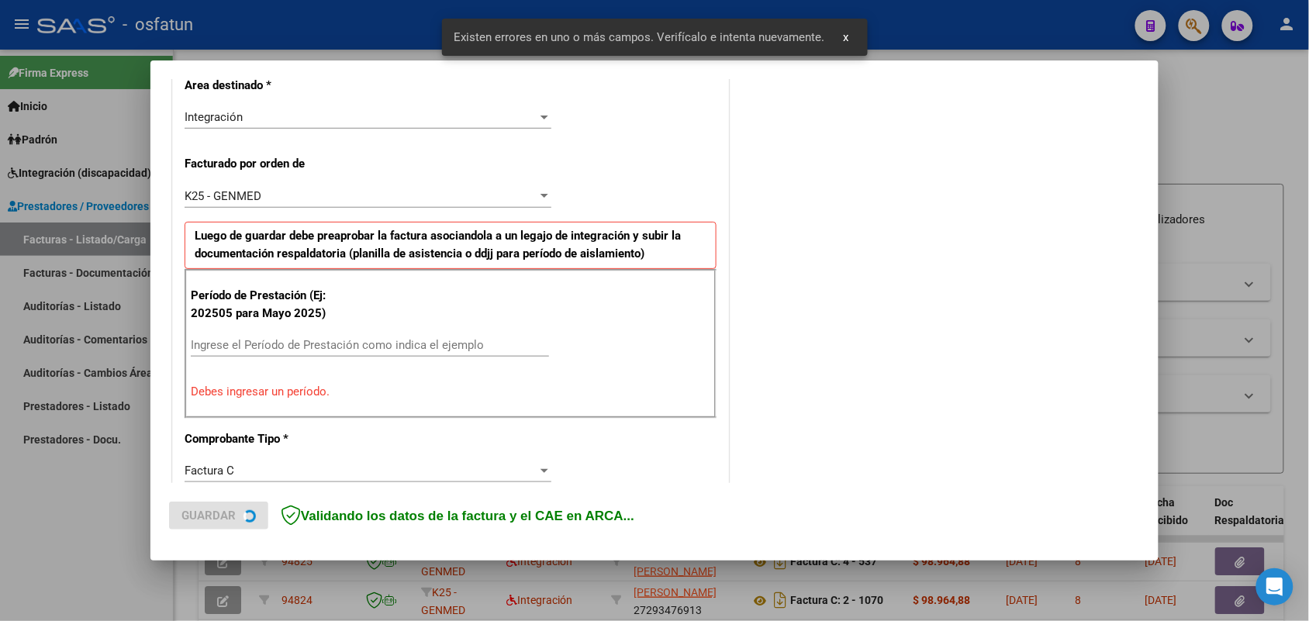
scroll to position [389, 0]
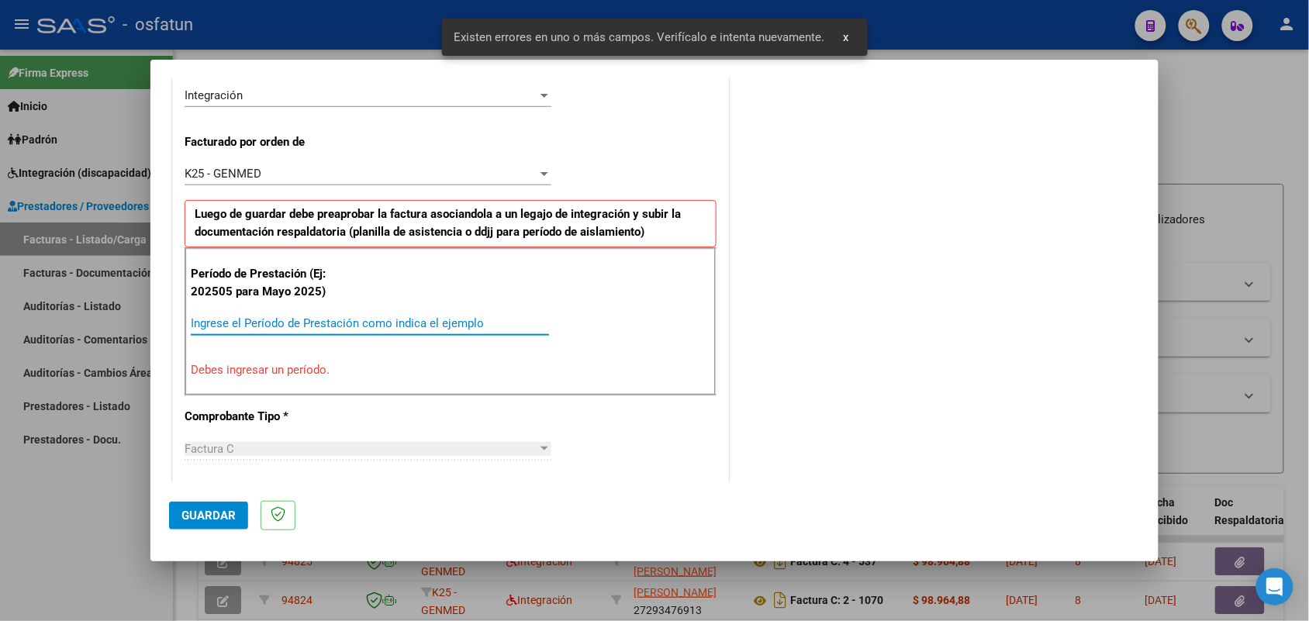
click at [295, 319] on input "Ingrese el Período de Prestación como indica el ejemplo" at bounding box center [370, 323] width 358 height 14
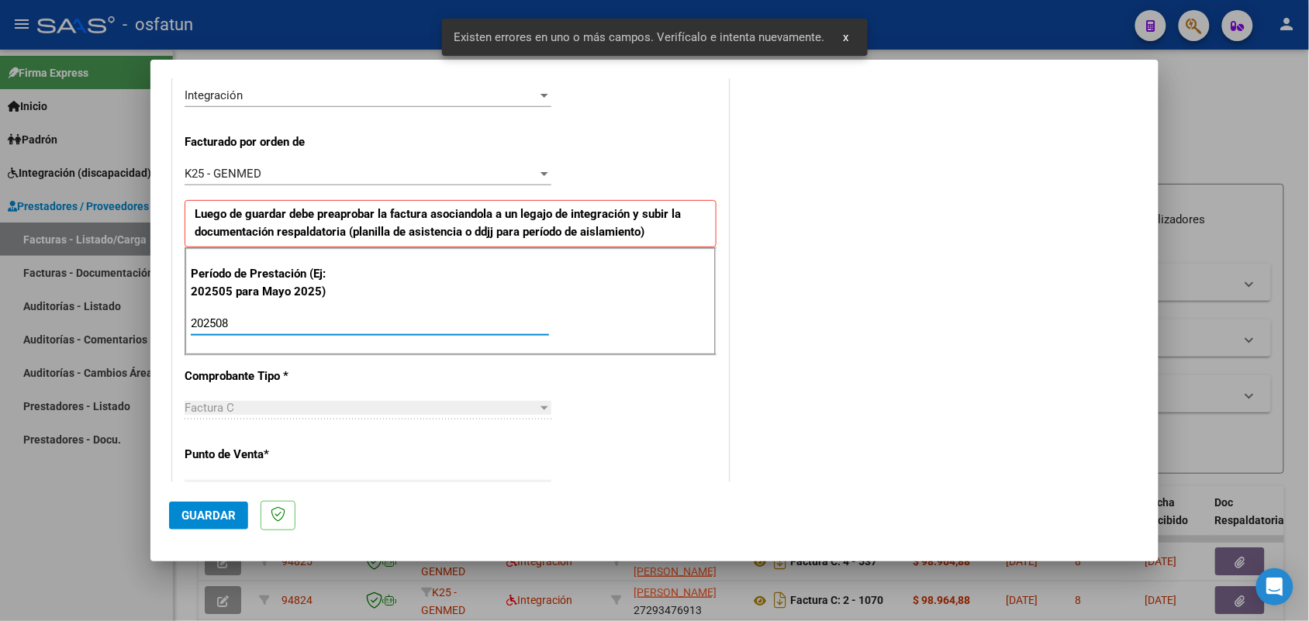
type input "202508"
click at [206, 517] on span "Guardar" at bounding box center [208, 516] width 54 height 14
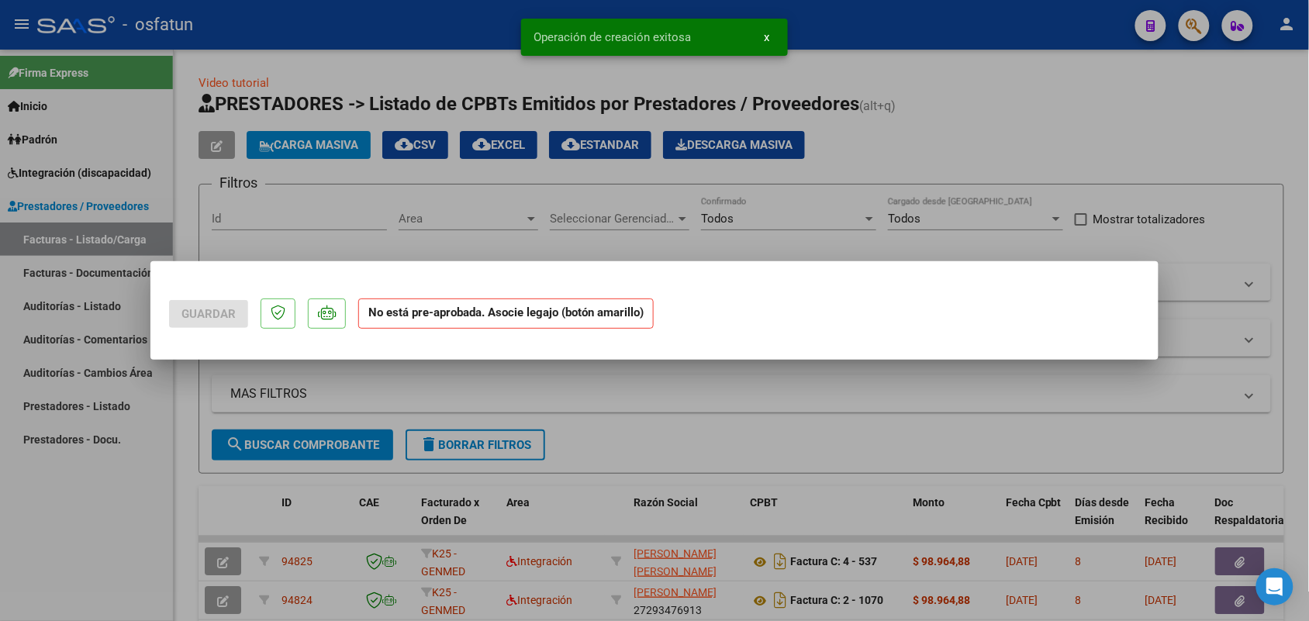
scroll to position [0, 0]
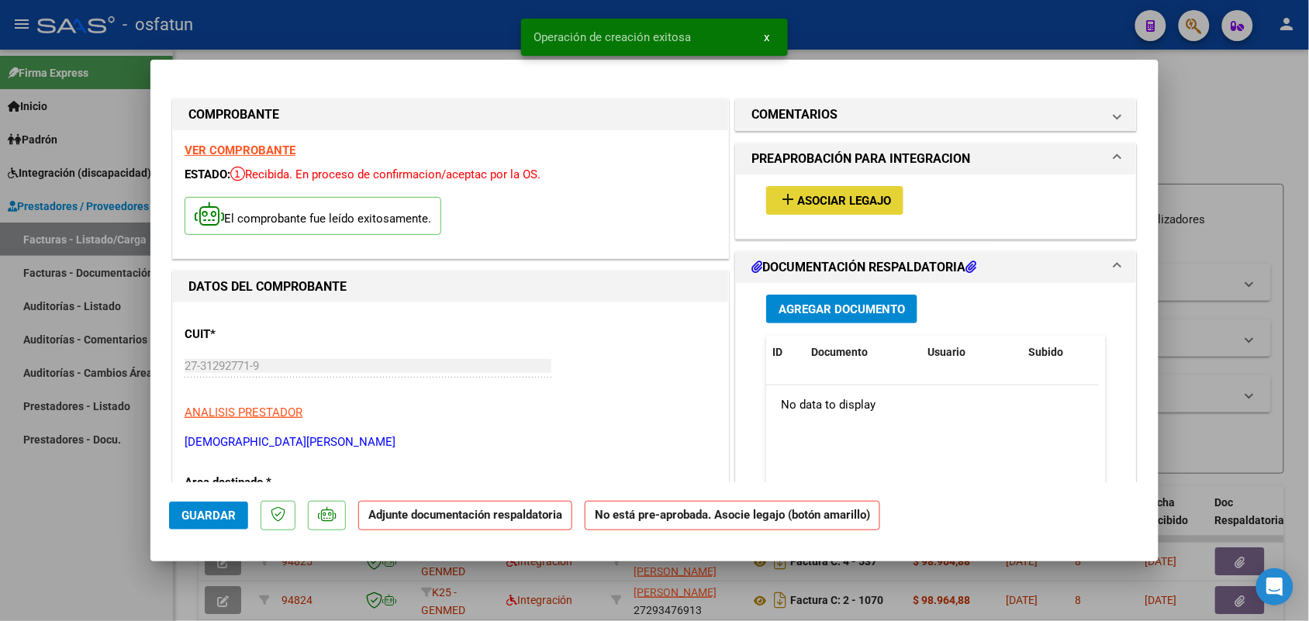
click at [849, 191] on button "add Asociar Legajo" at bounding box center [834, 200] width 137 height 29
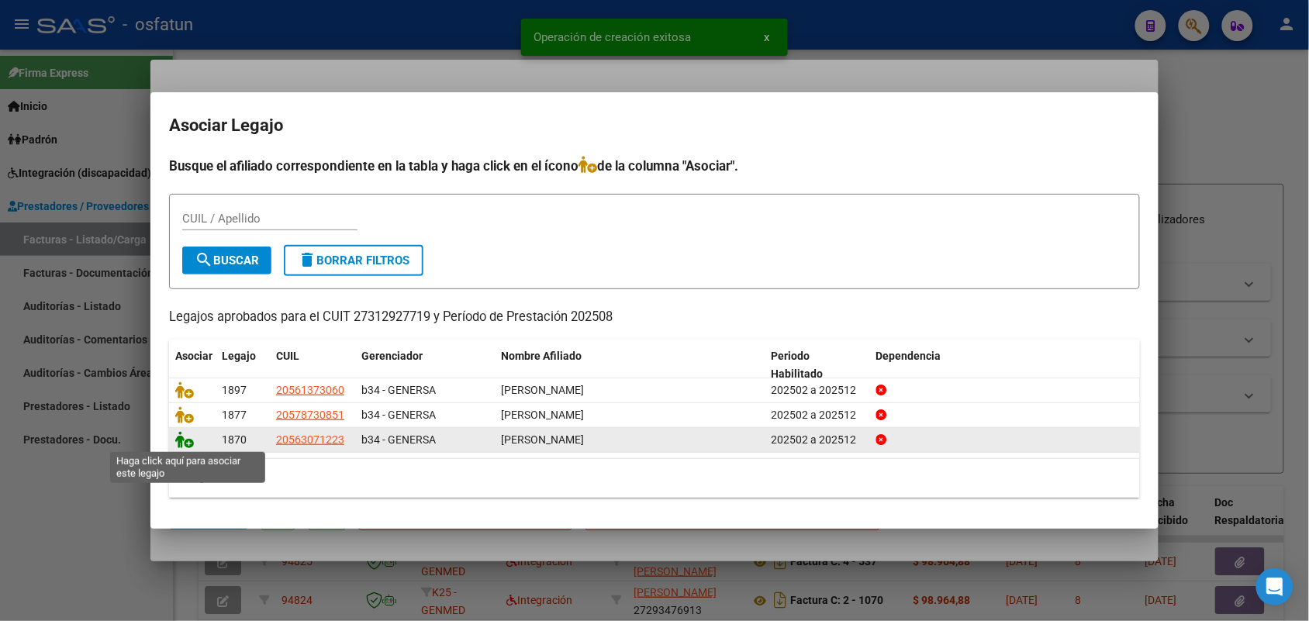
click at [186, 434] on icon at bounding box center [184, 439] width 19 height 17
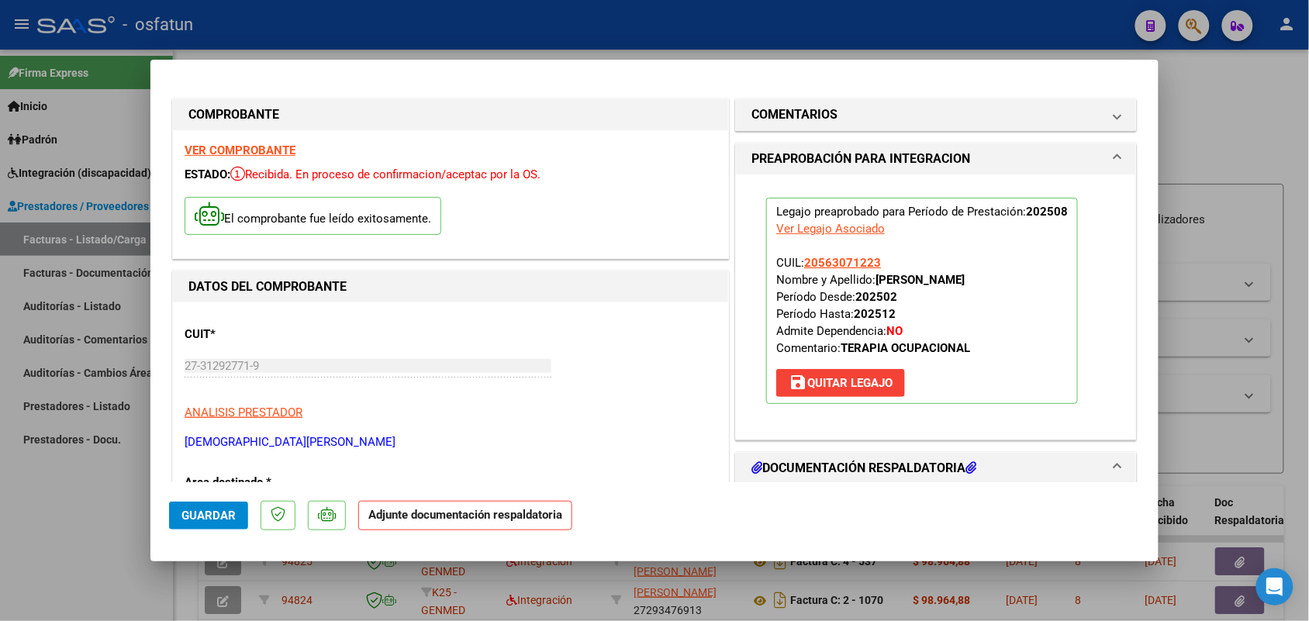
scroll to position [97, 0]
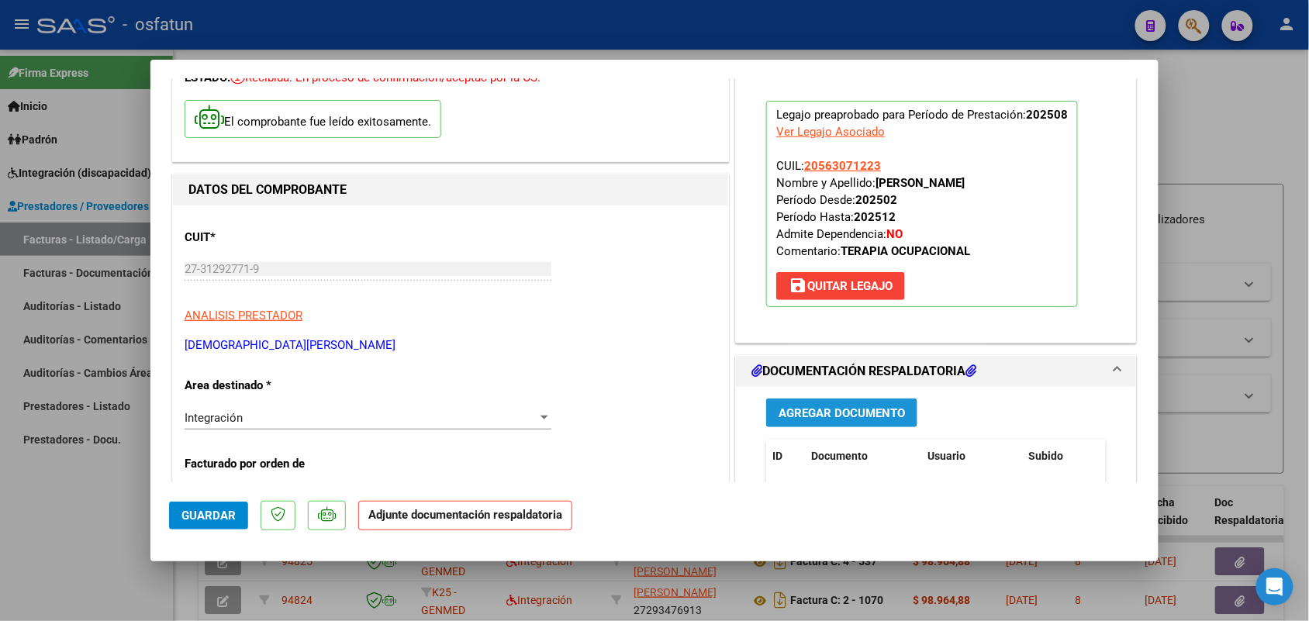
click at [815, 404] on button "Agregar Documento" at bounding box center [841, 412] width 151 height 29
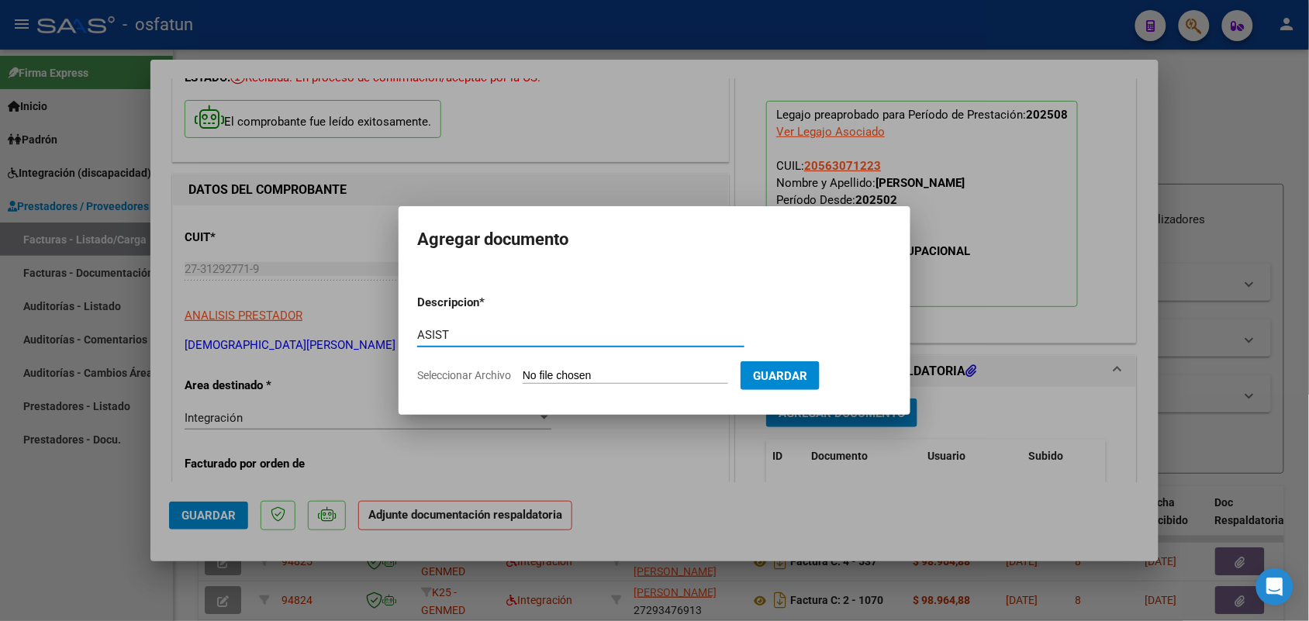
click at [495, 330] on input "ASIST" at bounding box center [580, 335] width 327 height 14
type input "ASIST [PERSON_NAME]"
click at [584, 376] on input "Seleccionar Archivo" at bounding box center [625, 376] width 205 height 15
type input "C:\fakepath\planilla [PERSON_NAME][DATE]. TERAPIA OCUPACIONAL.pdf"
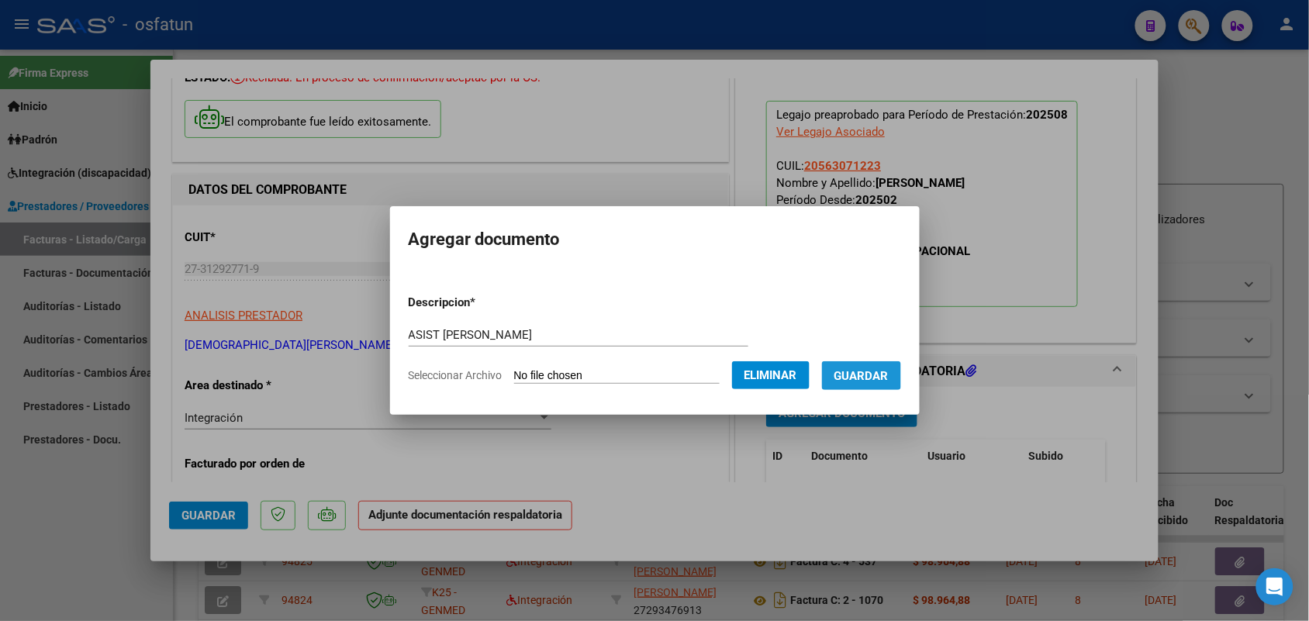
drag, startPoint x: 881, startPoint y: 371, endPoint x: 837, endPoint y: 385, distance: 45.6
click at [880, 371] on span "Guardar" at bounding box center [861, 376] width 54 height 14
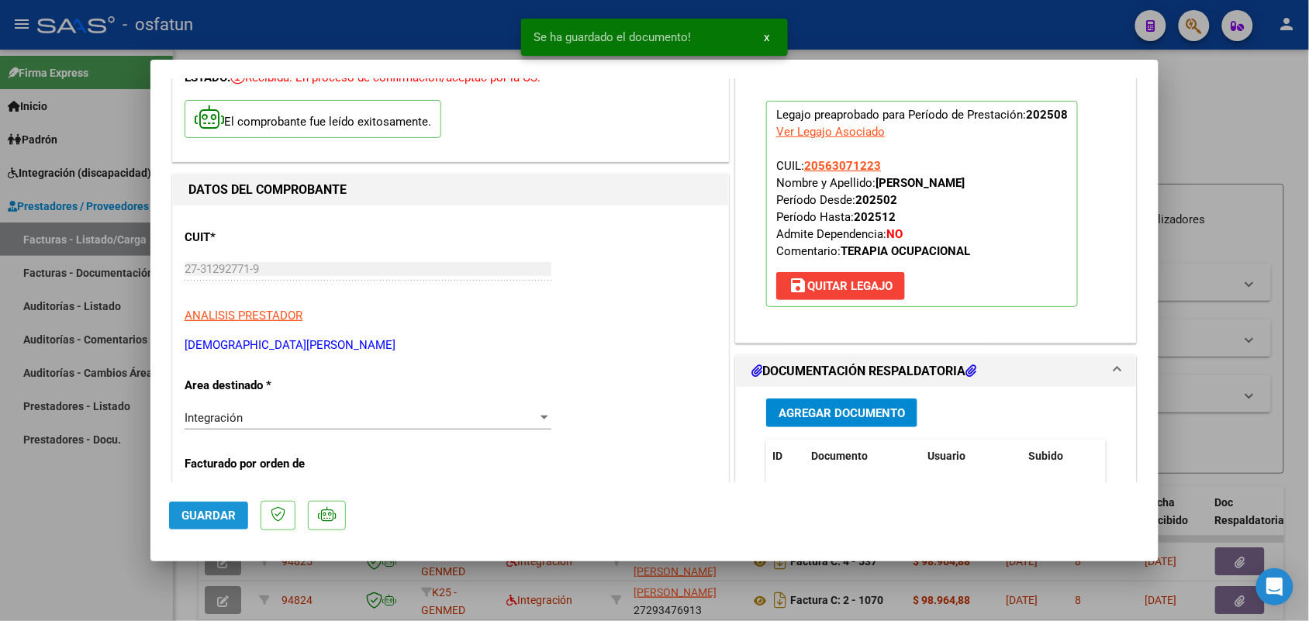
click at [219, 512] on span "Guardar" at bounding box center [208, 516] width 54 height 14
click at [71, 524] on div at bounding box center [654, 310] width 1309 height 621
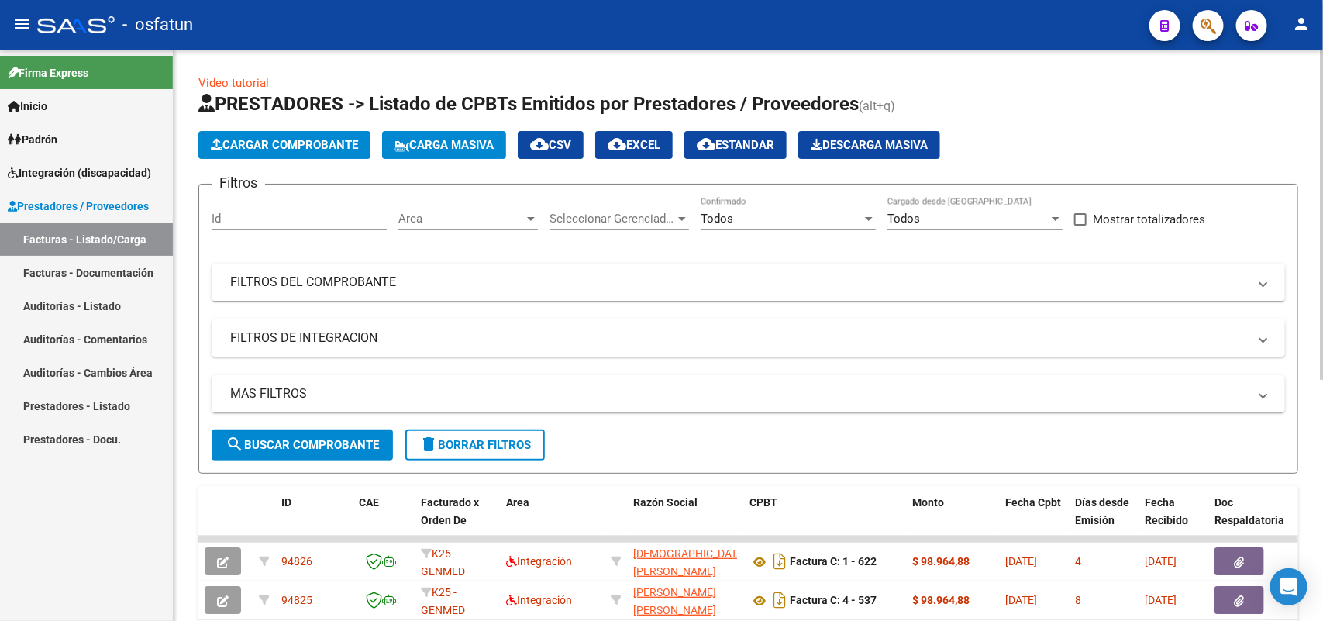
click at [293, 138] on span "Cargar Comprobante" at bounding box center [284, 145] width 147 height 14
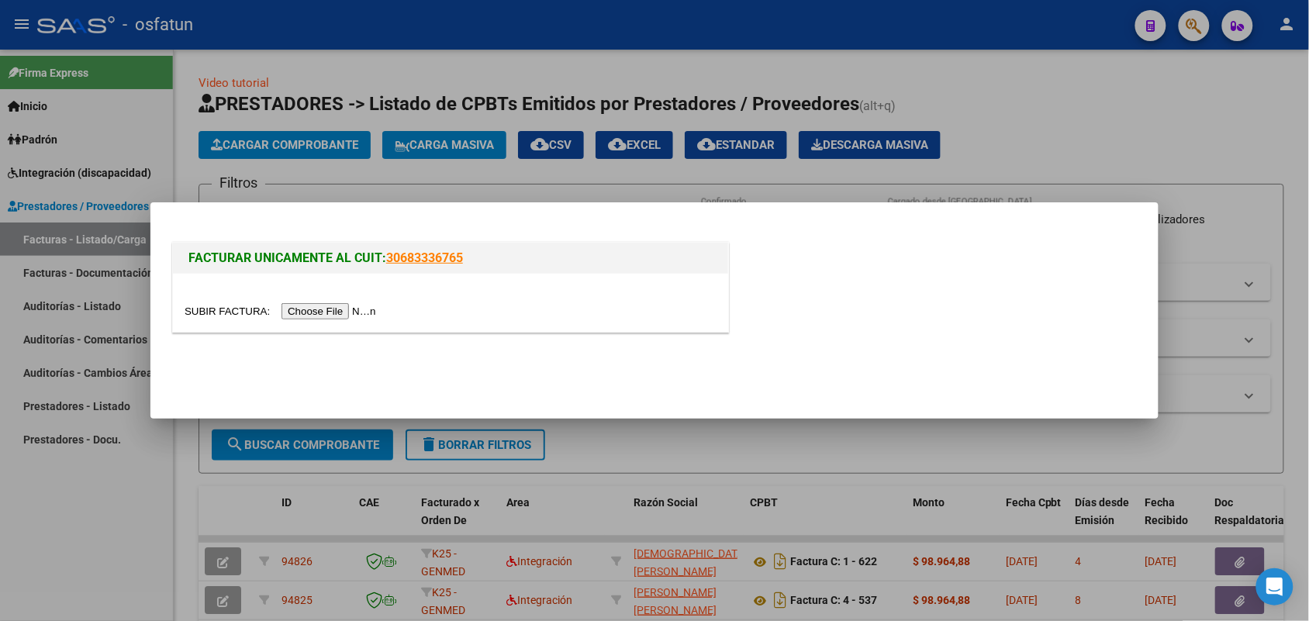
click at [338, 315] on input "file" at bounding box center [283, 311] width 196 height 16
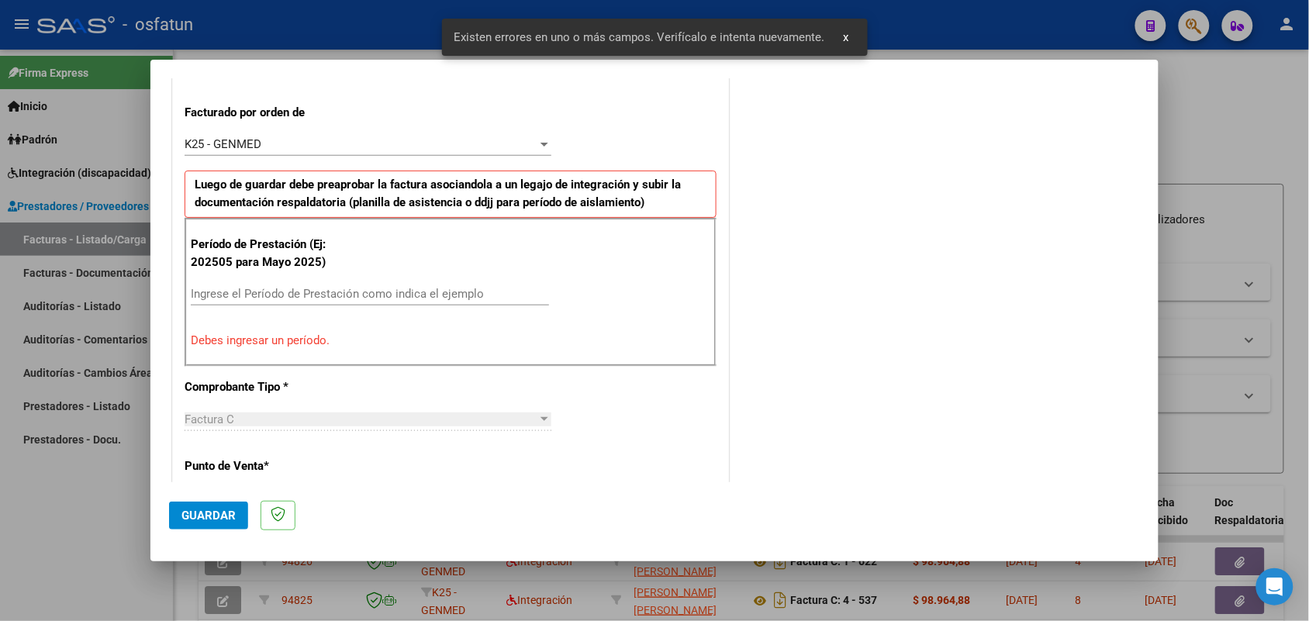
scroll to position [516, 0]
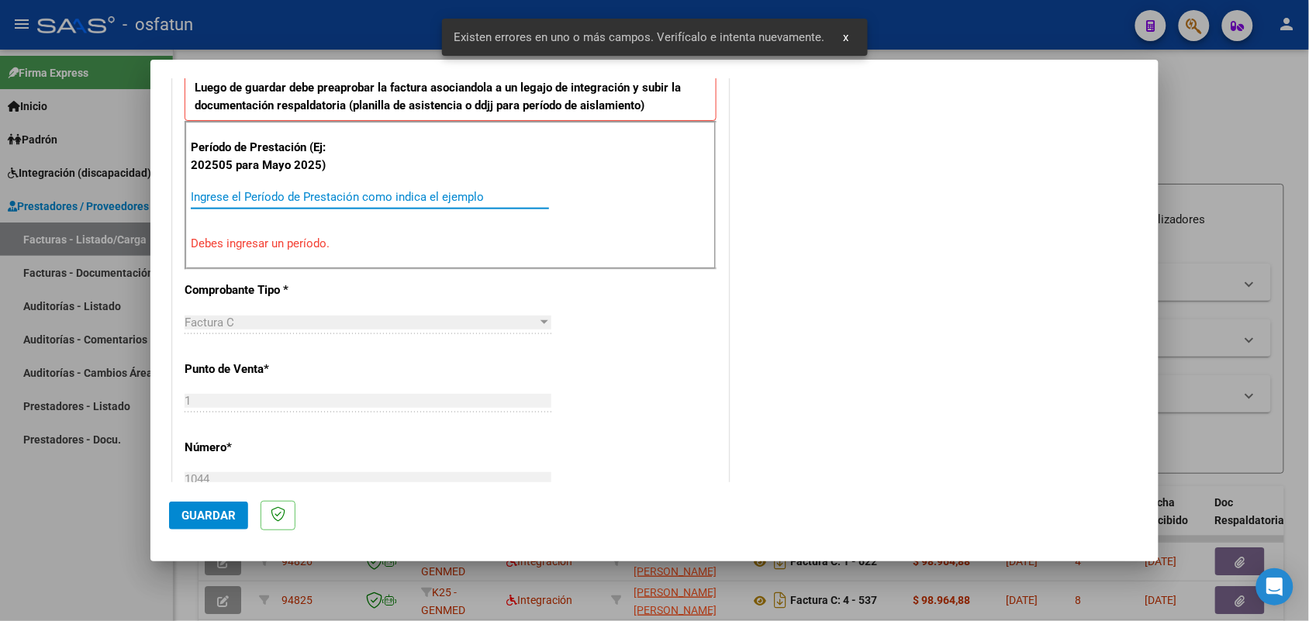
click at [374, 200] on input "Ingrese el Período de Prestación como indica el ejemplo" at bounding box center [370, 197] width 358 height 14
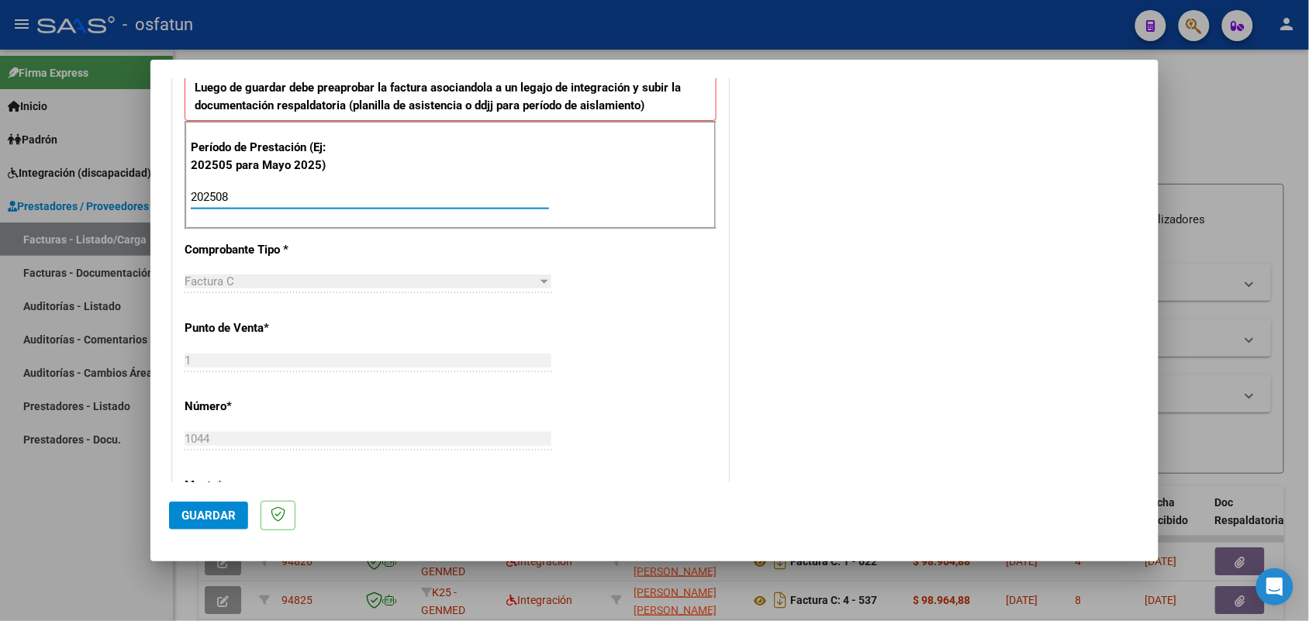
type input "202508"
click at [205, 509] on span "Guardar" at bounding box center [208, 516] width 54 height 14
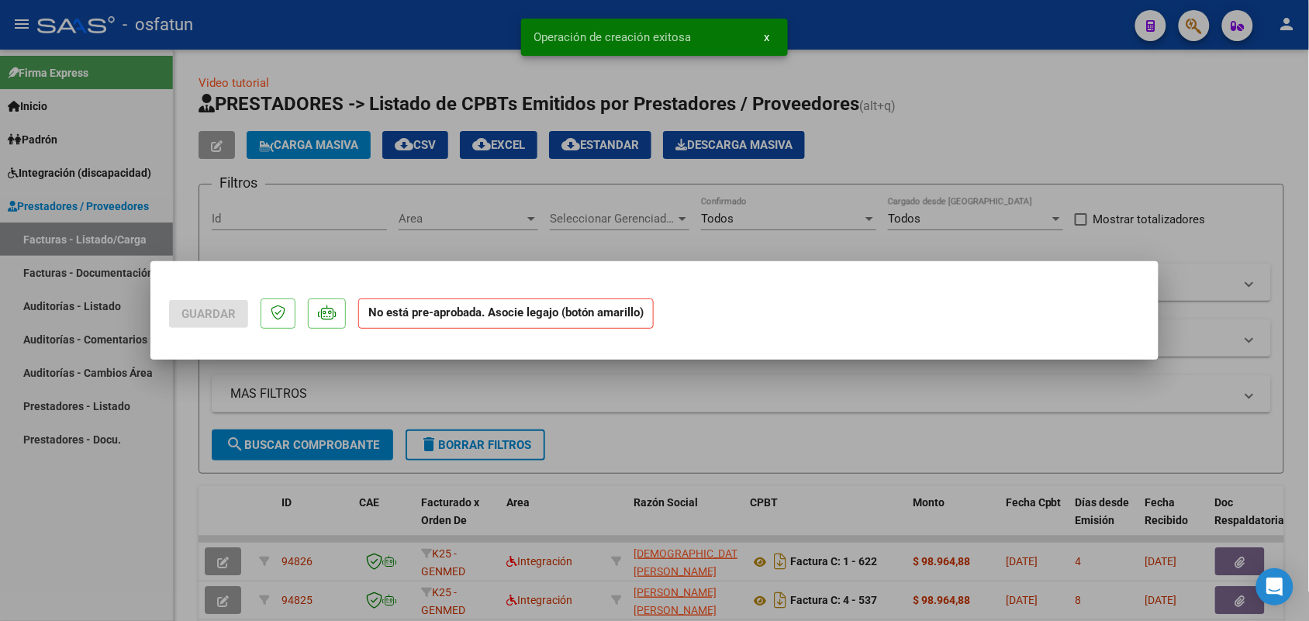
scroll to position [0, 0]
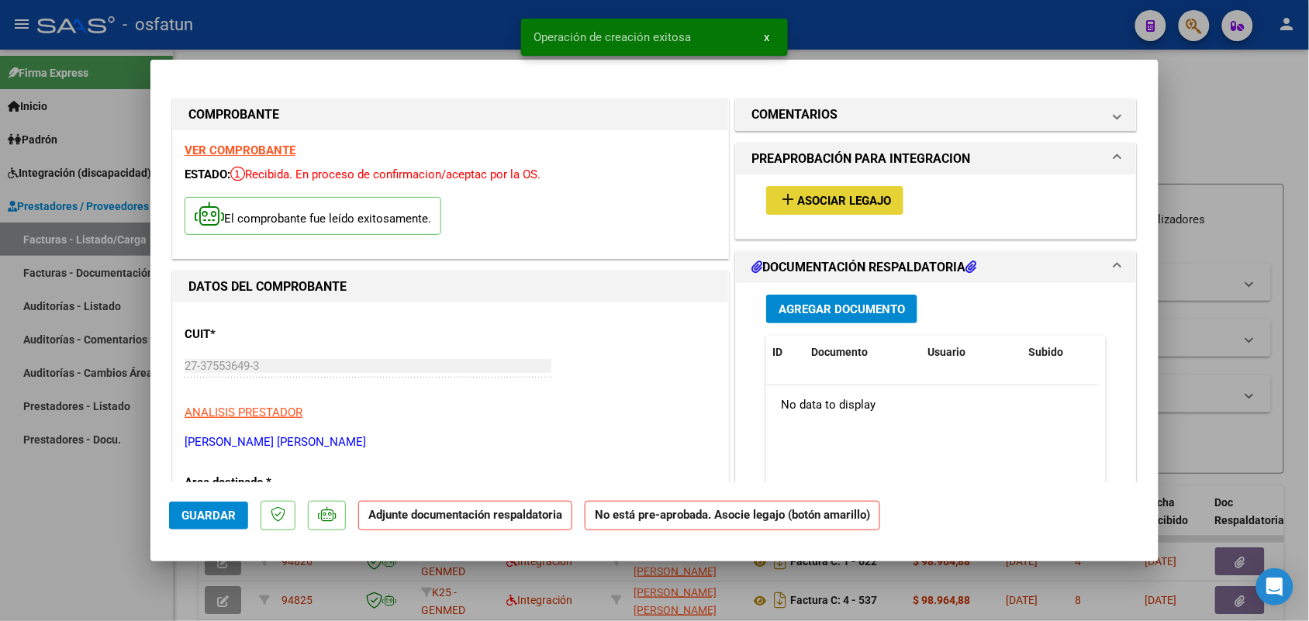
click at [797, 202] on span "Asociar Legajo" at bounding box center [844, 201] width 94 height 14
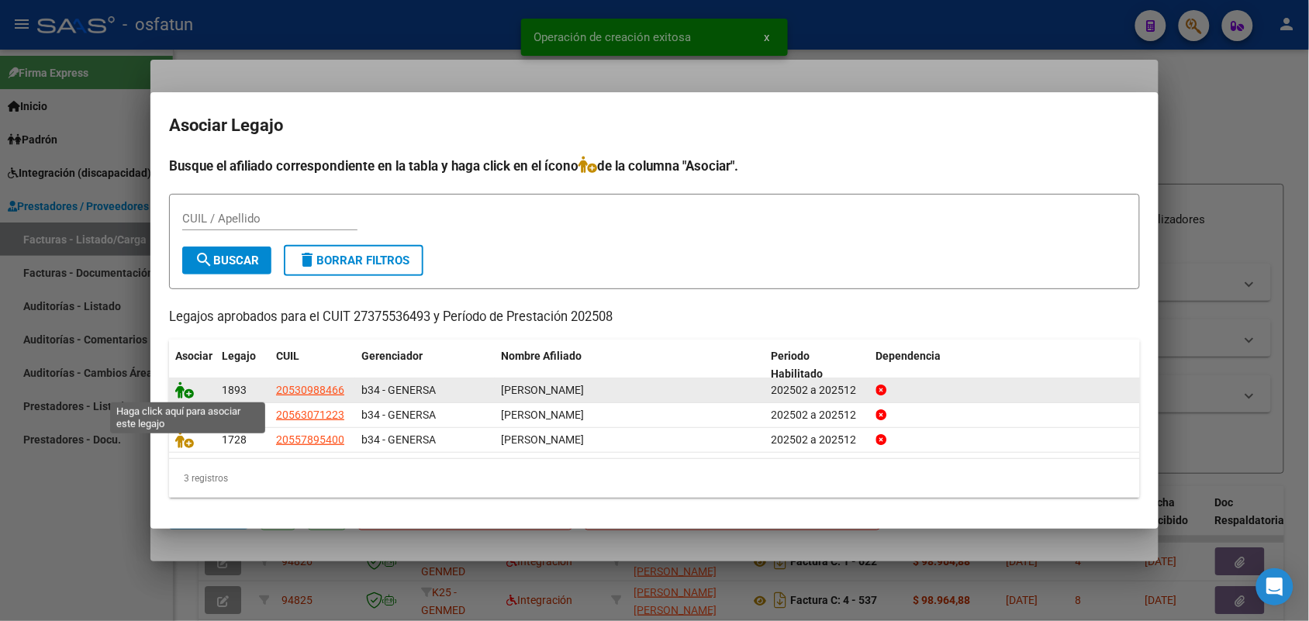
click at [181, 385] on icon at bounding box center [184, 389] width 19 height 17
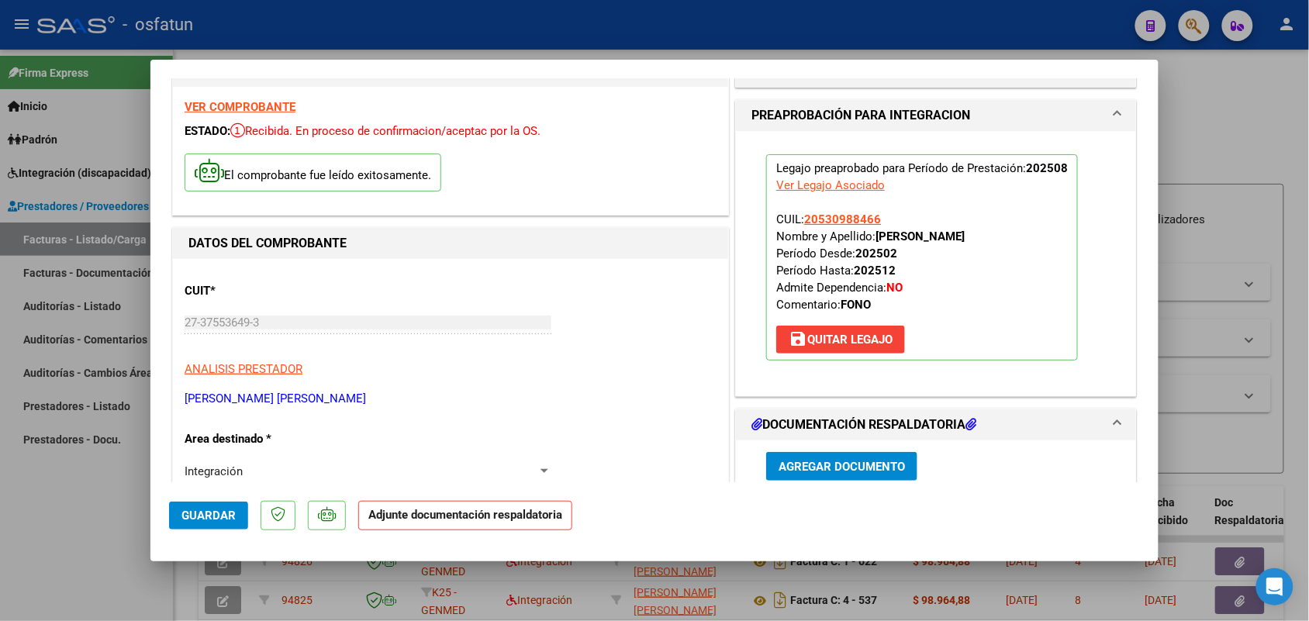
scroll to position [97, 0]
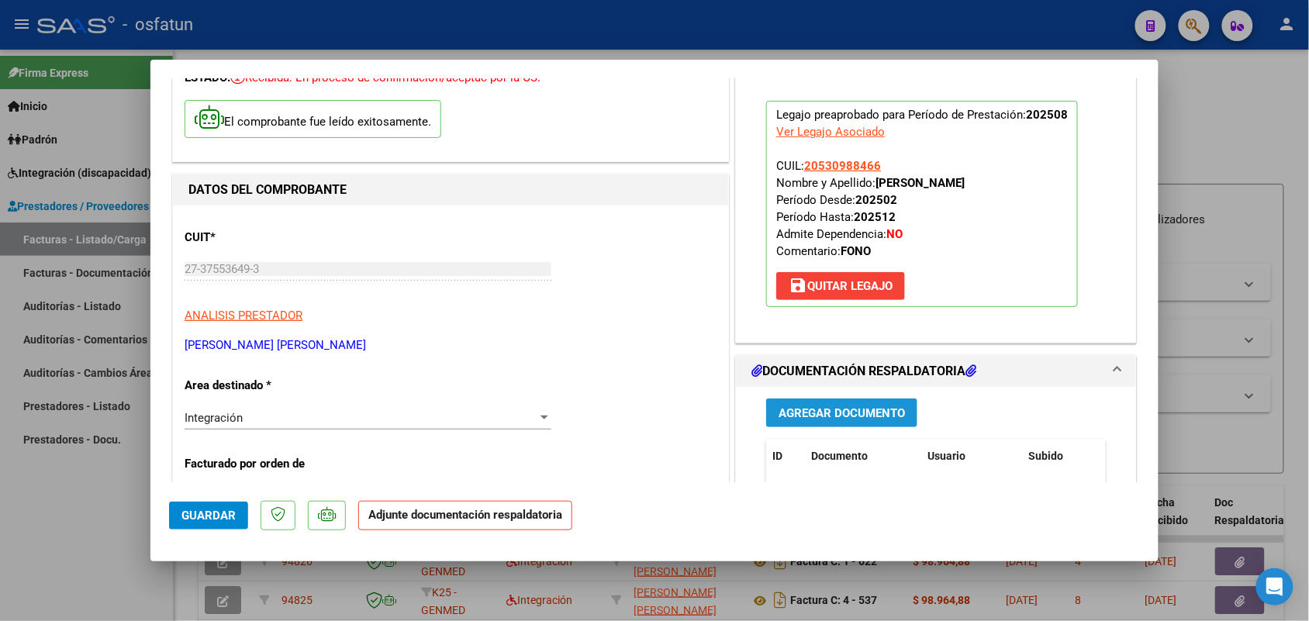
click at [864, 412] on span "Agregar Documento" at bounding box center [841, 413] width 126 height 14
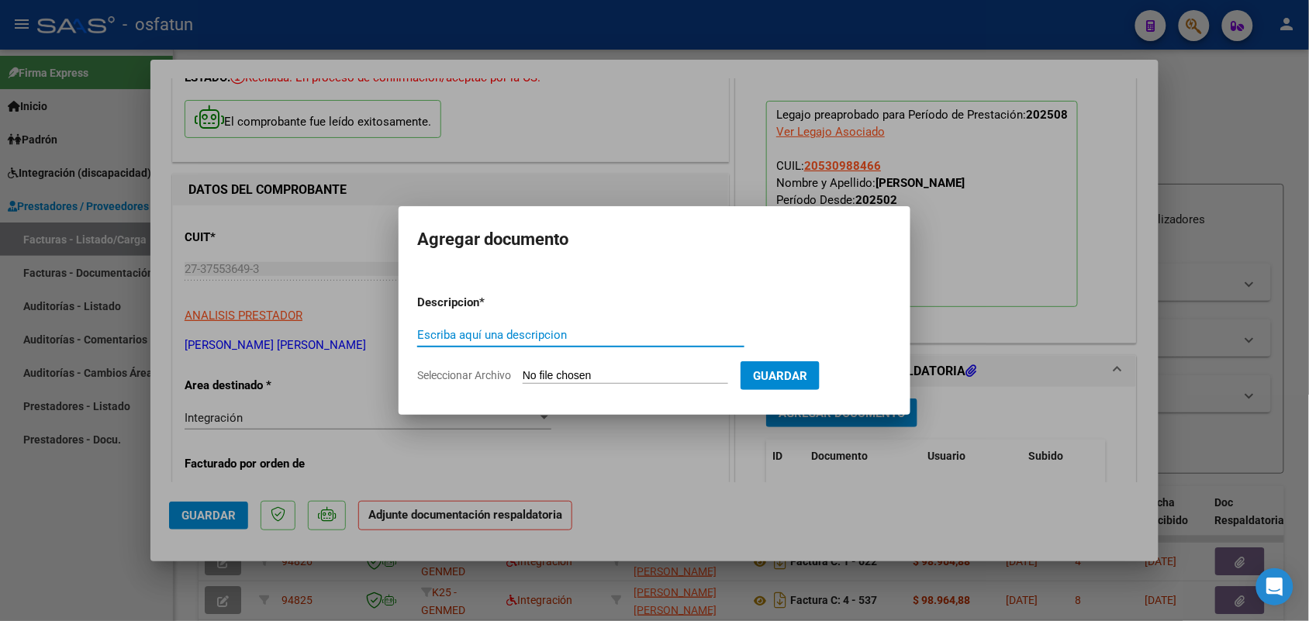
click at [460, 328] on input "Escriba aquí una descripcion" at bounding box center [580, 335] width 327 height 14
type input "ASIST"
click at [571, 376] on input "Seleccionar Archivo" at bounding box center [625, 376] width 205 height 15
type input "C:\fakepath\Asist y aut Fono [DATE] [PERSON_NAME].pdf"
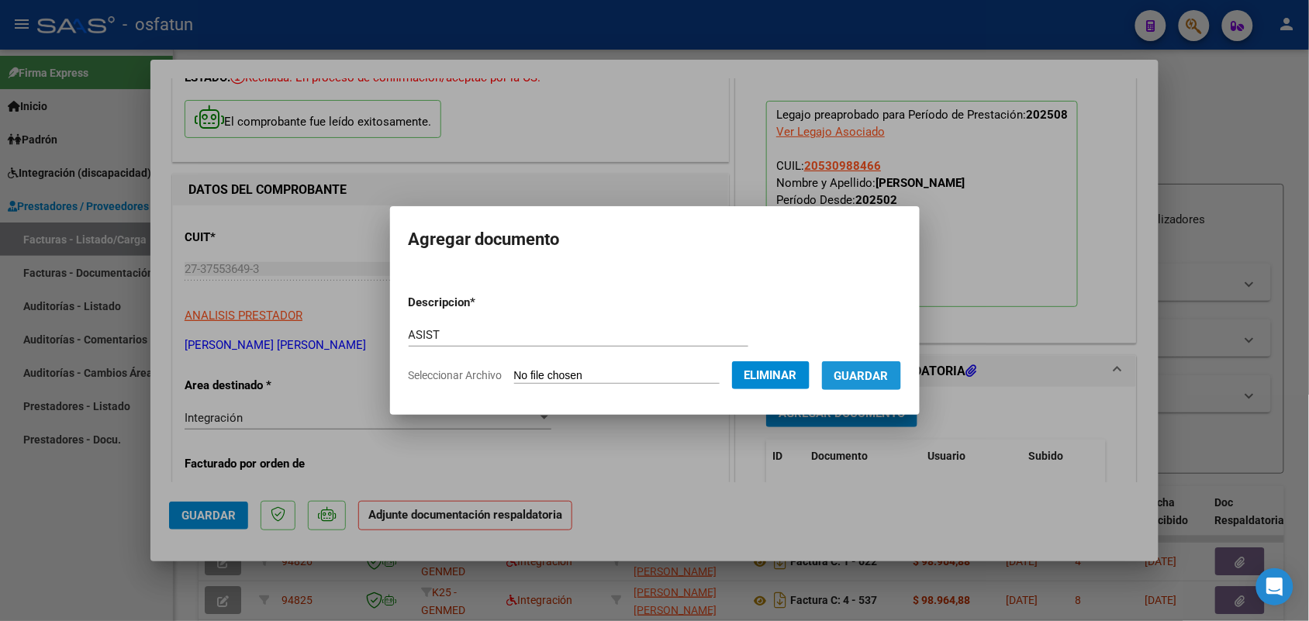
click at [881, 367] on button "Guardar" at bounding box center [861, 375] width 79 height 29
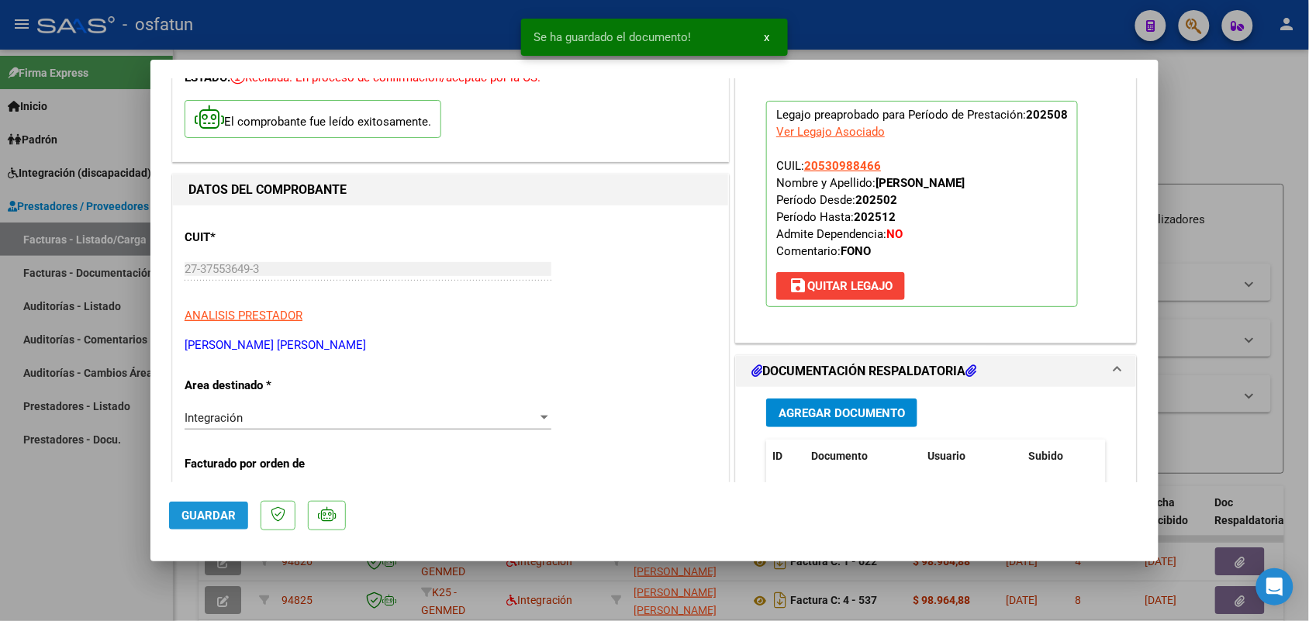
drag, startPoint x: 222, startPoint y: 502, endPoint x: 186, endPoint y: 509, distance: 37.0
click at [222, 502] on button "Guardar" at bounding box center [208, 516] width 79 height 28
click at [64, 537] on div at bounding box center [654, 310] width 1309 height 621
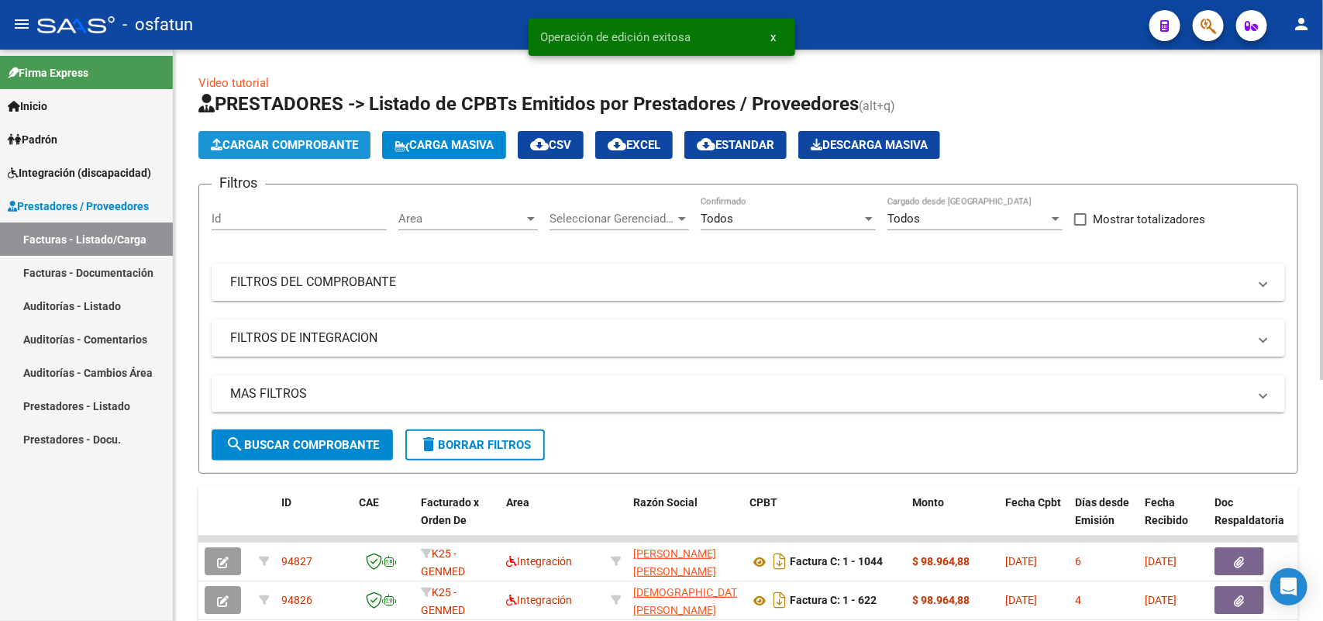
click at [291, 146] on span "Cargar Comprobante" at bounding box center [284, 145] width 147 height 14
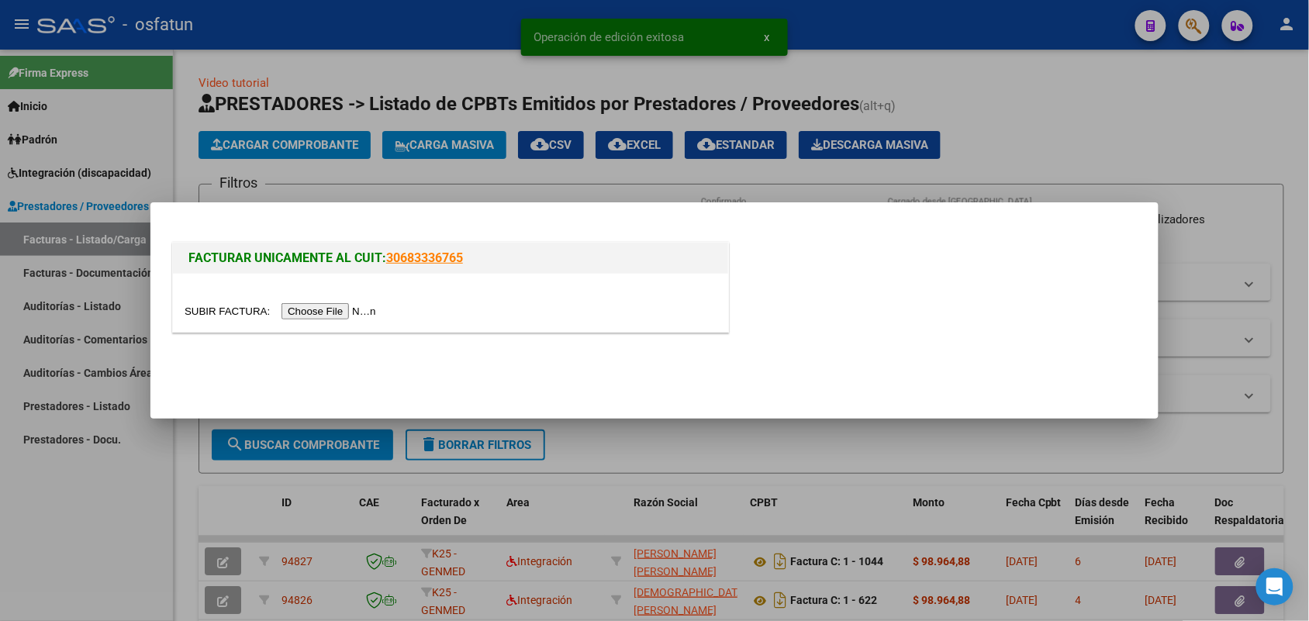
click at [326, 312] on input "file" at bounding box center [283, 311] width 196 height 16
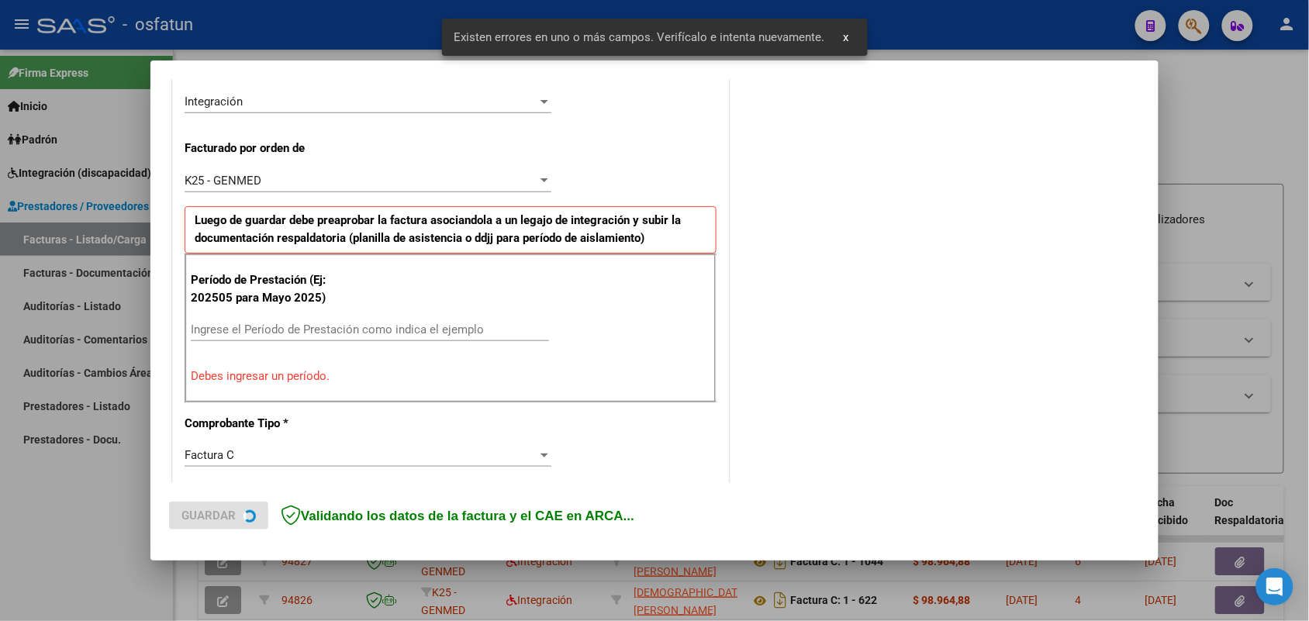
scroll to position [389, 0]
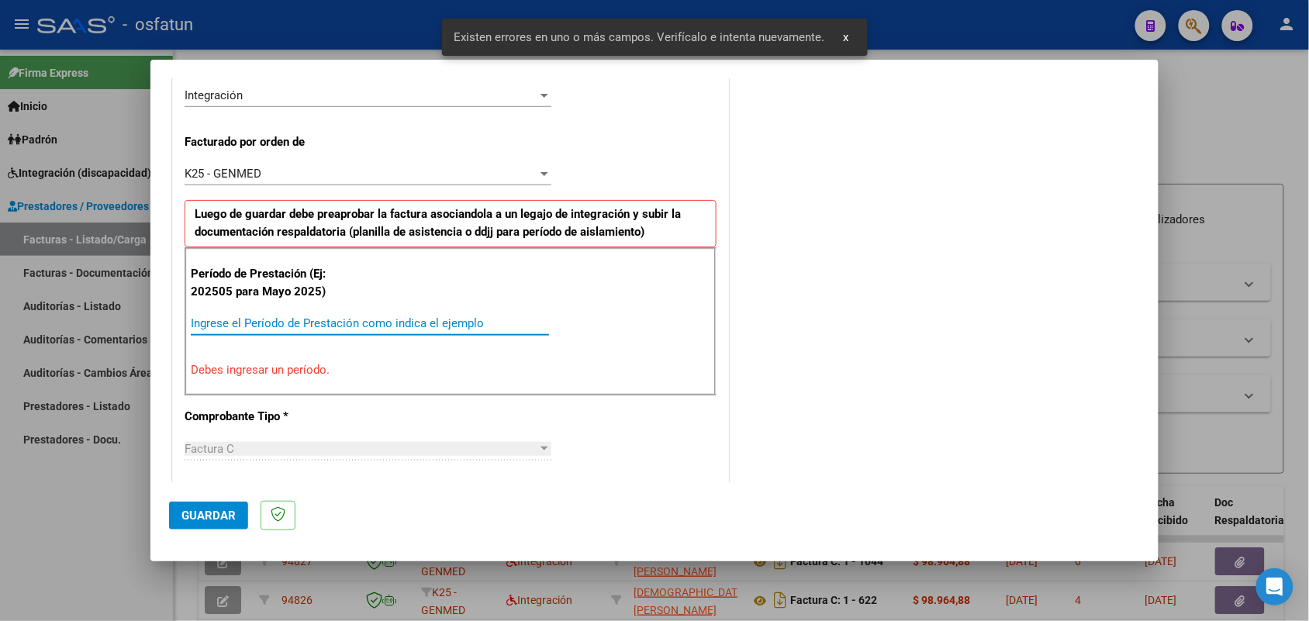
click at [330, 323] on input "Ingrese el Período de Prestación como indica el ejemplo" at bounding box center [370, 323] width 358 height 14
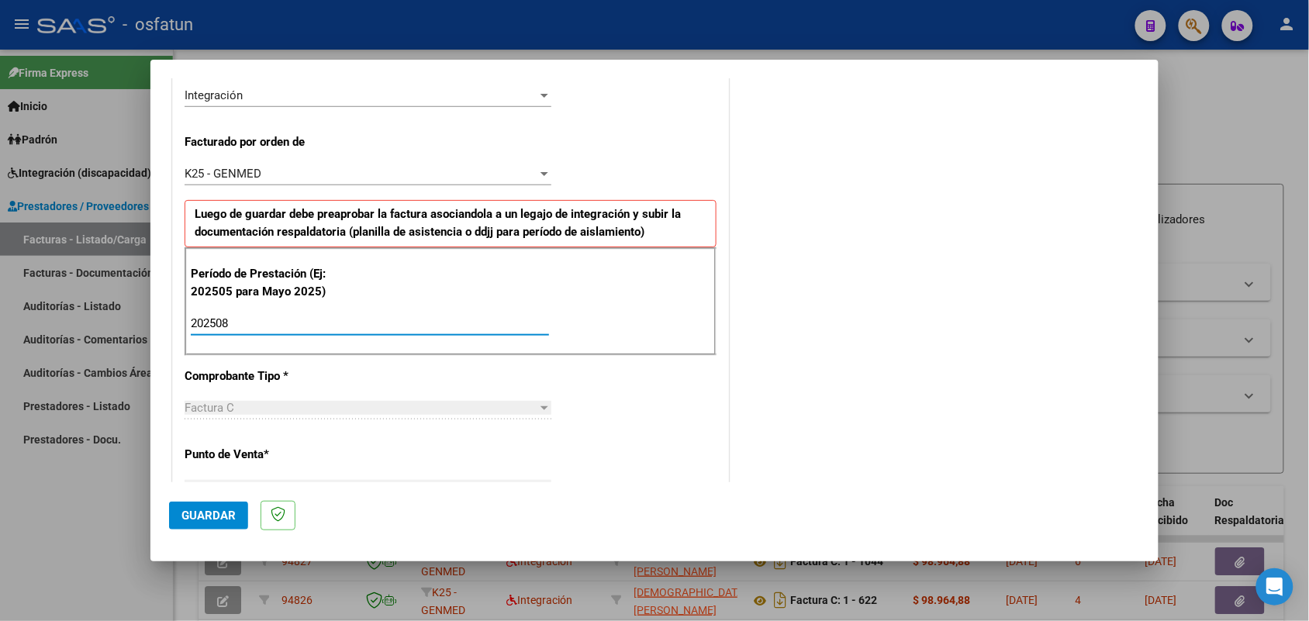
type input "202508"
click at [216, 522] on button "Guardar" at bounding box center [208, 516] width 79 height 28
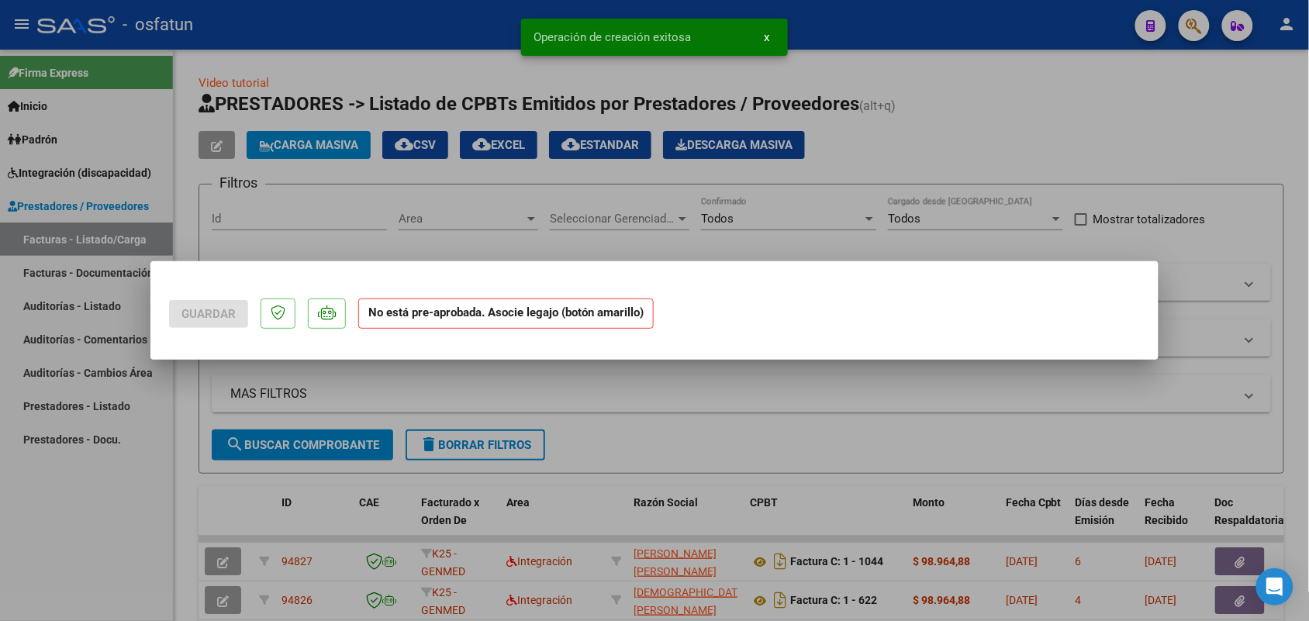
scroll to position [0, 0]
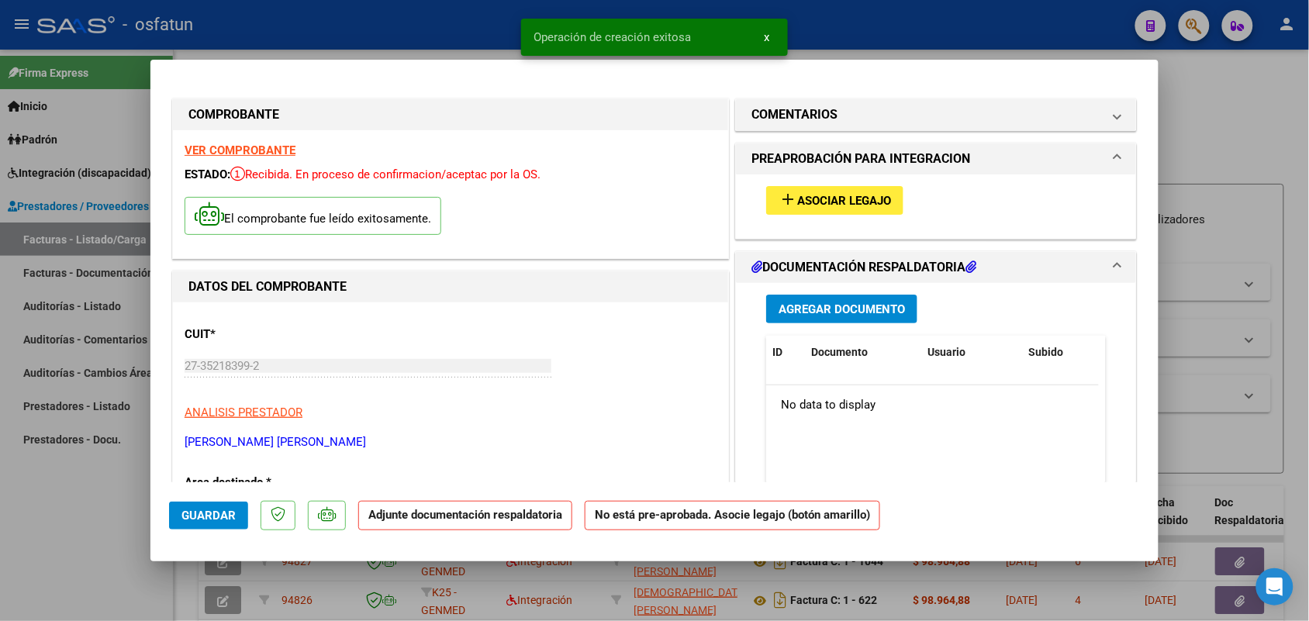
click at [784, 183] on div "add Asociar Legajo" at bounding box center [935, 200] width 363 height 52
click at [783, 194] on mat-icon "add" at bounding box center [787, 199] width 19 height 19
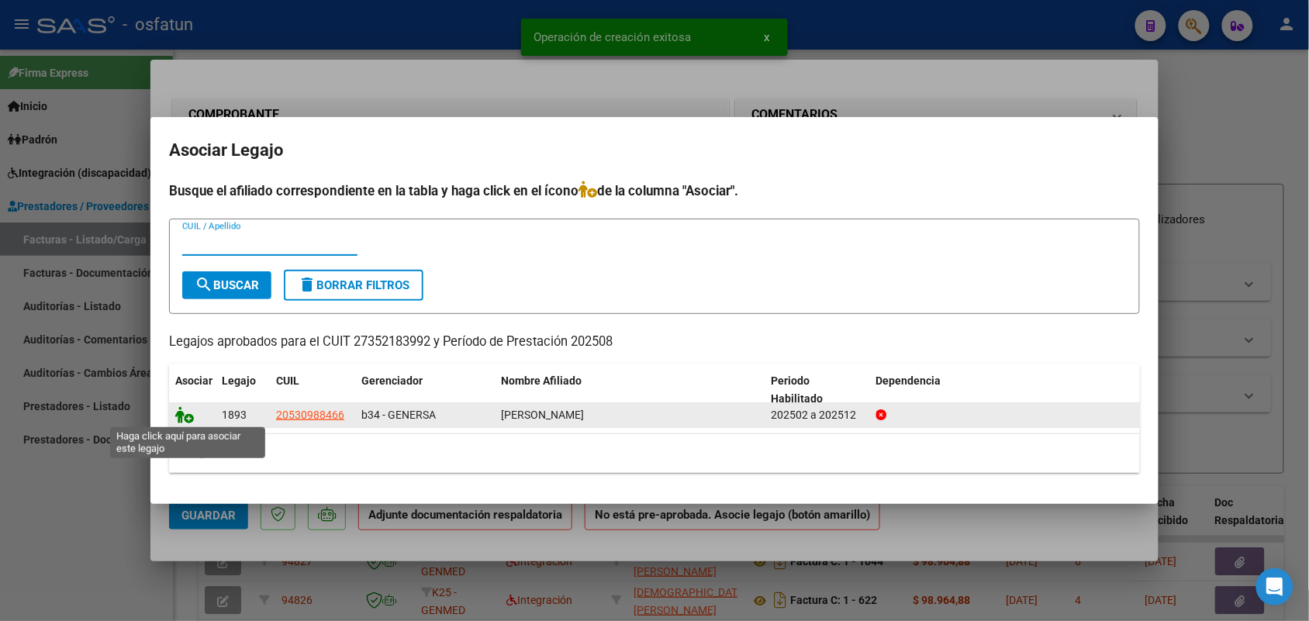
click at [188, 412] on icon at bounding box center [184, 414] width 19 height 17
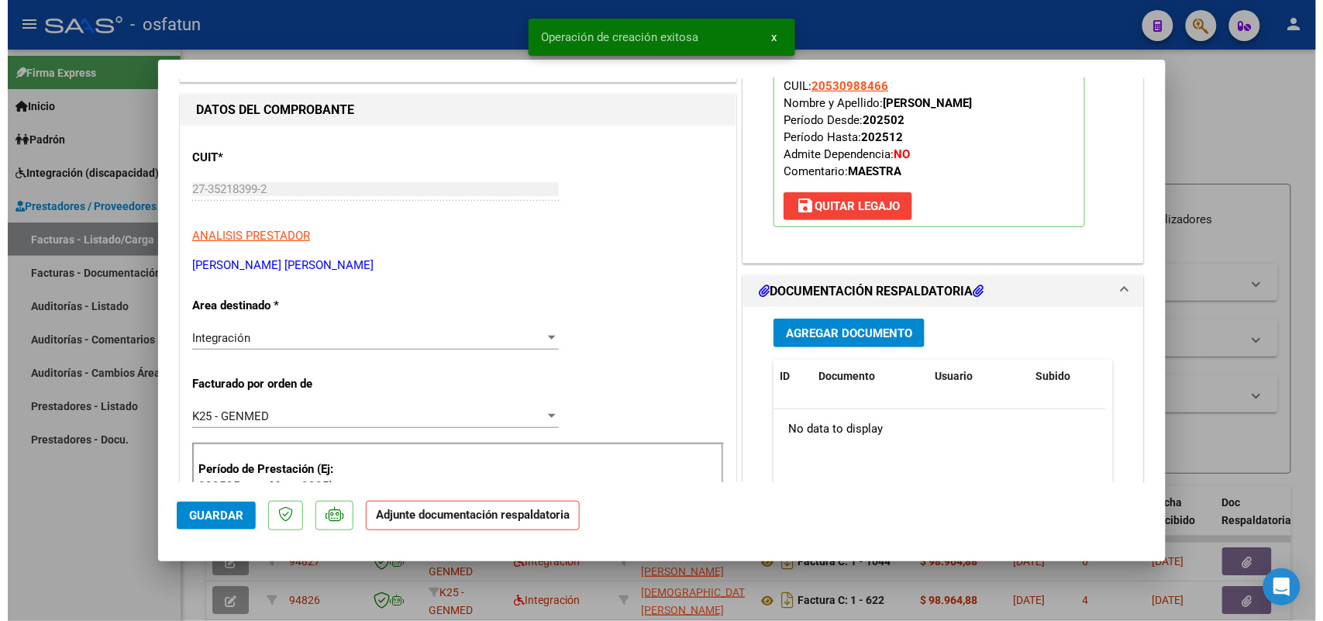
scroll to position [194, 0]
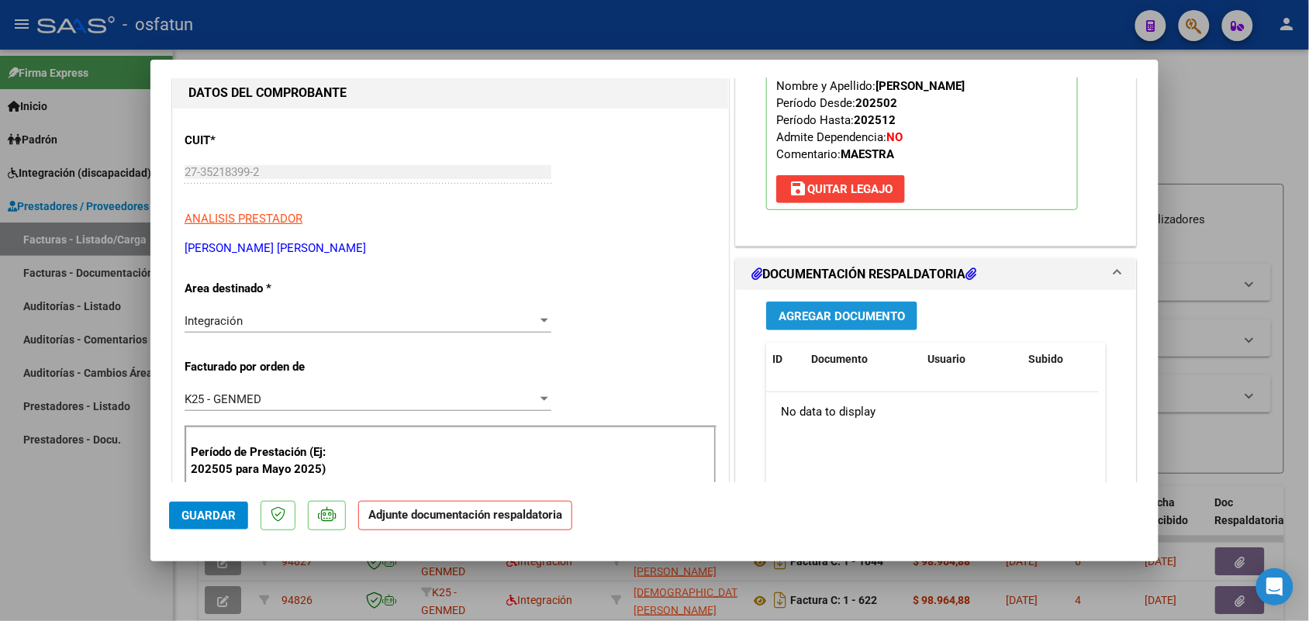
click at [796, 311] on span "Agregar Documento" at bounding box center [841, 316] width 126 height 14
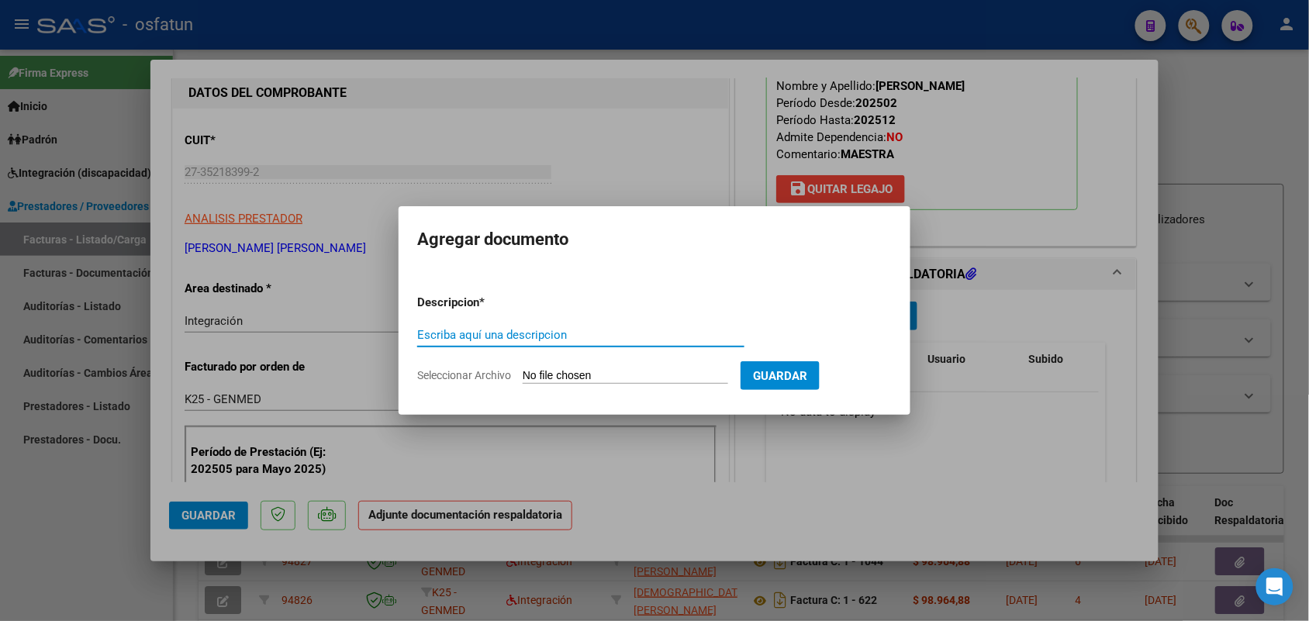
click at [475, 335] on input "Escriba aquí una descripcion" at bounding box center [580, 335] width 327 height 14
type input "ASIST"
drag, startPoint x: 559, startPoint y: 377, endPoint x: 550, endPoint y: 372, distance: 9.7
click at [551, 372] on input "Seleccionar Archivo" at bounding box center [625, 376] width 205 height 15
type input "C:\fakepath\Asistencia [DATE] y Autorizacion Maestra de [PERSON_NAME].pdf"
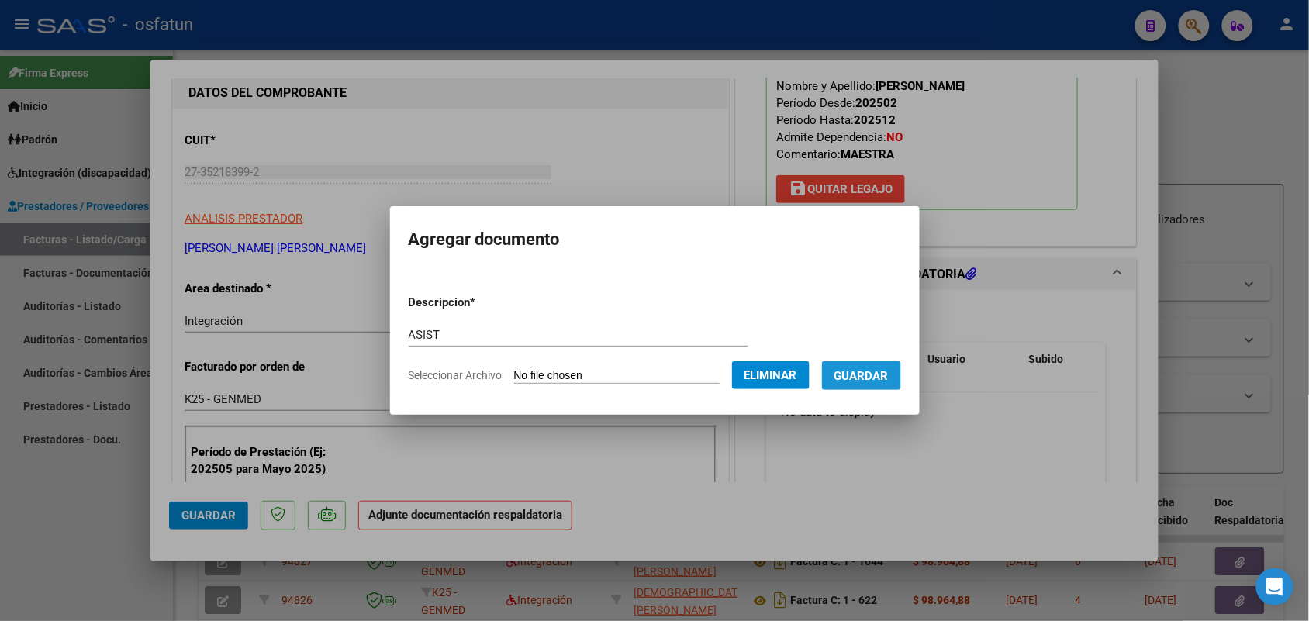
drag, startPoint x: 884, startPoint y: 377, endPoint x: 812, endPoint y: 374, distance: 71.4
click at [878, 377] on span "Guardar" at bounding box center [861, 376] width 54 height 14
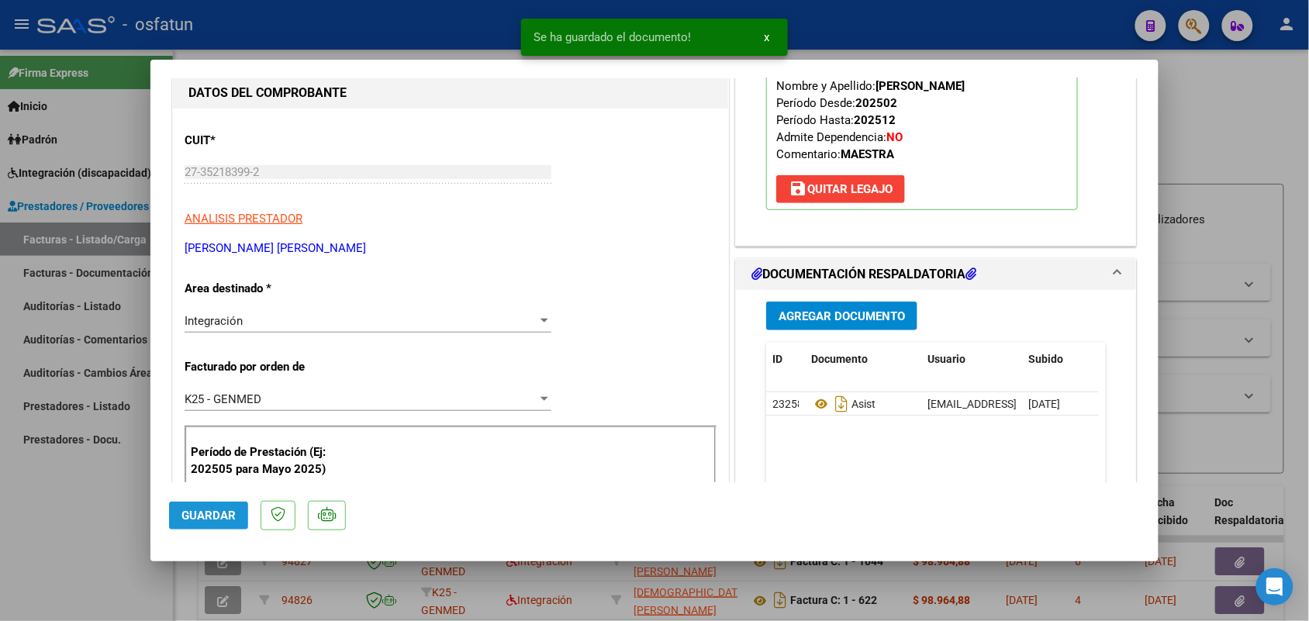
click at [206, 516] on span "Guardar" at bounding box center [208, 516] width 54 height 14
click at [58, 523] on div at bounding box center [654, 310] width 1309 height 621
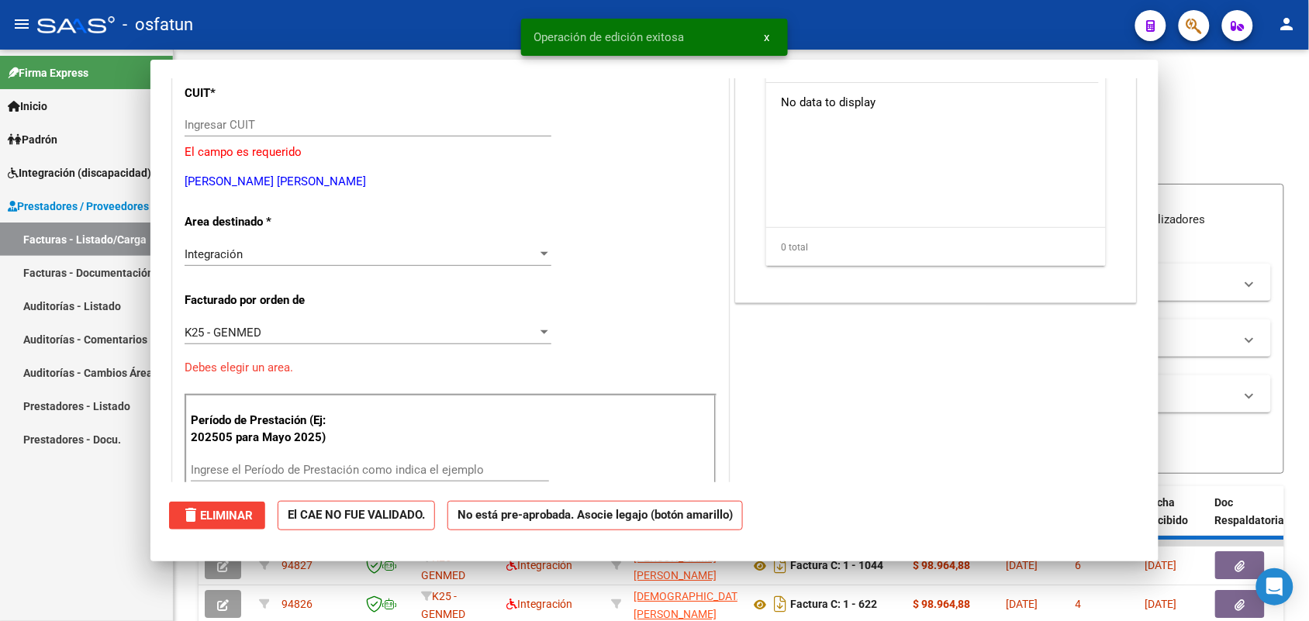
scroll to position [0, 0]
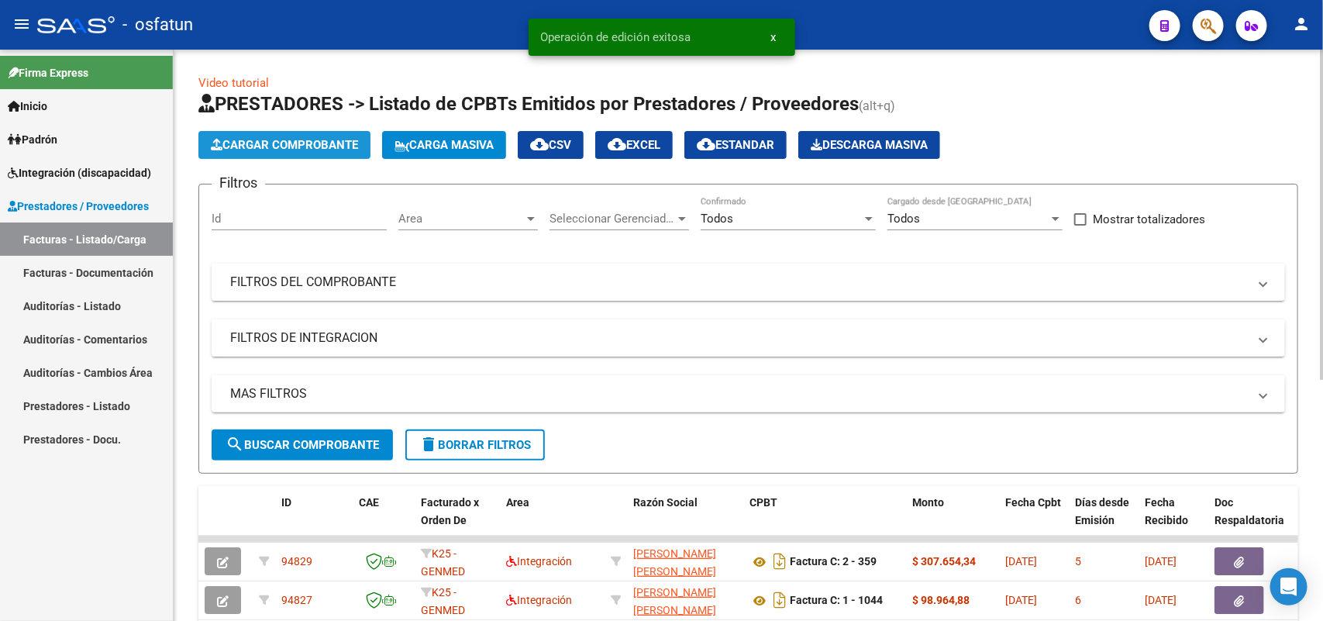
click at [273, 143] on span "Cargar Comprobante" at bounding box center [284, 145] width 147 height 14
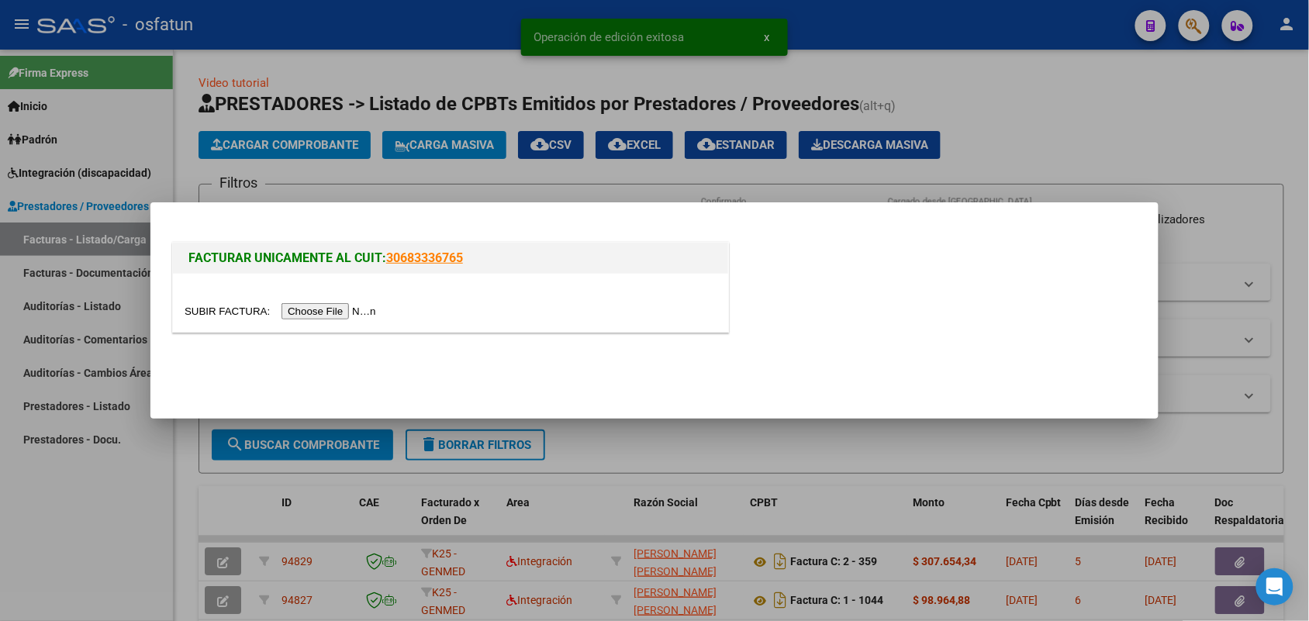
click at [360, 307] on input "file" at bounding box center [283, 311] width 196 height 16
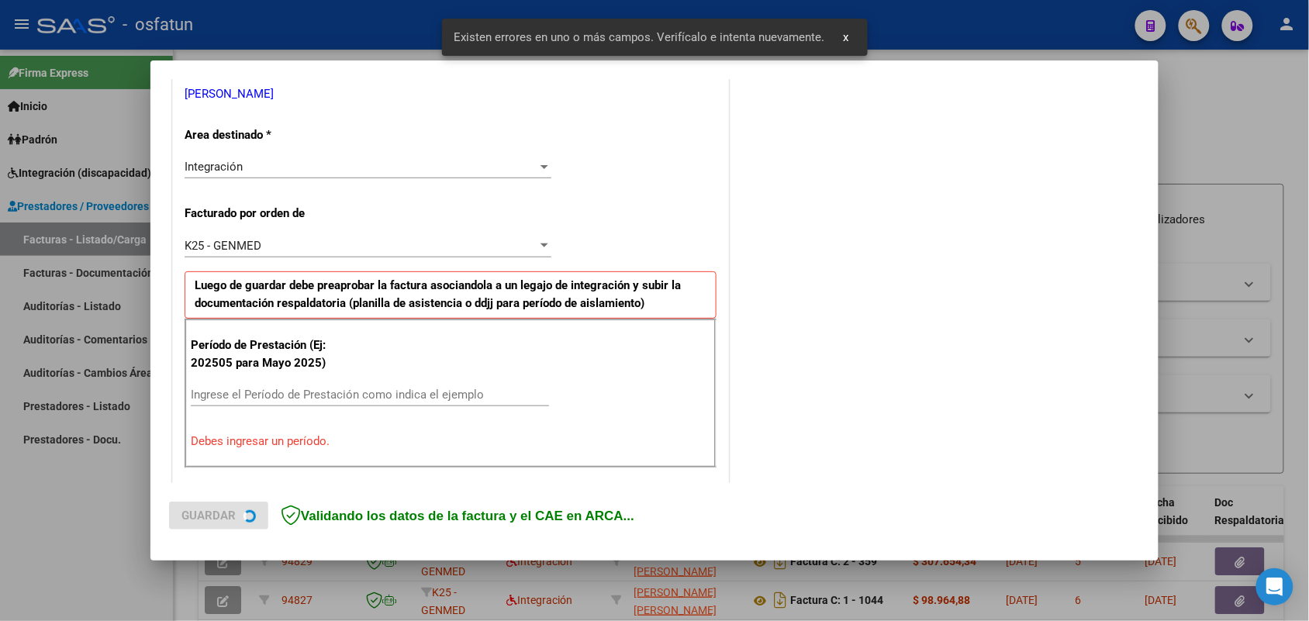
scroll to position [389, 0]
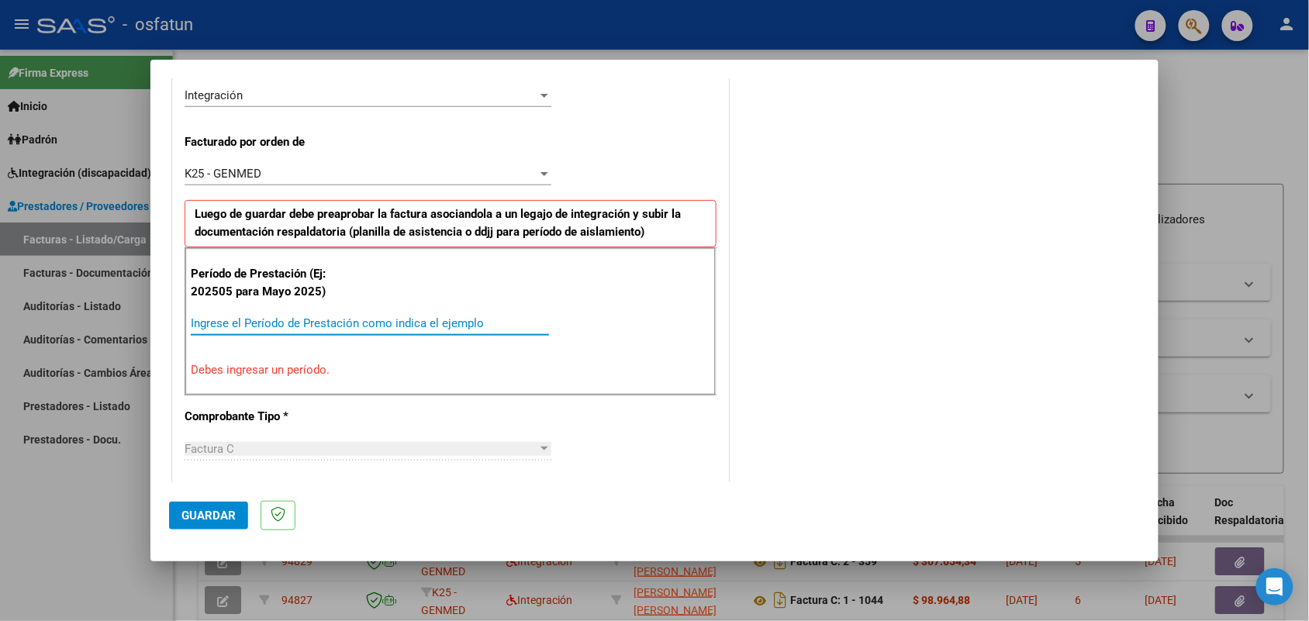
click at [324, 322] on input "Ingrese el Período de Prestación como indica el ejemplo" at bounding box center [370, 323] width 358 height 14
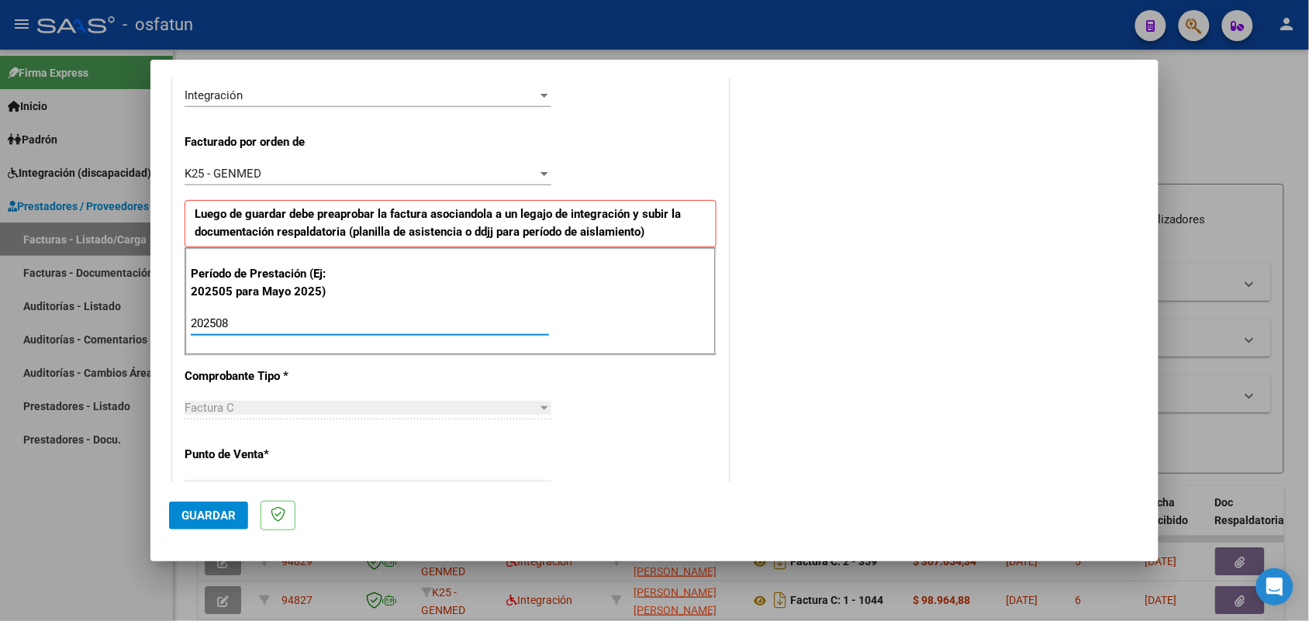
type input "202508"
click at [213, 509] on span "Guardar" at bounding box center [208, 516] width 54 height 14
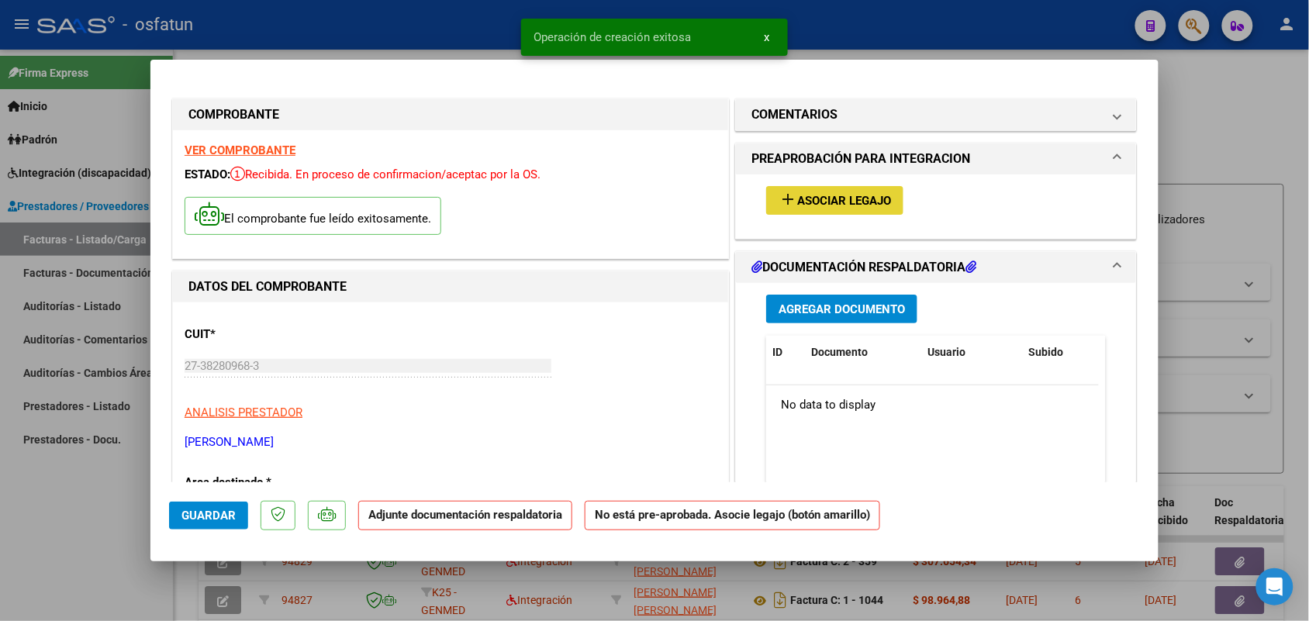
click at [789, 184] on div "add Asociar Legajo" at bounding box center [935, 200] width 363 height 52
click at [820, 188] on button "add Asociar Legajo" at bounding box center [834, 200] width 137 height 29
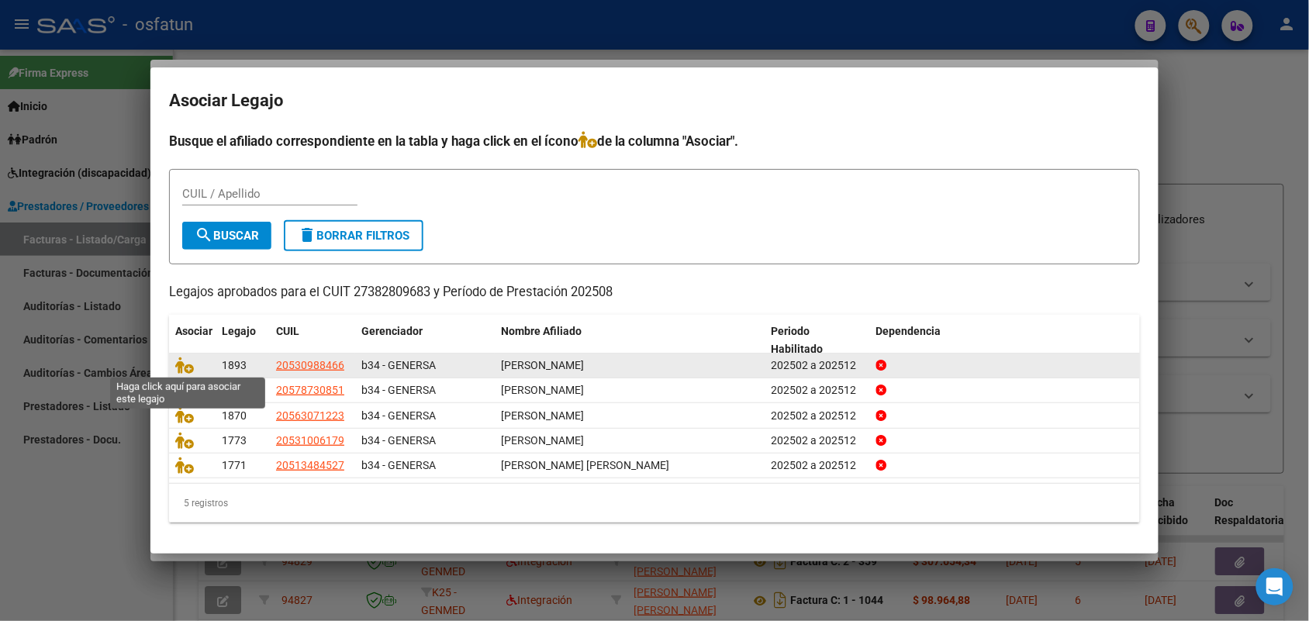
click at [192, 368] on span at bounding box center [186, 366] width 23 height 12
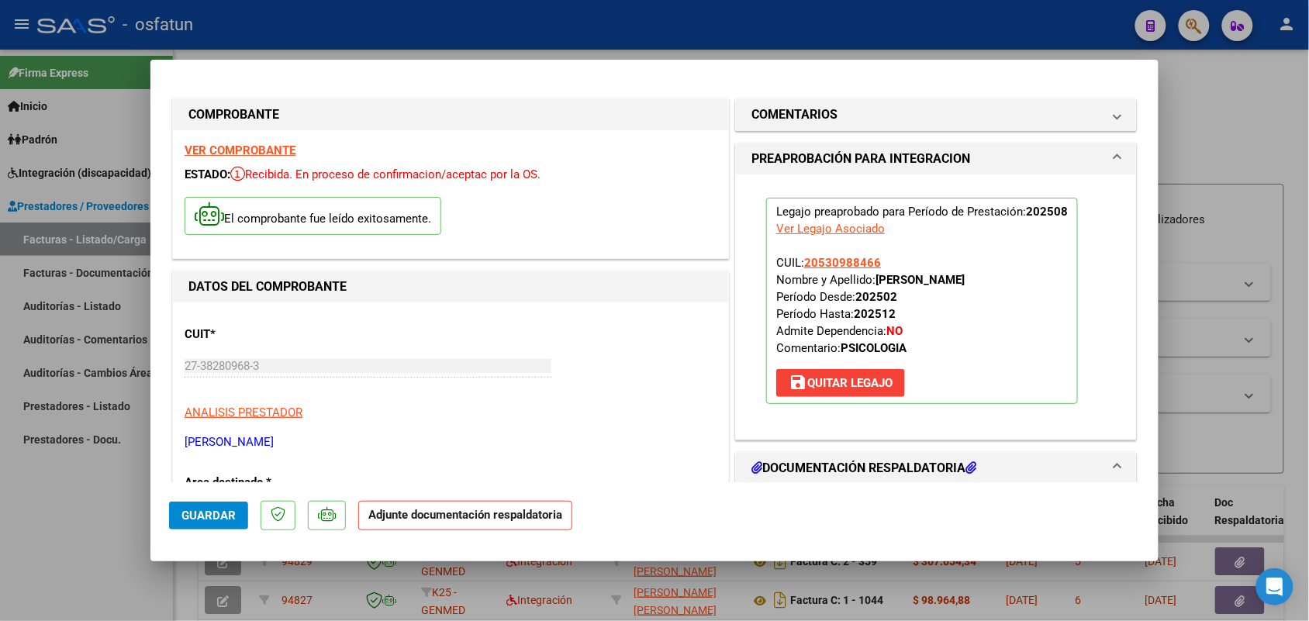
scroll to position [97, 0]
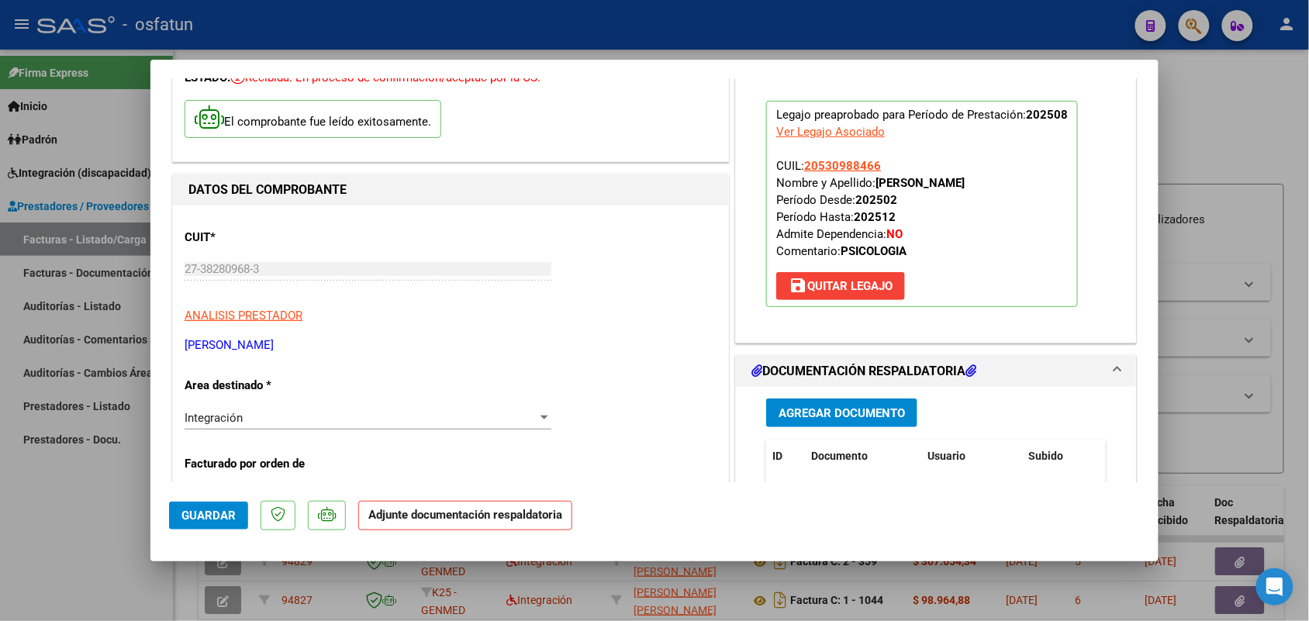
click at [858, 407] on span "Agregar Documento" at bounding box center [841, 413] width 126 height 14
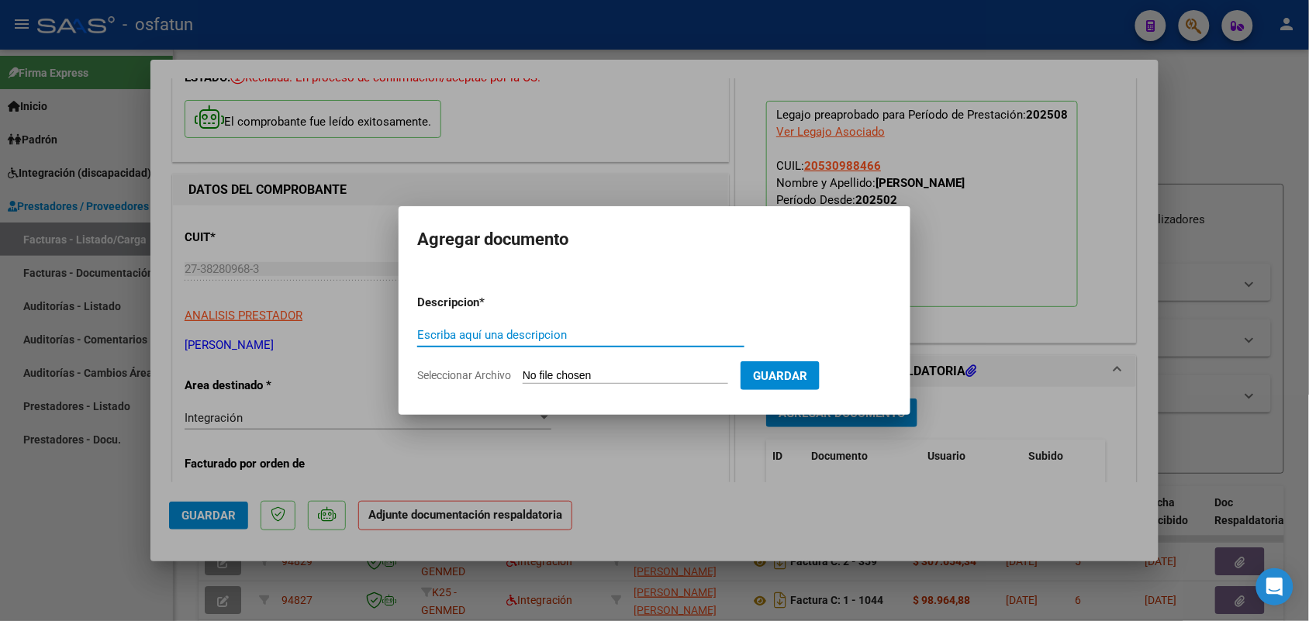
click at [558, 329] on input "Escriba aquí una descripcion" at bounding box center [580, 335] width 327 height 14
type input "ASIST FACU"
click at [595, 371] on input "Seleccionar Archivo" at bounding box center [625, 376] width 205 height 15
type input "C:\fakepath\ASIST + AUT [DATE] PSICOLOGIA - [PERSON_NAME].pdf"
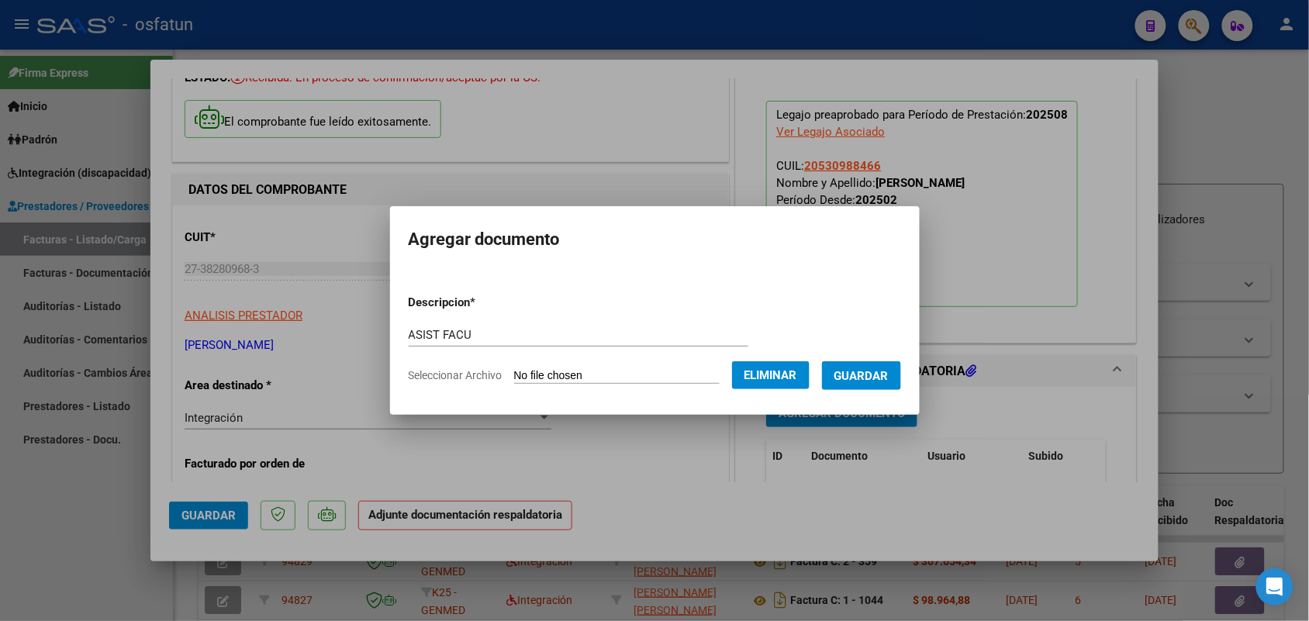
drag, startPoint x: 886, startPoint y: 373, endPoint x: 873, endPoint y: 370, distance: 13.5
click at [886, 371] on span "Guardar" at bounding box center [861, 376] width 54 height 14
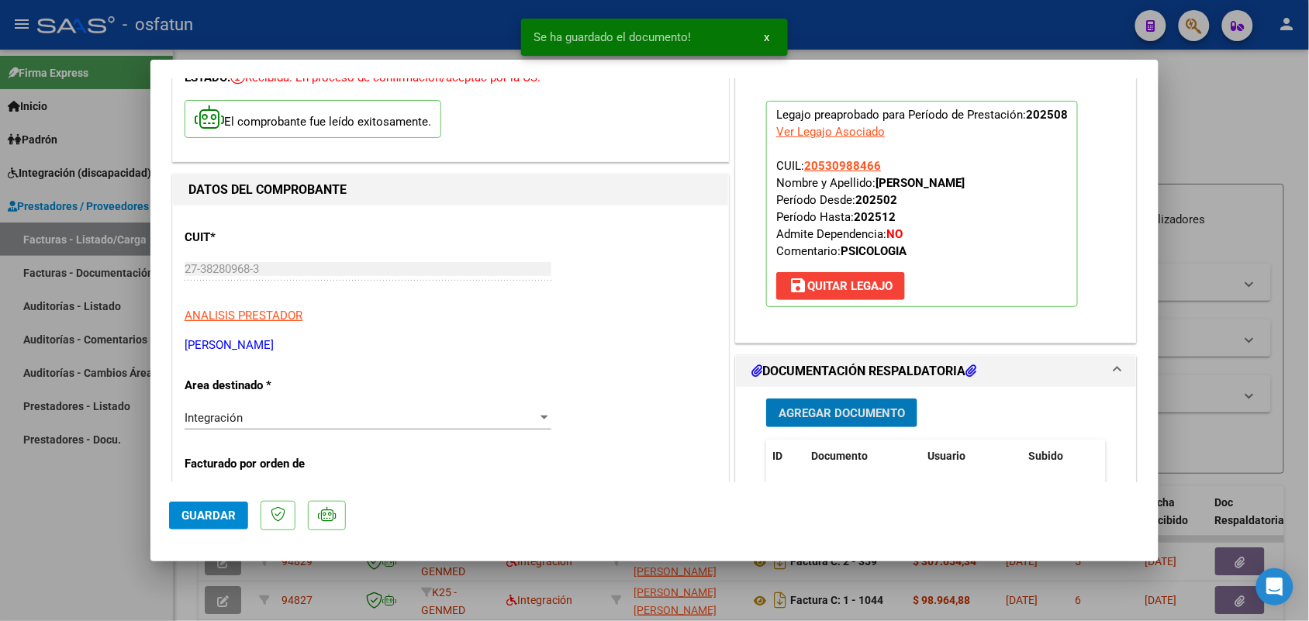
click at [219, 519] on span "Guardar" at bounding box center [208, 516] width 54 height 14
click at [71, 502] on div at bounding box center [654, 310] width 1309 height 621
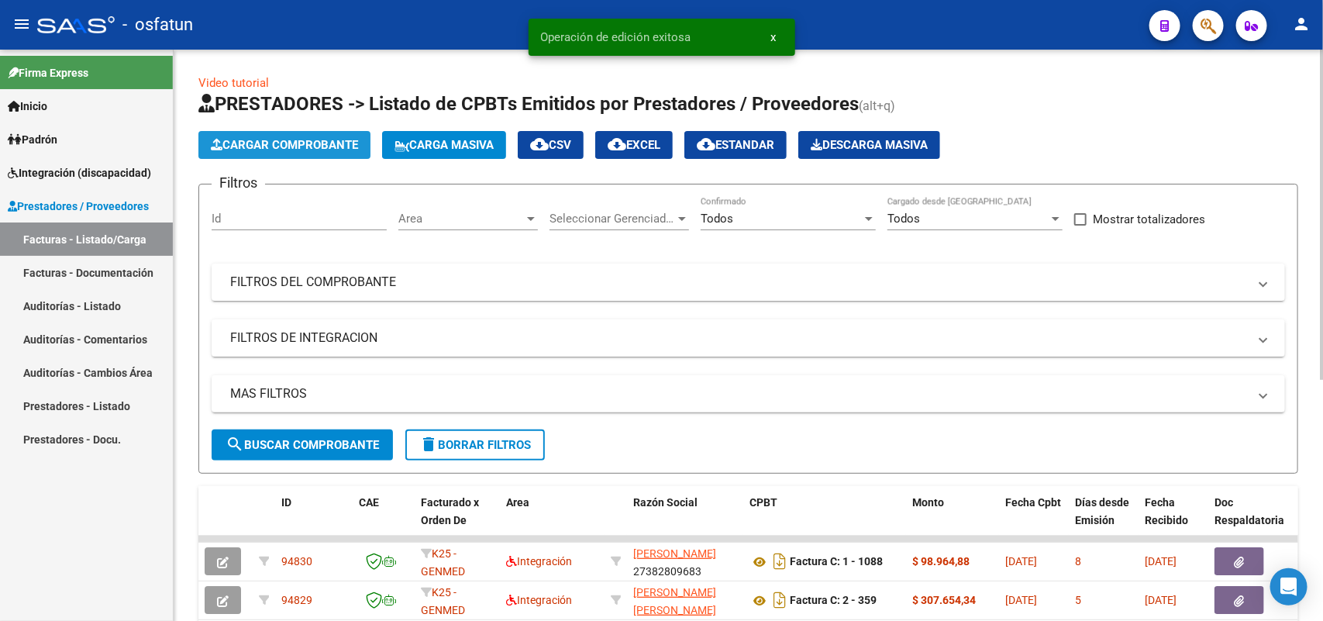
click at [314, 143] on span "Cargar Comprobante" at bounding box center [284, 145] width 147 height 14
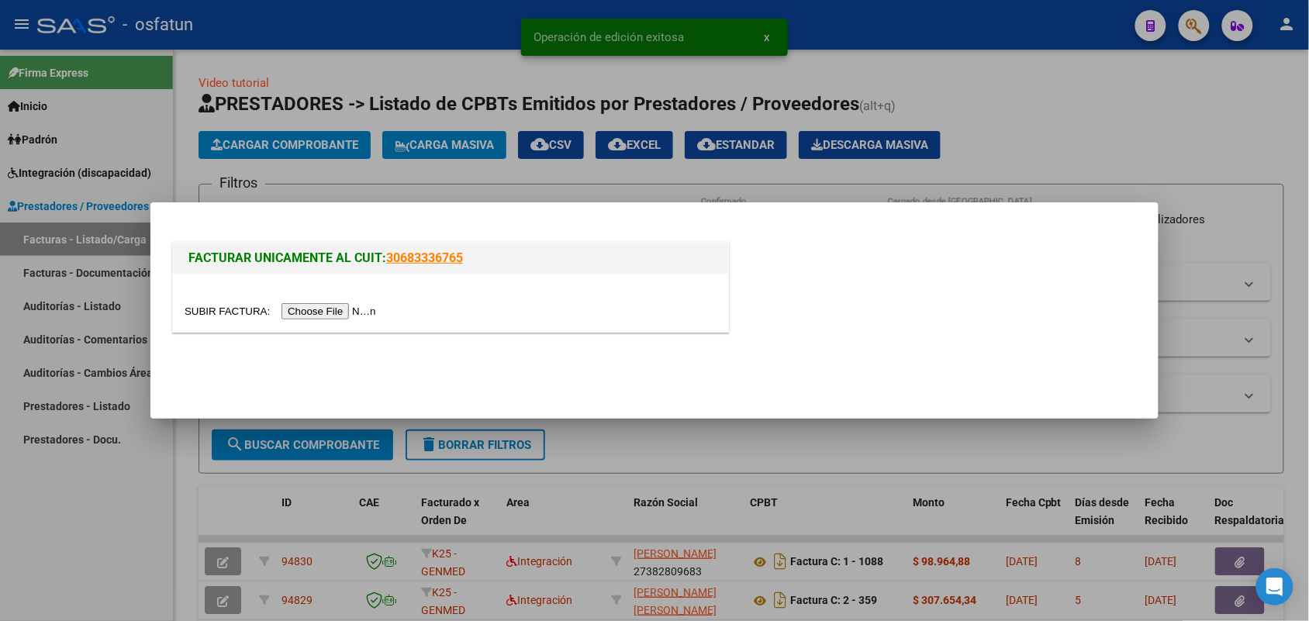
click at [326, 310] on input "file" at bounding box center [283, 311] width 196 height 16
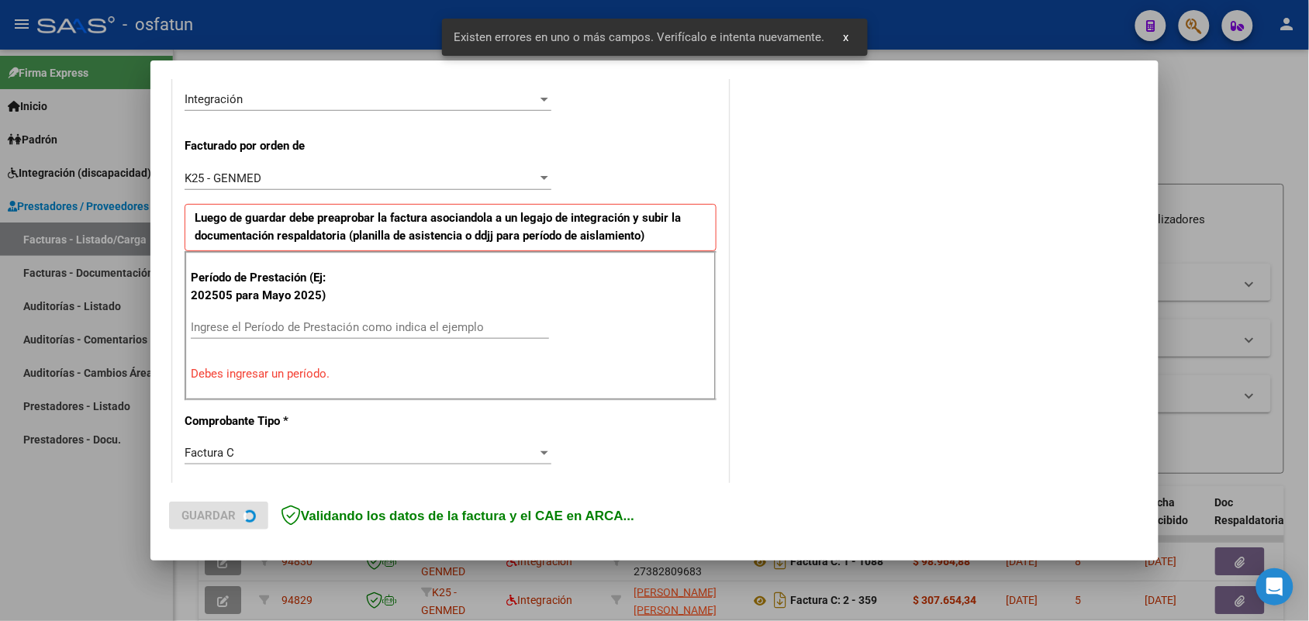
scroll to position [389, 0]
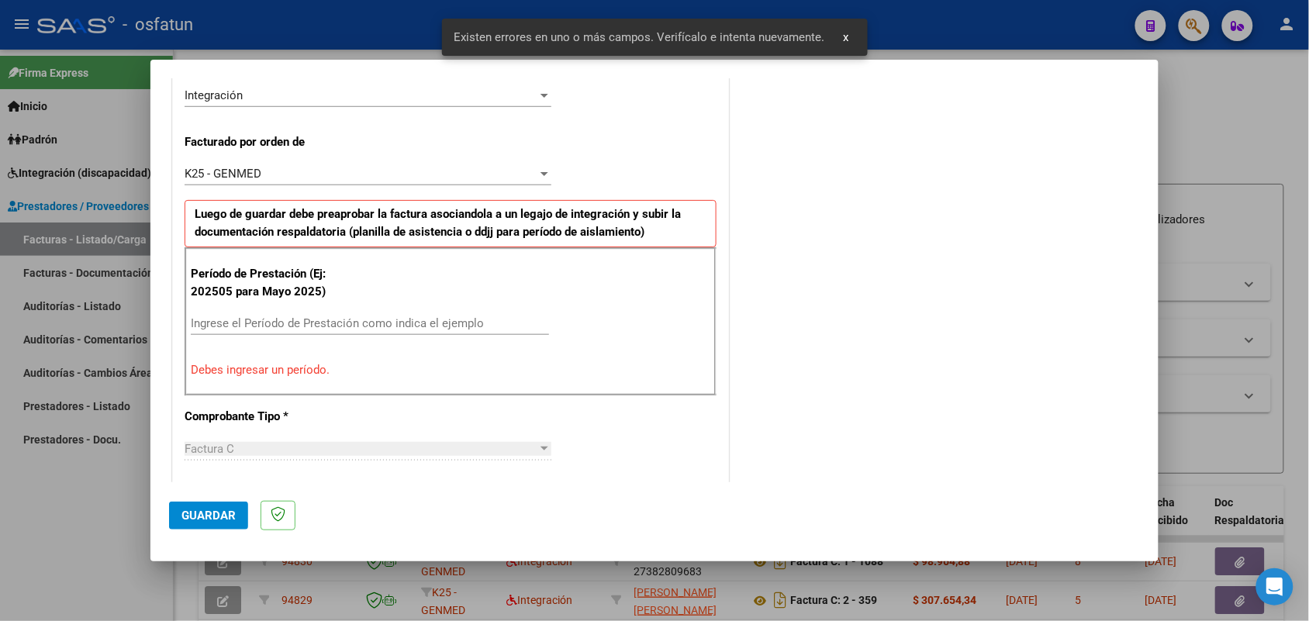
click at [349, 316] on div "Ingrese el Período de Prestación como indica el ejemplo" at bounding box center [370, 323] width 358 height 23
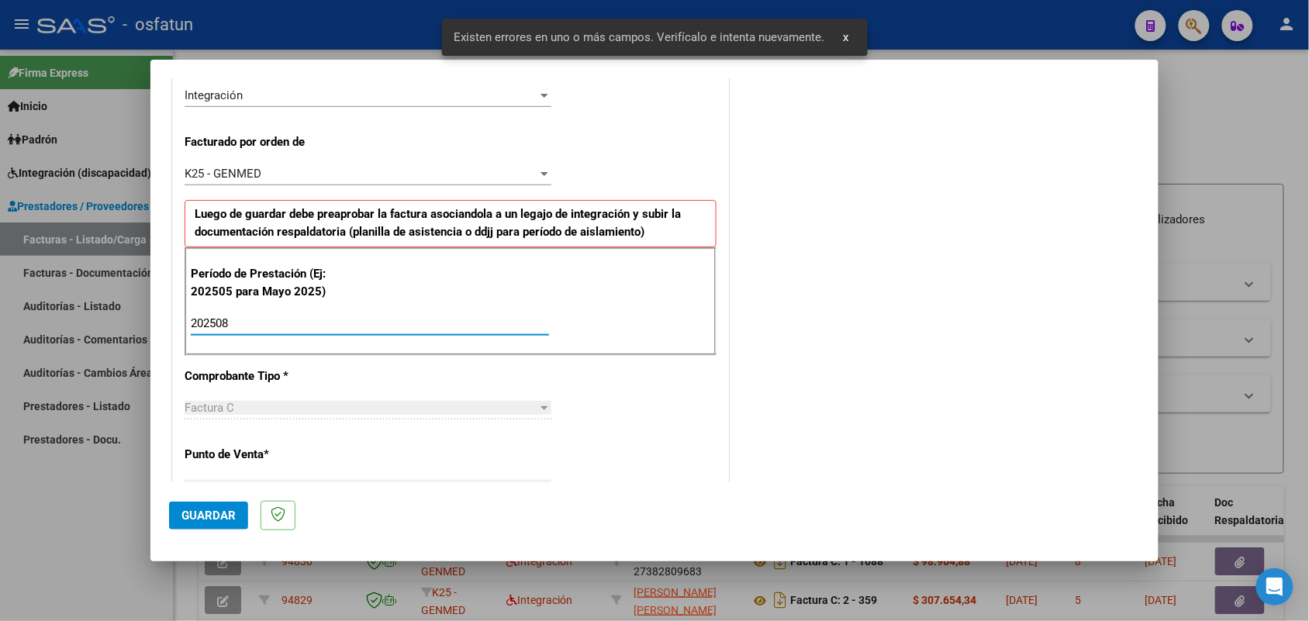
type input "202508"
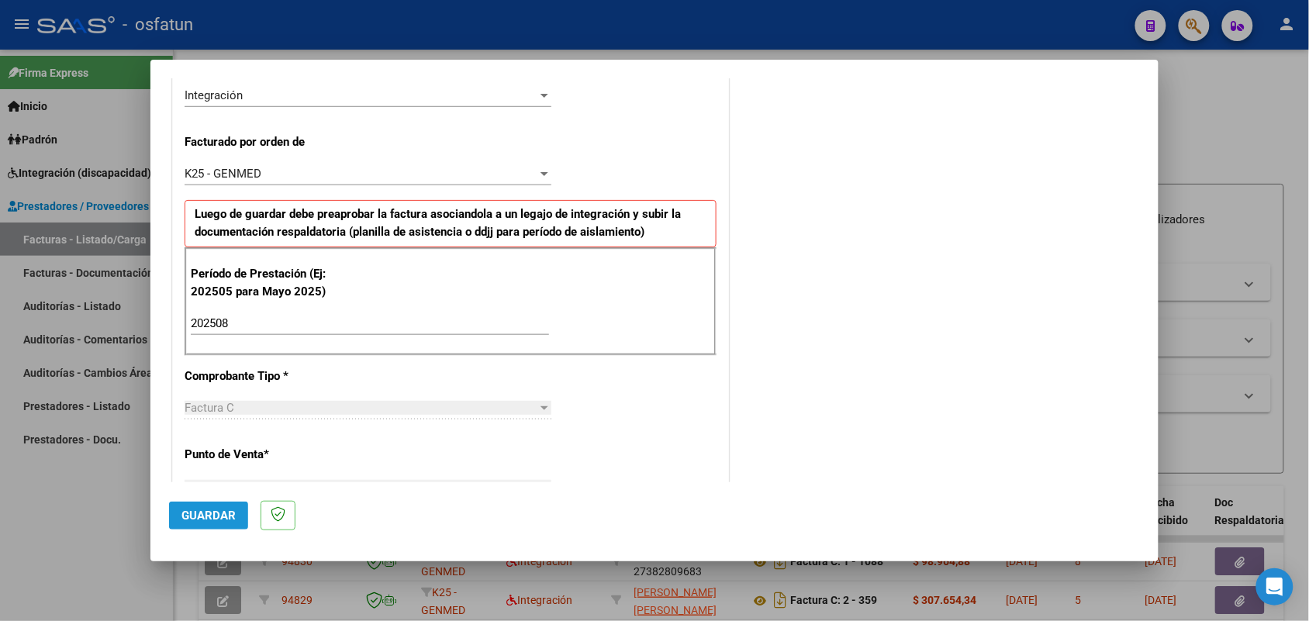
click at [222, 509] on span "Guardar" at bounding box center [208, 516] width 54 height 14
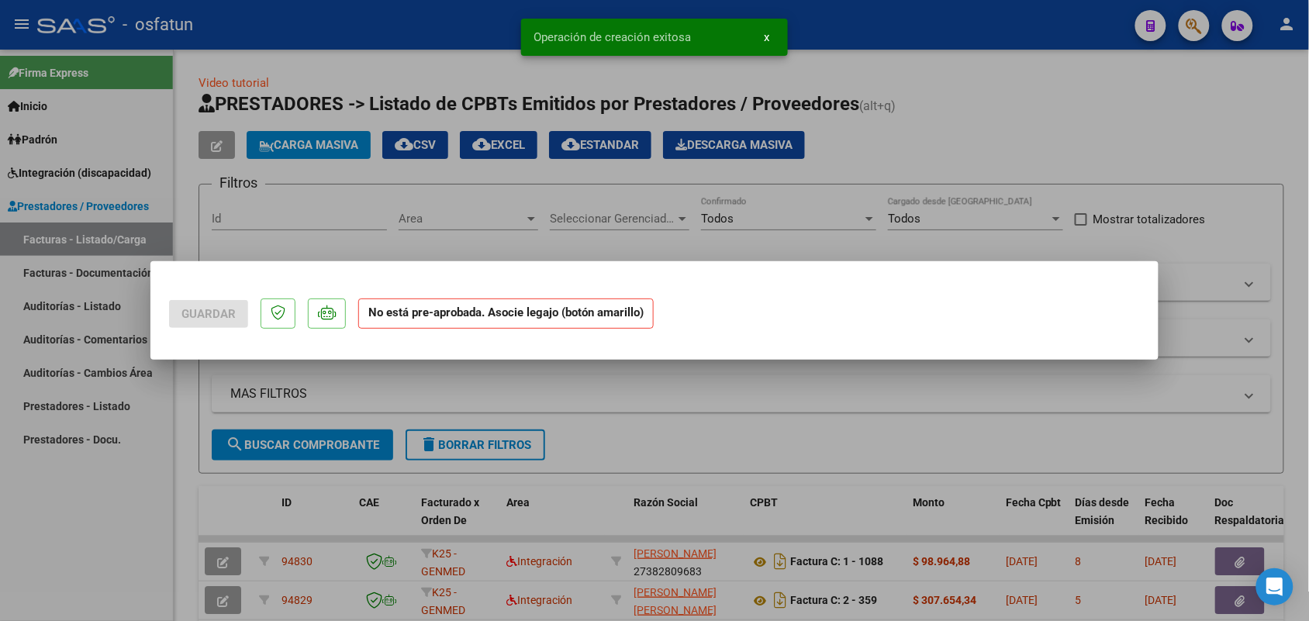
scroll to position [0, 0]
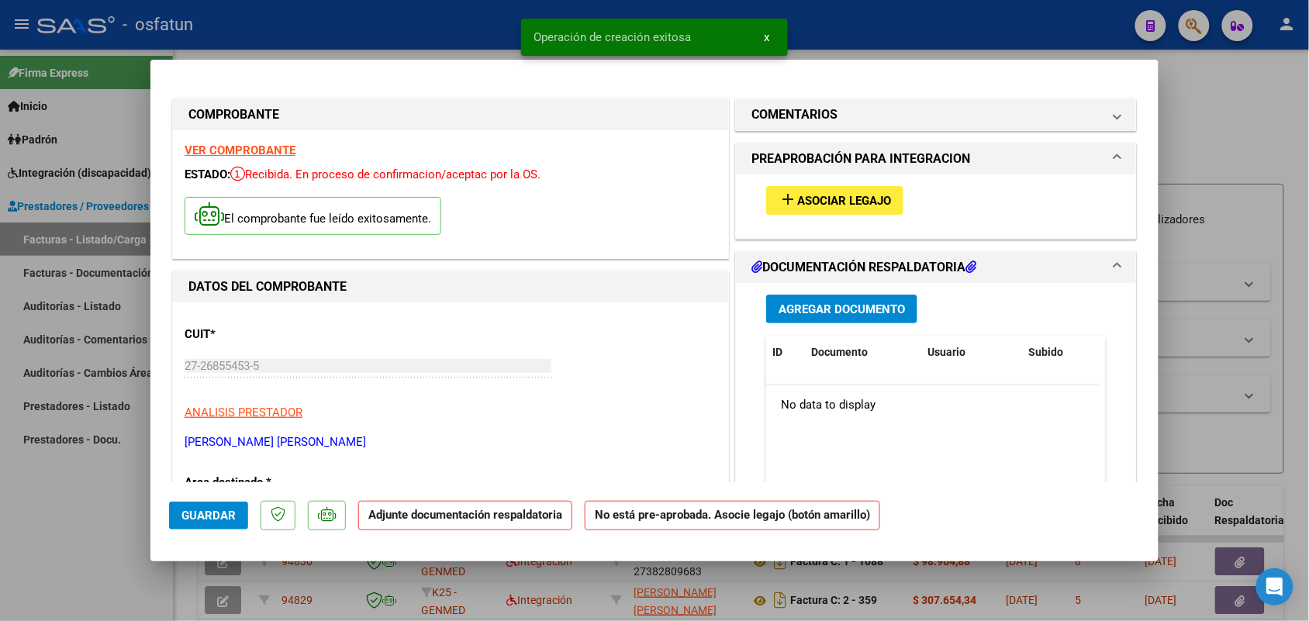
click at [799, 190] on button "add Asociar Legajo" at bounding box center [834, 200] width 137 height 29
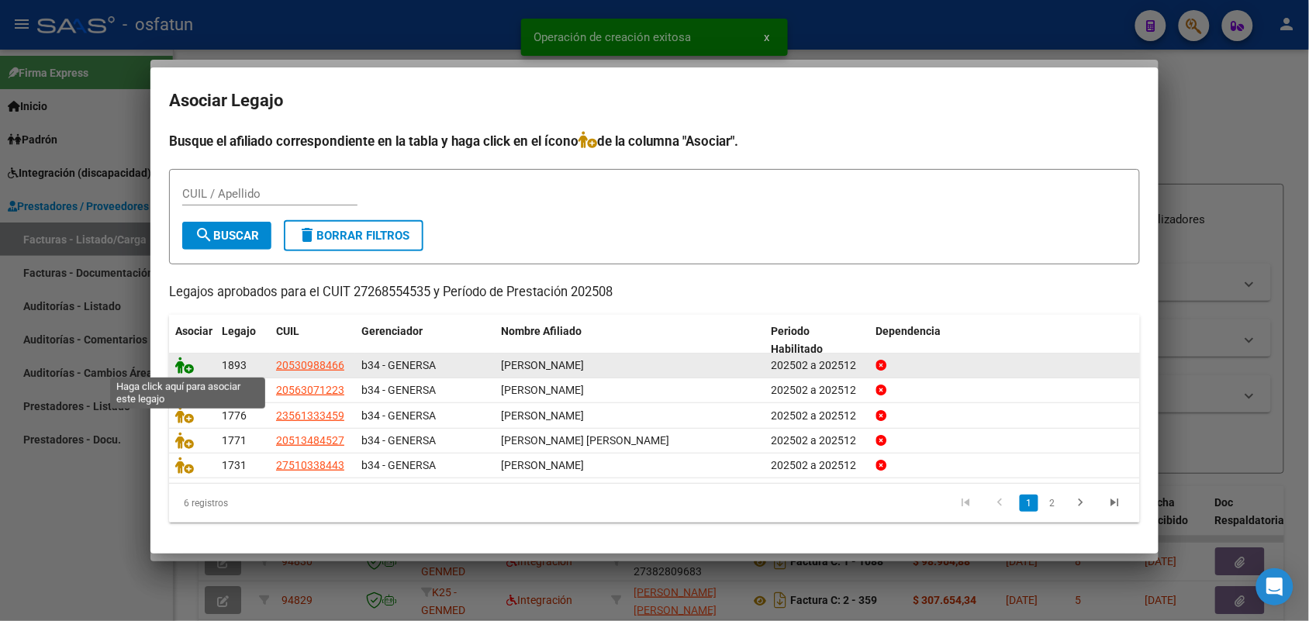
click at [181, 357] on icon at bounding box center [184, 365] width 19 height 17
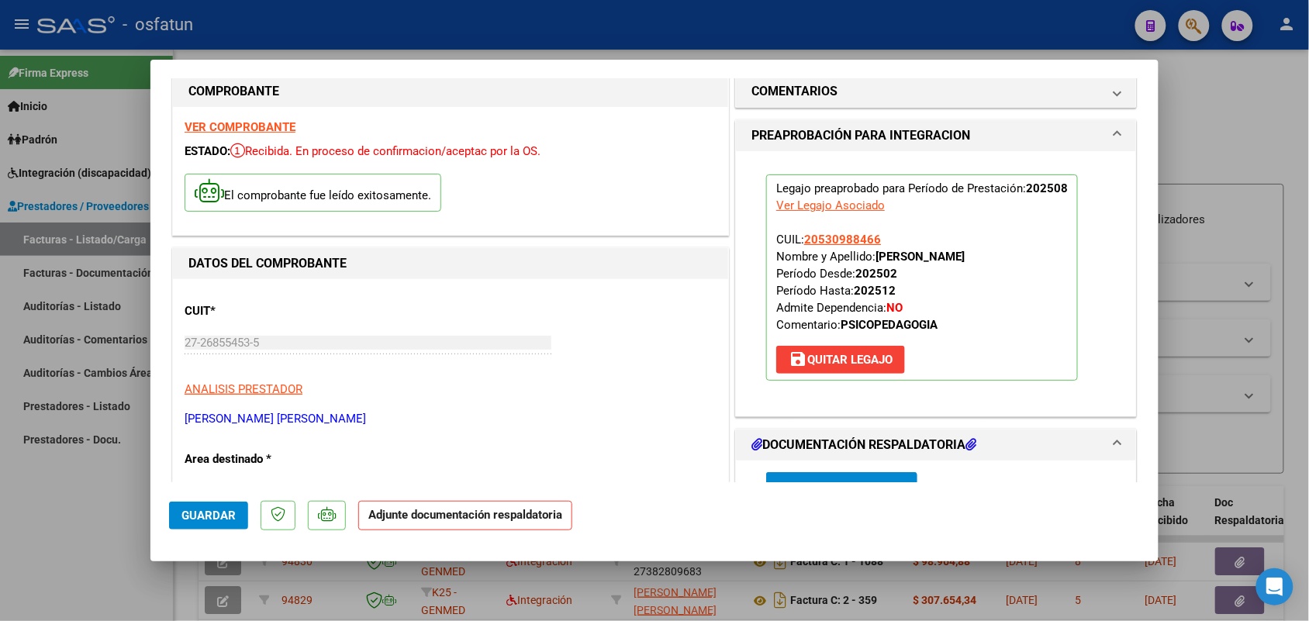
scroll to position [97, 0]
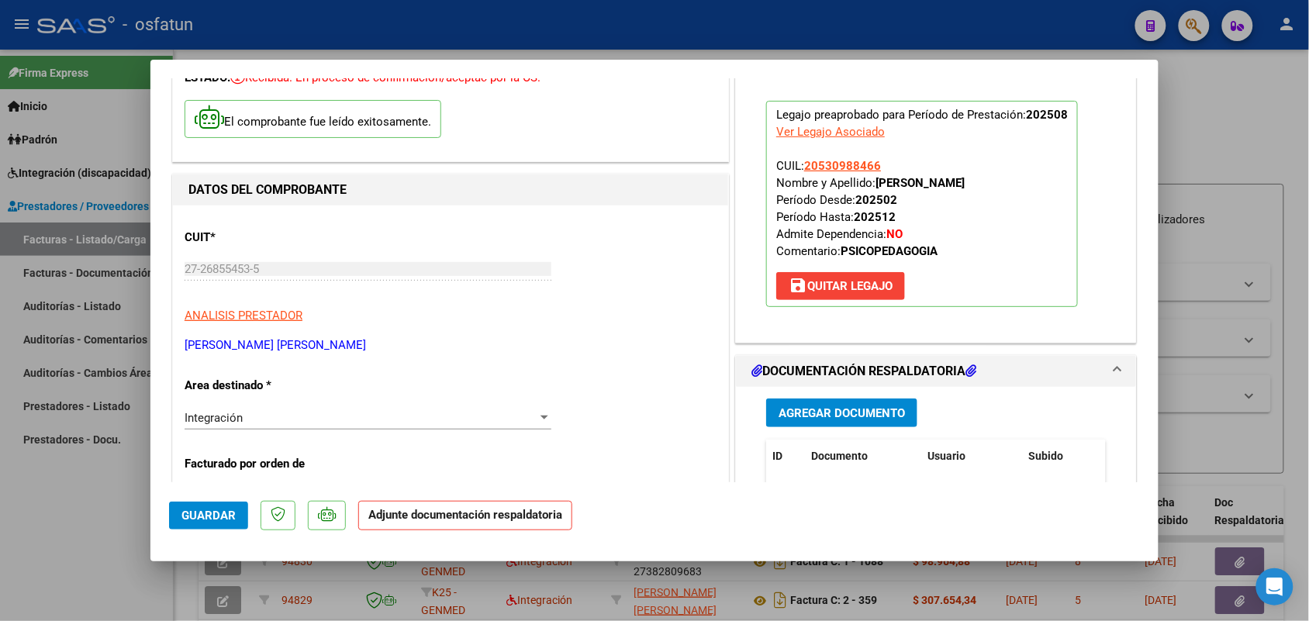
click at [865, 409] on span "Agregar Documento" at bounding box center [841, 413] width 126 height 14
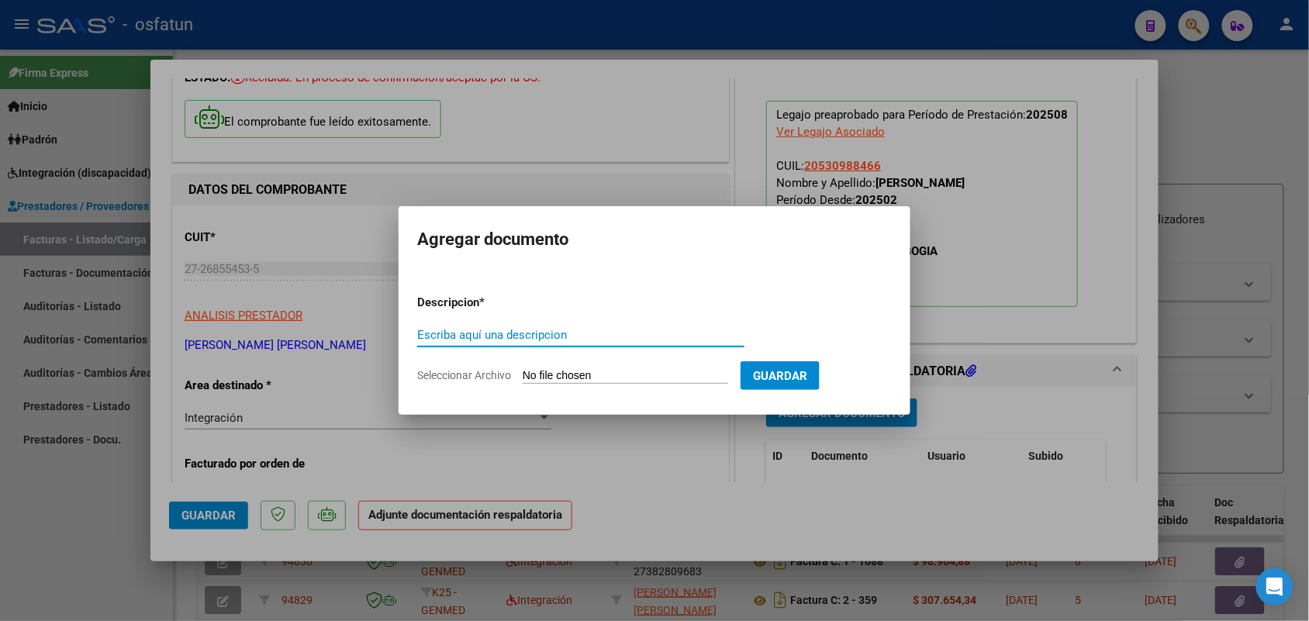
click at [502, 330] on input "Escriba aquí una descripcion" at bounding box center [580, 335] width 327 height 14
type input "ASIST FACU"
click at [591, 373] on input "Seleccionar Archivo" at bounding box center [625, 376] width 205 height 15
type input "C:\fakepath\ASIST + AUT [DATE]. PSICOPEDAGOGIA - [PERSON_NAME].pdf"
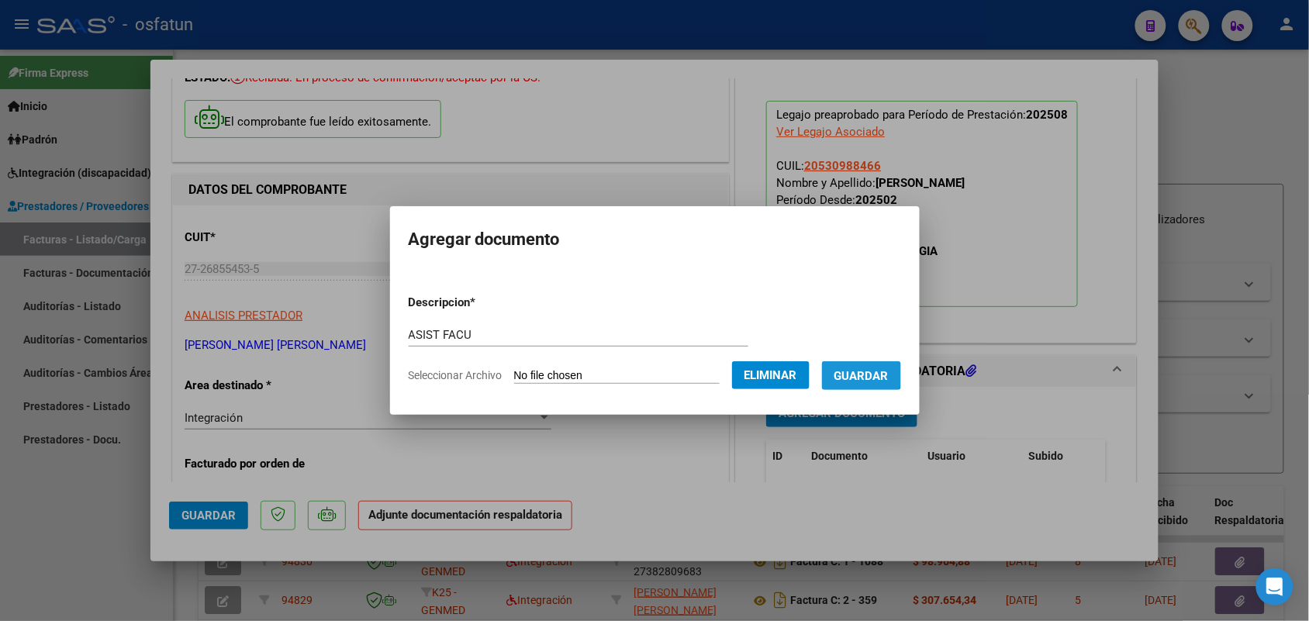
click at [877, 369] on span "Guardar" at bounding box center [861, 376] width 54 height 14
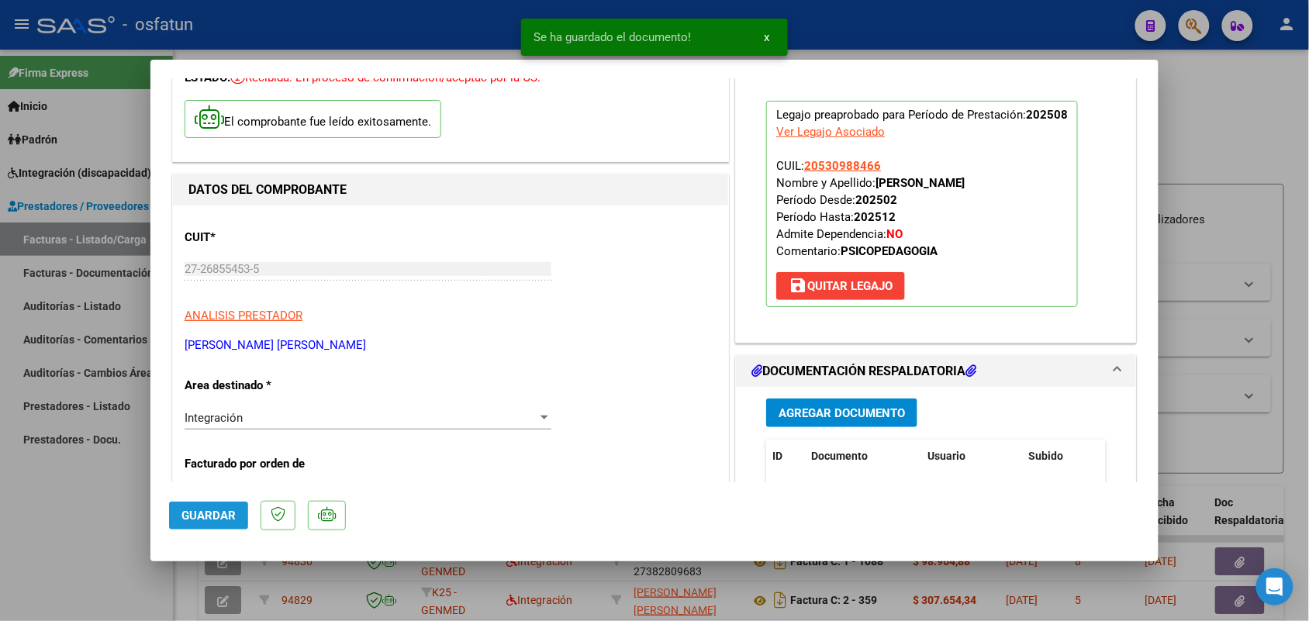
click at [229, 504] on button "Guardar" at bounding box center [208, 516] width 79 height 28
click at [64, 547] on div at bounding box center [654, 310] width 1309 height 621
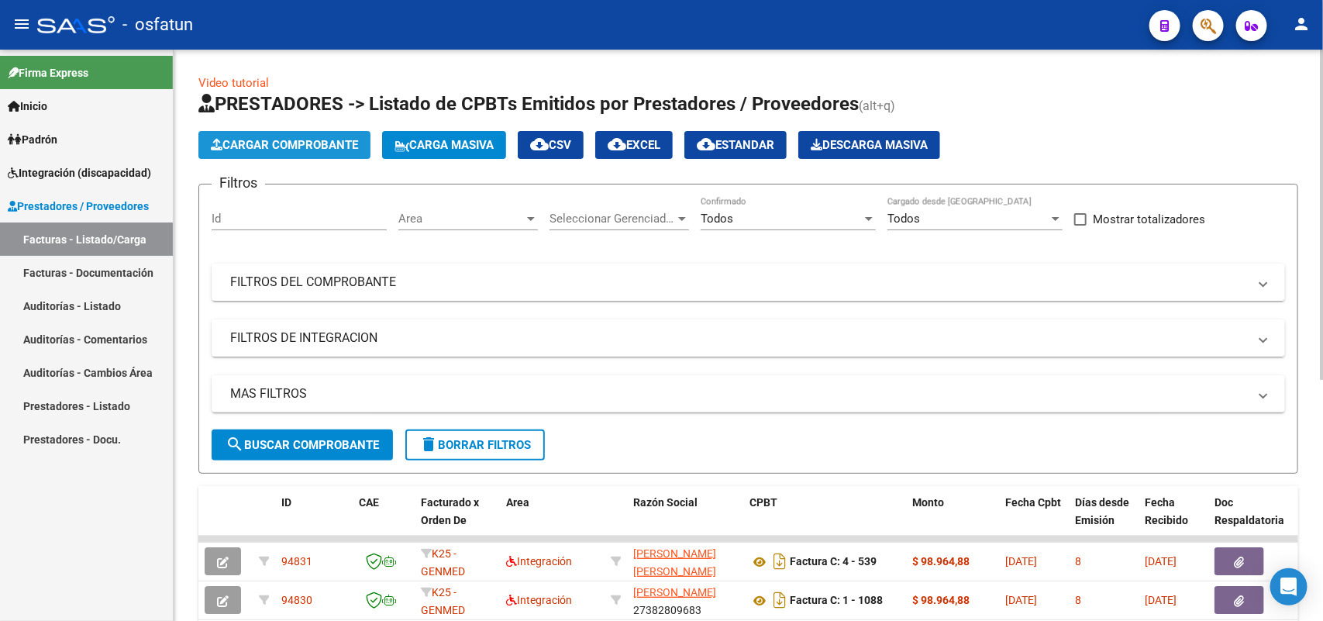
click at [333, 140] on span "Cargar Comprobante" at bounding box center [284, 145] width 147 height 14
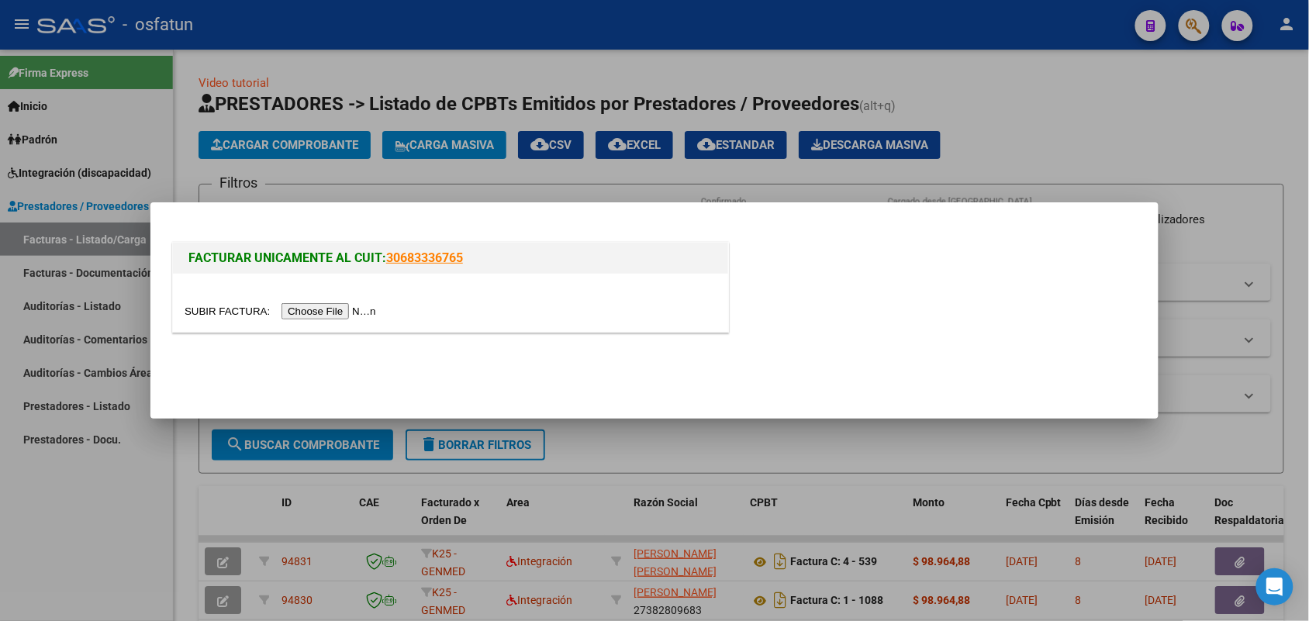
click at [368, 311] on input "file" at bounding box center [283, 311] width 196 height 16
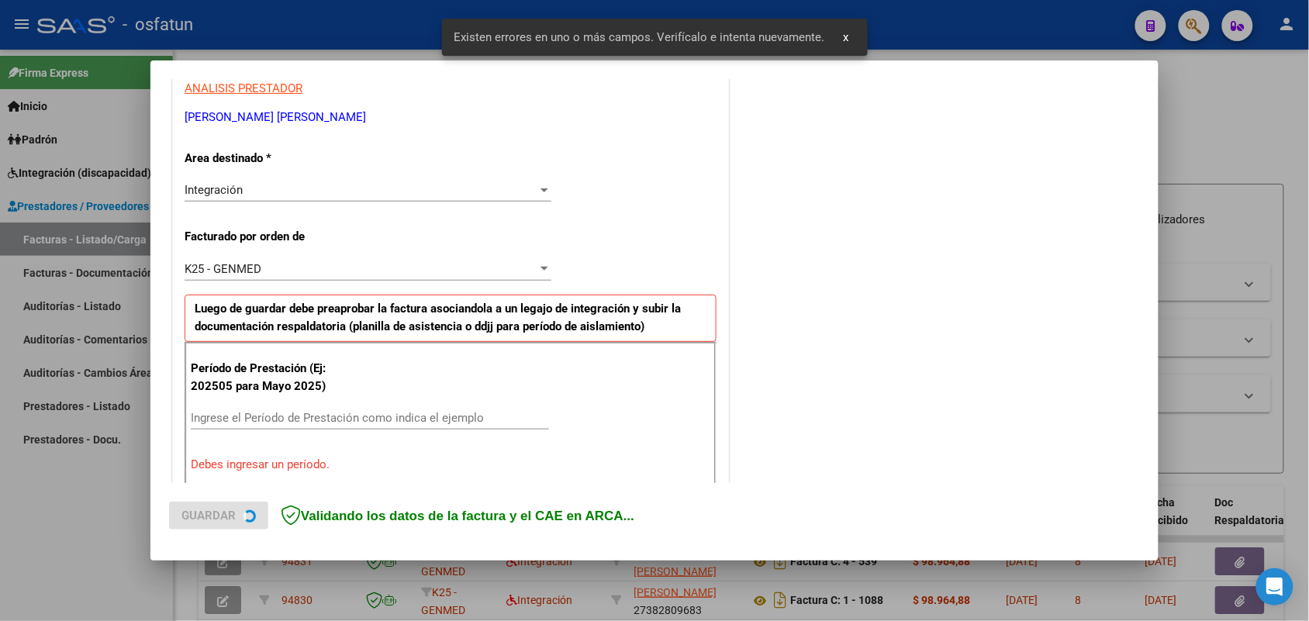
scroll to position [389, 0]
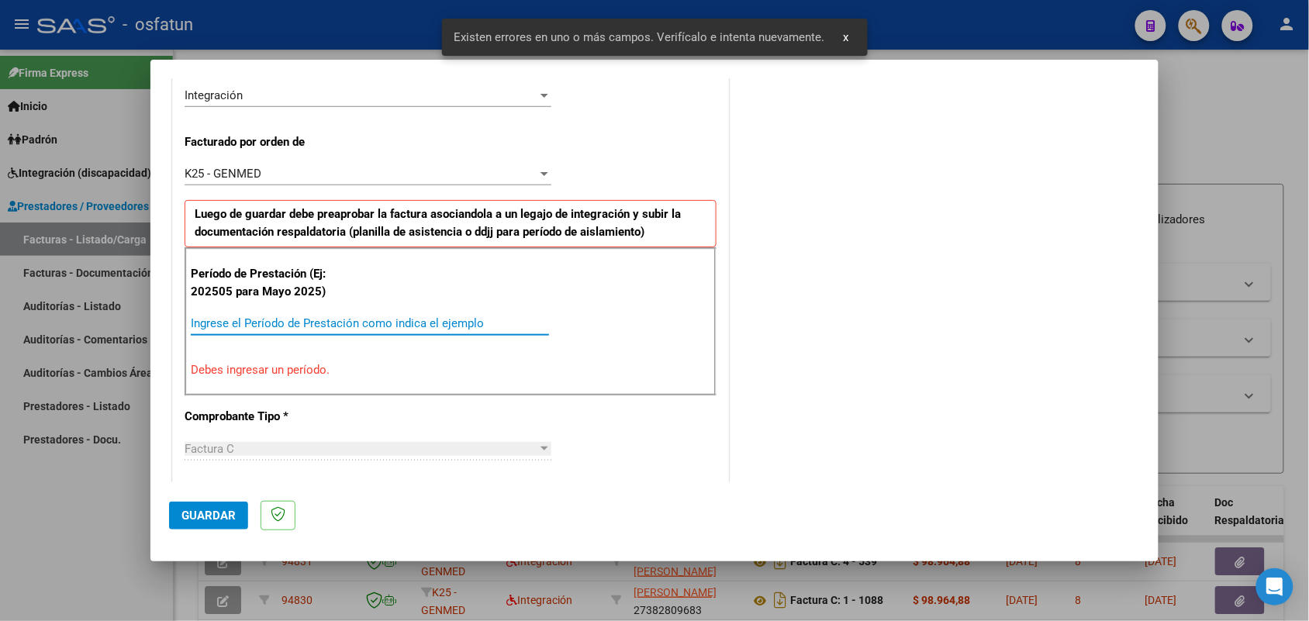
click at [307, 319] on input "Ingrese el Período de Prestación como indica el ejemplo" at bounding box center [370, 323] width 358 height 14
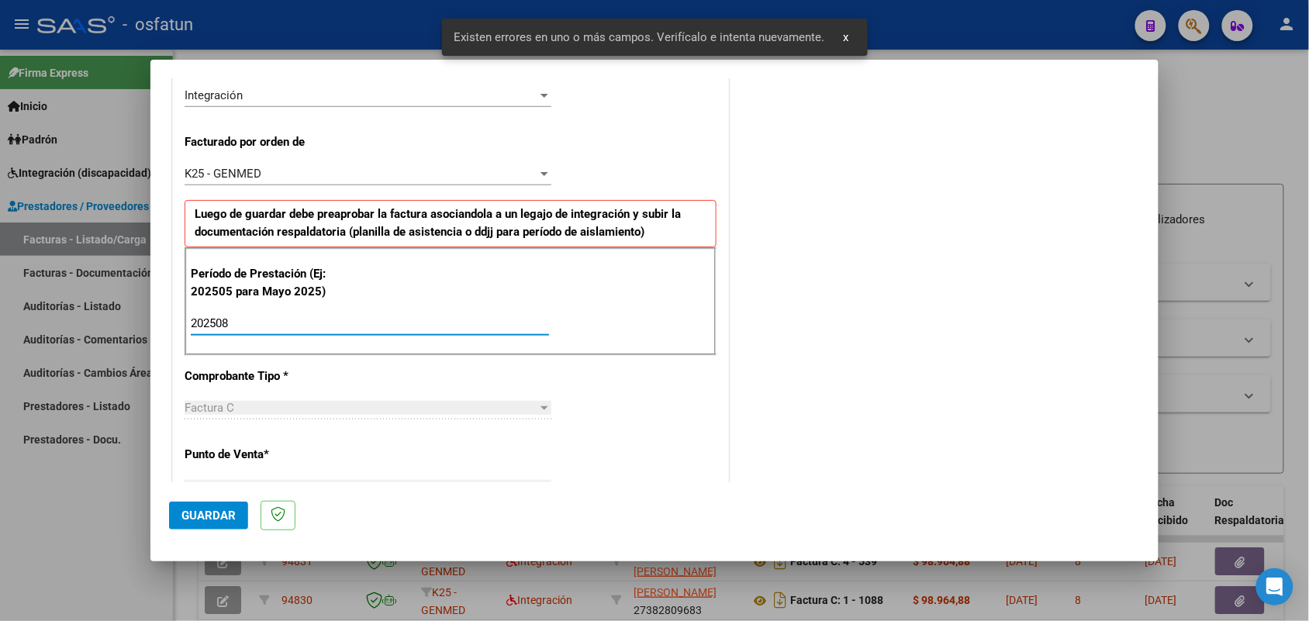
type input "202508"
click at [199, 516] on span "Guardar" at bounding box center [208, 516] width 54 height 14
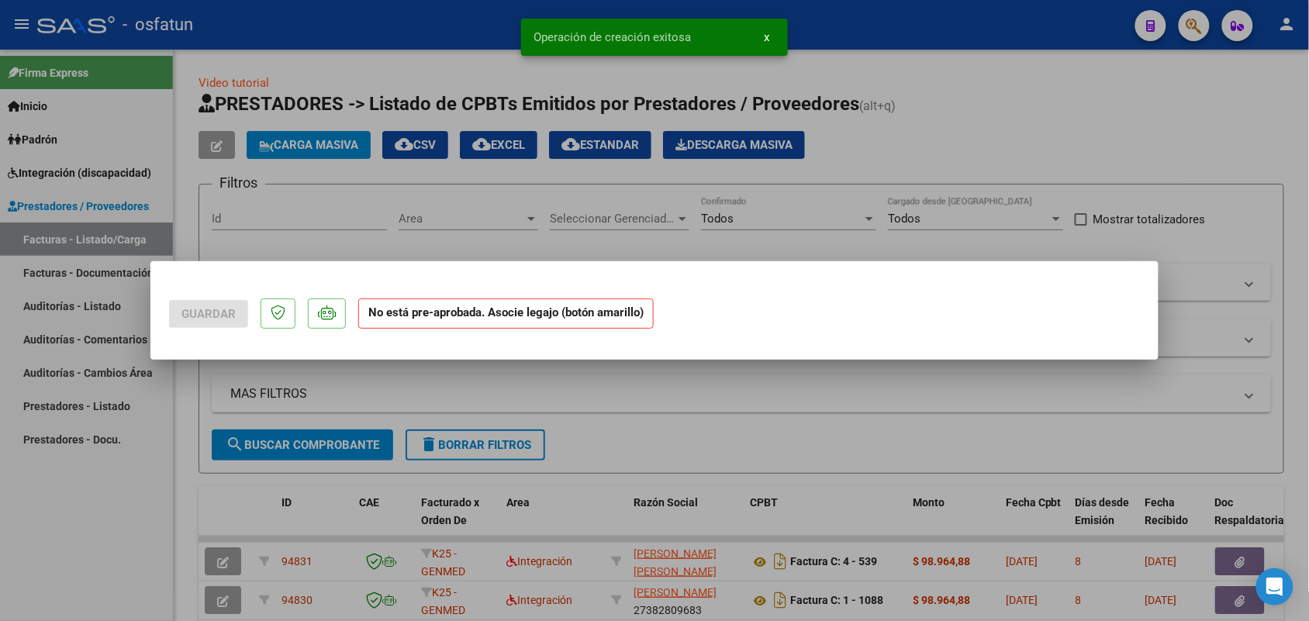
scroll to position [0, 0]
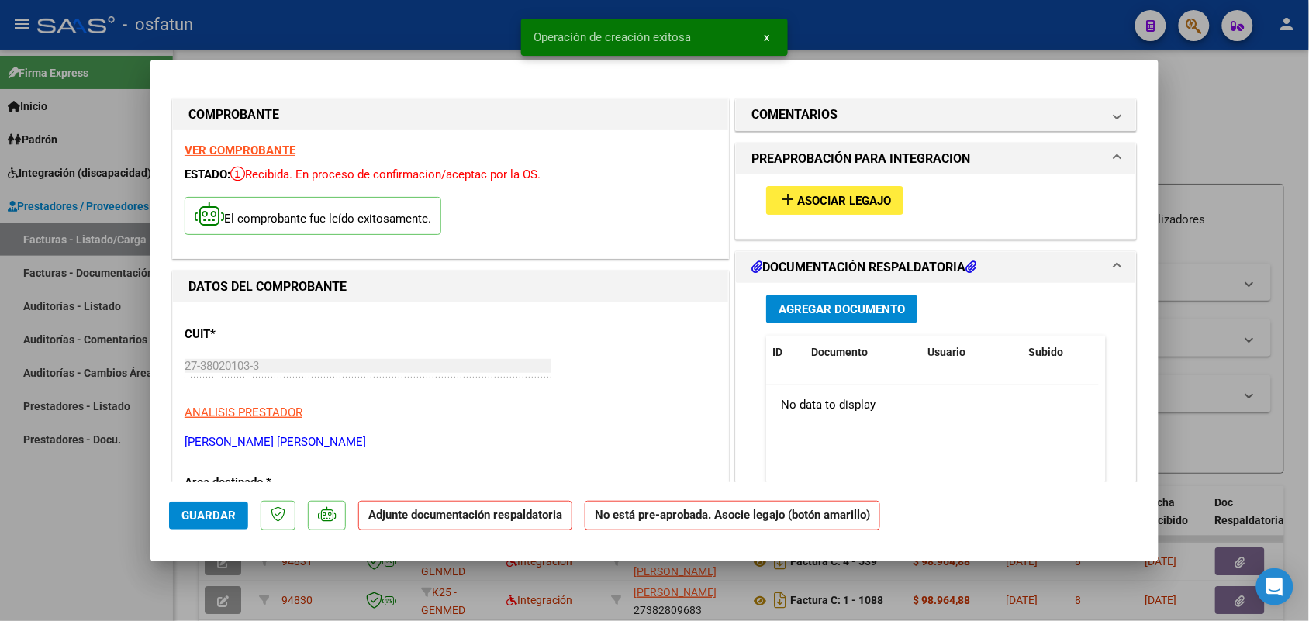
click at [830, 185] on div "add Asociar Legajo" at bounding box center [935, 200] width 363 height 52
click at [845, 195] on span "Asociar Legajo" at bounding box center [844, 201] width 94 height 14
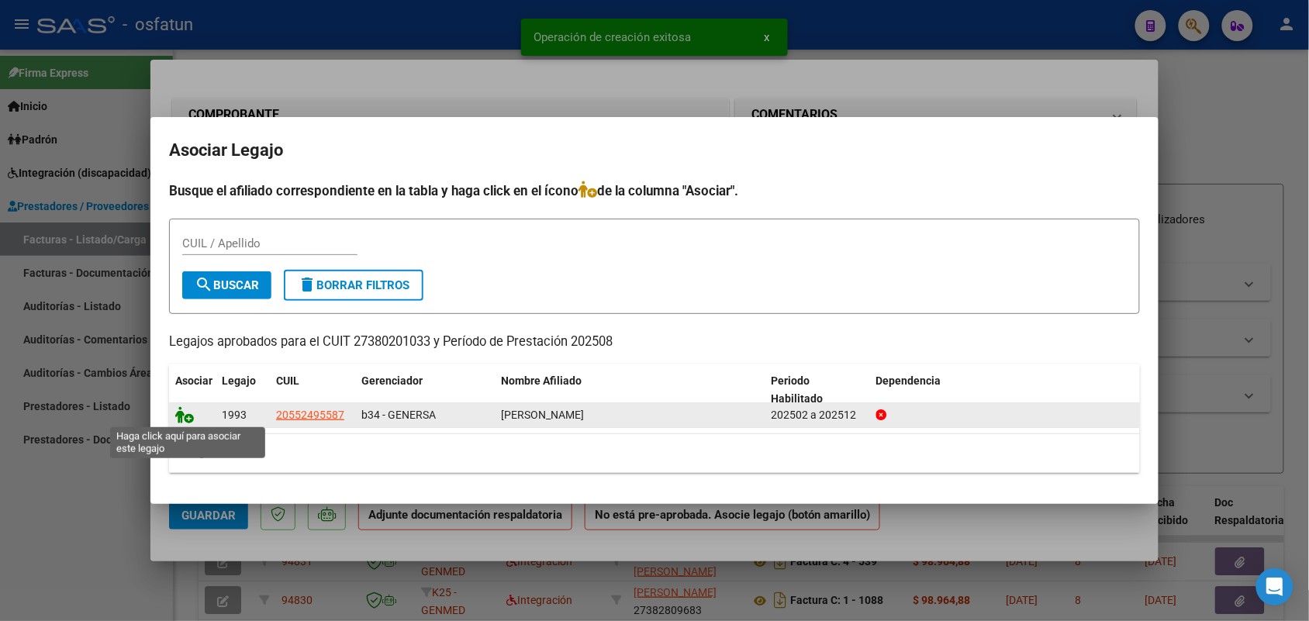
click at [176, 412] on icon at bounding box center [184, 414] width 19 height 17
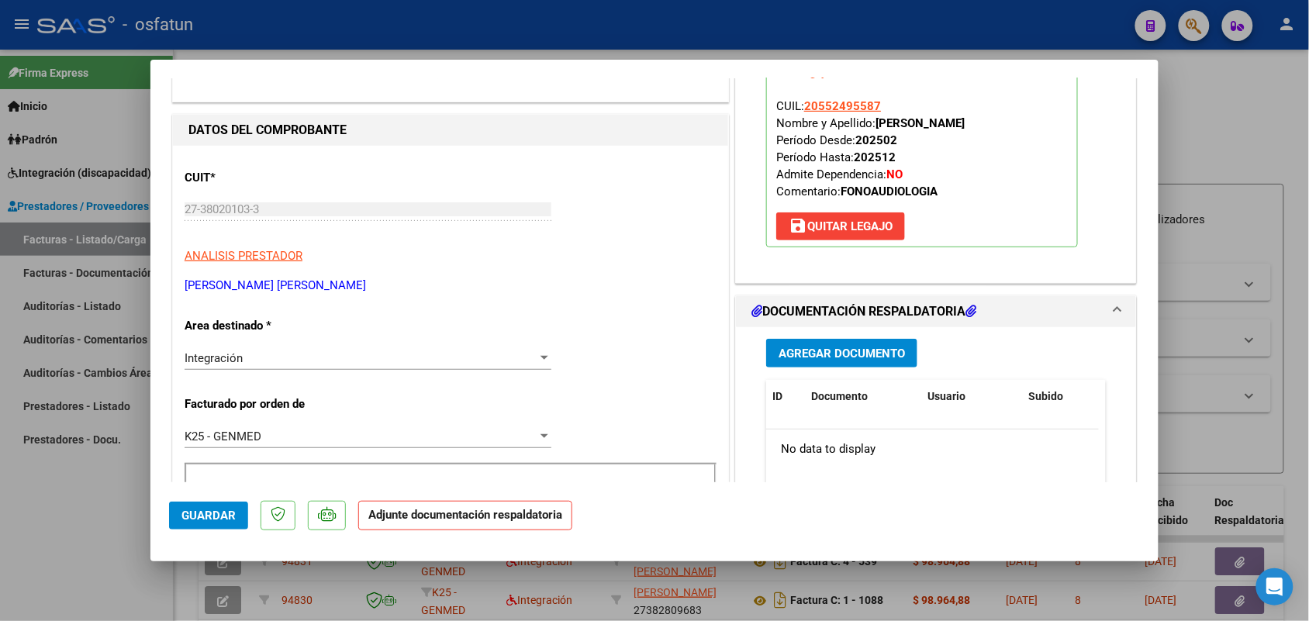
scroll to position [194, 0]
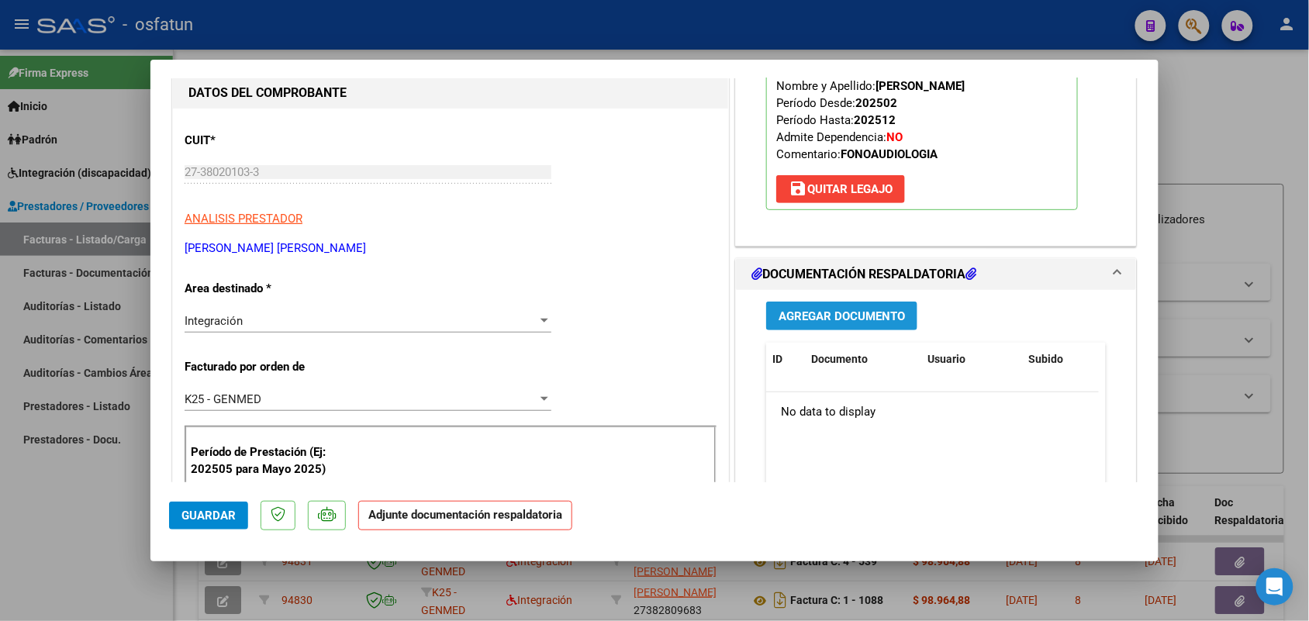
click at [795, 302] on button "Agregar Documento" at bounding box center [841, 316] width 151 height 29
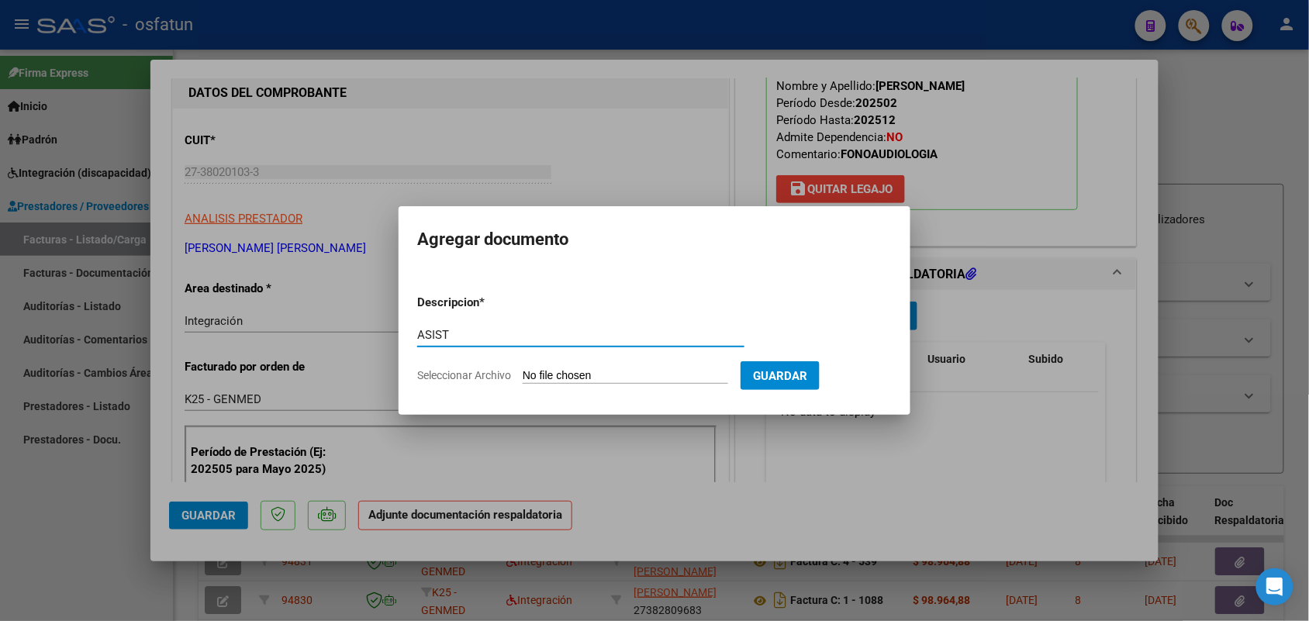
type input "ASIST"
click at [548, 374] on input "Seleccionar Archivo" at bounding box center [625, 376] width 205 height 15
type input "C:\fakepath\FONOAUDIOLOGÍA - [PERSON_NAME] 08.25.pdf"
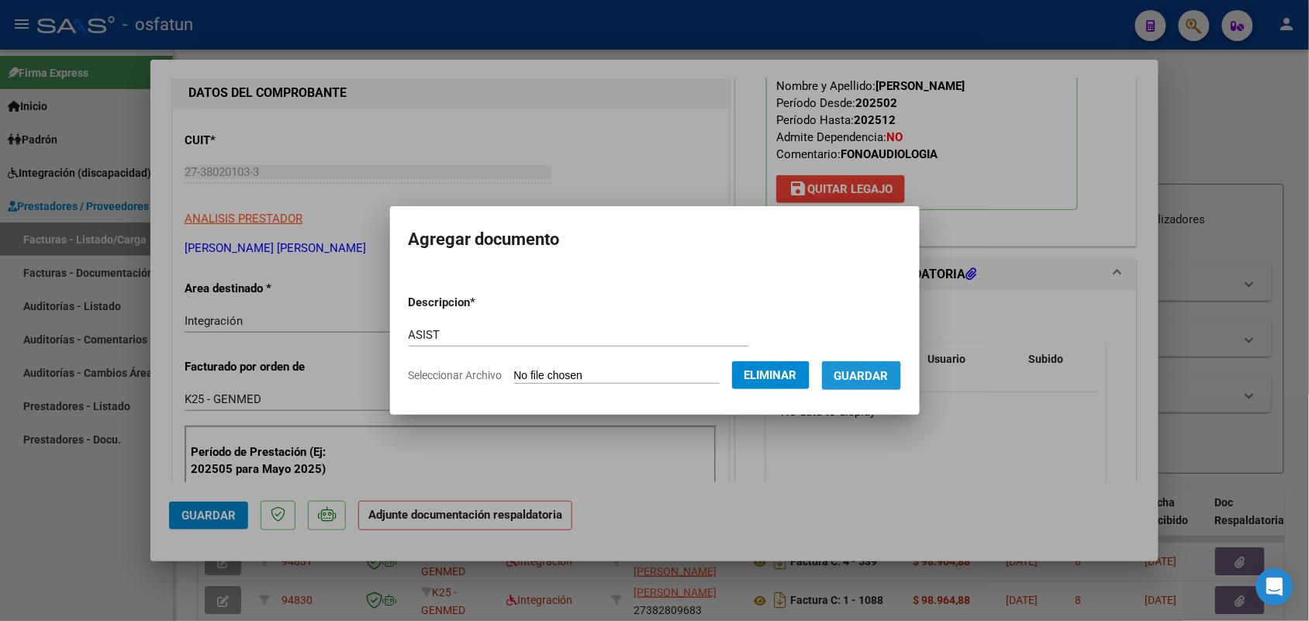
click at [884, 366] on button "Guardar" at bounding box center [861, 375] width 79 height 29
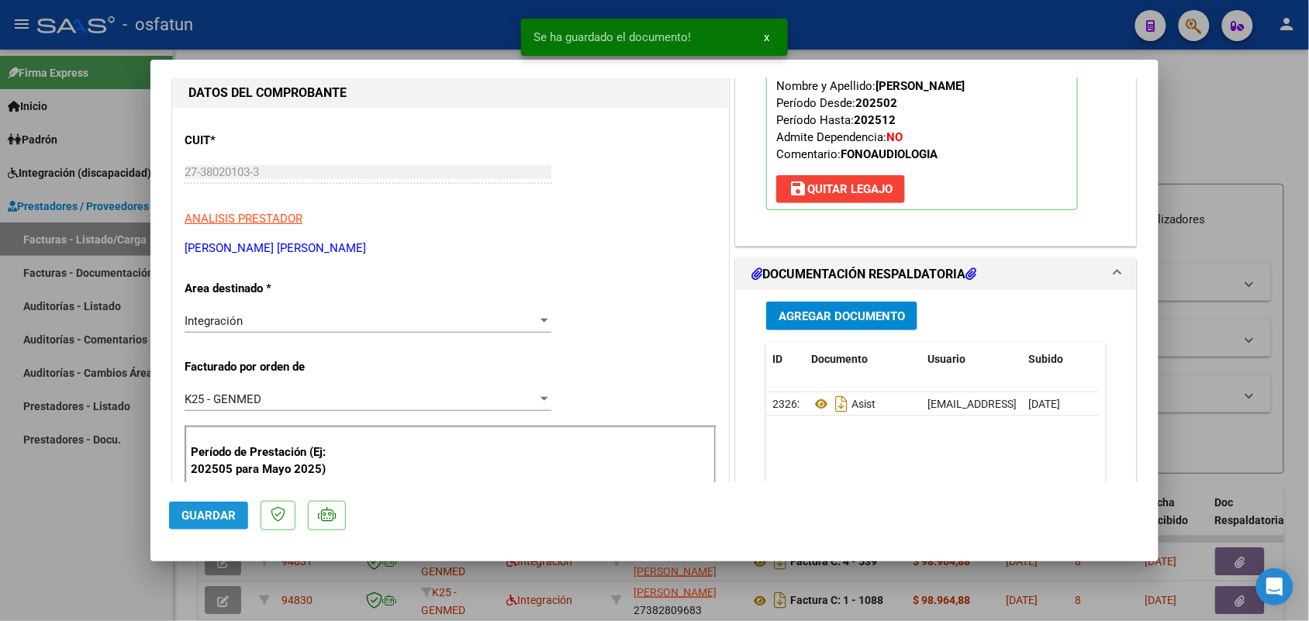
click at [200, 514] on span "Guardar" at bounding box center [208, 516] width 54 height 14
click at [70, 545] on div at bounding box center [654, 310] width 1309 height 621
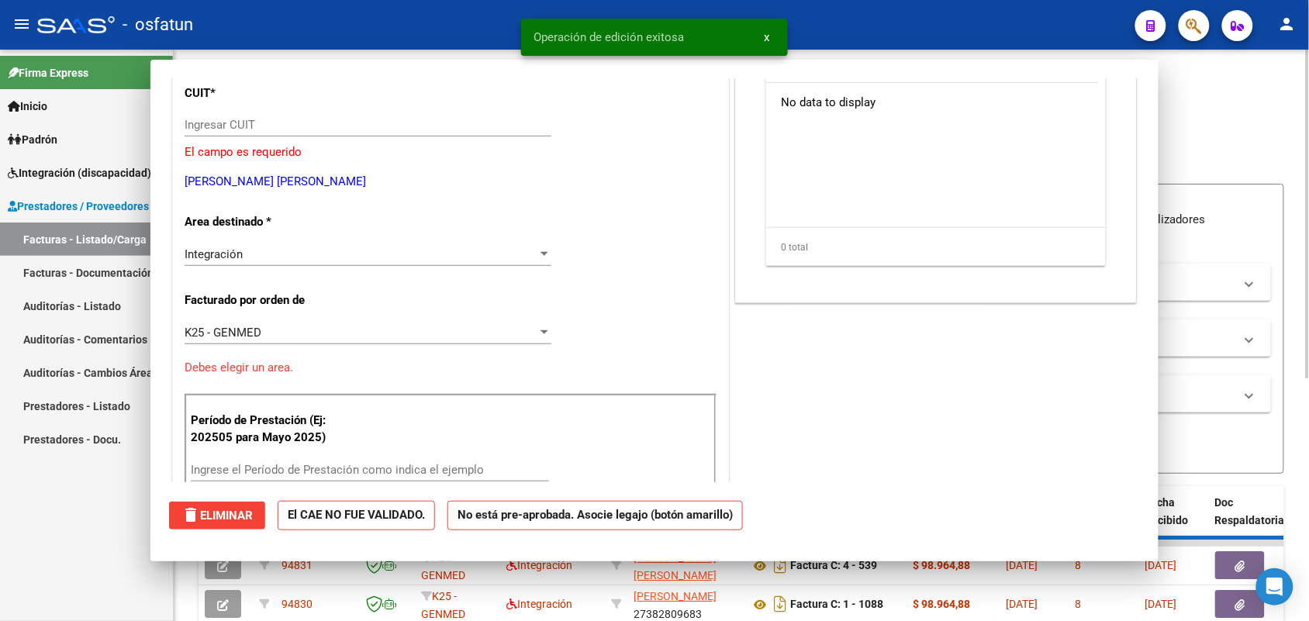
scroll to position [0, 0]
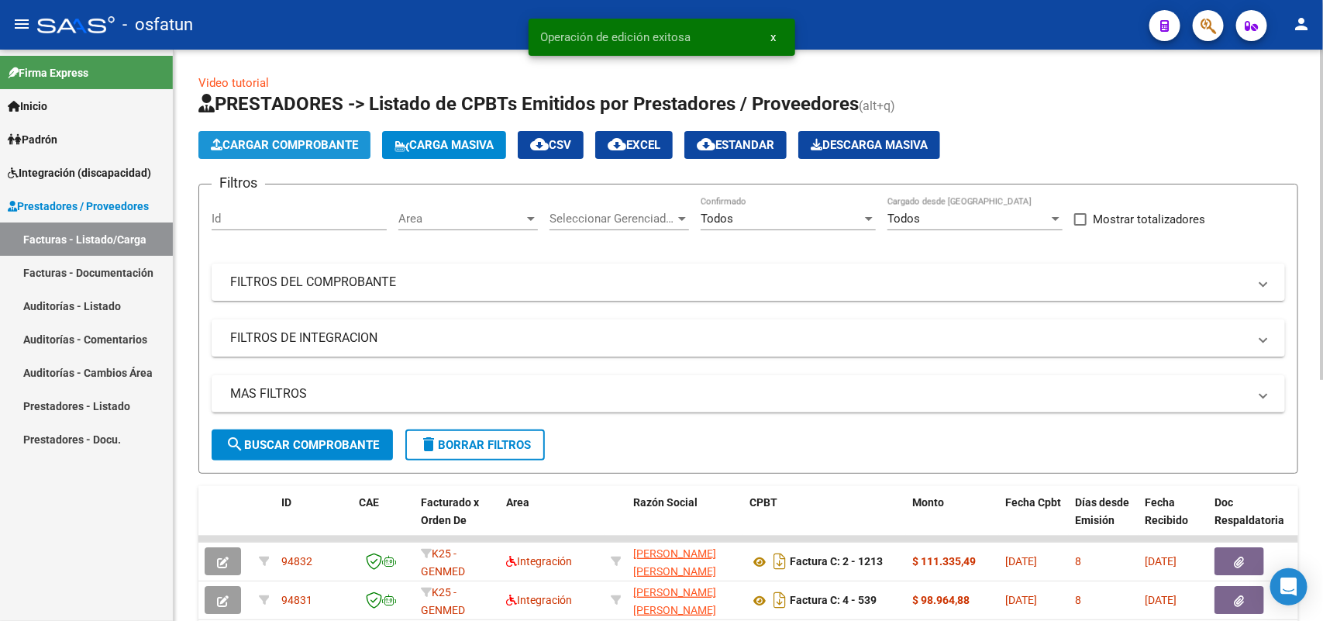
click at [291, 140] on span "Cargar Comprobante" at bounding box center [284, 145] width 147 height 14
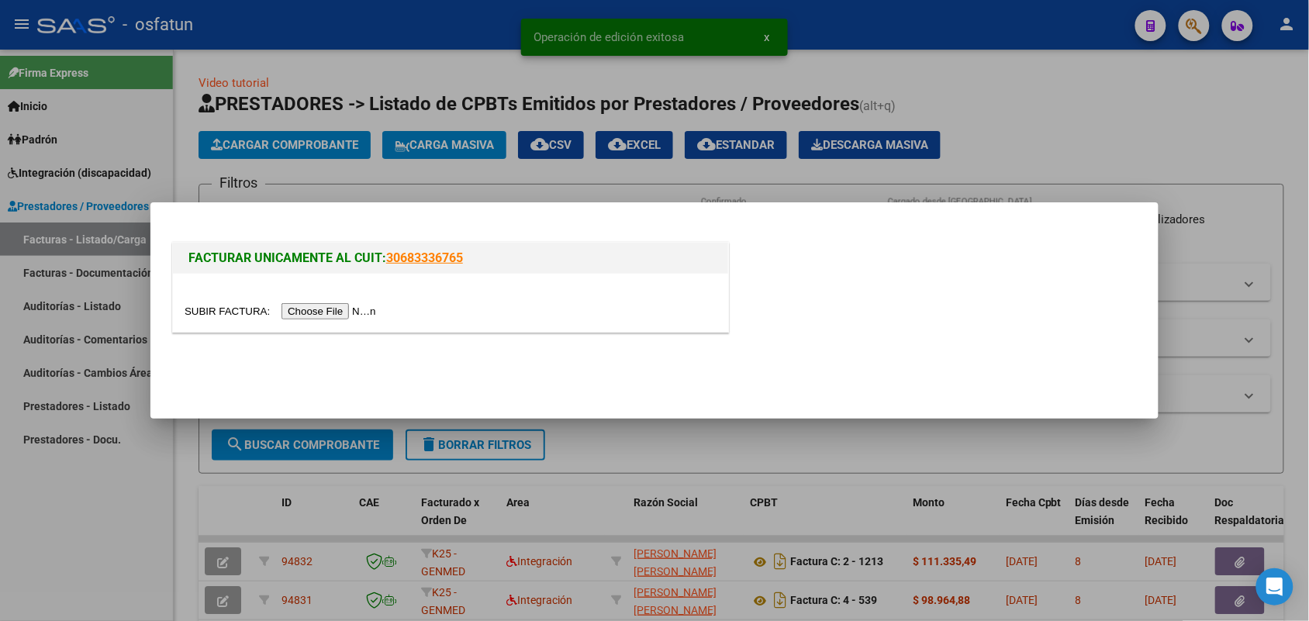
click at [309, 312] on input "file" at bounding box center [283, 311] width 196 height 16
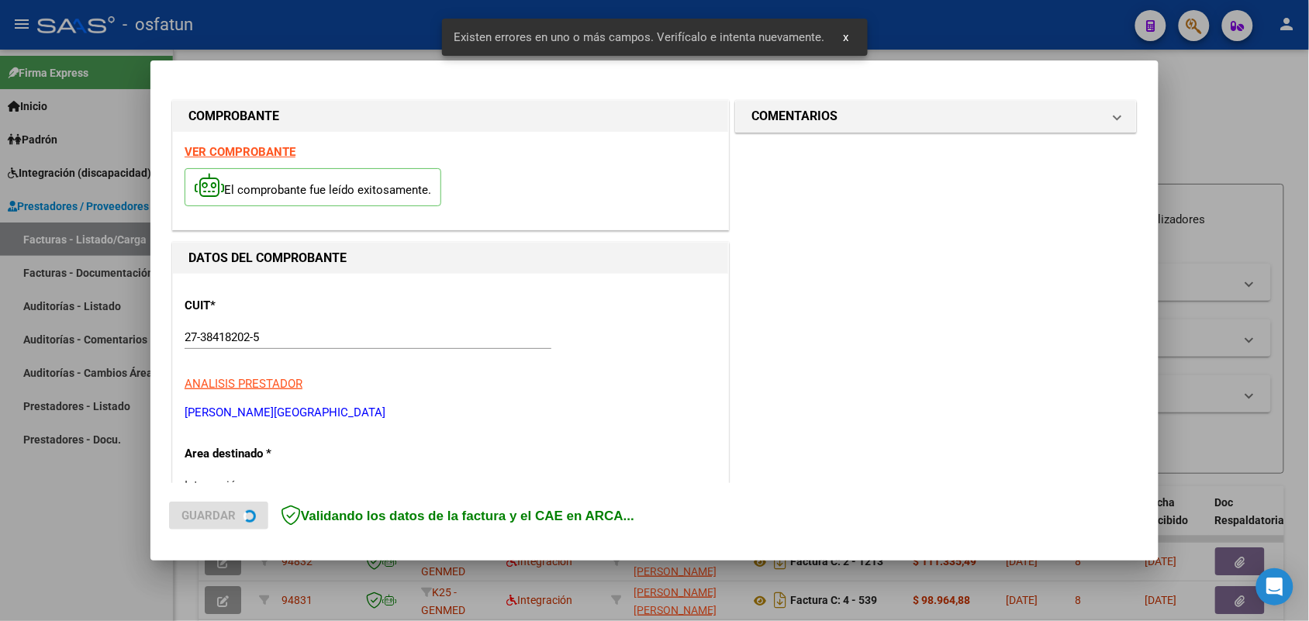
scroll to position [389, 0]
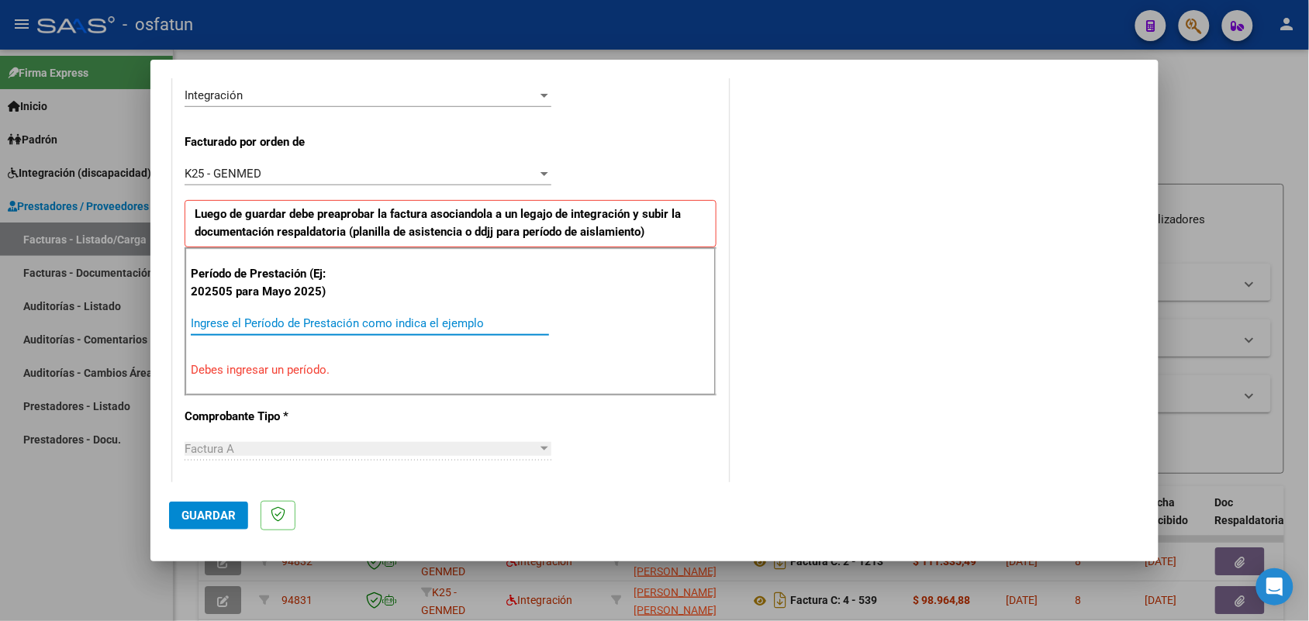
click at [436, 322] on input "Ingrese el Período de Prestación como indica el ejemplo" at bounding box center [370, 323] width 358 height 14
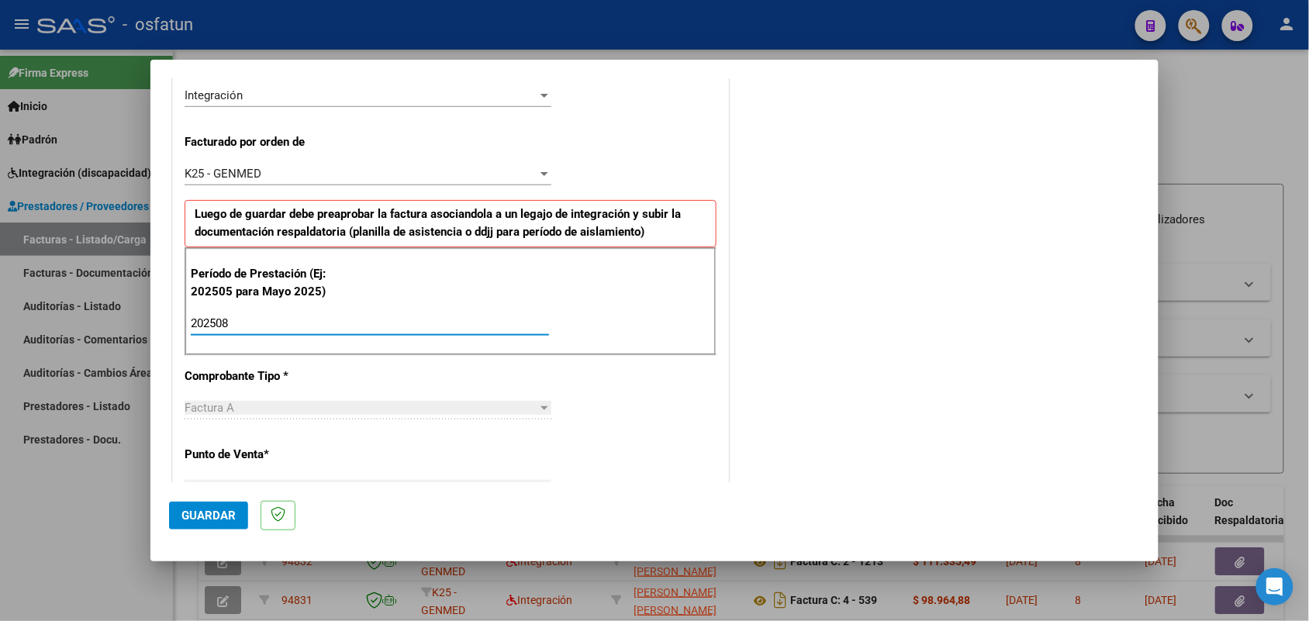
type input "202508"
click at [210, 505] on button "Guardar" at bounding box center [208, 516] width 79 height 28
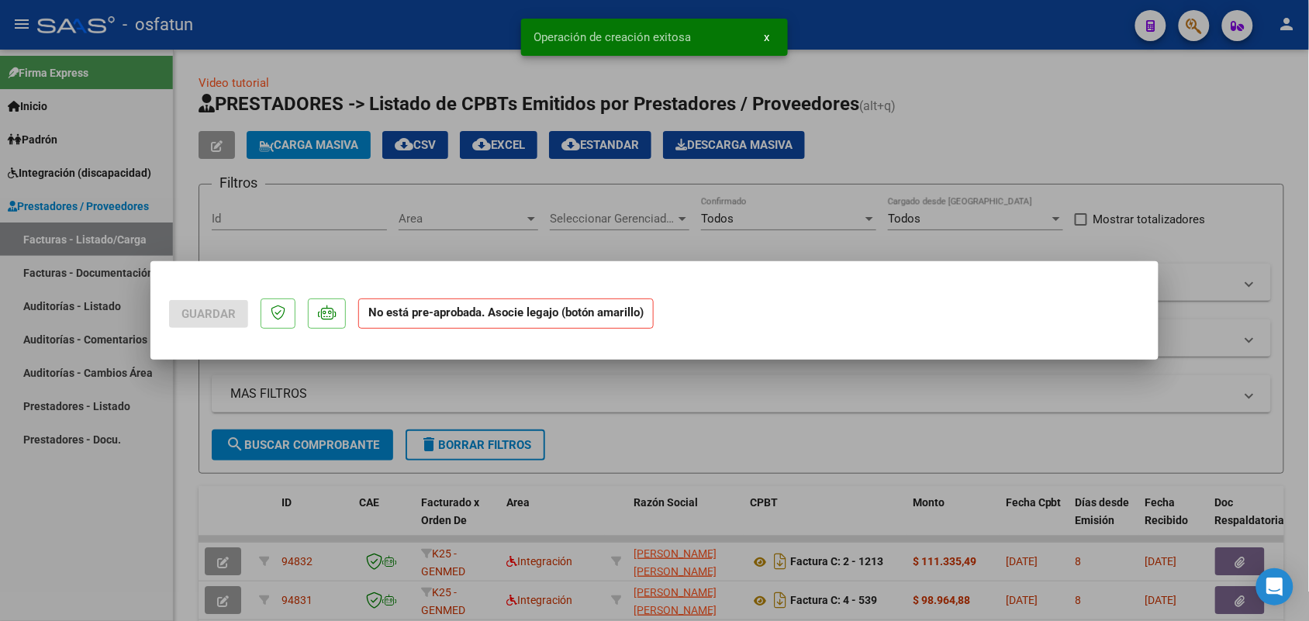
scroll to position [0, 0]
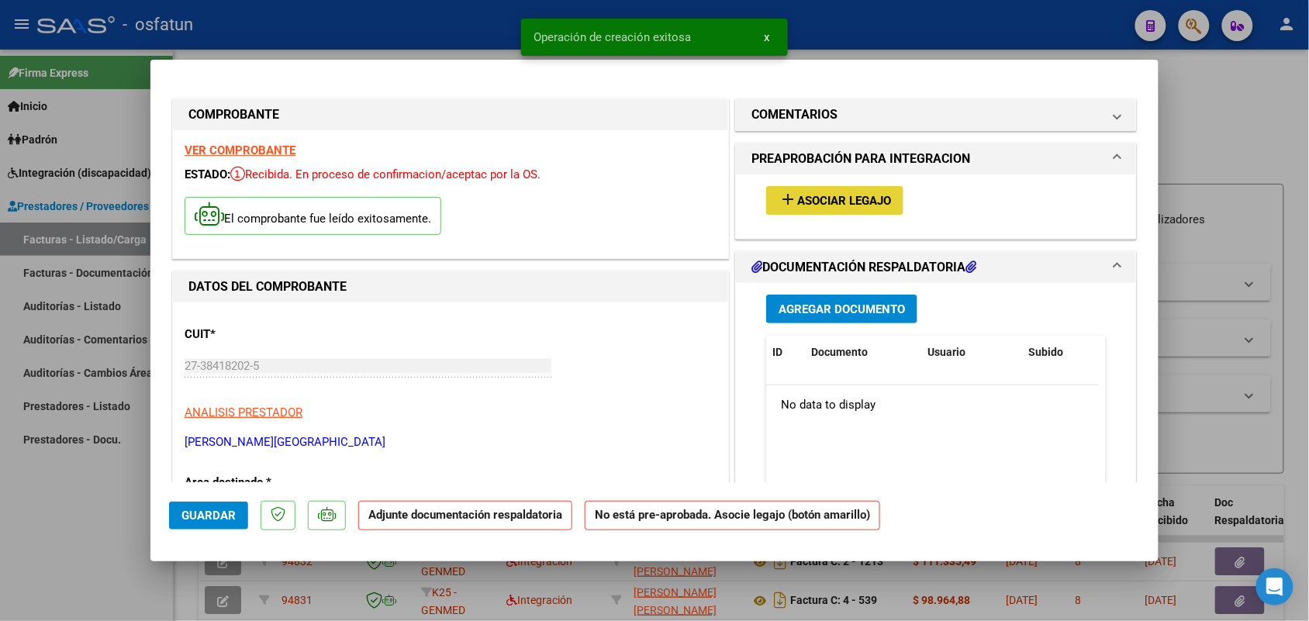
click at [824, 194] on span "Asociar Legajo" at bounding box center [844, 201] width 94 height 14
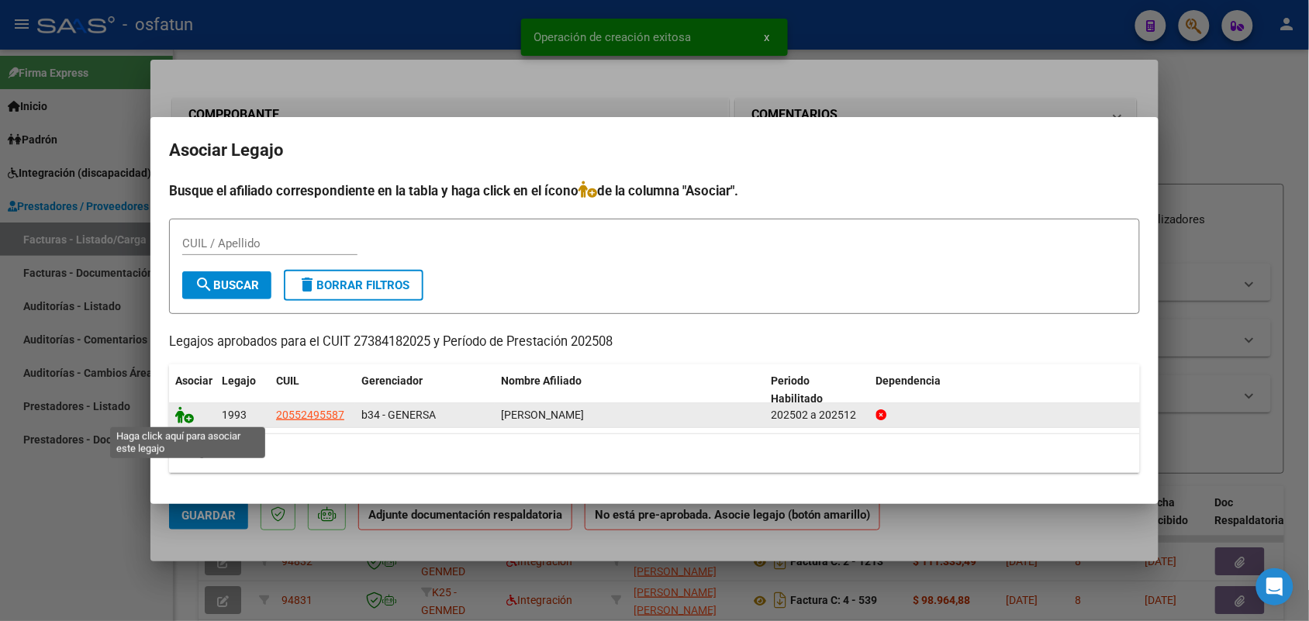
click at [183, 409] on icon at bounding box center [184, 414] width 19 height 17
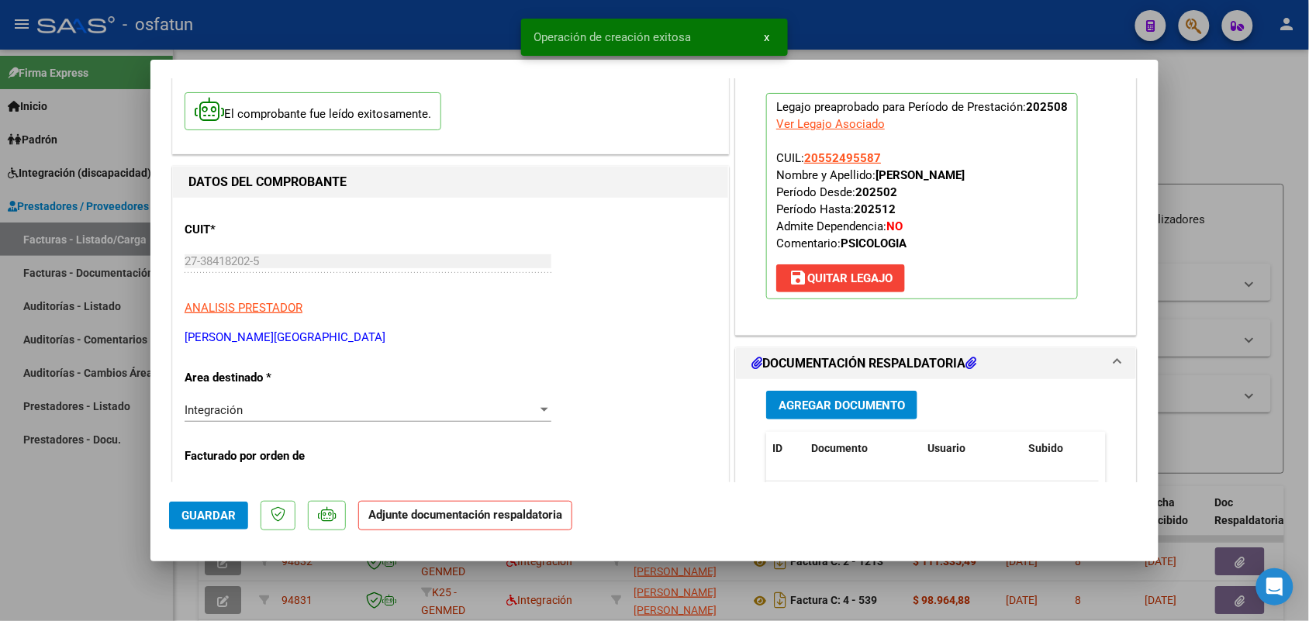
scroll to position [194, 0]
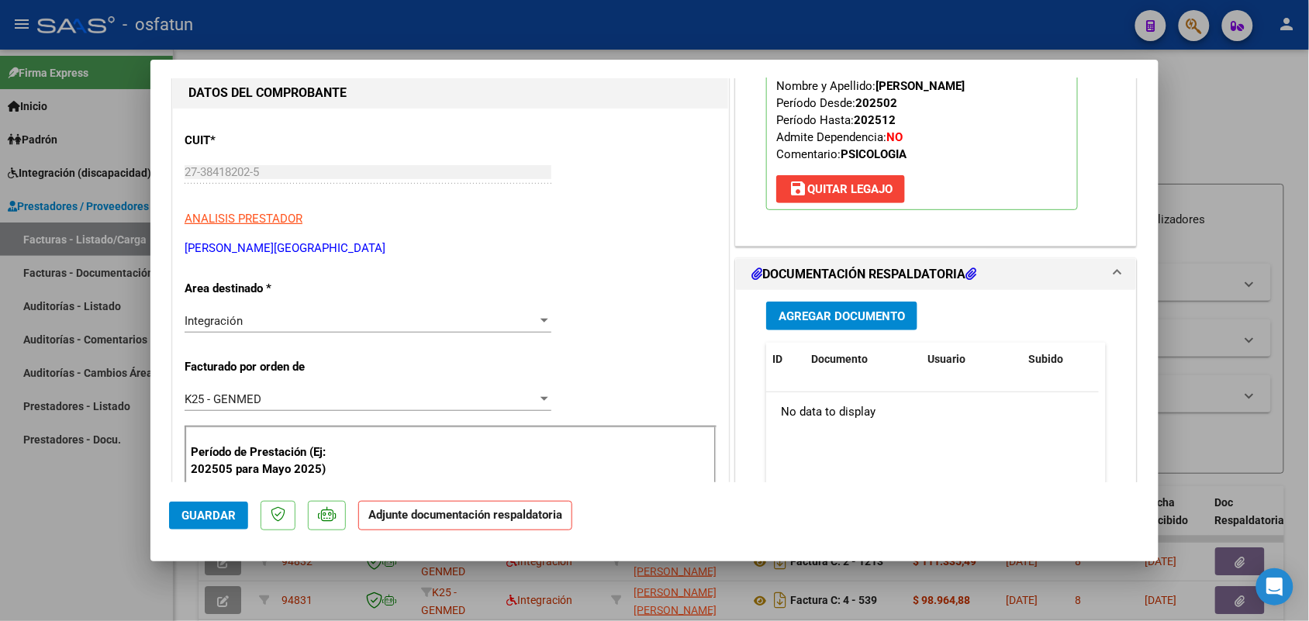
click at [849, 320] on span "Agregar Documento" at bounding box center [841, 316] width 126 height 14
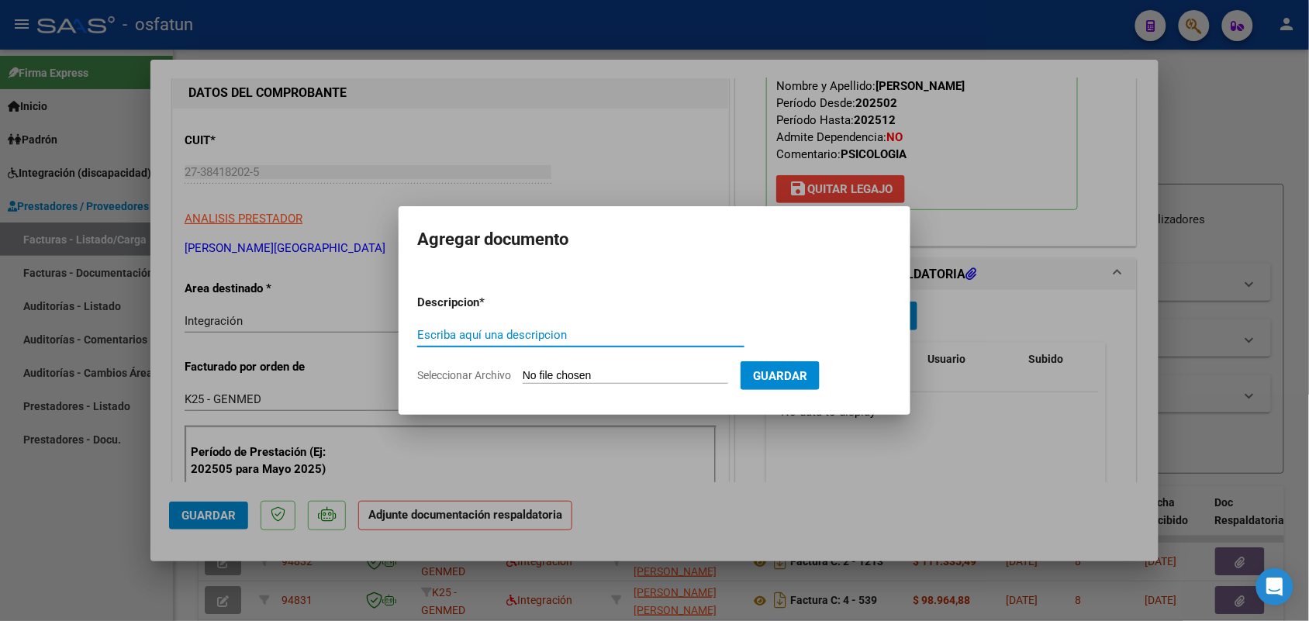
click at [560, 330] on input "Escriba aquí una descripcion" at bounding box center [580, 335] width 327 height 14
type input "ASIST"
click at [571, 359] on div "ASIST Escriba aquí una descripcion" at bounding box center [580, 342] width 327 height 38
click at [574, 369] on input "Seleccionar Archivo" at bounding box center [625, 376] width 205 height 15
type input "C:\fakepath\PSICOLOGÍA - [PERSON_NAME] 08.25.pdf"
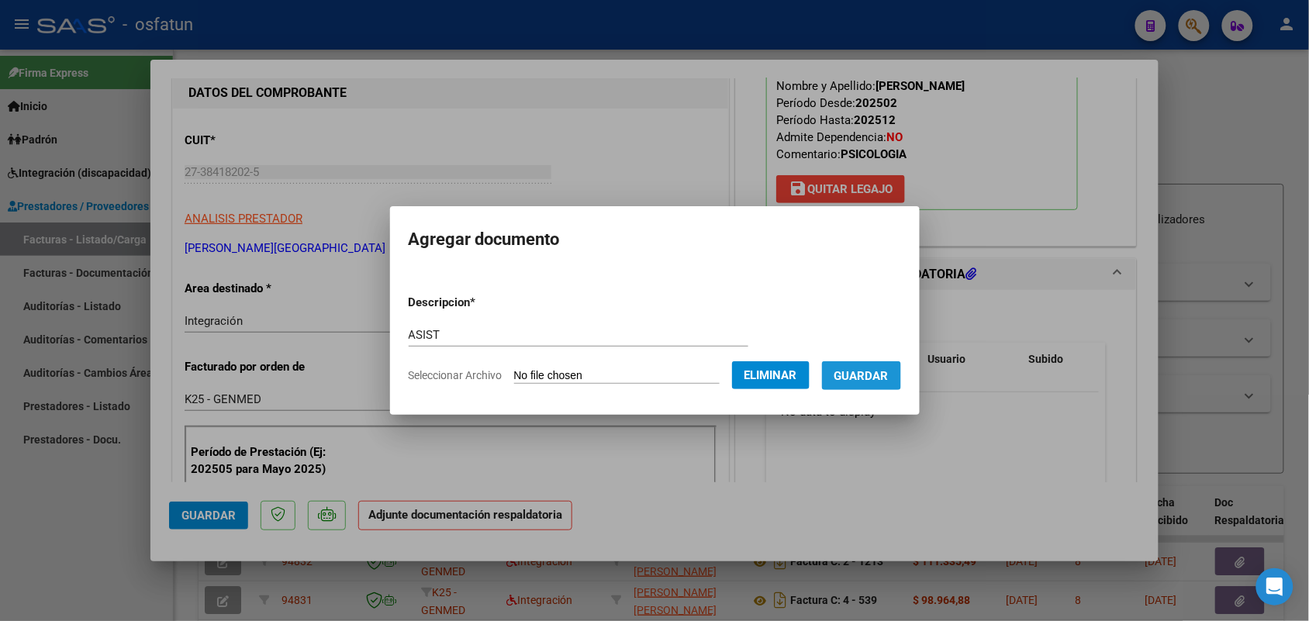
click at [886, 363] on button "Guardar" at bounding box center [861, 375] width 79 height 29
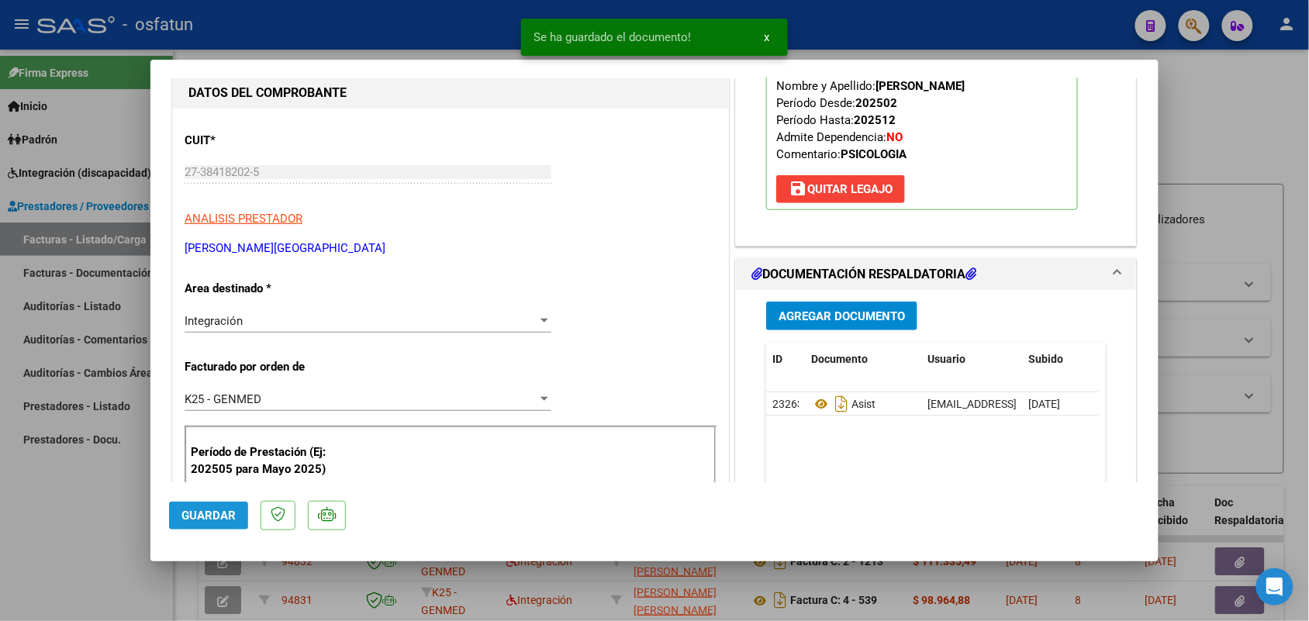
click at [205, 517] on span "Guardar" at bounding box center [208, 516] width 54 height 14
click at [191, 512] on span "Guardar" at bounding box center [208, 516] width 54 height 14
click at [55, 541] on div at bounding box center [654, 310] width 1309 height 621
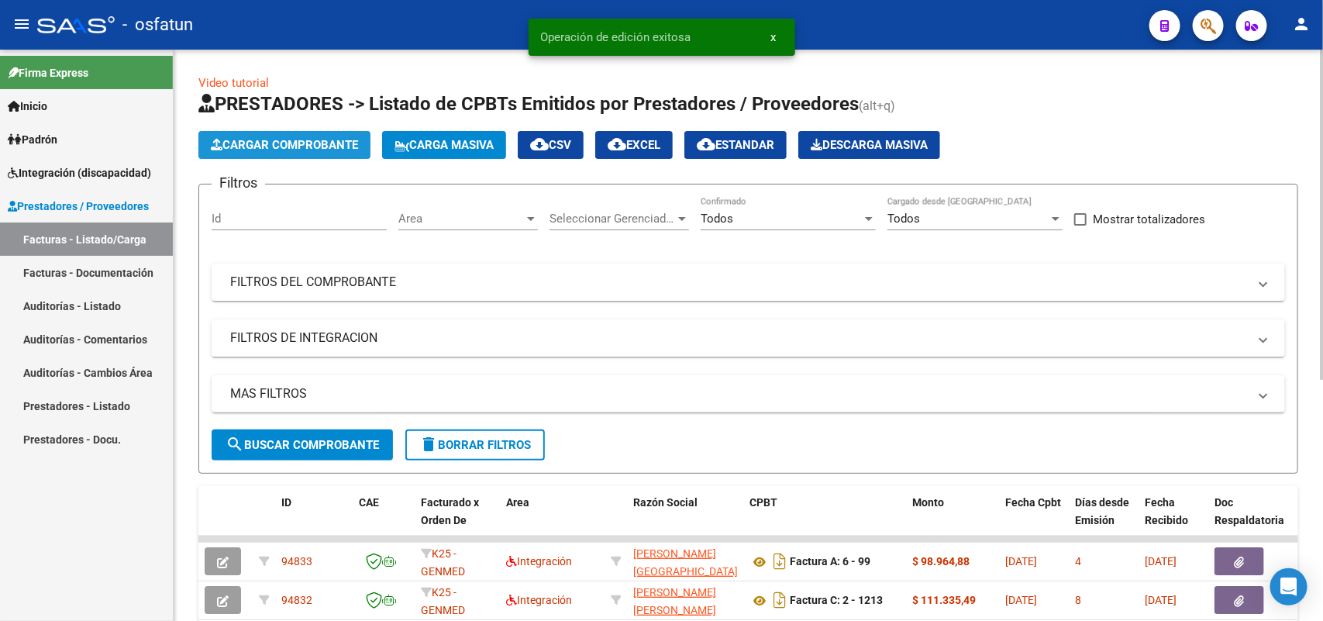
click at [322, 153] on button "Cargar Comprobante" at bounding box center [284, 145] width 172 height 28
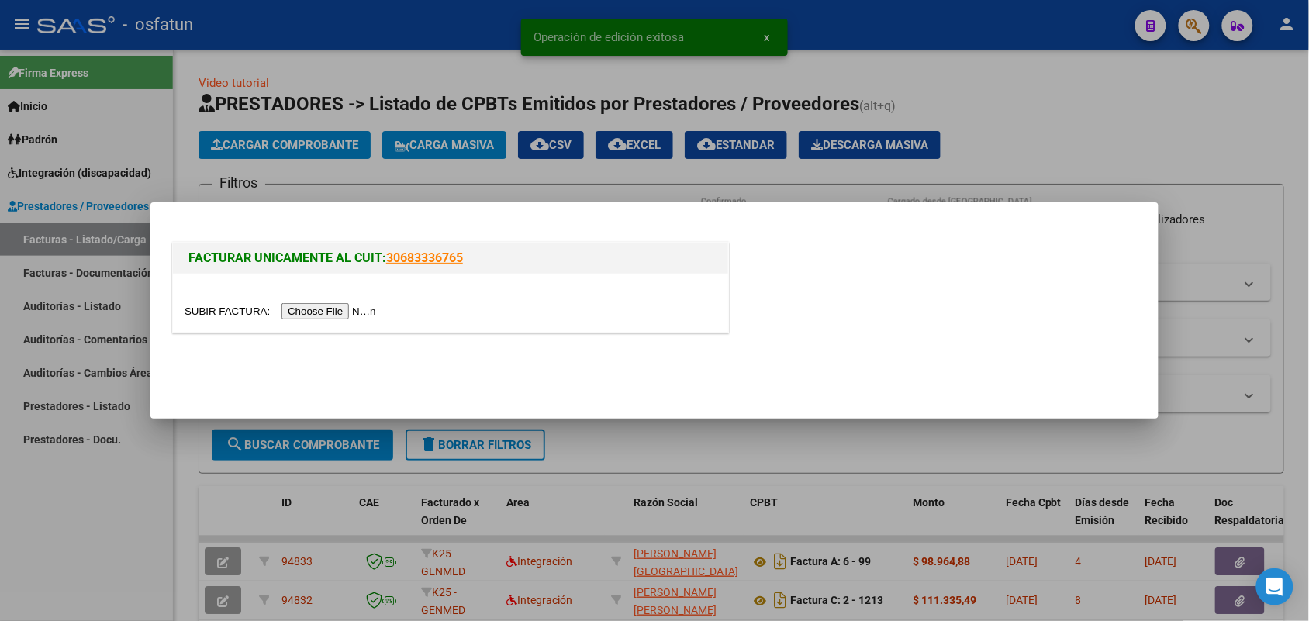
click at [310, 312] on input "file" at bounding box center [283, 311] width 196 height 16
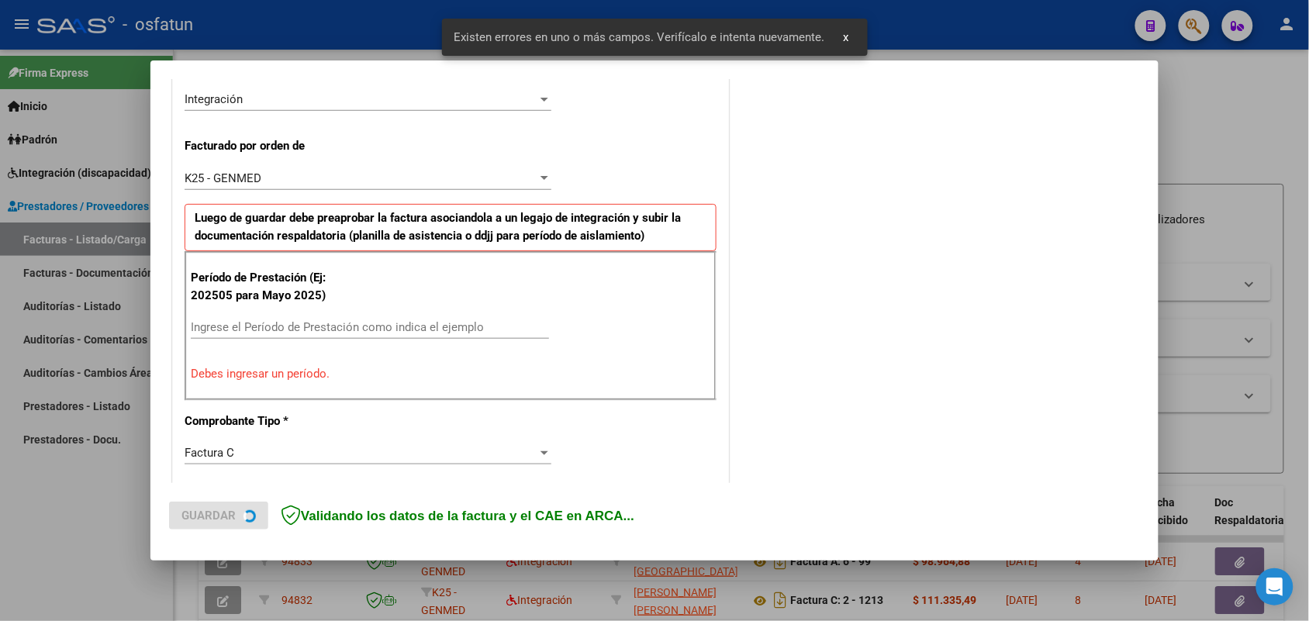
scroll to position [389, 0]
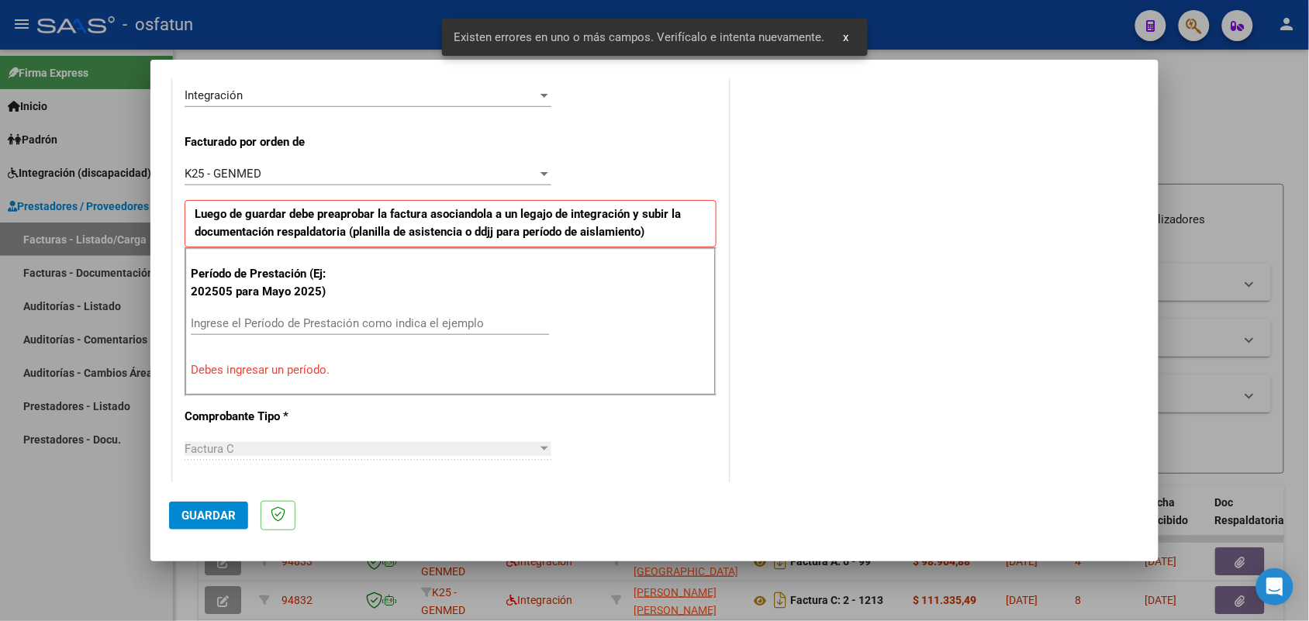
click at [374, 327] on input "Ingrese el Período de Prestación como indica el ejemplo" at bounding box center [370, 323] width 358 height 14
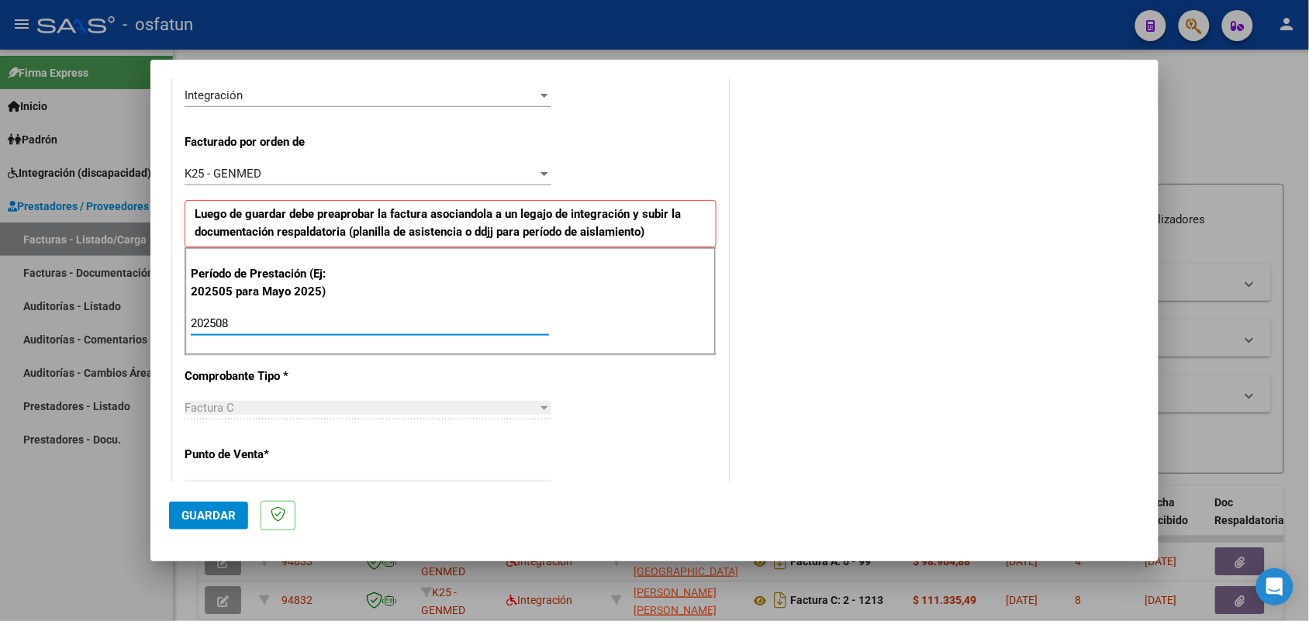
type input "202508"
click at [210, 516] on span "Guardar" at bounding box center [208, 516] width 54 height 14
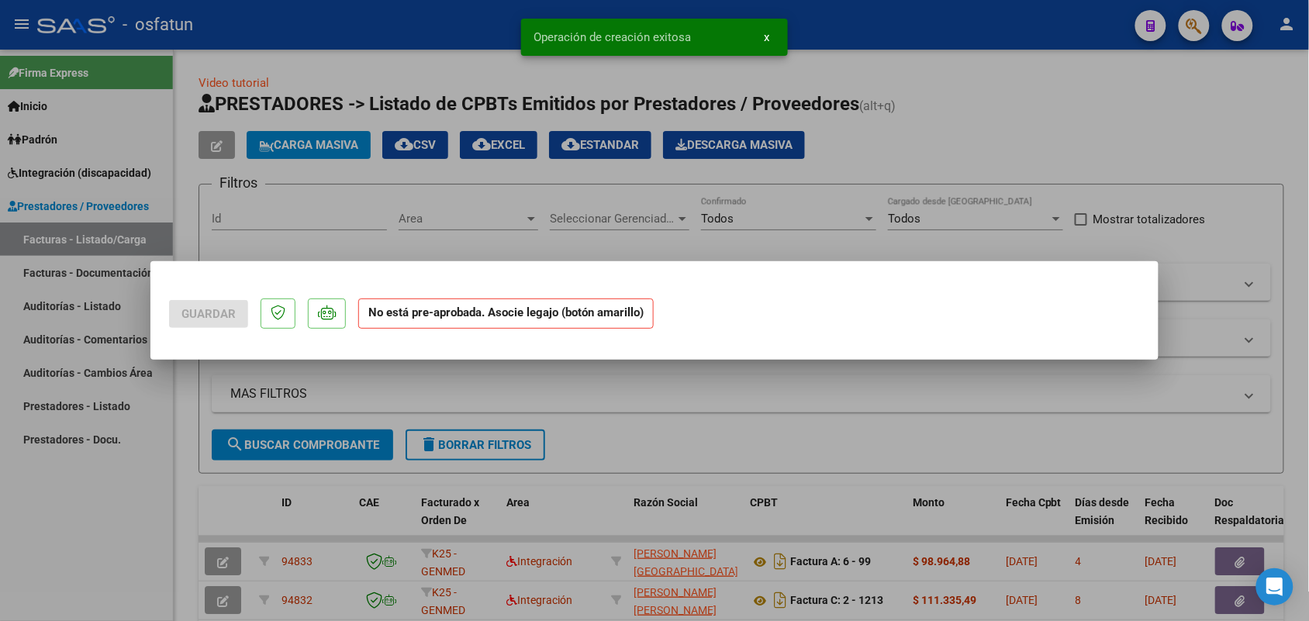
scroll to position [0, 0]
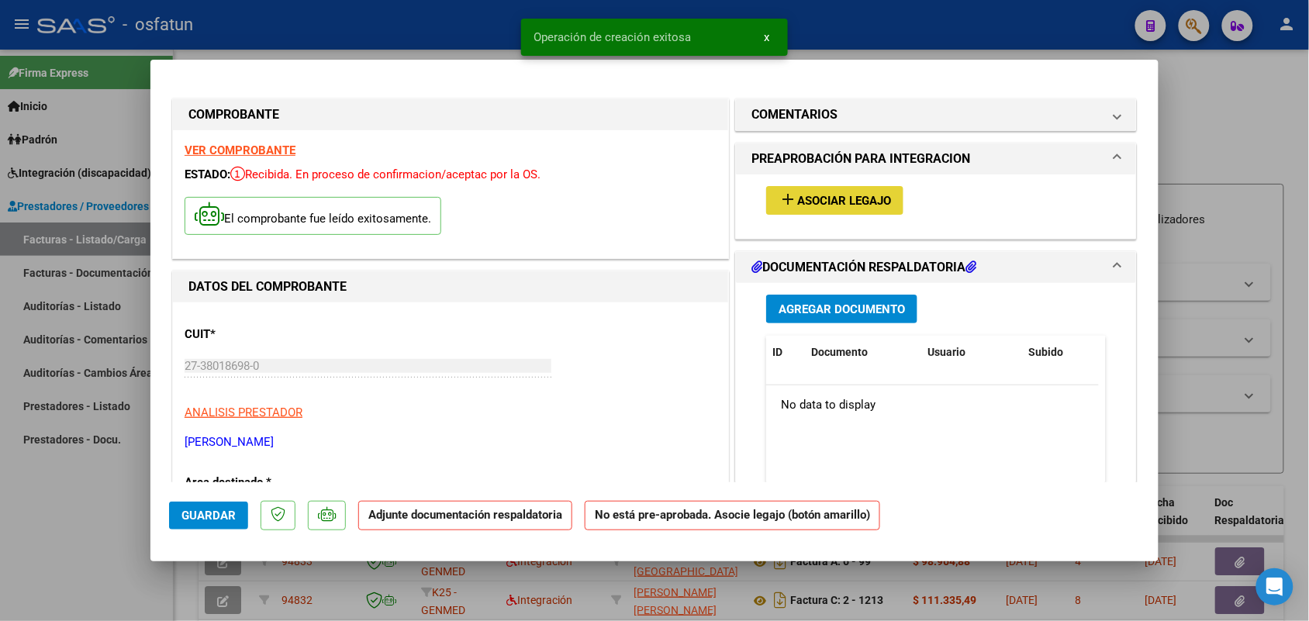
click at [781, 204] on mat-icon "add" at bounding box center [787, 199] width 19 height 19
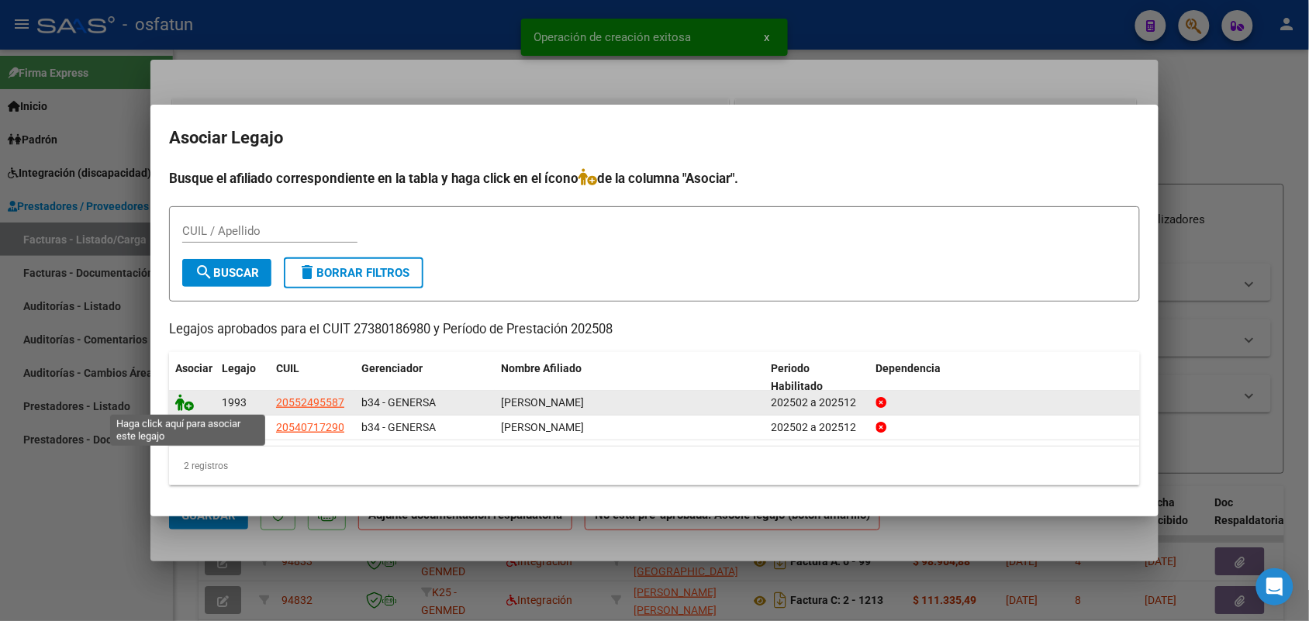
click at [187, 399] on icon at bounding box center [184, 402] width 19 height 17
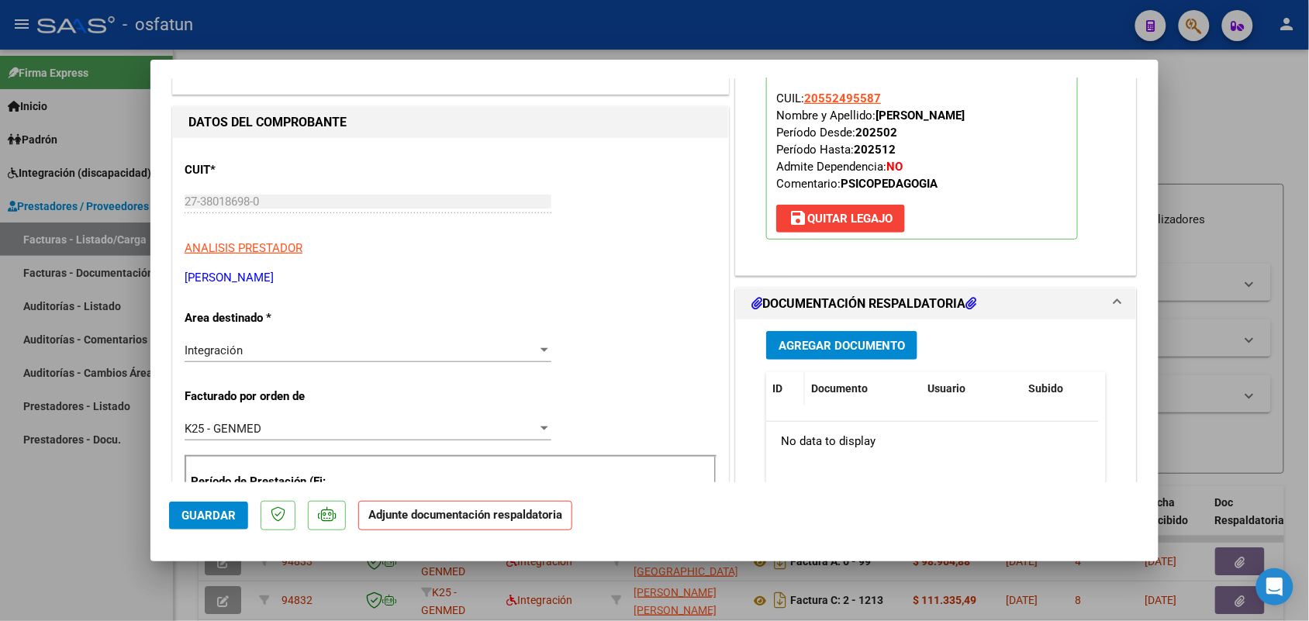
scroll to position [194, 0]
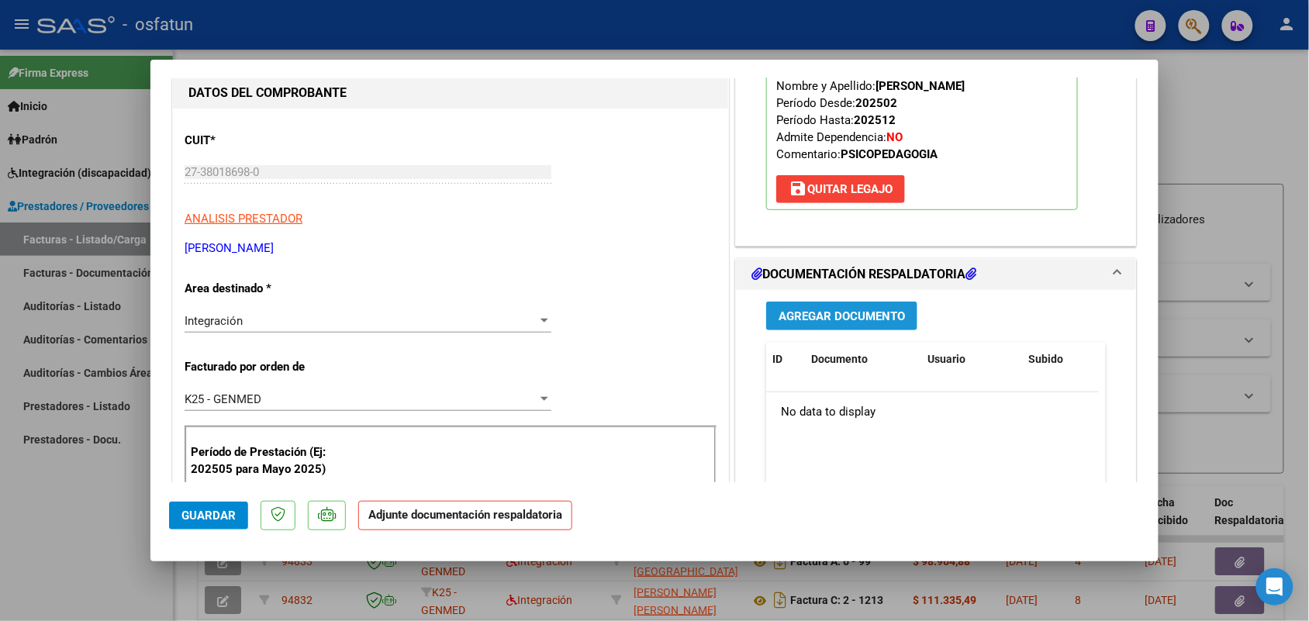
click at [803, 310] on span "Agregar Documento" at bounding box center [841, 316] width 126 height 14
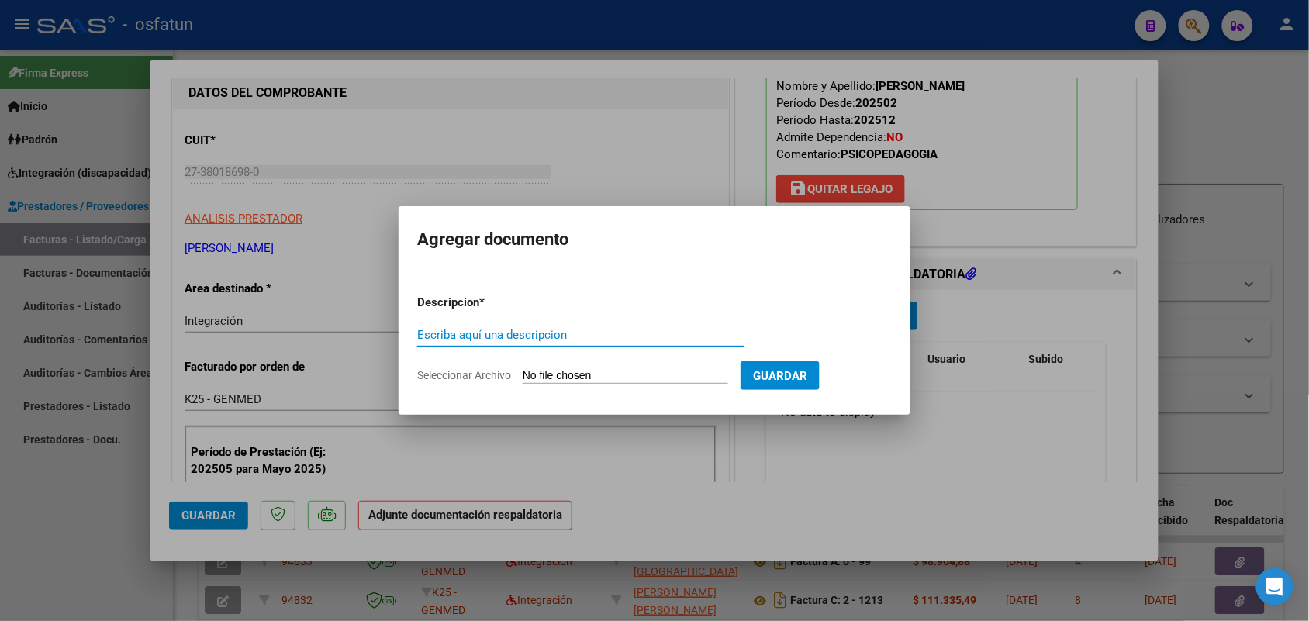
click at [459, 333] on input "Escriba aquí una descripcion" at bounding box center [580, 335] width 327 height 14
type input "ASIST"
click at [551, 367] on form "Descripcion * ASIST Escriba aquí una descripcion Seleccionar Archivo Guardar" at bounding box center [654, 338] width 474 height 113
click at [602, 378] on input "Seleccionar Archivo" at bounding box center [625, 376] width 205 height 15
type input "C:\fakepath\PSICOPEDAGOGÍA - [PERSON_NAME] 08 25 (1).pdf"
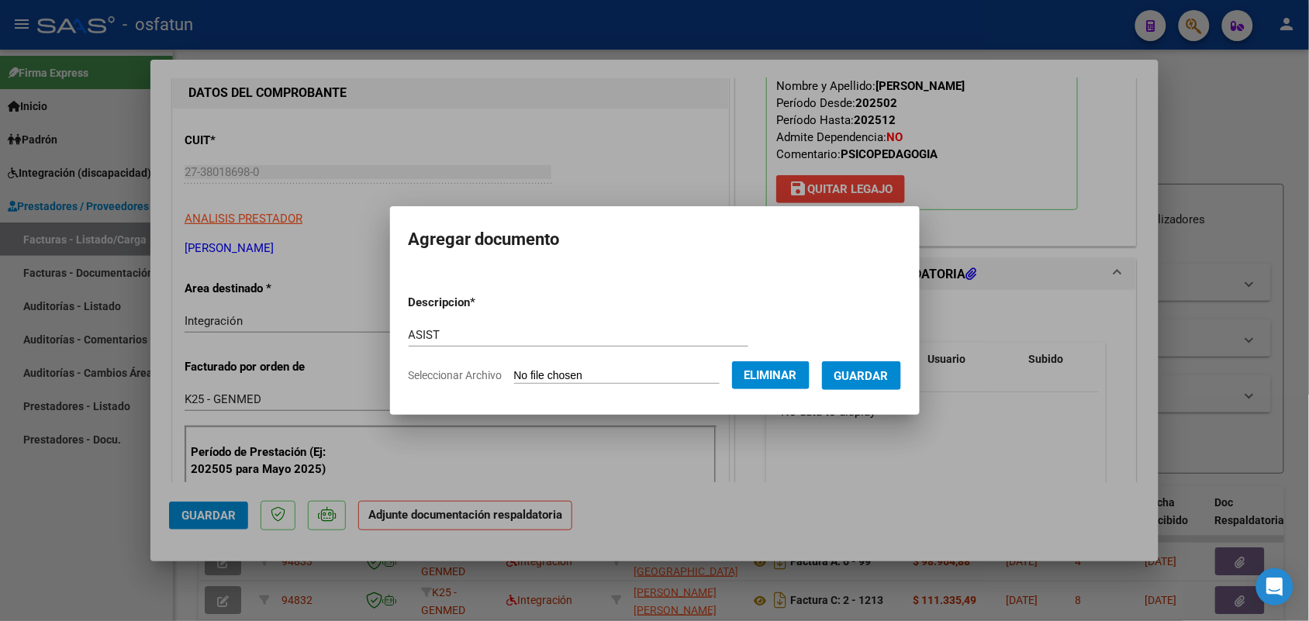
click at [872, 374] on span "Guardar" at bounding box center [861, 376] width 54 height 14
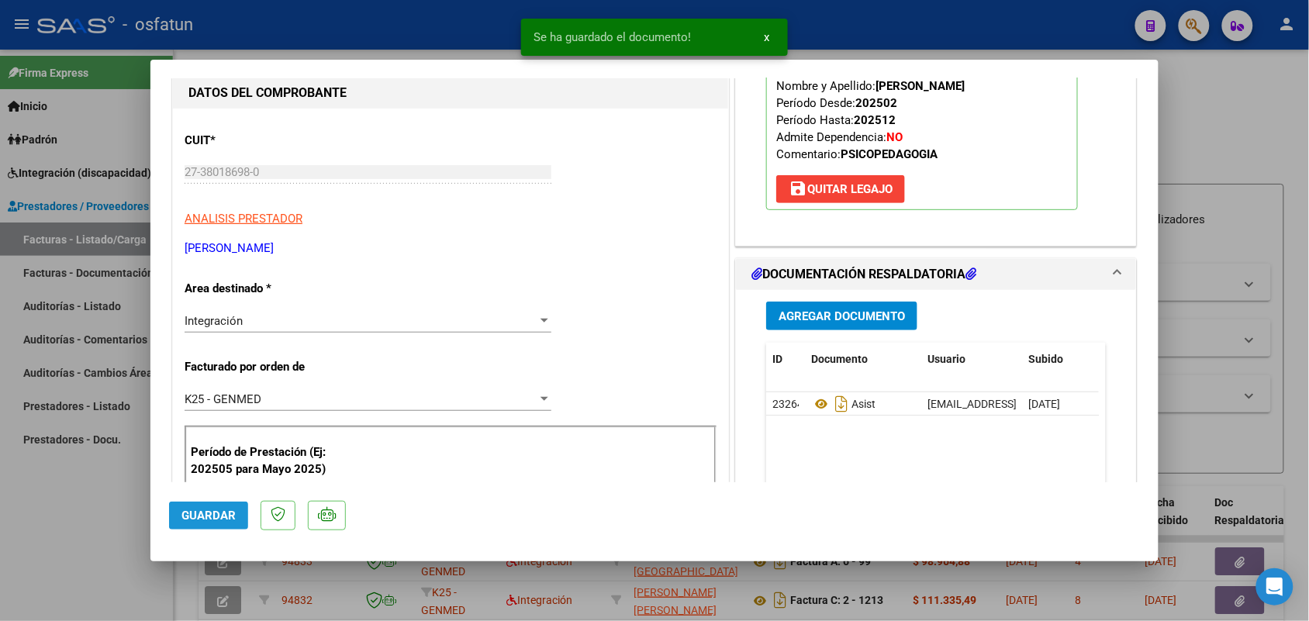
click at [215, 512] on span "Guardar" at bounding box center [208, 516] width 54 height 14
click at [98, 535] on div at bounding box center [654, 310] width 1309 height 621
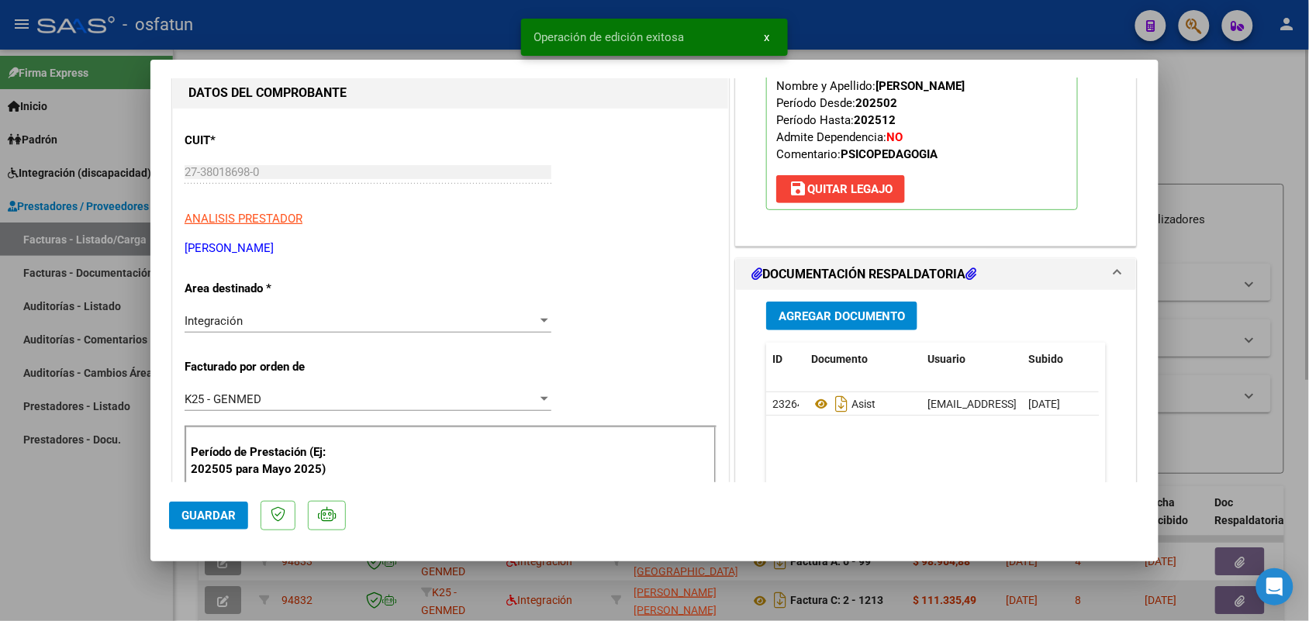
type input "$ 0,00"
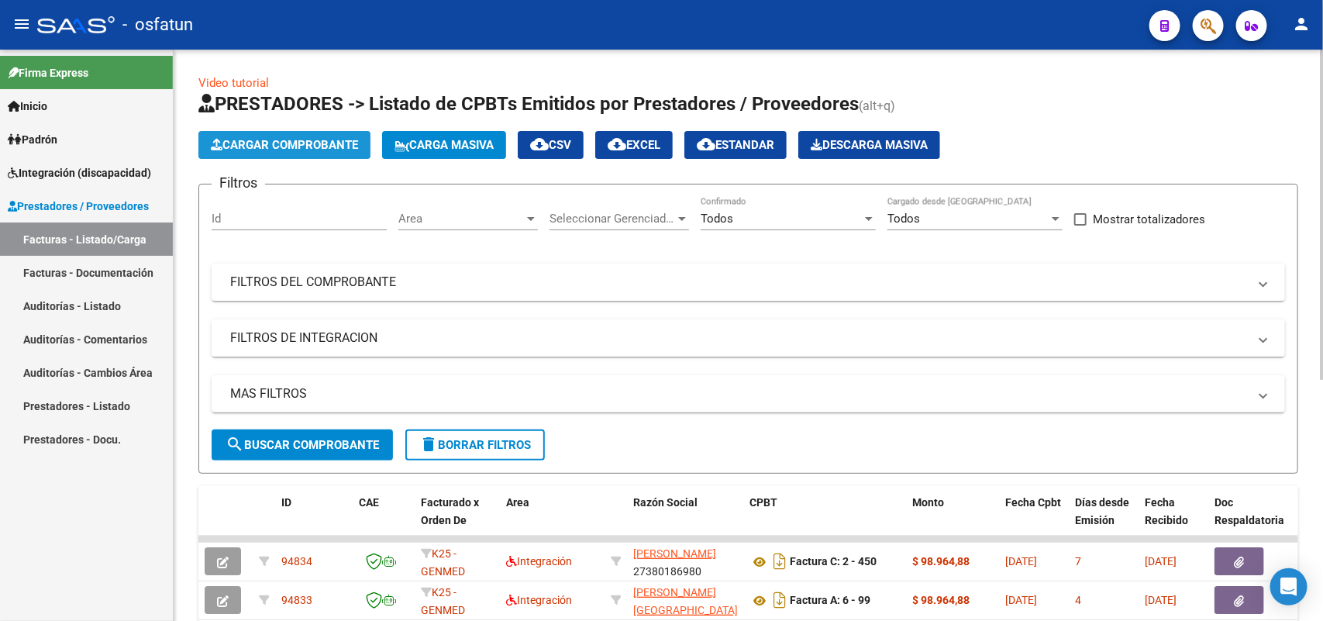
click at [284, 143] on span "Cargar Comprobante" at bounding box center [284, 145] width 147 height 14
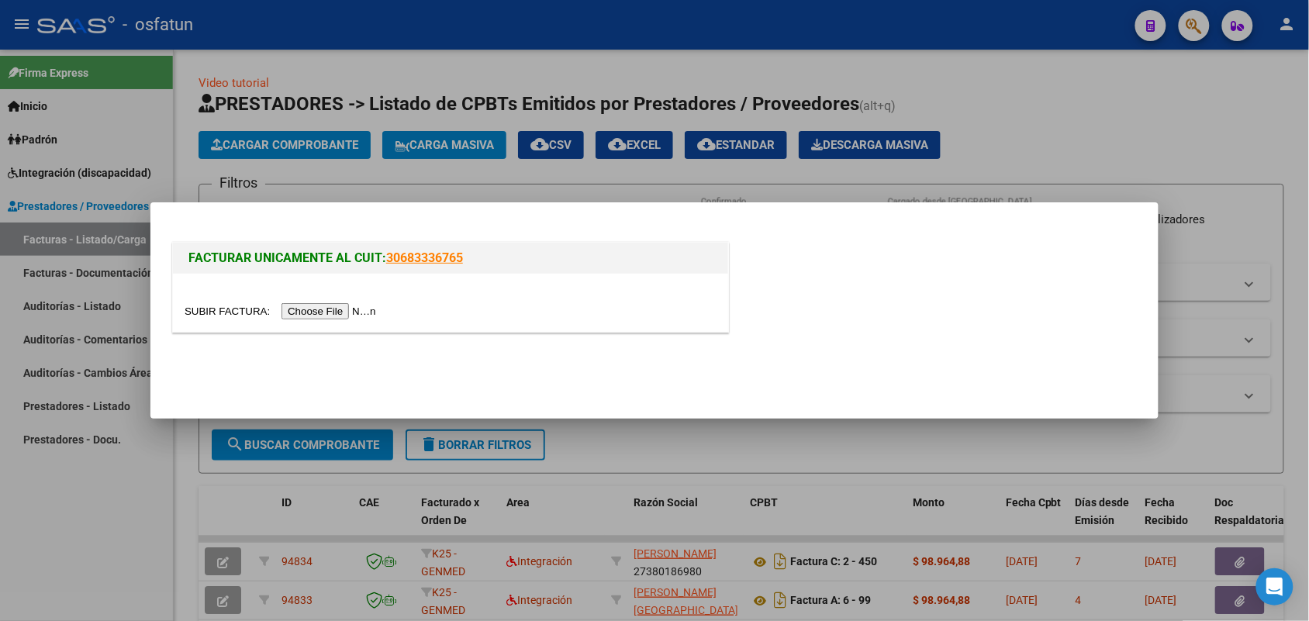
click at [310, 311] on input "file" at bounding box center [283, 311] width 196 height 16
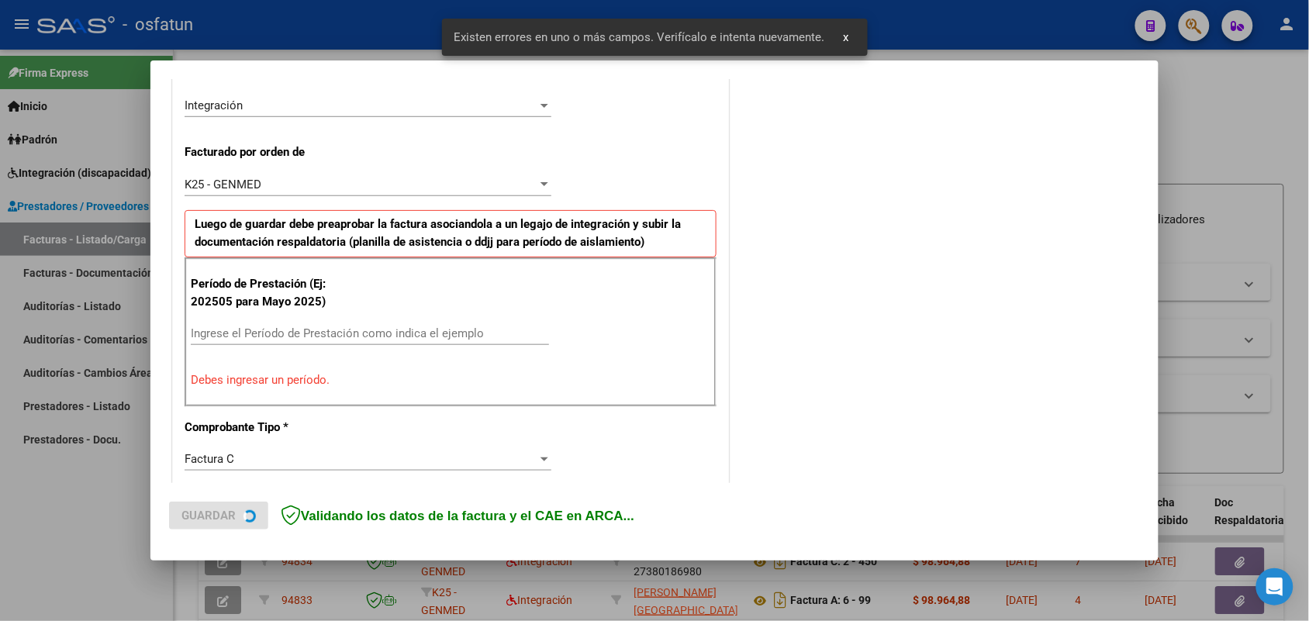
scroll to position [389, 0]
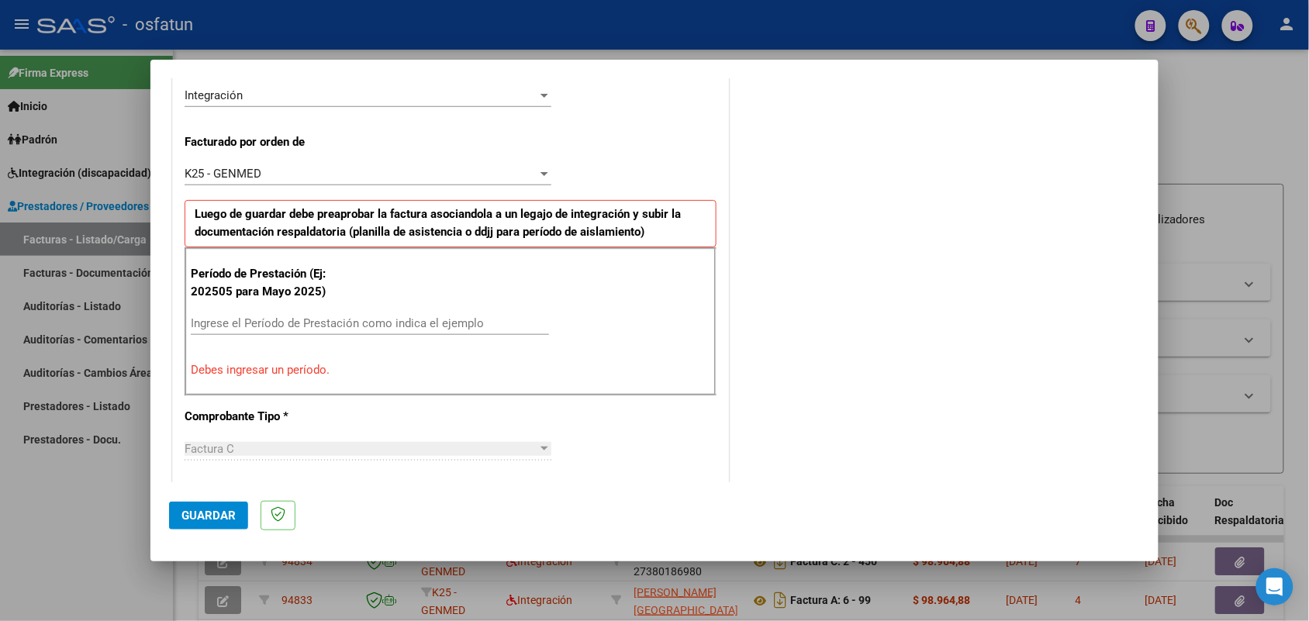
click at [295, 322] on input "Ingrese el Período de Prestación como indica el ejemplo" at bounding box center [370, 323] width 358 height 14
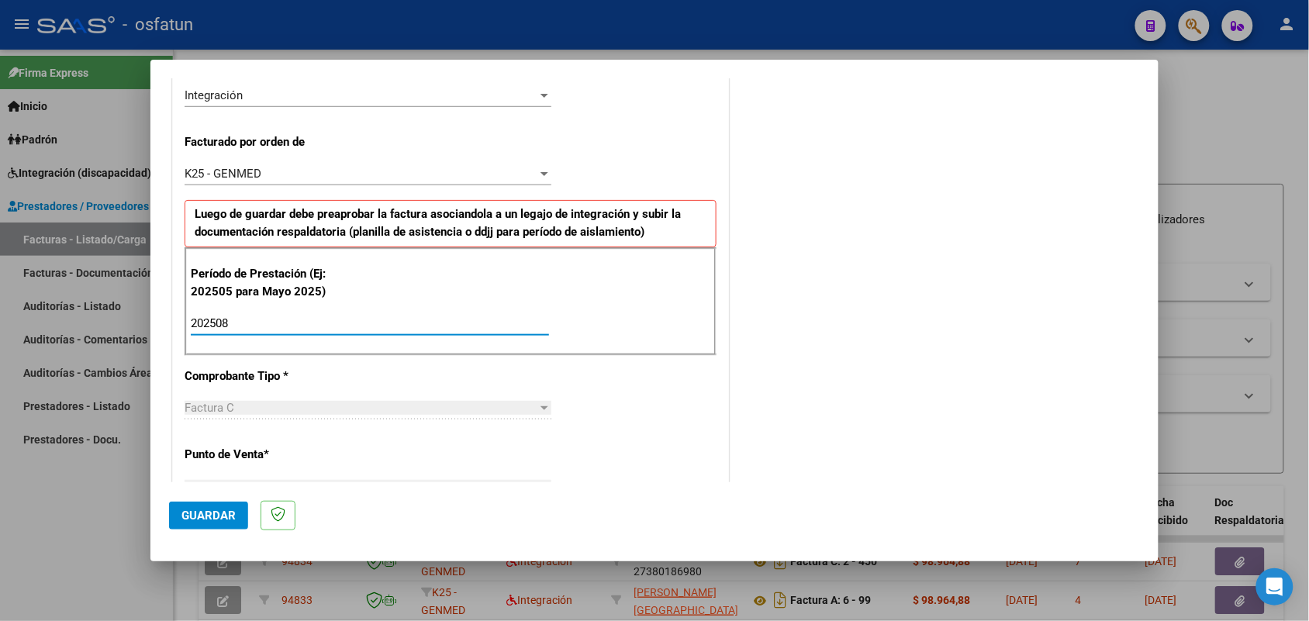
type input "202508"
drag, startPoint x: 205, startPoint y: 509, endPoint x: 211, endPoint y: 497, distance: 12.8
click at [203, 509] on span "Guardar" at bounding box center [208, 516] width 54 height 14
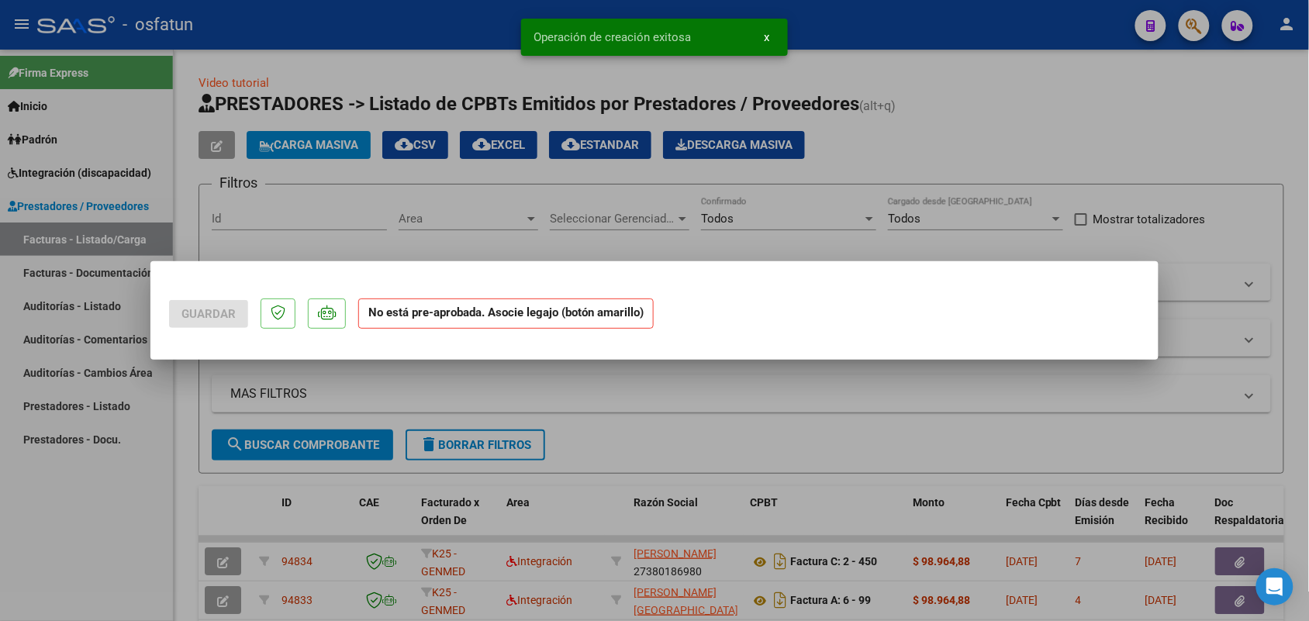
scroll to position [0, 0]
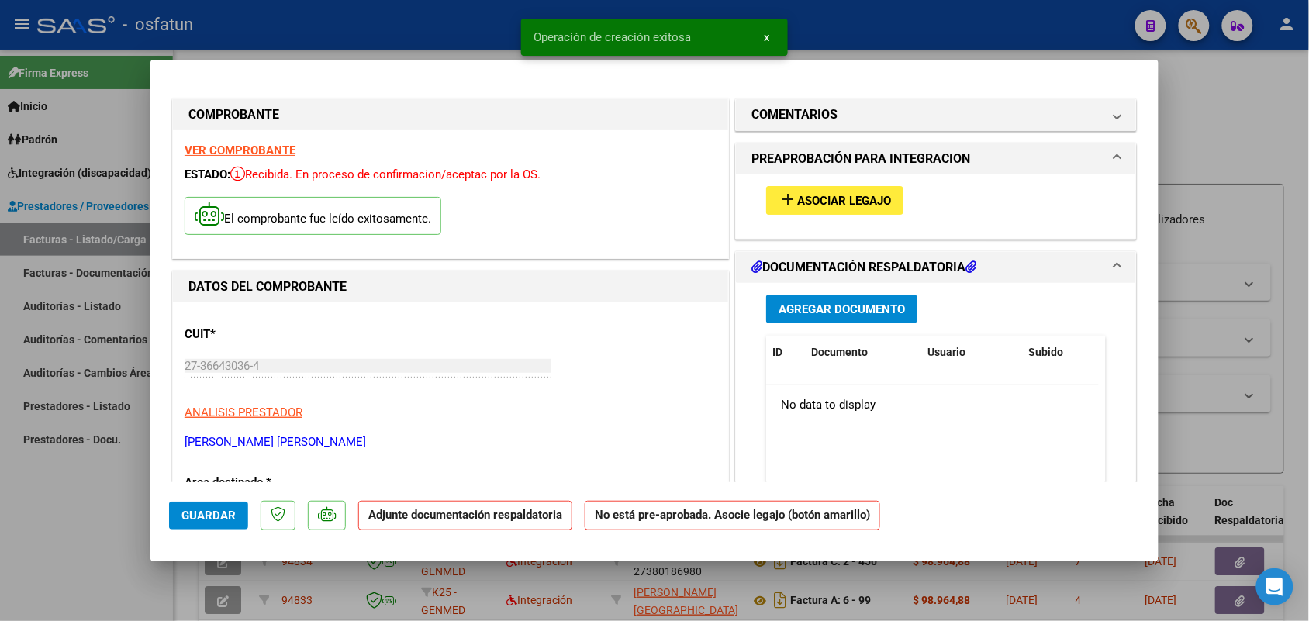
click at [876, 184] on div "add Asociar Legajo" at bounding box center [935, 200] width 363 height 52
click at [861, 198] on span "Asociar Legajo" at bounding box center [844, 201] width 94 height 14
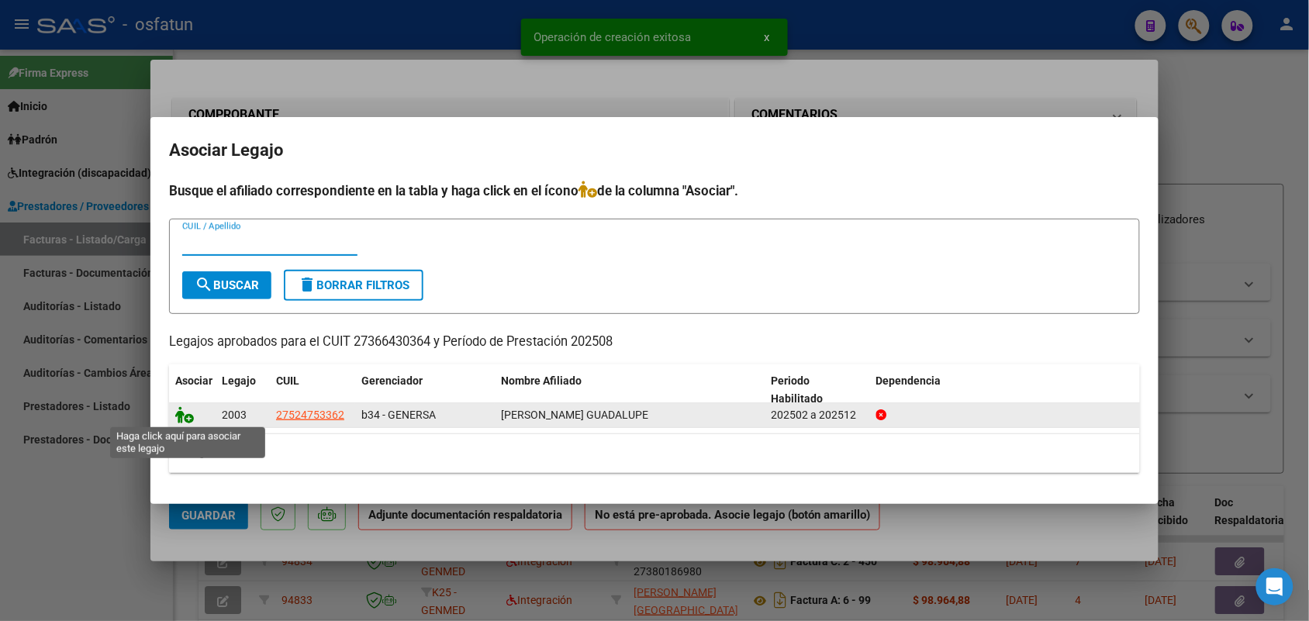
click at [179, 419] on div at bounding box center [192, 415] width 34 height 18
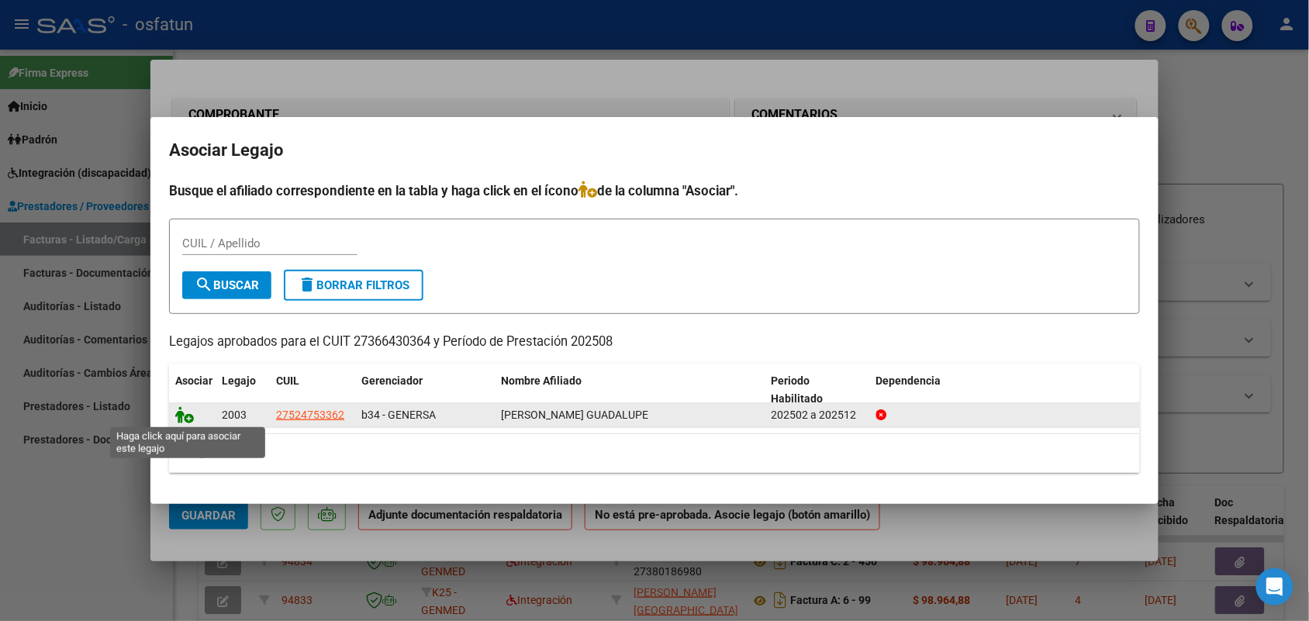
click at [191, 408] on icon at bounding box center [184, 414] width 19 height 17
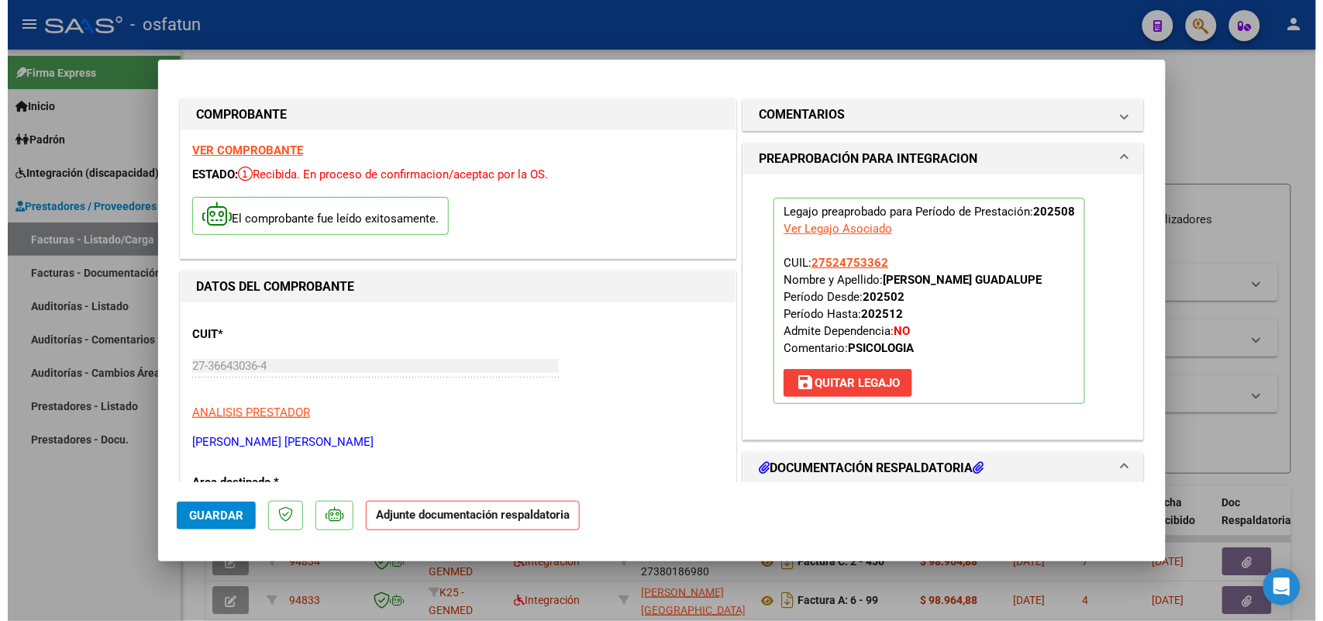
scroll to position [194, 0]
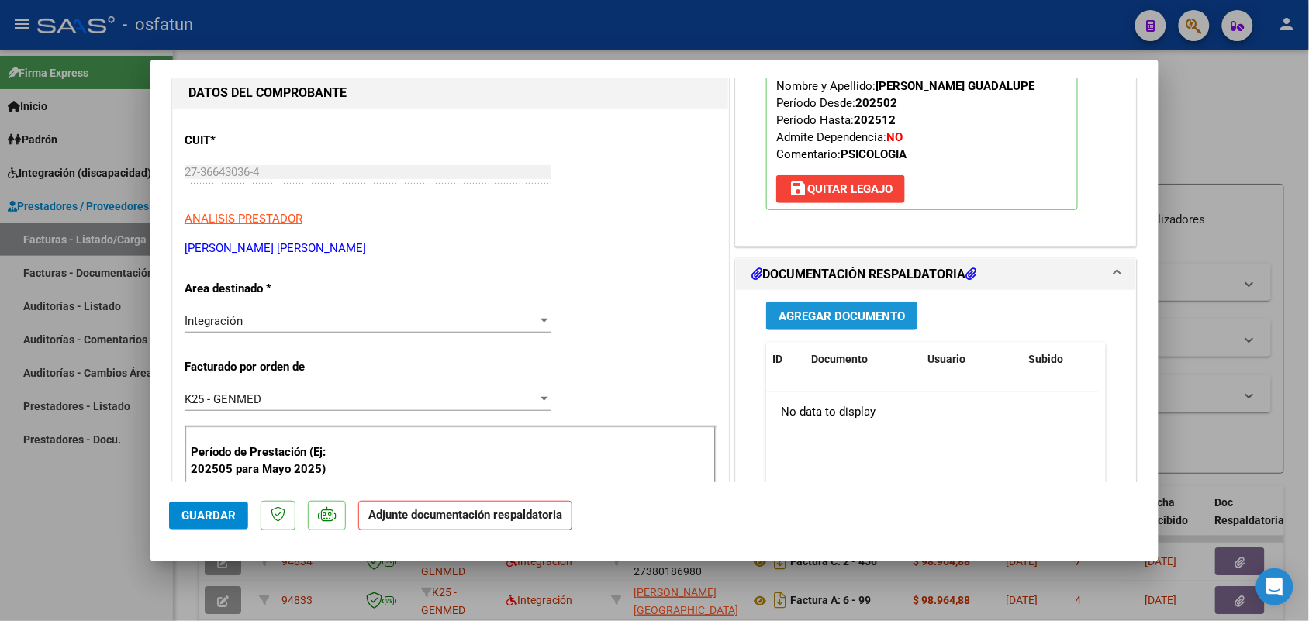
click at [808, 305] on button "Agregar Documento" at bounding box center [841, 316] width 151 height 29
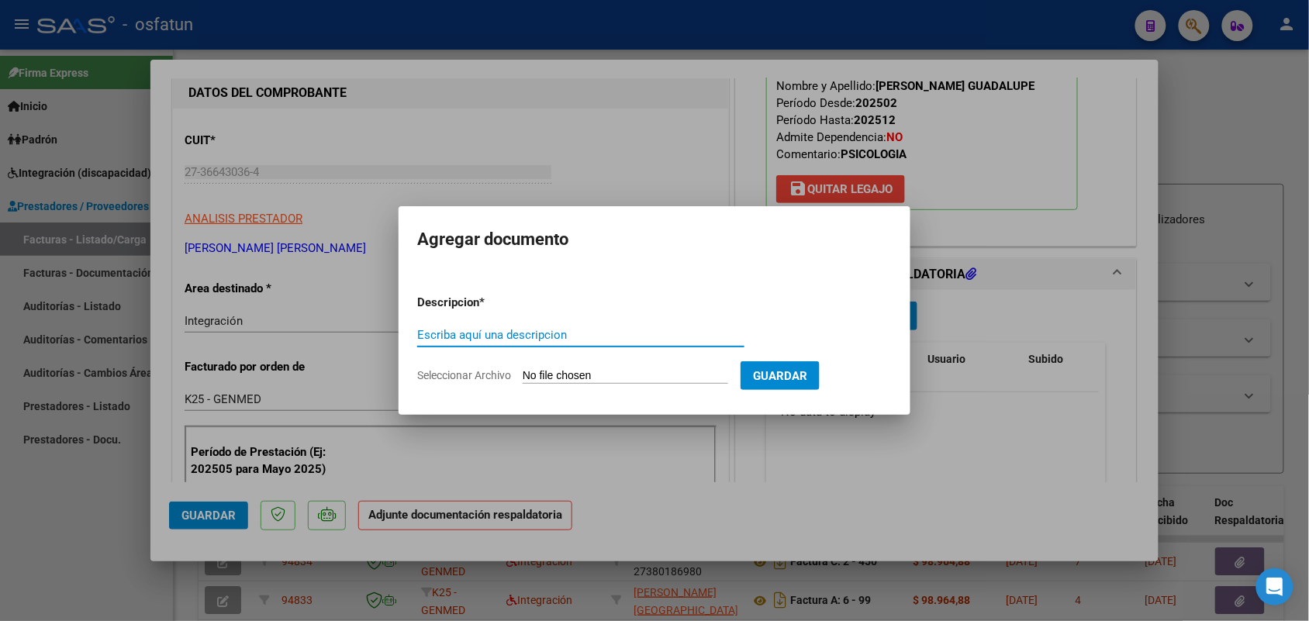
click at [519, 335] on input "Escriba aquí una descripcion" at bounding box center [580, 335] width 327 height 14
type input "ASIST"
click at [602, 369] on input "Seleccionar Archivo" at bounding box center [625, 376] width 205 height 15
type input "C:\fakepath\Psicología Af. [PERSON_NAME] [PERSON_NAME][DATE].pdf"
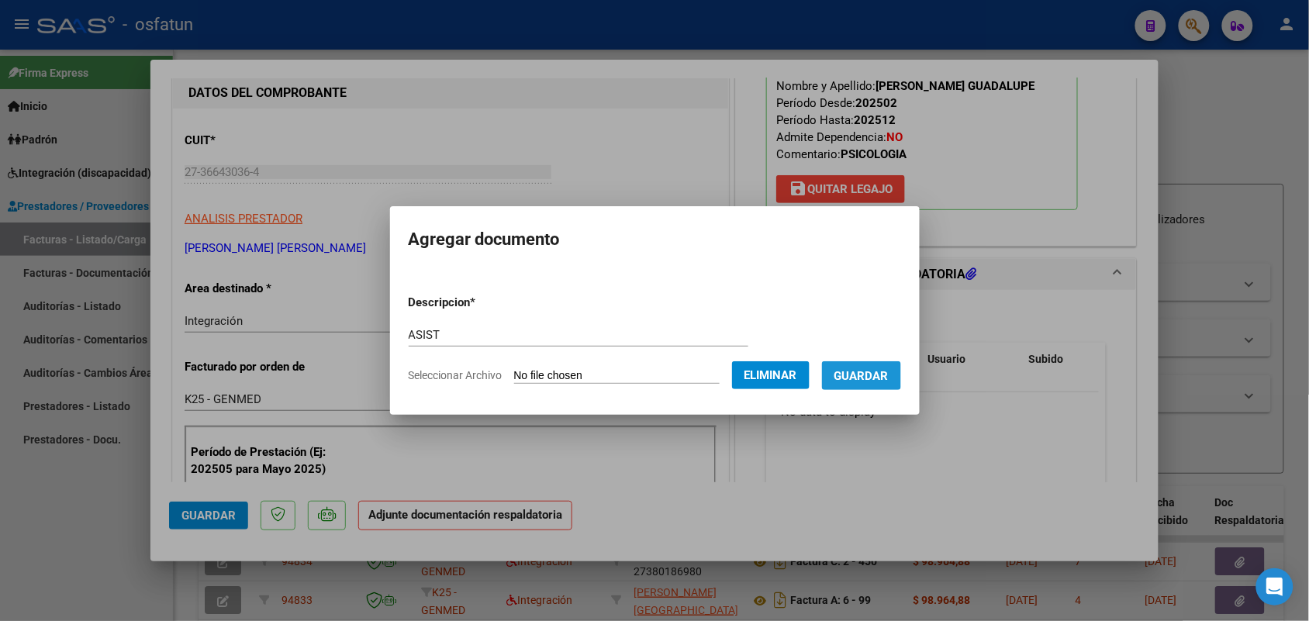
click at [882, 374] on span "Guardar" at bounding box center [861, 376] width 54 height 14
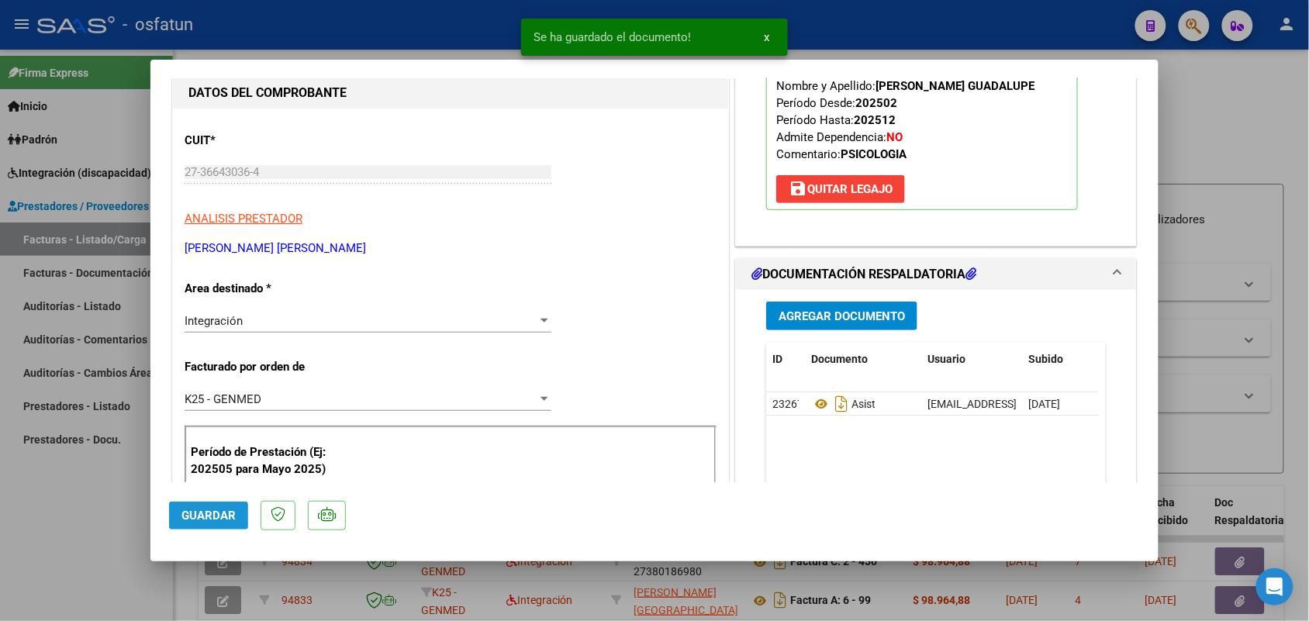
click at [209, 514] on span "Guardar" at bounding box center [208, 516] width 54 height 14
click at [22, 558] on div at bounding box center [654, 310] width 1309 height 621
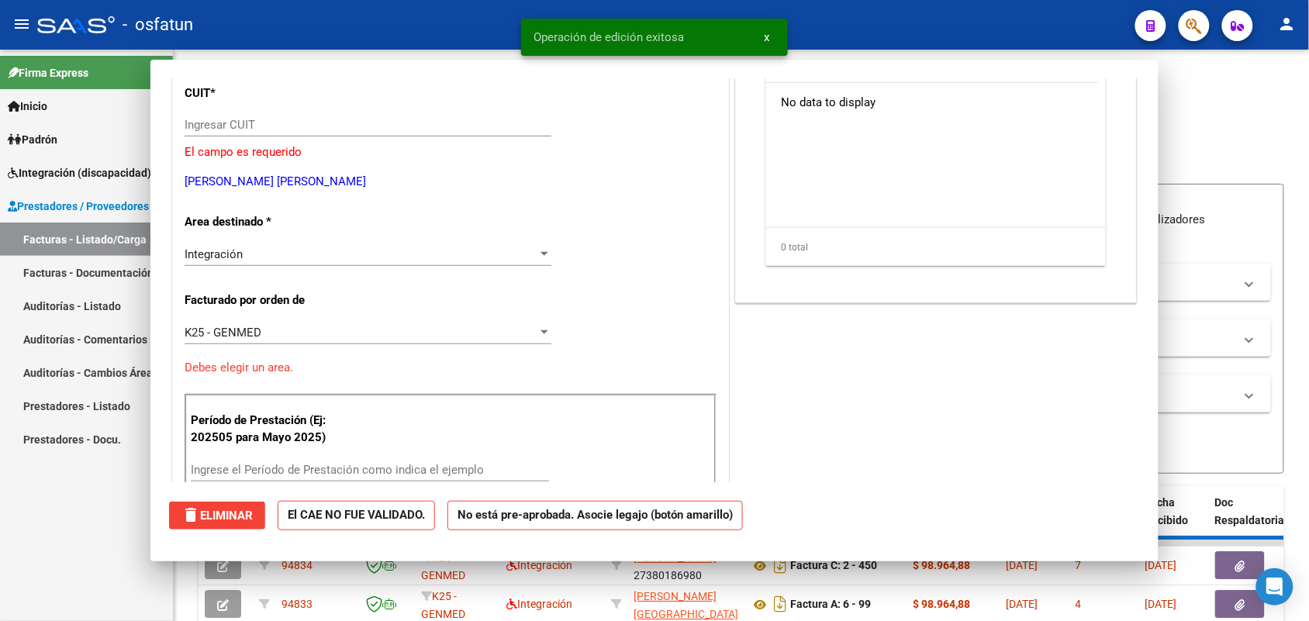
scroll to position [0, 0]
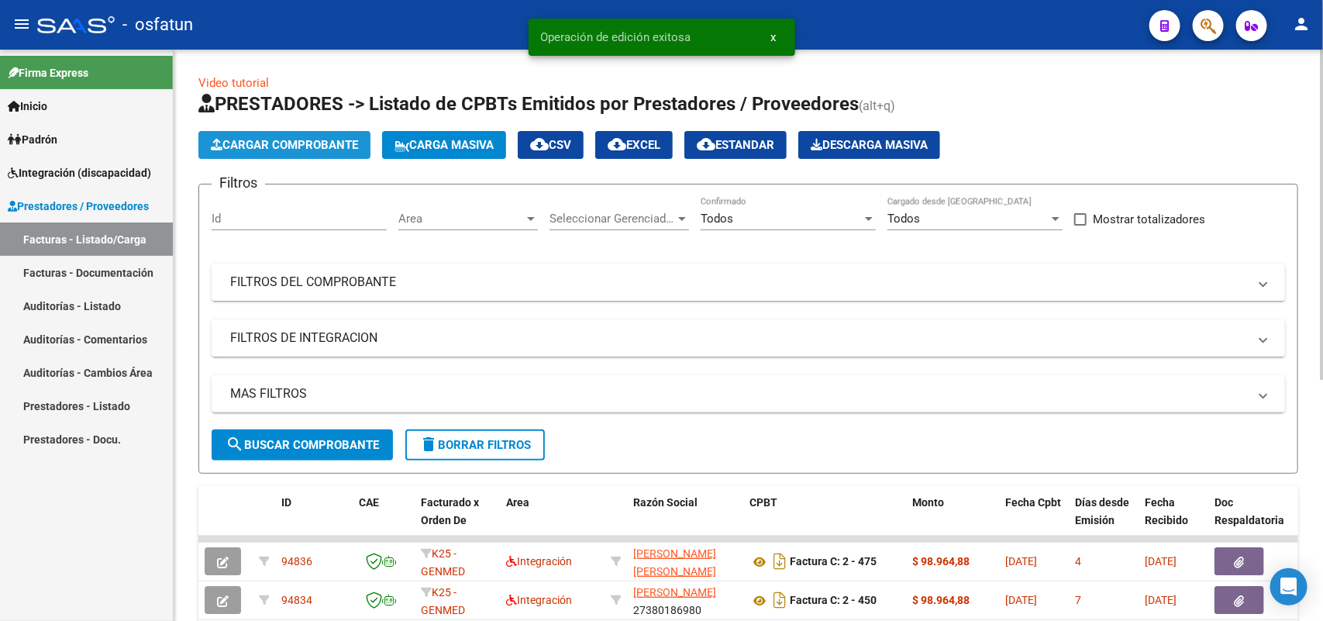
click at [296, 142] on span "Cargar Comprobante" at bounding box center [284, 145] width 147 height 14
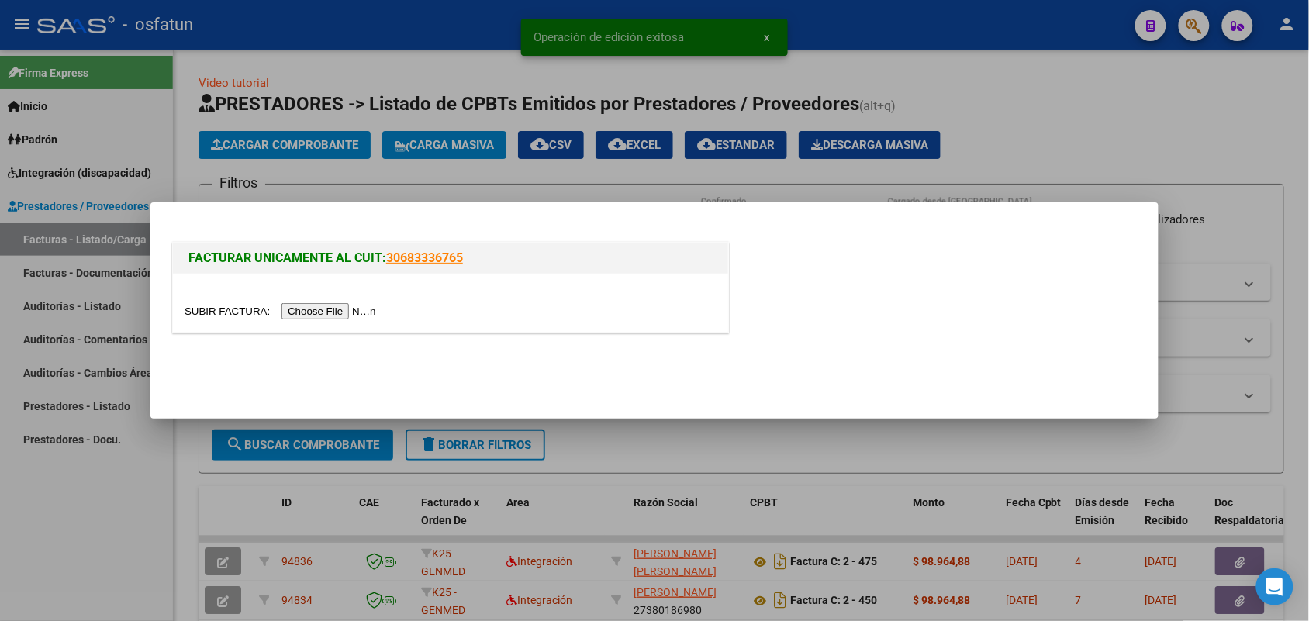
click at [336, 311] on input "file" at bounding box center [283, 311] width 196 height 16
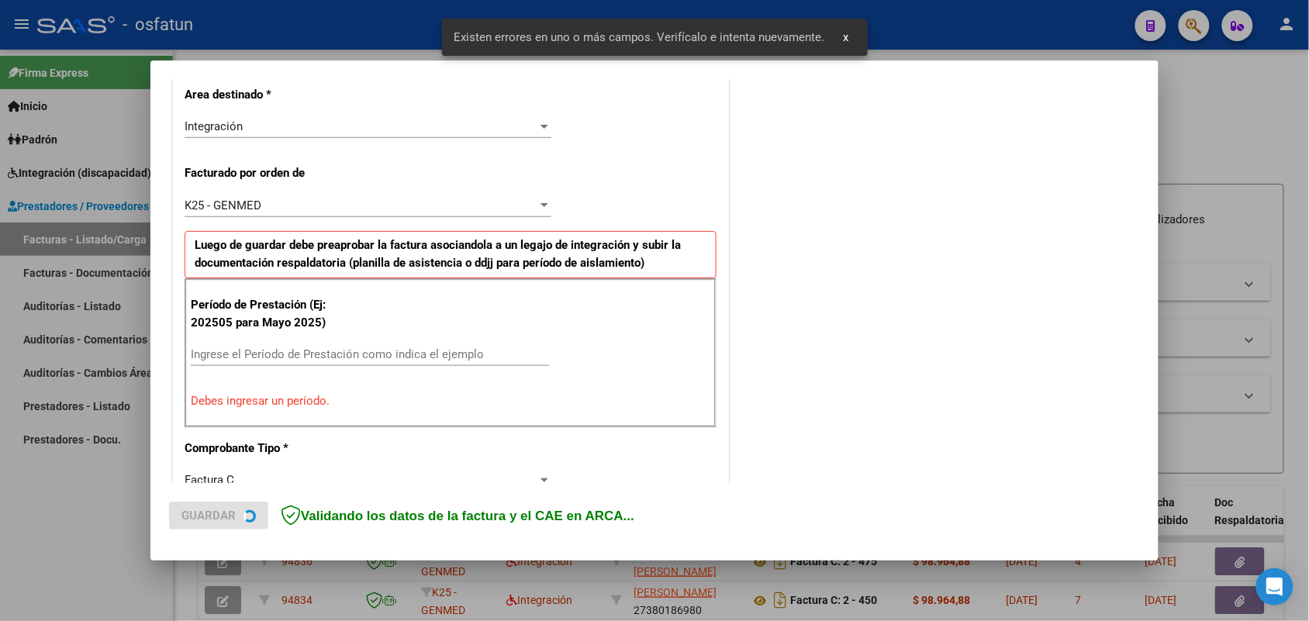
scroll to position [389, 0]
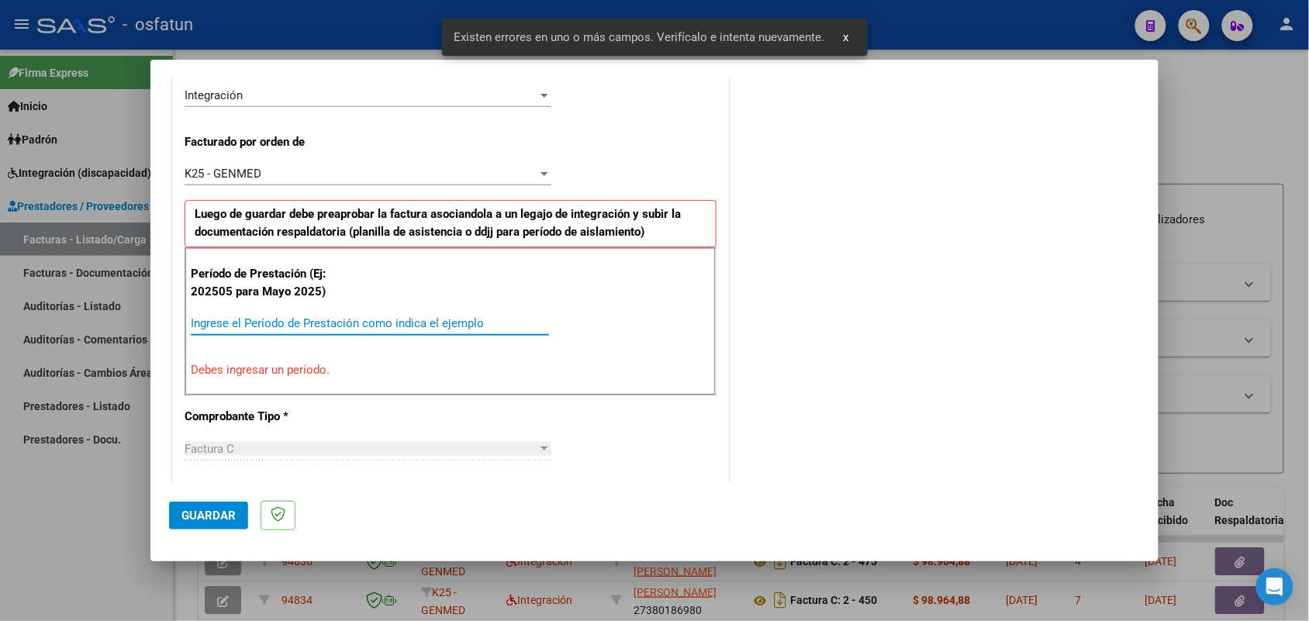
click at [303, 322] on input "Ingrese el Período de Prestación como indica el ejemplo" at bounding box center [370, 323] width 358 height 14
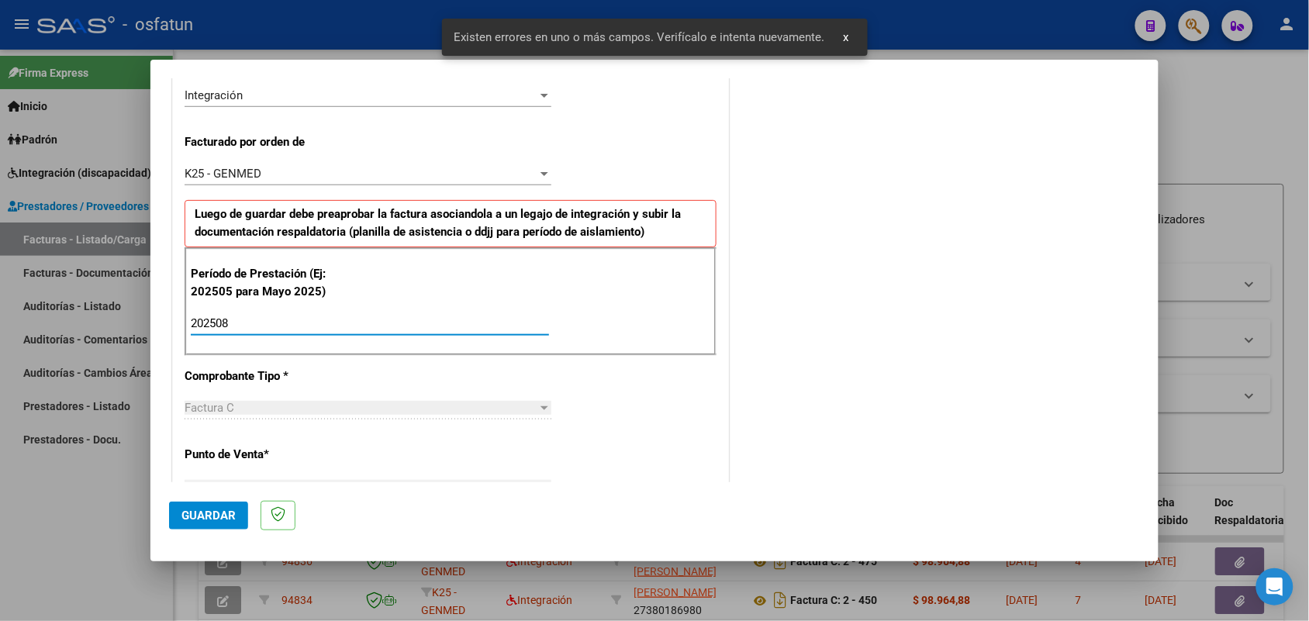
type input "202508"
click at [200, 502] on button "Guardar" at bounding box center [208, 516] width 79 height 28
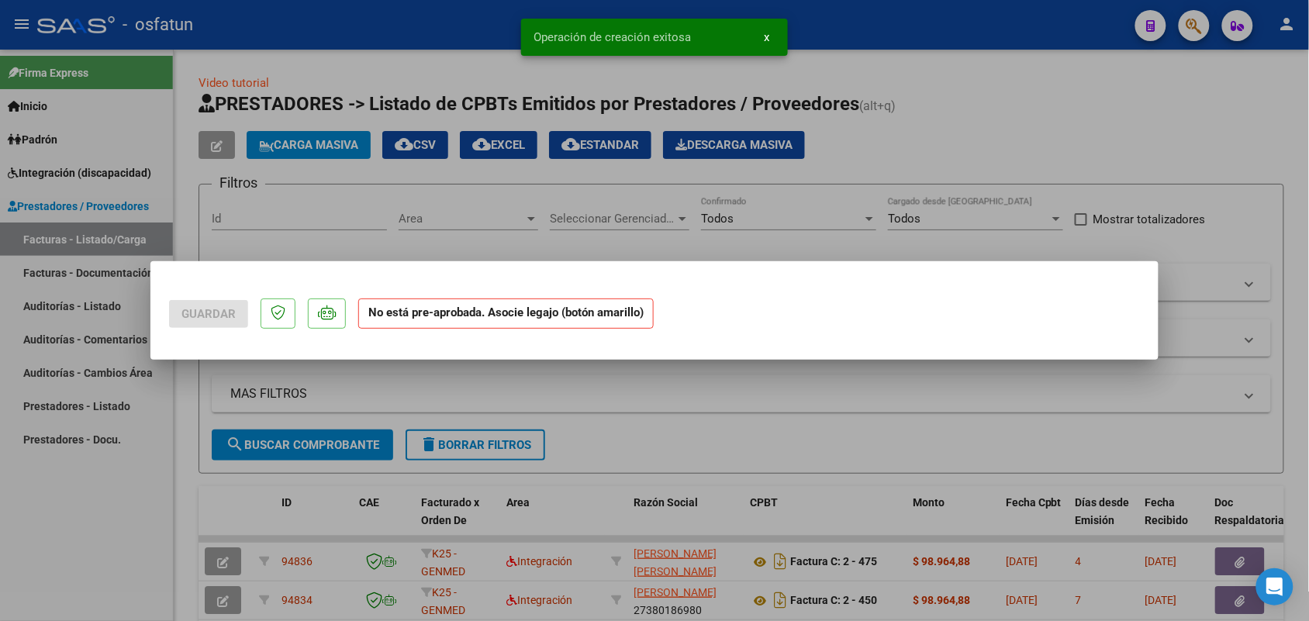
scroll to position [0, 0]
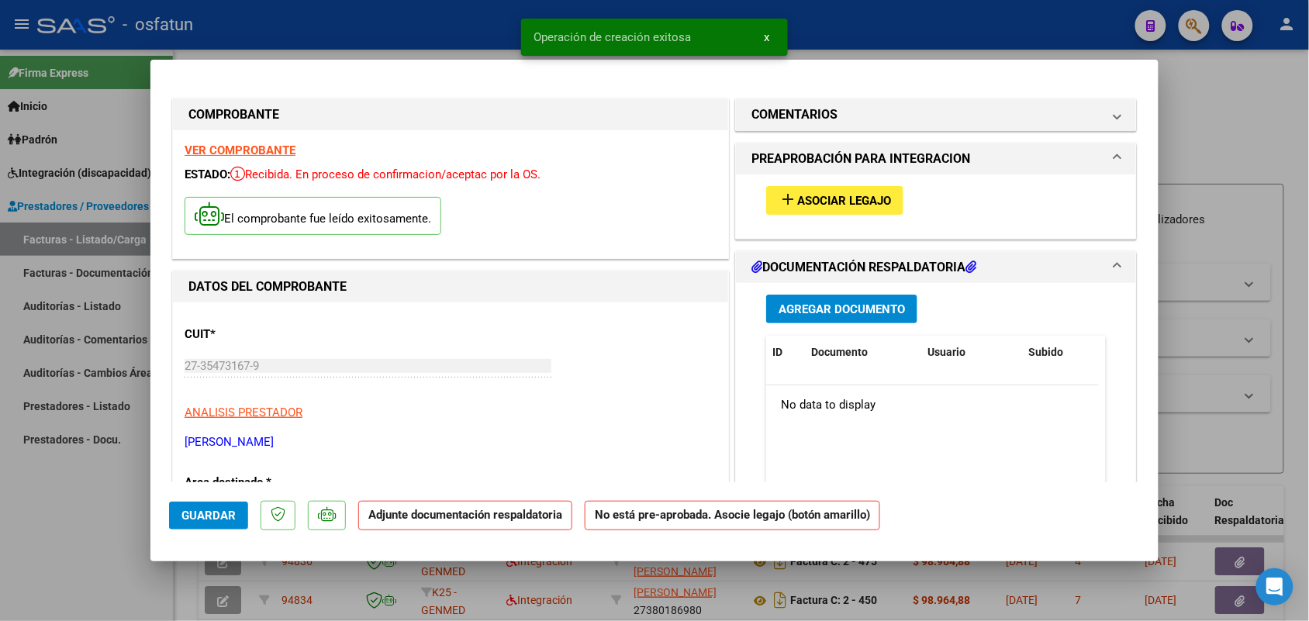
click at [829, 182] on div "add Asociar Legajo" at bounding box center [935, 200] width 363 height 52
click at [819, 202] on span "Asociar Legajo" at bounding box center [844, 201] width 94 height 14
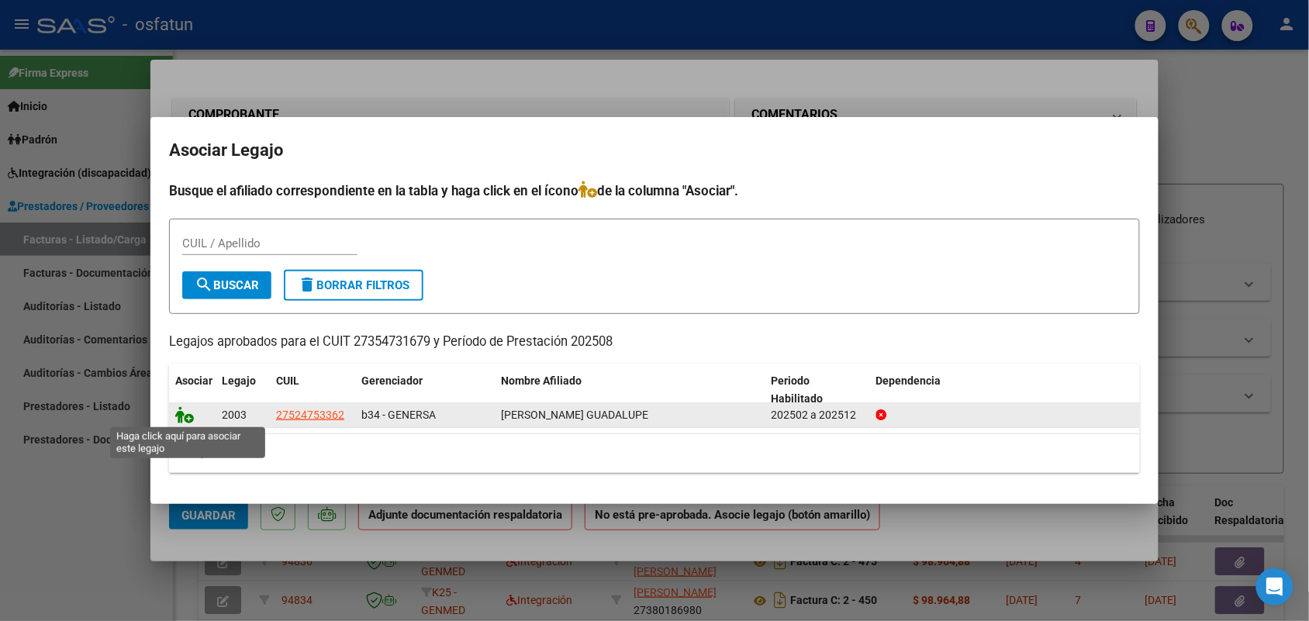
click at [180, 413] on icon at bounding box center [184, 414] width 19 height 17
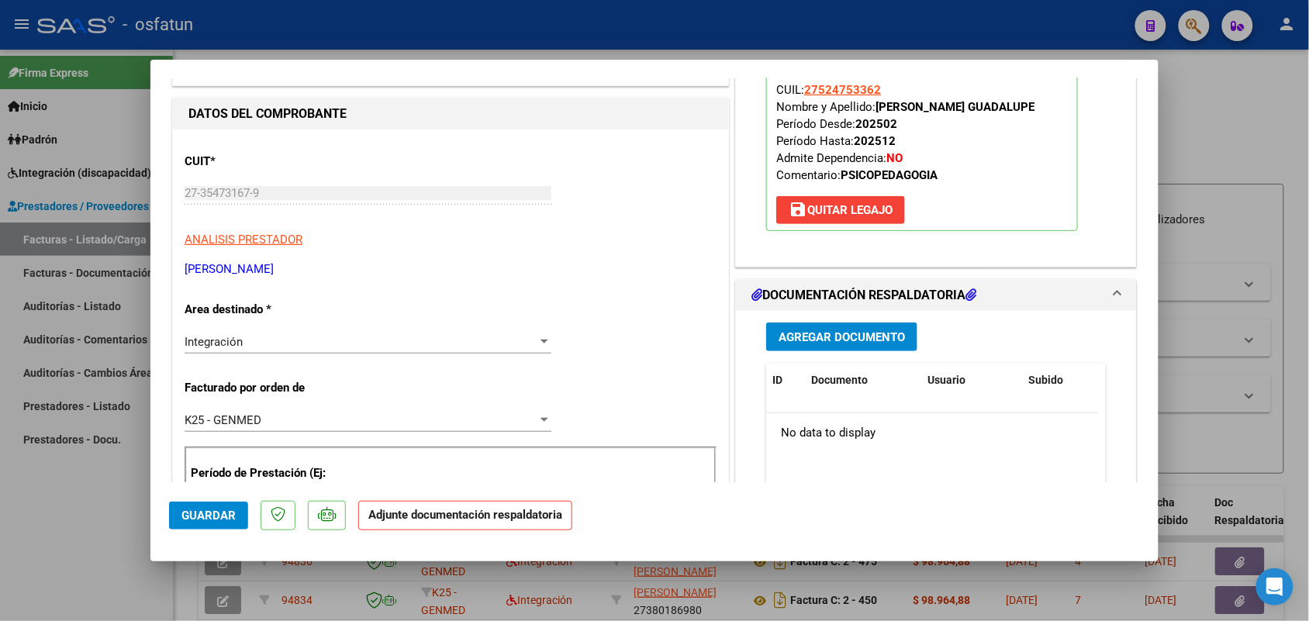
scroll to position [194, 0]
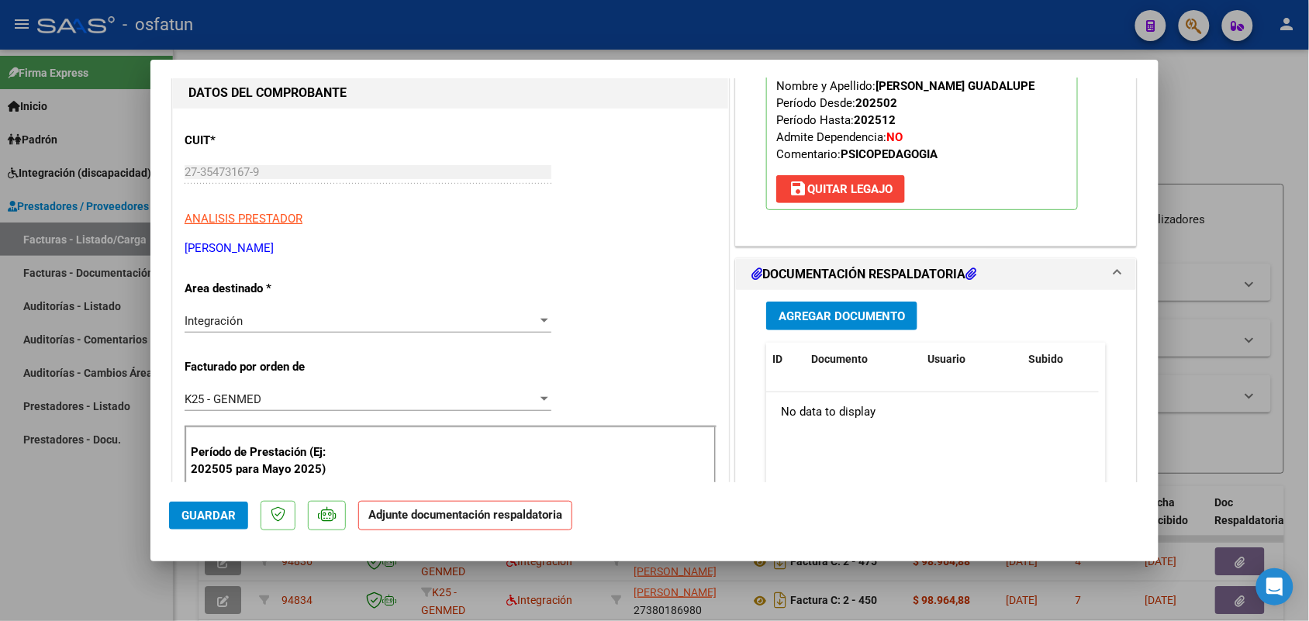
click at [837, 310] on span "Agregar Documento" at bounding box center [841, 316] width 126 height 14
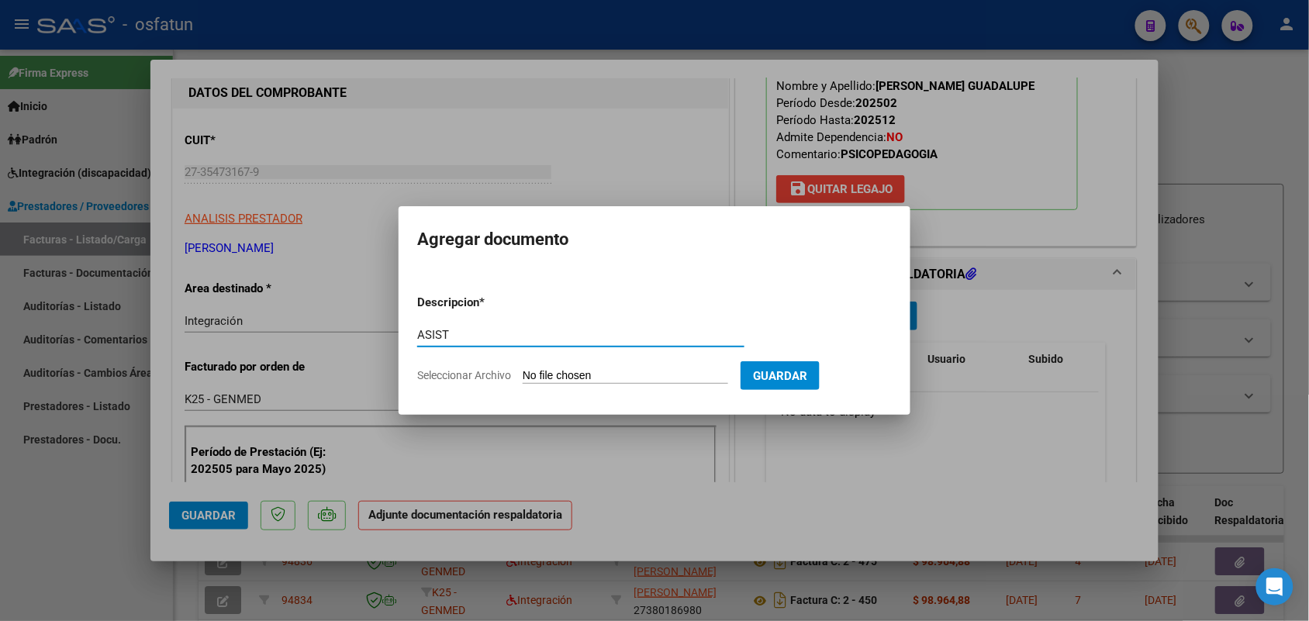
type input "ASIST"
click at [564, 372] on input "Seleccionar Archivo" at bounding box center [625, 376] width 205 height 15
type input "C:\fakepath\Psicopedagogía Af. [PERSON_NAME] [PERSON_NAME][DATE].pdf"
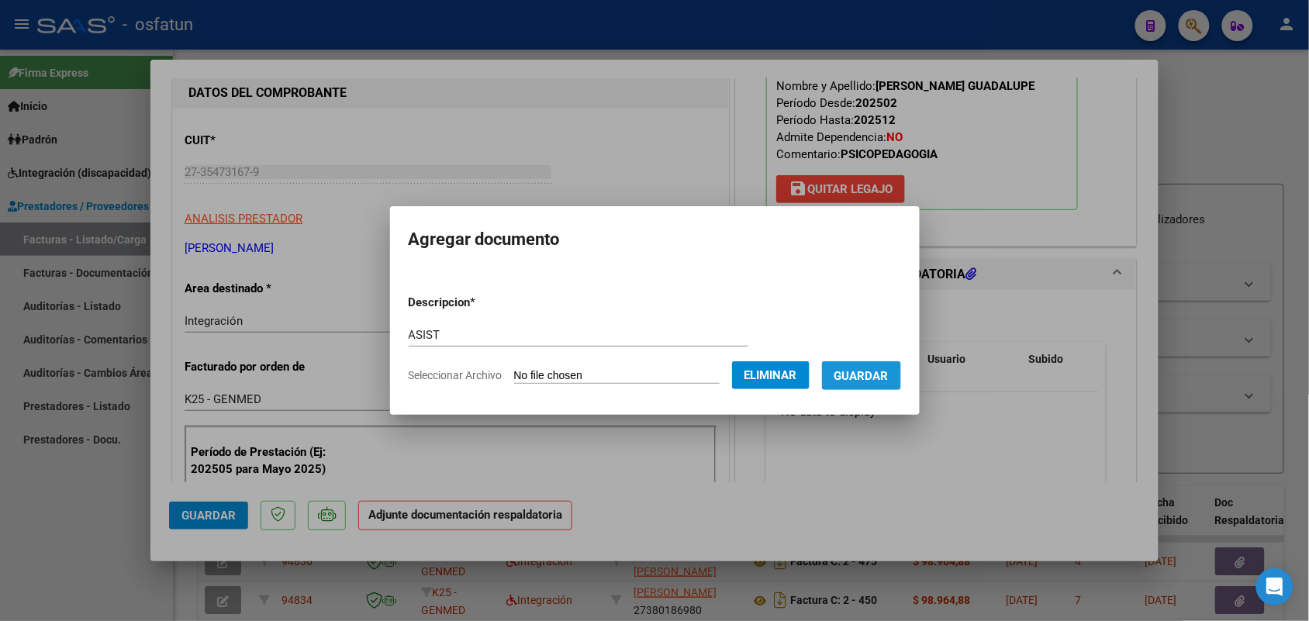
drag, startPoint x: 882, startPoint y: 363, endPoint x: 750, endPoint y: 401, distance: 137.2
click at [880, 363] on button "Guardar" at bounding box center [861, 375] width 79 height 29
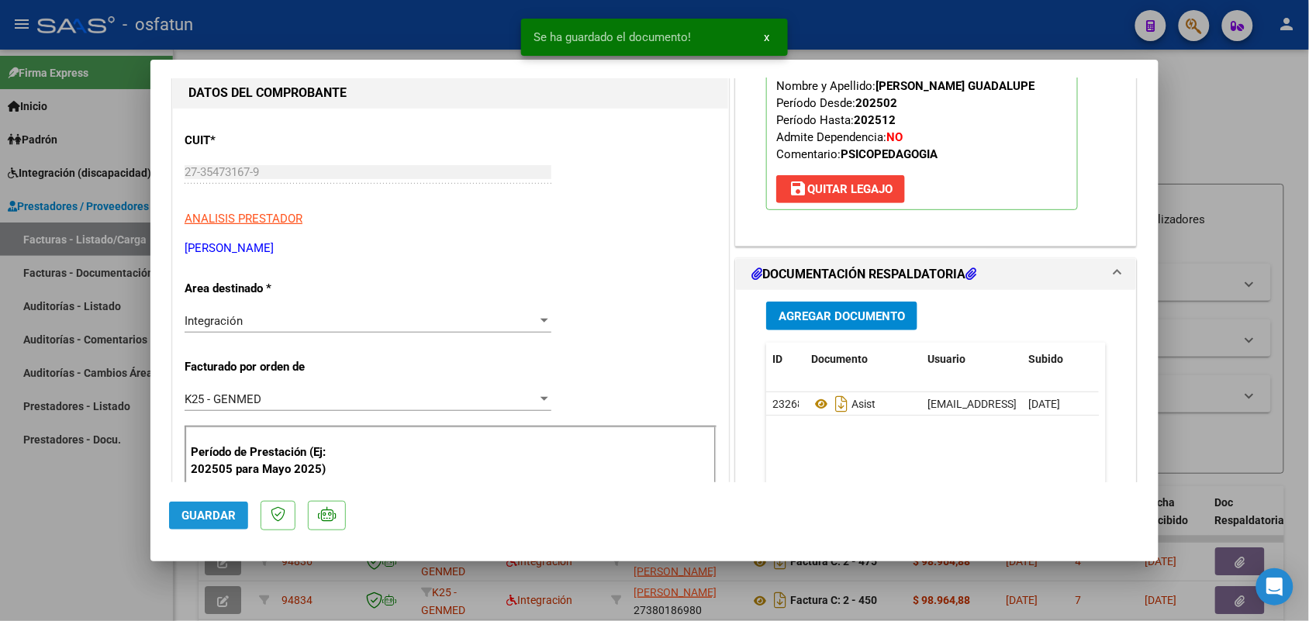
click at [203, 505] on button "Guardar" at bounding box center [208, 516] width 79 height 28
click at [70, 537] on div at bounding box center [654, 310] width 1309 height 621
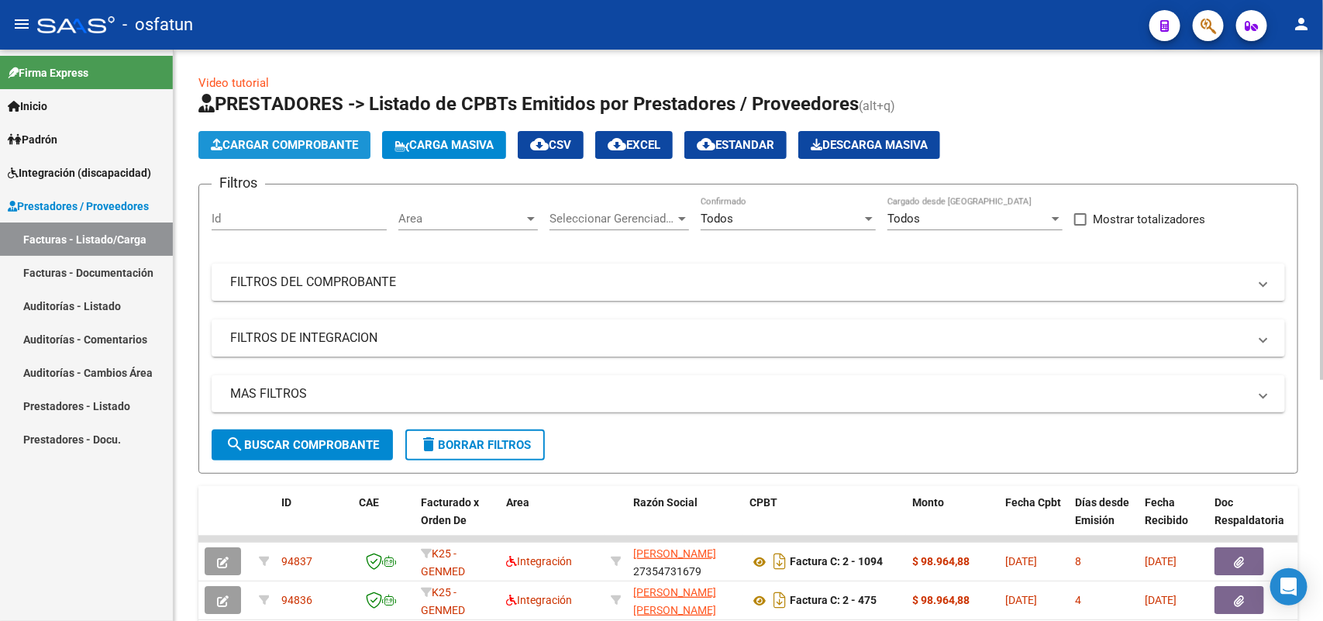
click at [308, 143] on span "Cargar Comprobante" at bounding box center [284, 145] width 147 height 14
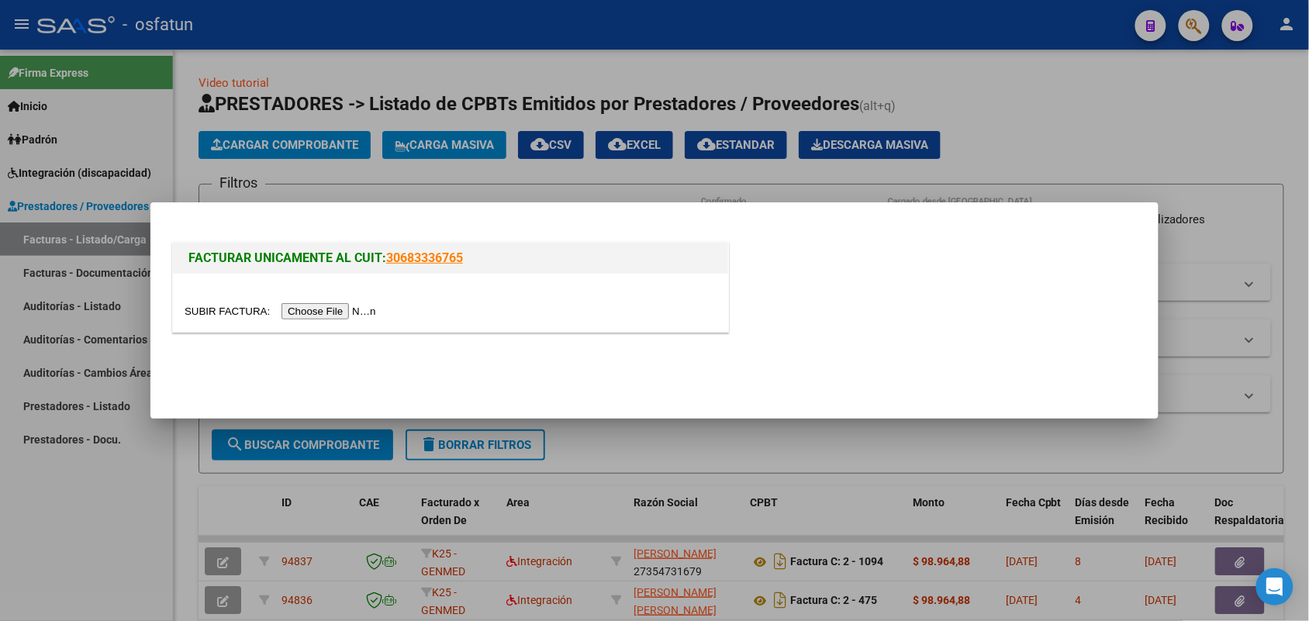
click at [350, 310] on input "file" at bounding box center [283, 311] width 196 height 16
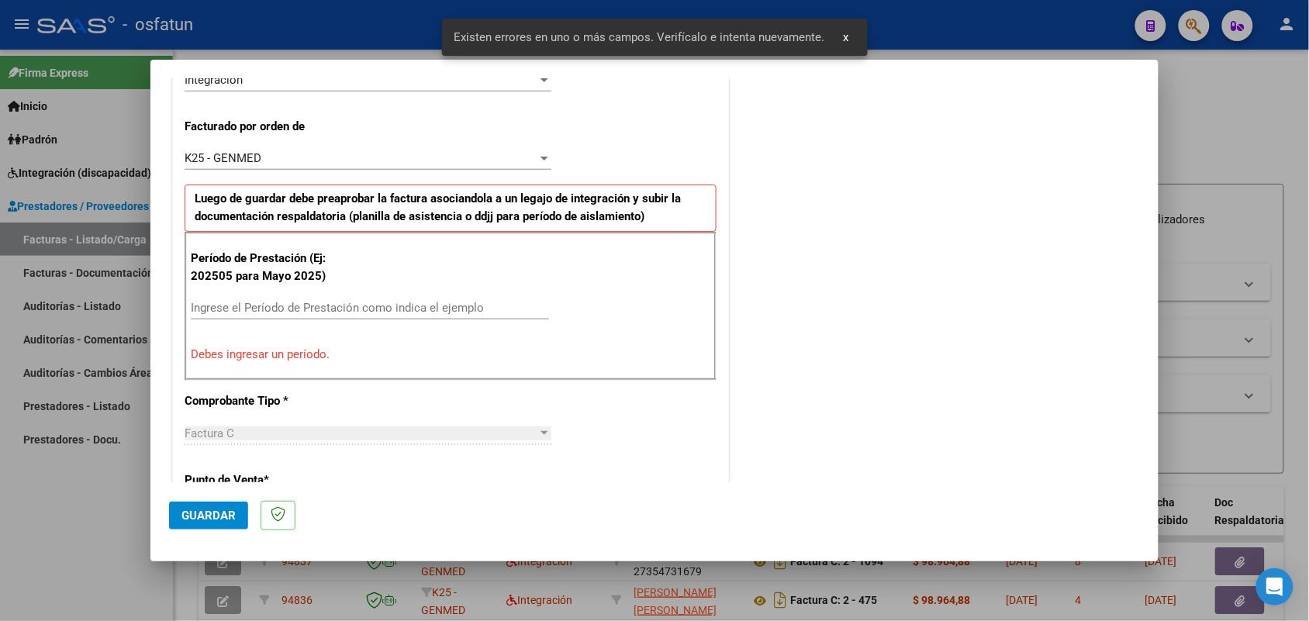
scroll to position [419, 0]
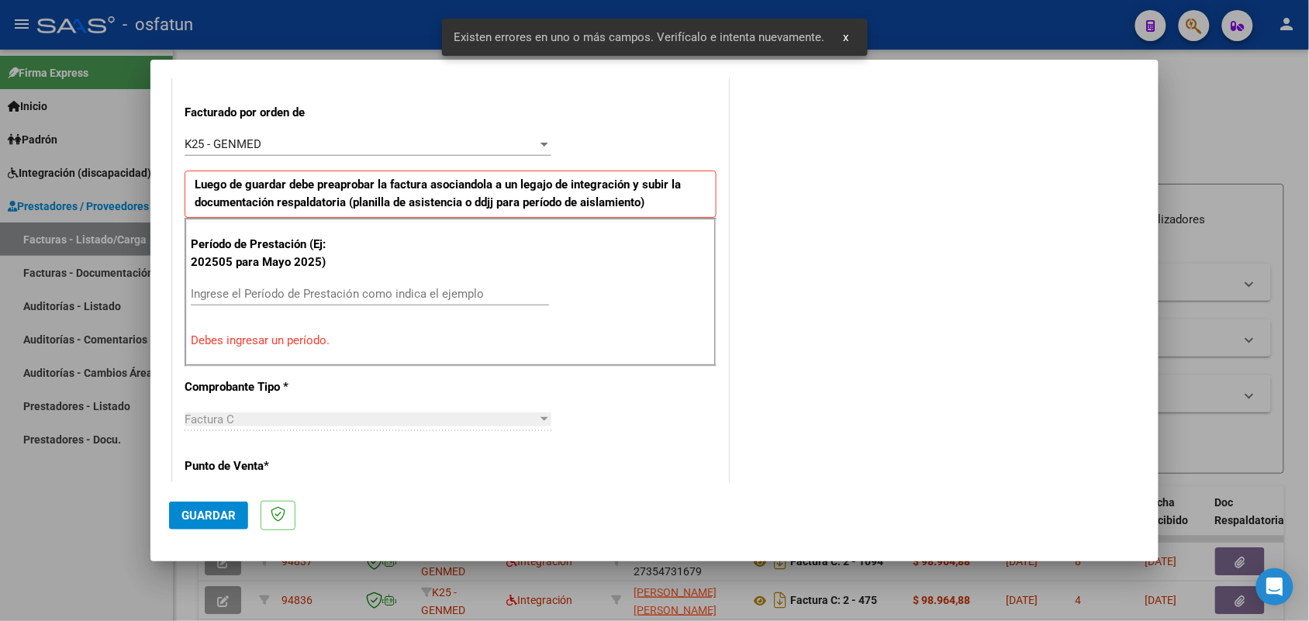
click at [319, 281] on div "Período de Prestación (Ej: 202505 para [DATE]) Ingrese el Período de Prestación…" at bounding box center [451, 292] width 532 height 149
click at [320, 291] on input "Ingrese el Período de Prestación como indica el ejemplo" at bounding box center [370, 294] width 358 height 14
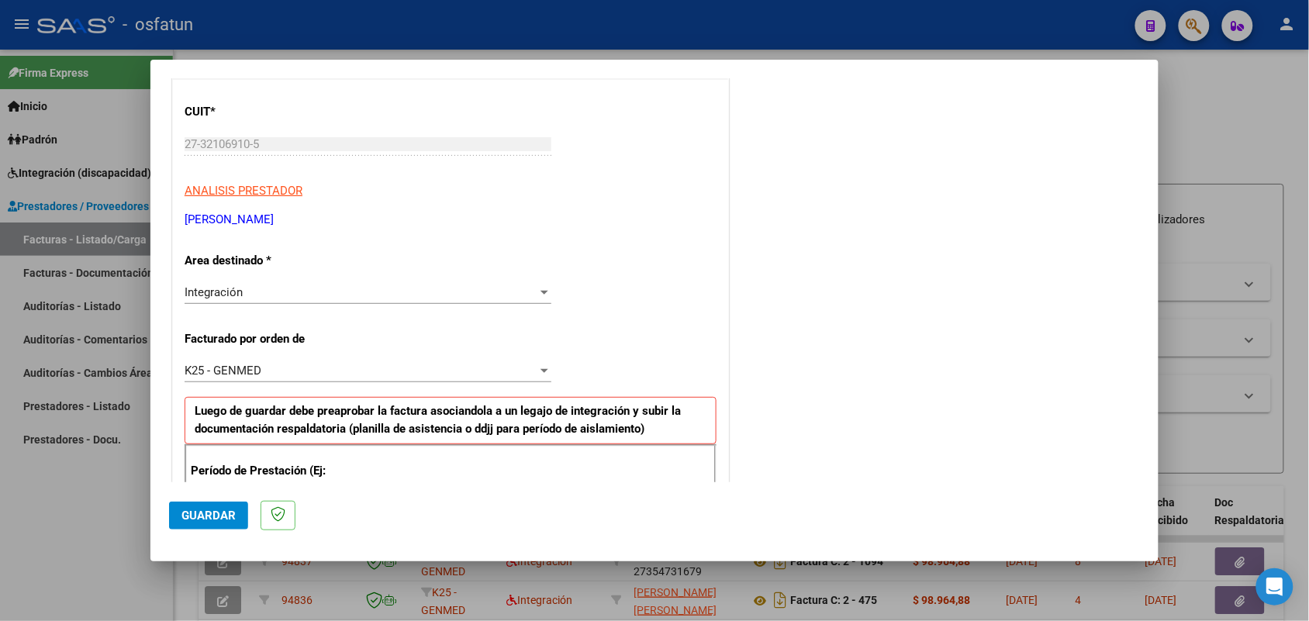
scroll to position [0, 0]
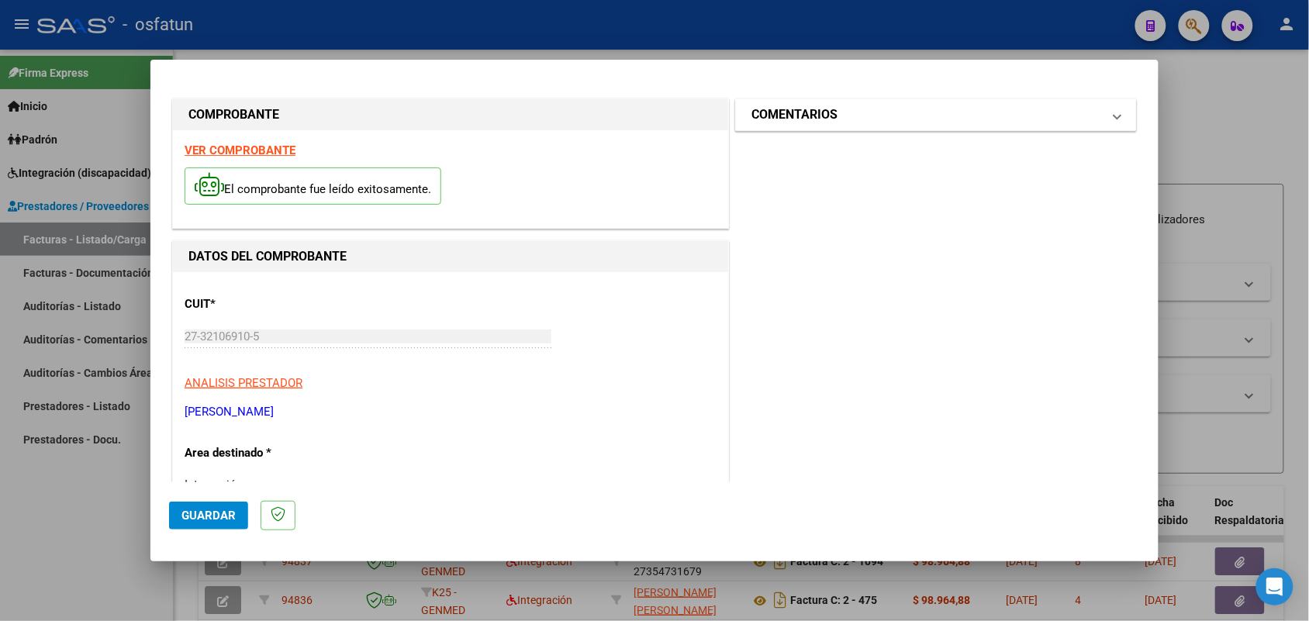
type input "202508"
click at [1114, 119] on span at bounding box center [1117, 114] width 6 height 19
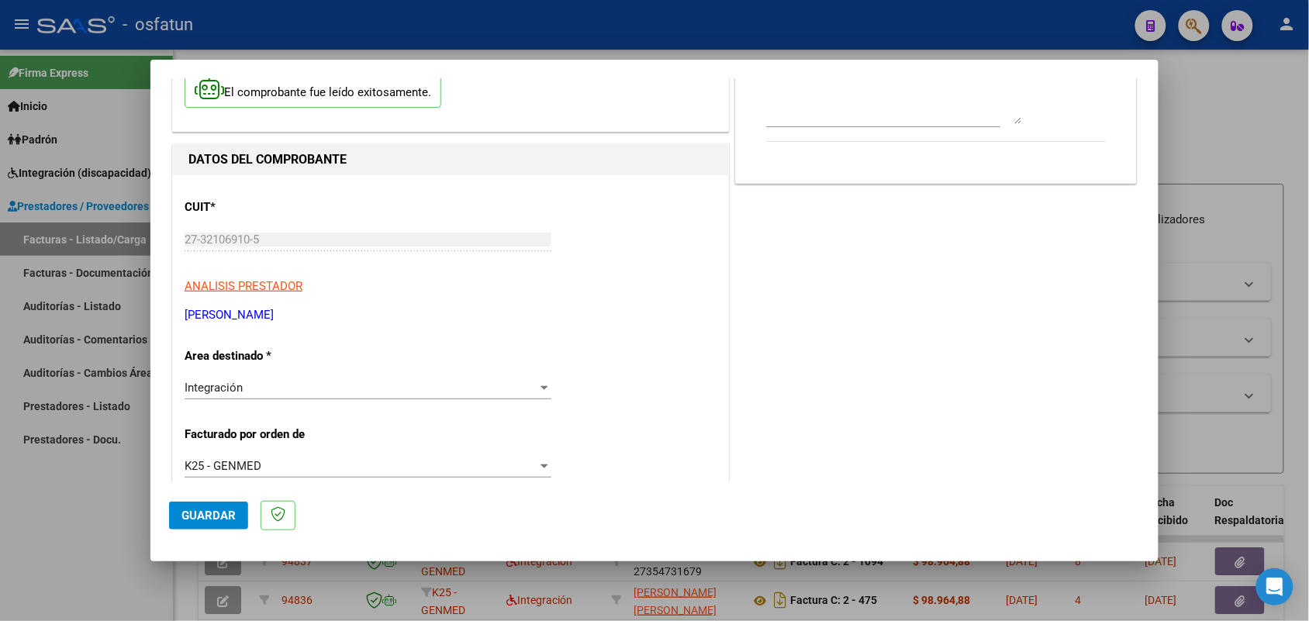
click at [207, 512] on span "Guardar" at bounding box center [208, 516] width 54 height 14
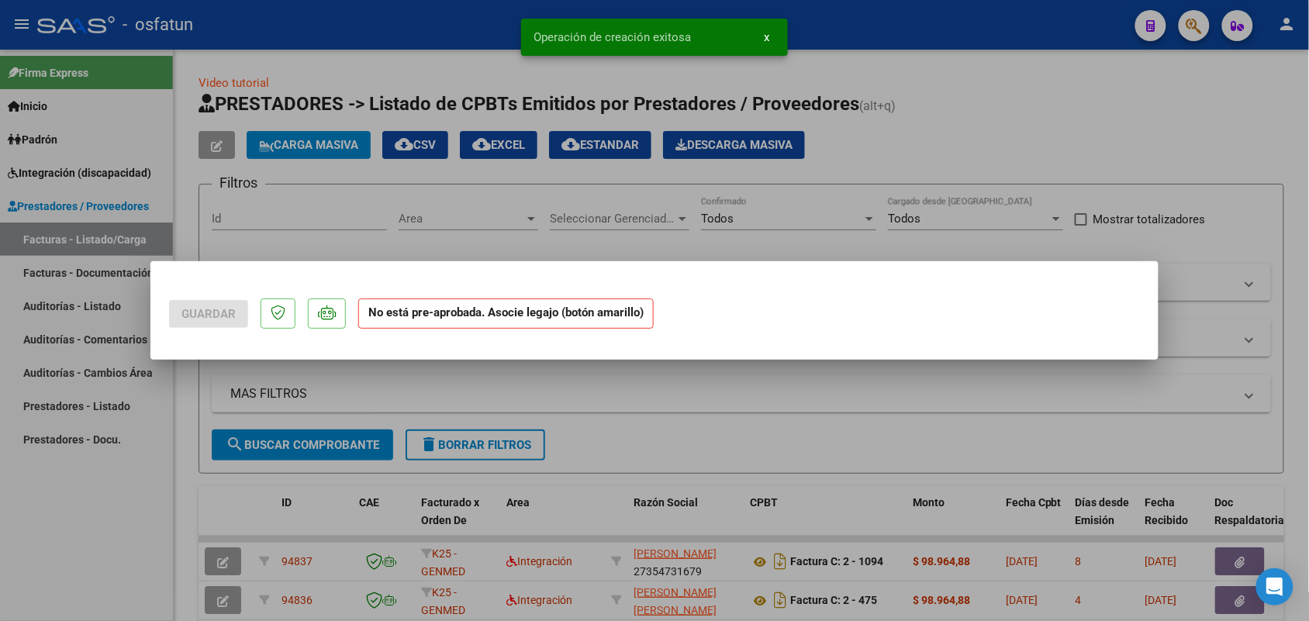
scroll to position [0, 0]
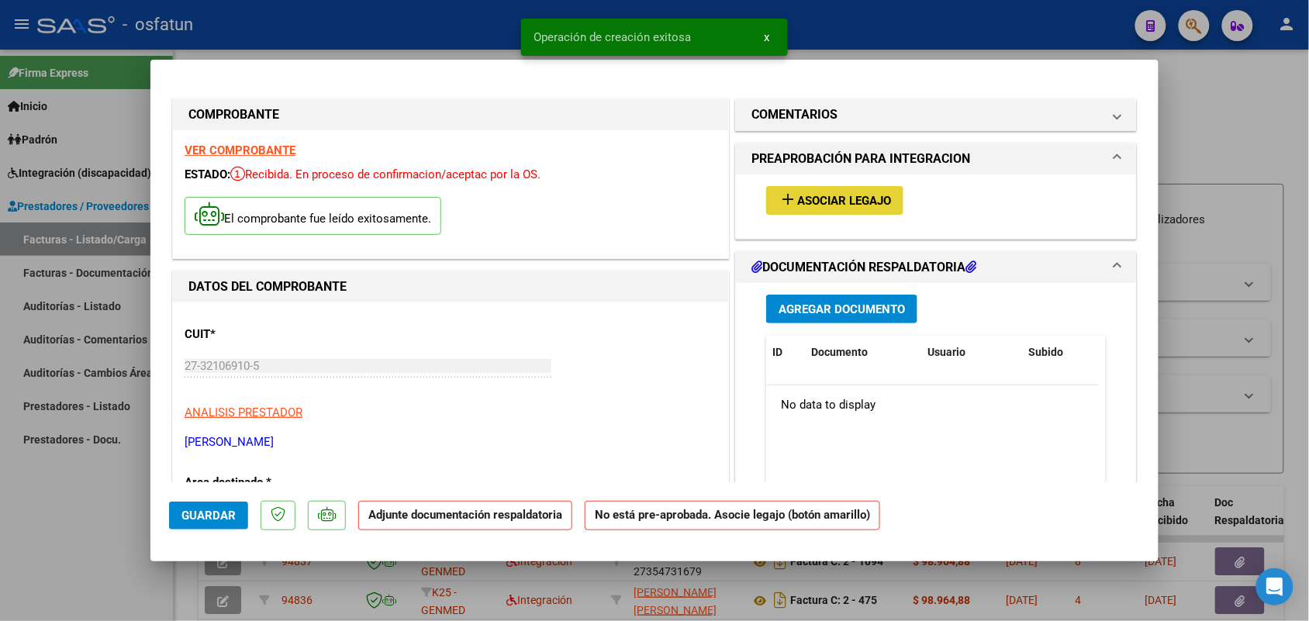
click at [831, 188] on button "add Asociar Legajo" at bounding box center [834, 200] width 137 height 29
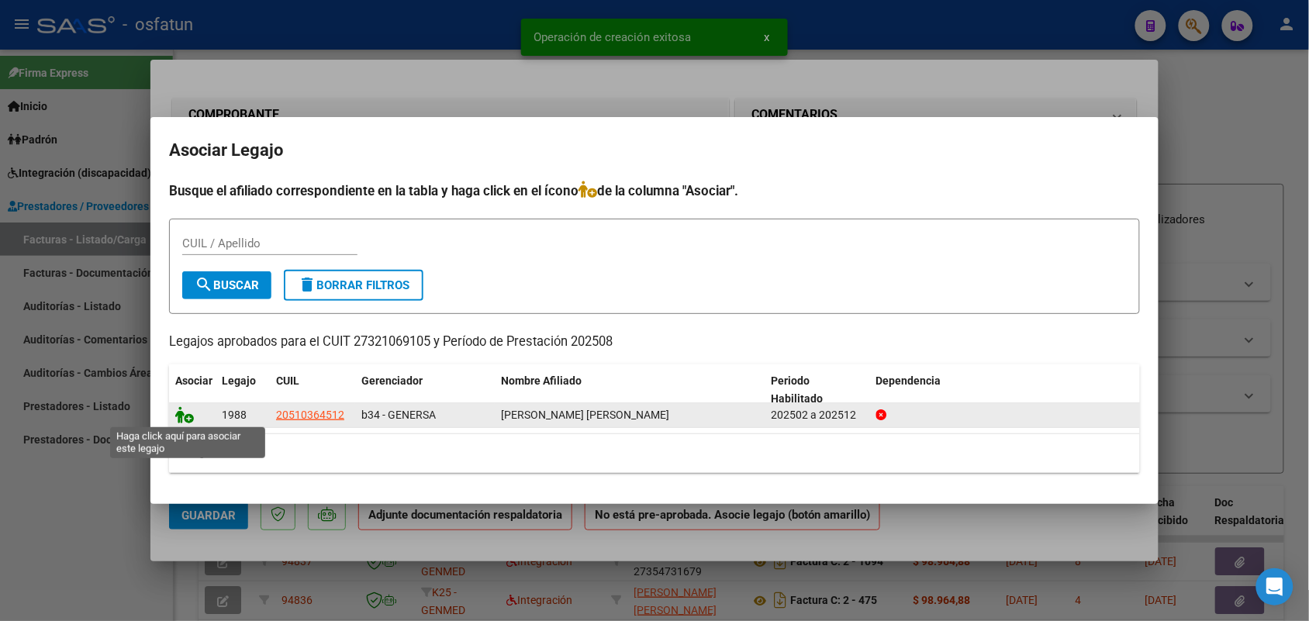
click at [180, 419] on icon at bounding box center [184, 414] width 19 height 17
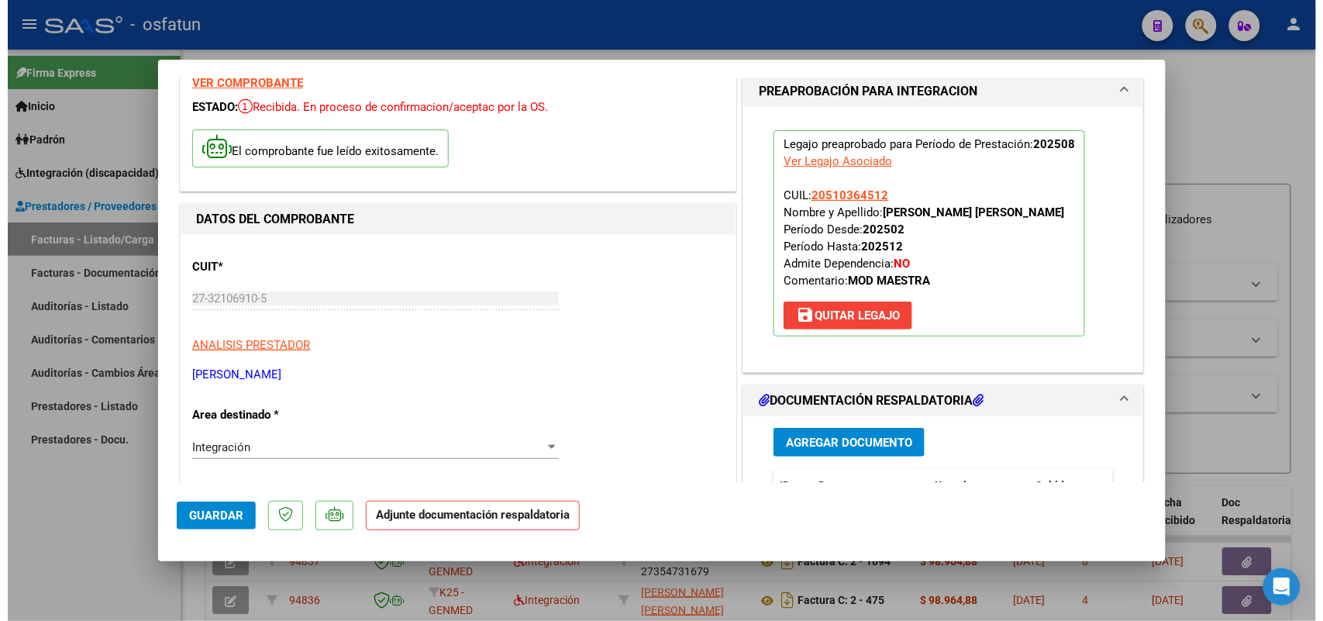
scroll to position [194, 0]
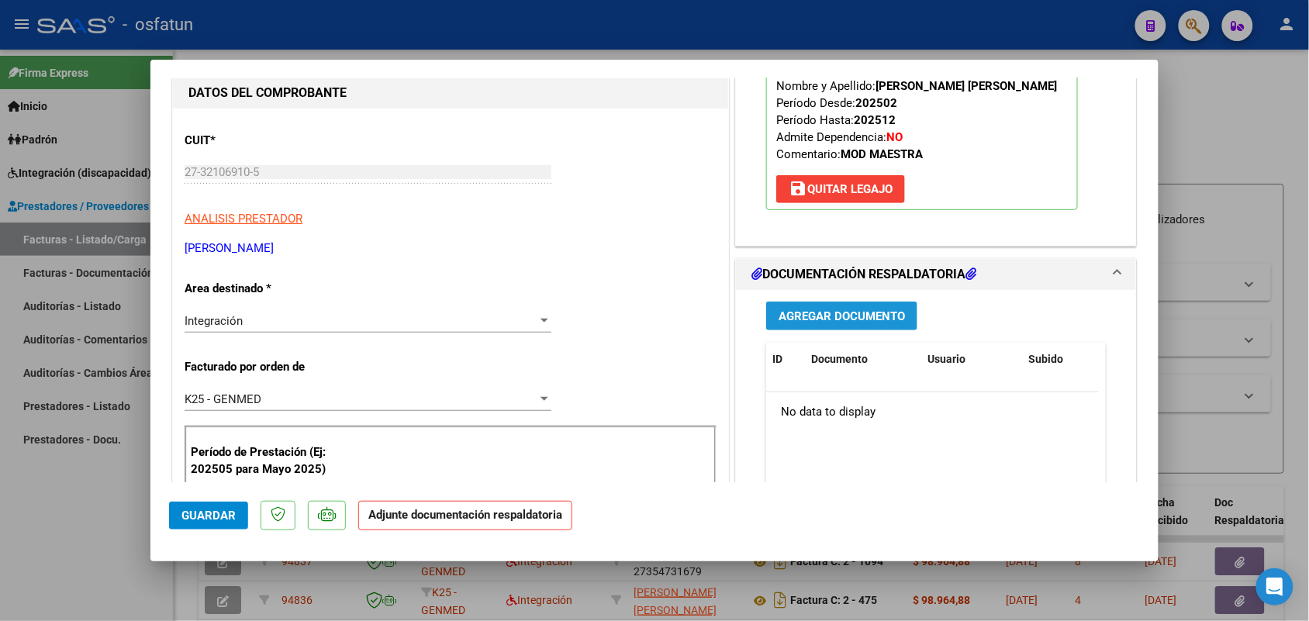
click at [803, 320] on span "Agregar Documento" at bounding box center [841, 316] width 126 height 14
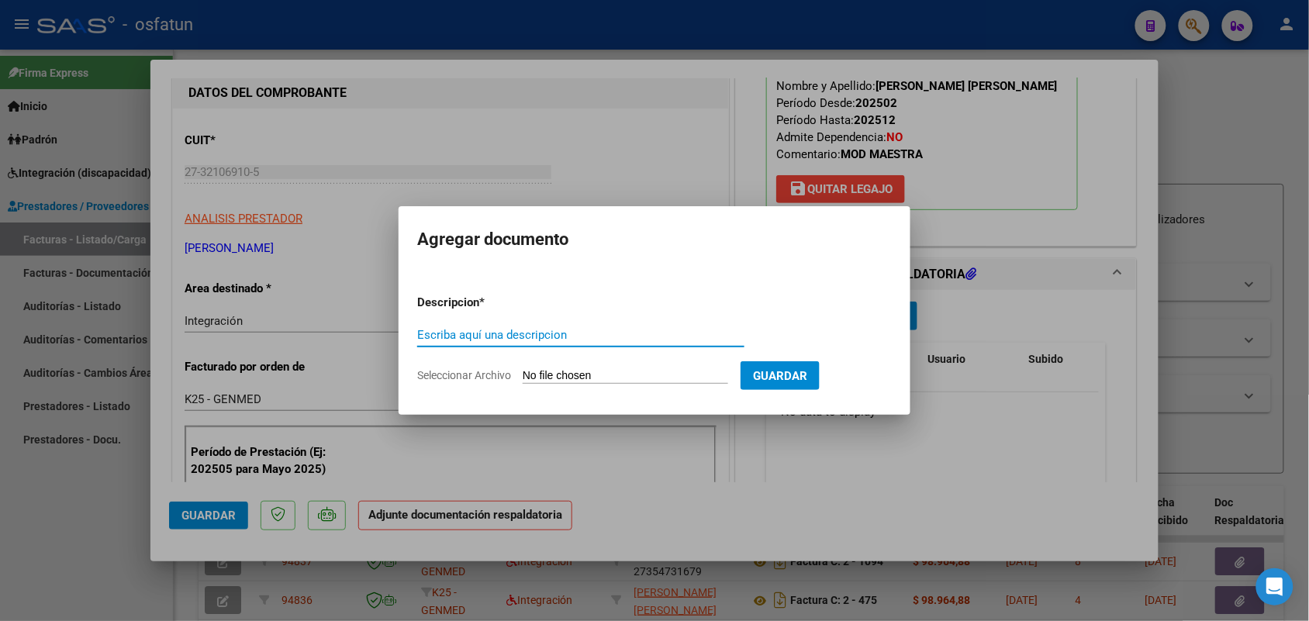
click at [518, 332] on input "Escriba aquí una descripcion" at bounding box center [580, 335] width 327 height 14
type input "ASIST"
click at [551, 376] on input "Seleccionar Archivo" at bounding box center [625, 376] width 205 height 15
type input "C:\fakepath\[PERSON_NAME] .pdf"
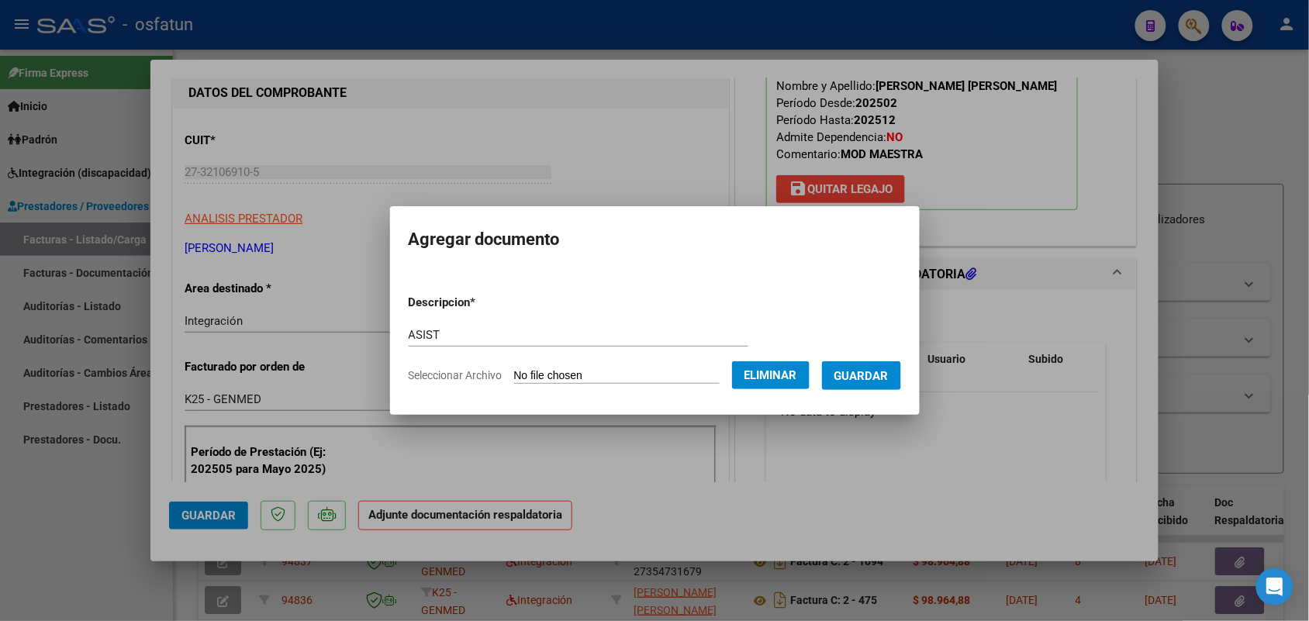
click at [877, 381] on button "Guardar" at bounding box center [861, 375] width 79 height 29
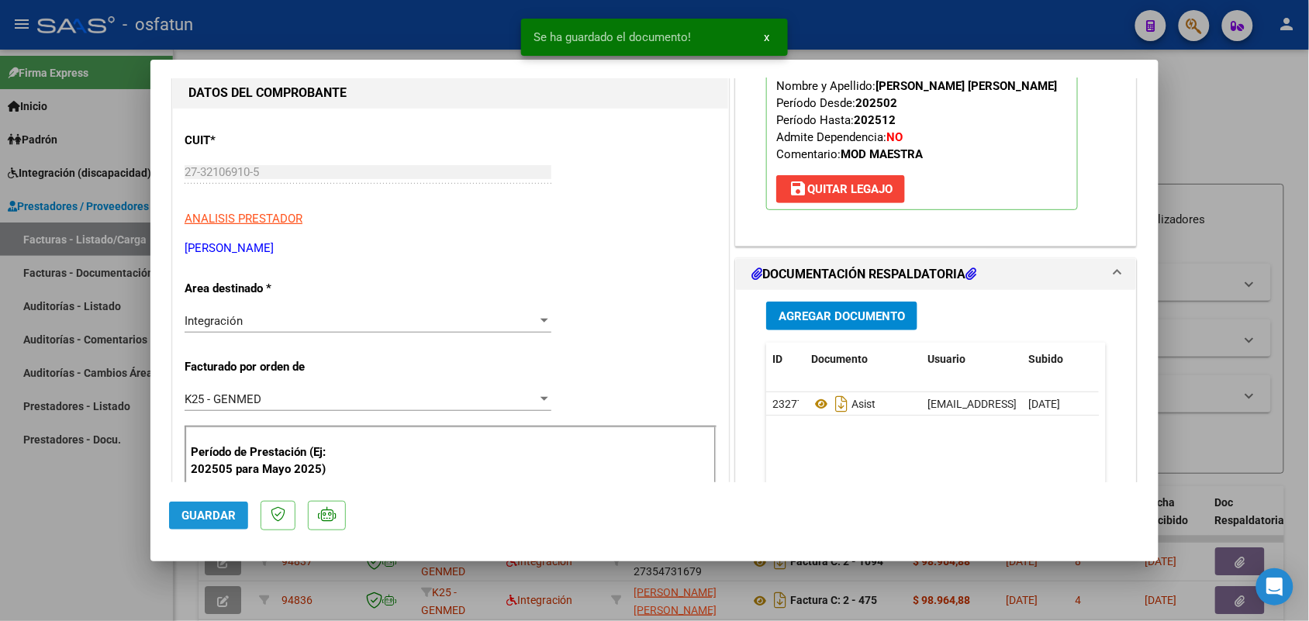
click at [211, 519] on span "Guardar" at bounding box center [208, 516] width 54 height 14
click at [68, 547] on div at bounding box center [654, 310] width 1309 height 621
